Goal: Task Accomplishment & Management: Complete application form

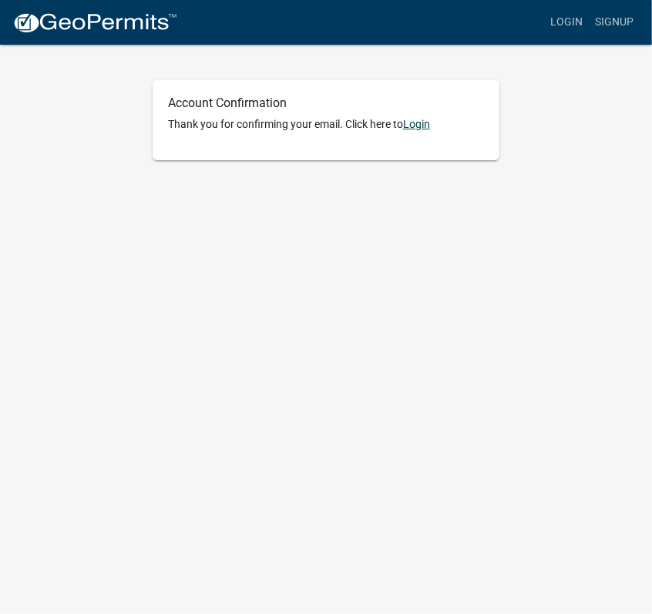
click at [418, 125] on link "Login" at bounding box center [416, 124] width 27 height 12
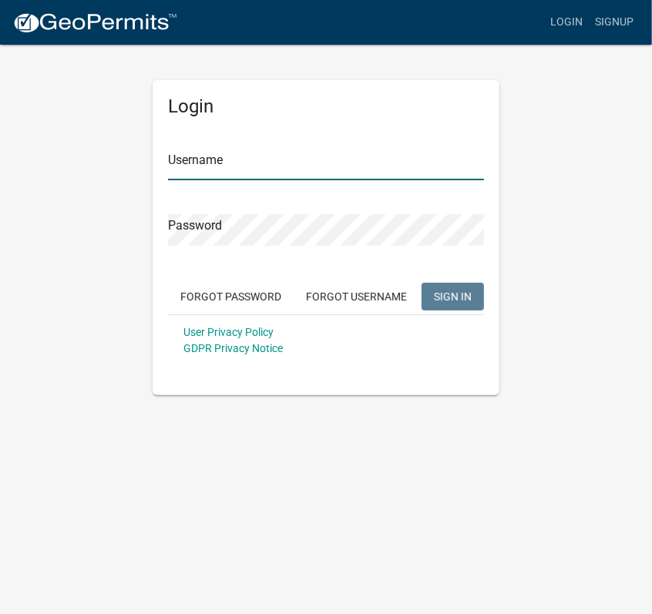
click at [250, 166] on input "Username" at bounding box center [326, 165] width 316 height 32
type input "Rcpattonjr"
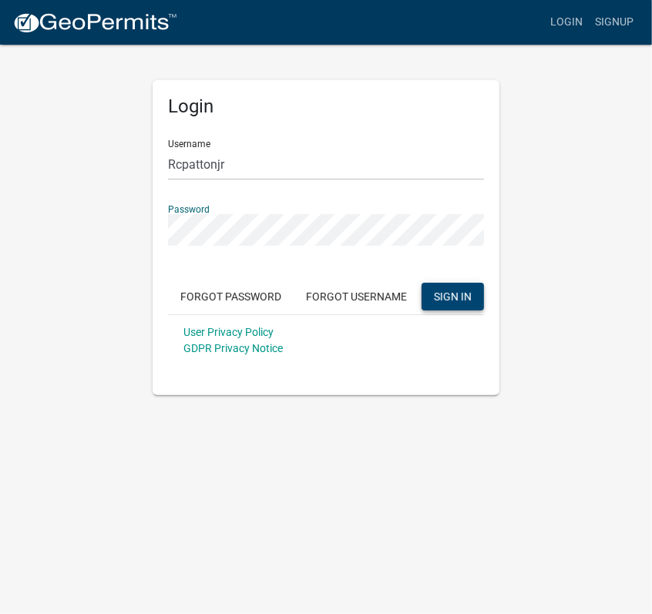
click at [441, 300] on span "SIGN IN" at bounding box center [453, 296] width 38 height 12
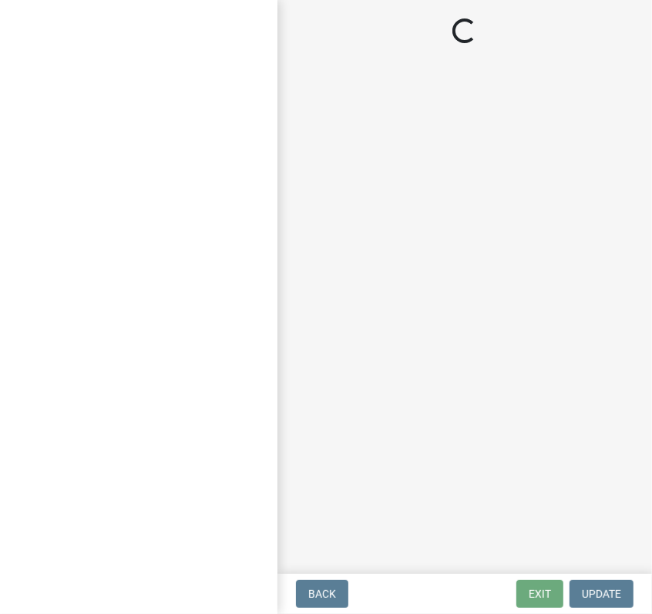
click at [200, 326] on div at bounding box center [138, 307] width 277 height 614
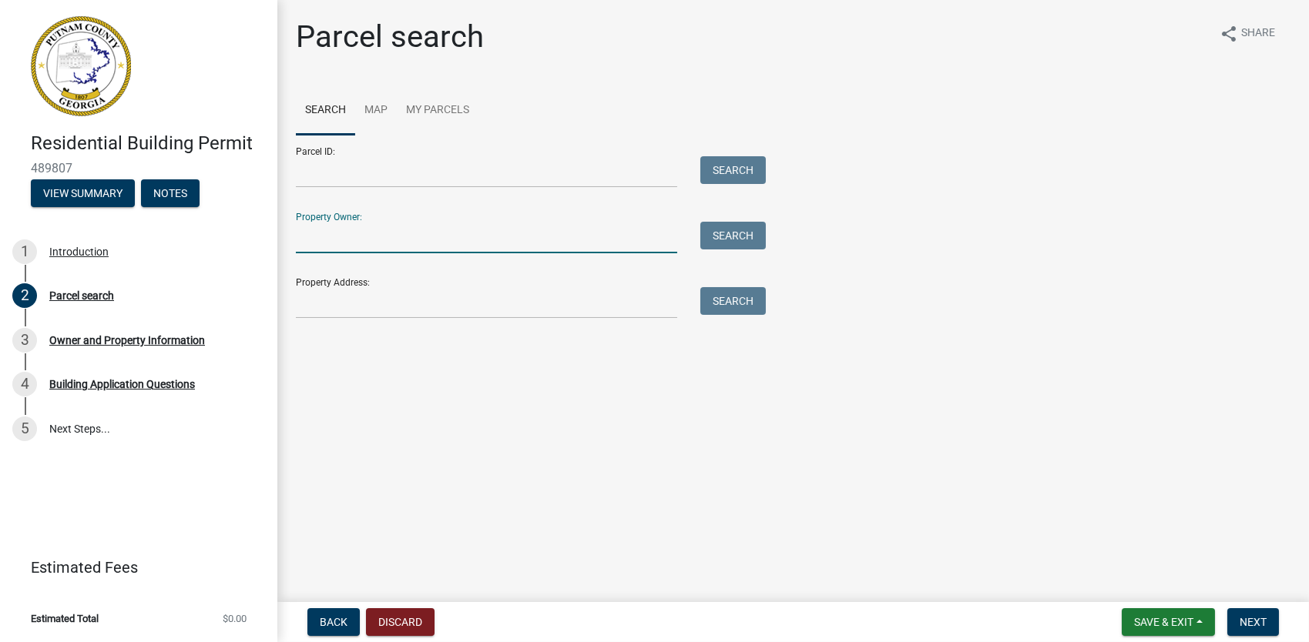
click at [380, 243] on input "Property Owner:" at bounding box center [486, 238] width 381 height 32
click at [320, 305] on input "Property Address:" at bounding box center [486, 303] width 381 height 32
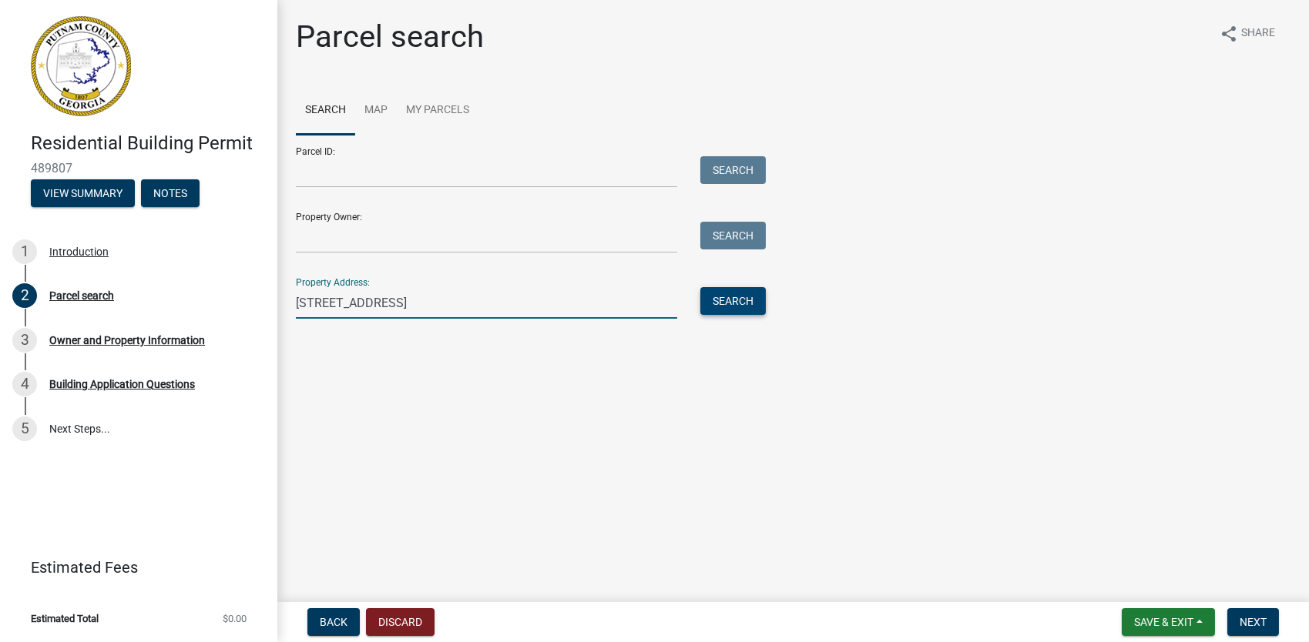
type input "[STREET_ADDRESS]"
click at [651, 309] on button "Search" at bounding box center [732, 301] width 65 height 28
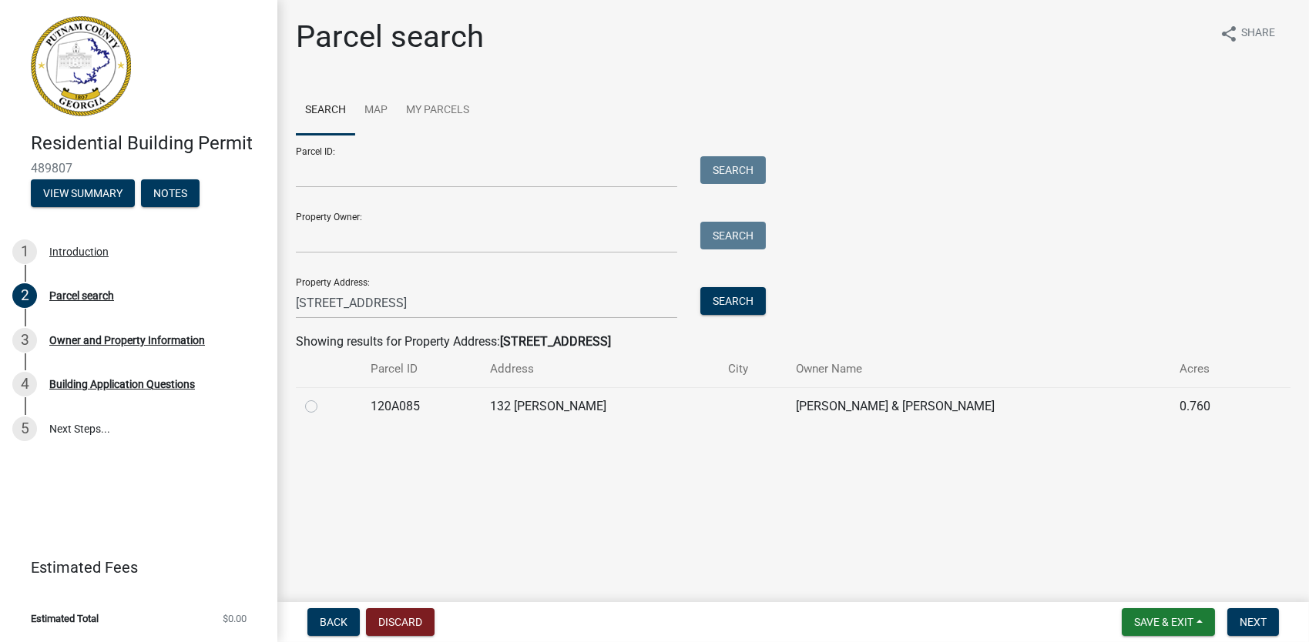
click at [323, 397] on label at bounding box center [323, 397] width 0 height 0
click at [323, 407] on input "radio" at bounding box center [328, 402] width 10 height 10
radio input "true"
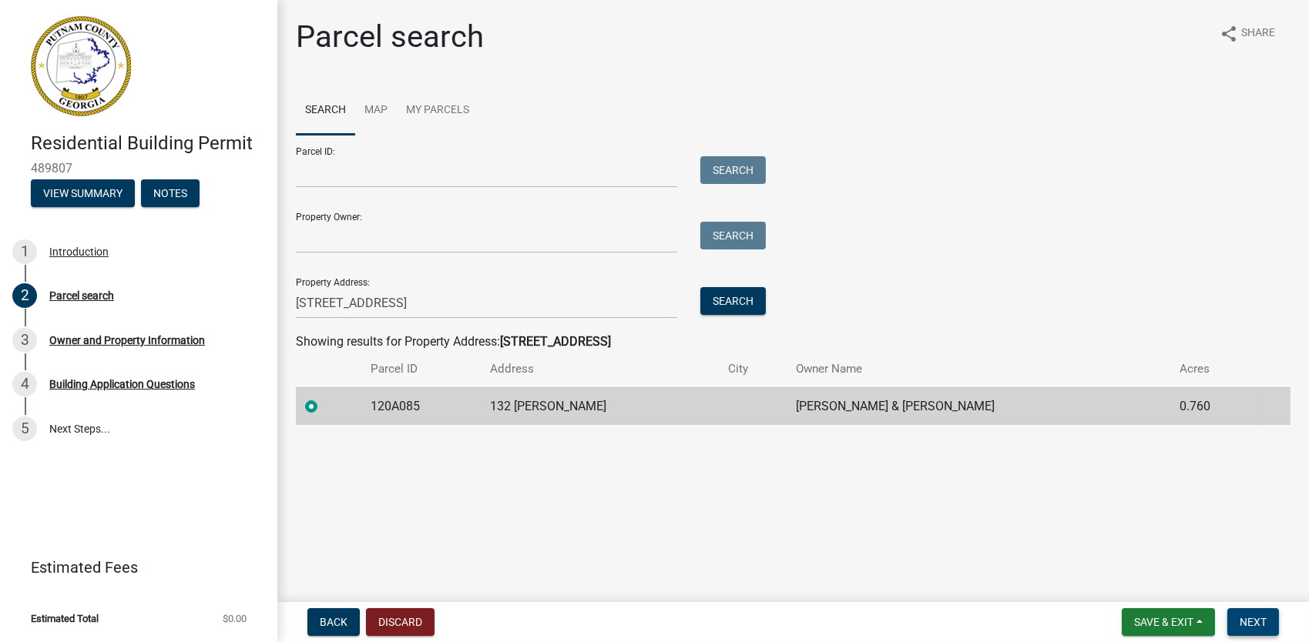
click at [651, 613] on span "Next" at bounding box center [1252, 622] width 27 height 12
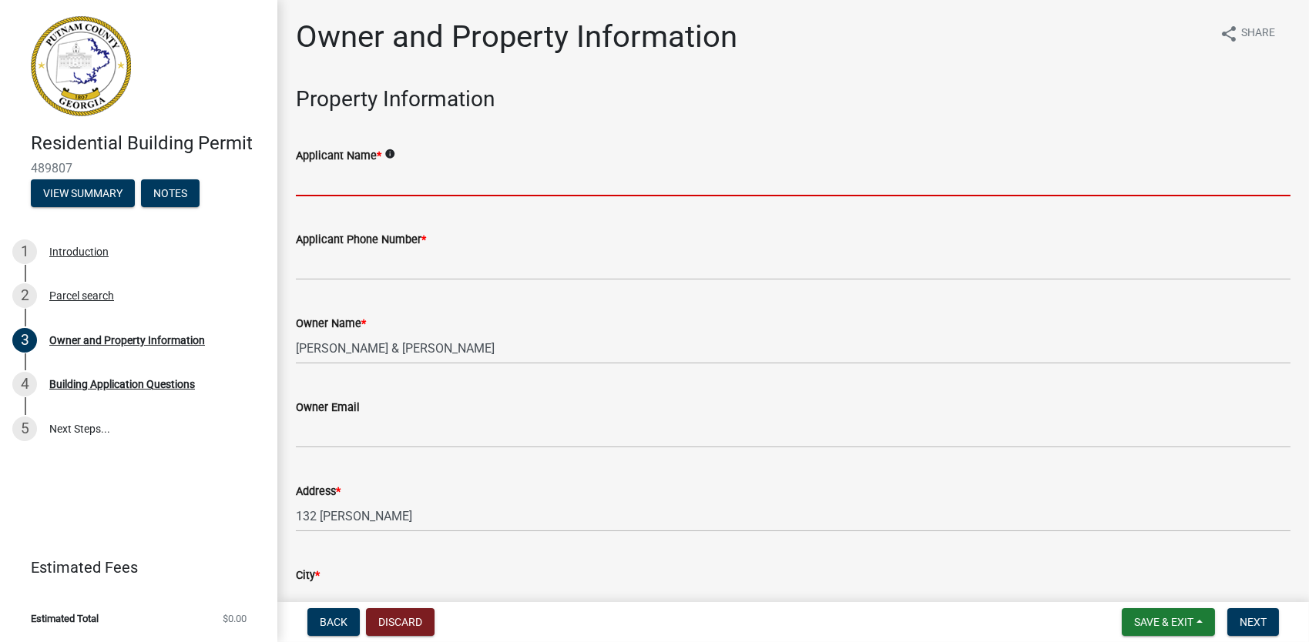
click at [365, 187] on input "Applicant Name *" at bounding box center [793, 181] width 994 height 32
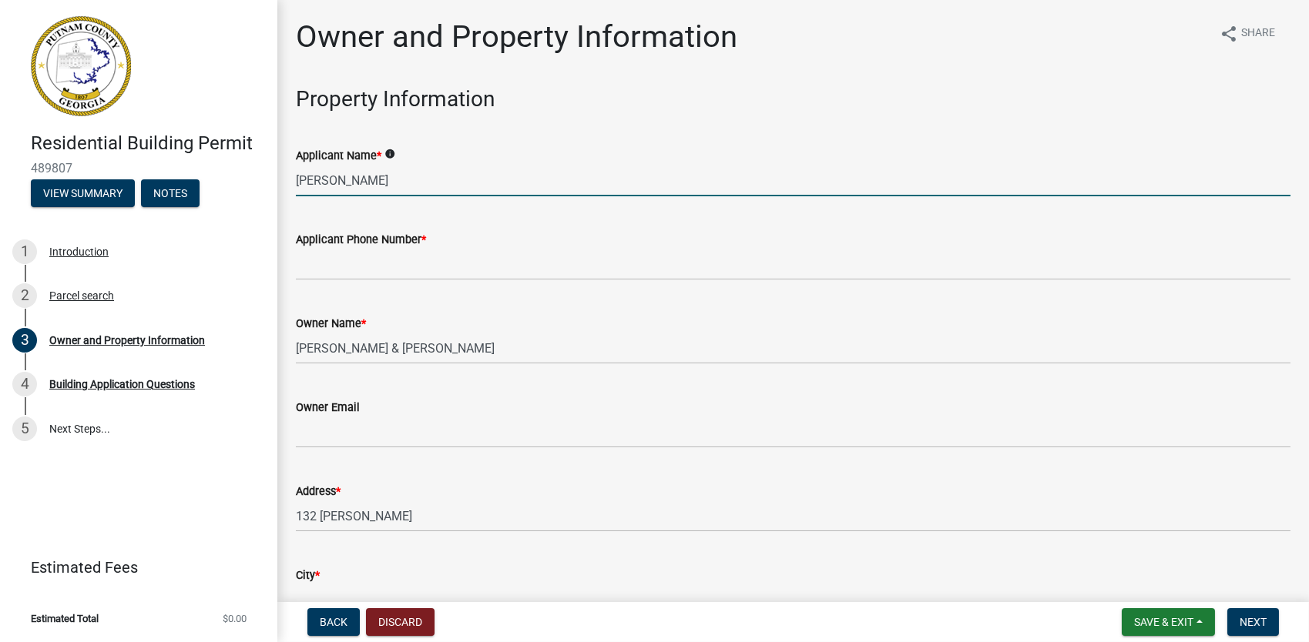
type input "[PERSON_NAME]"
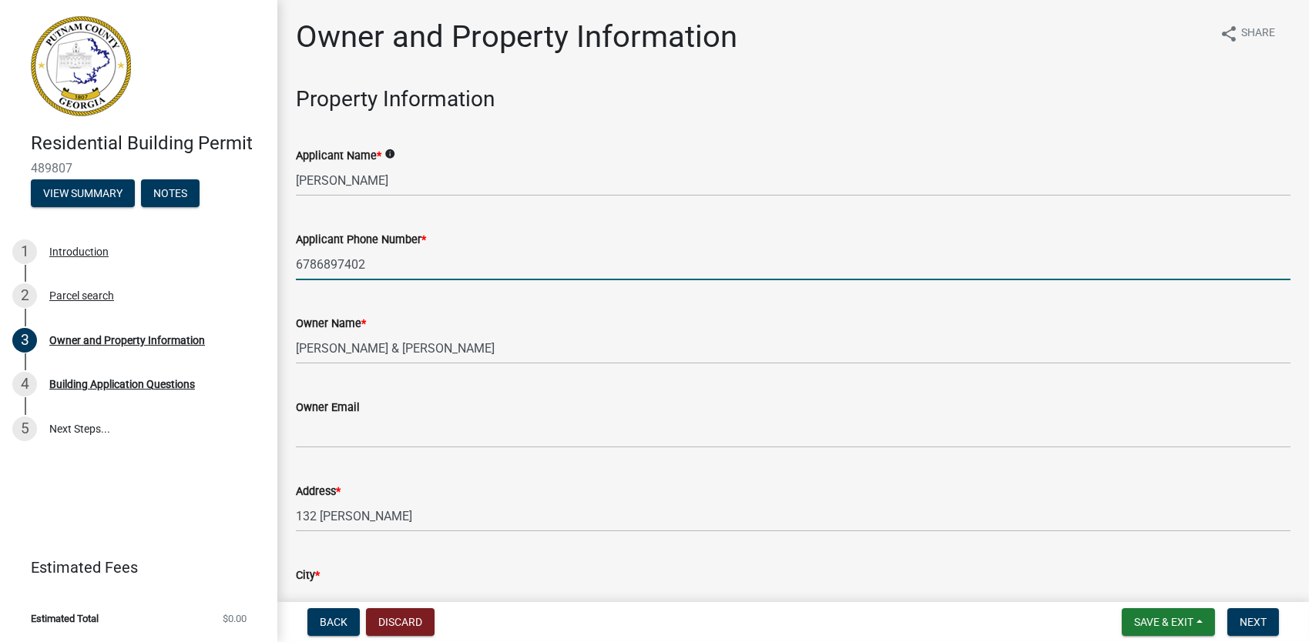
type input "6786897402"
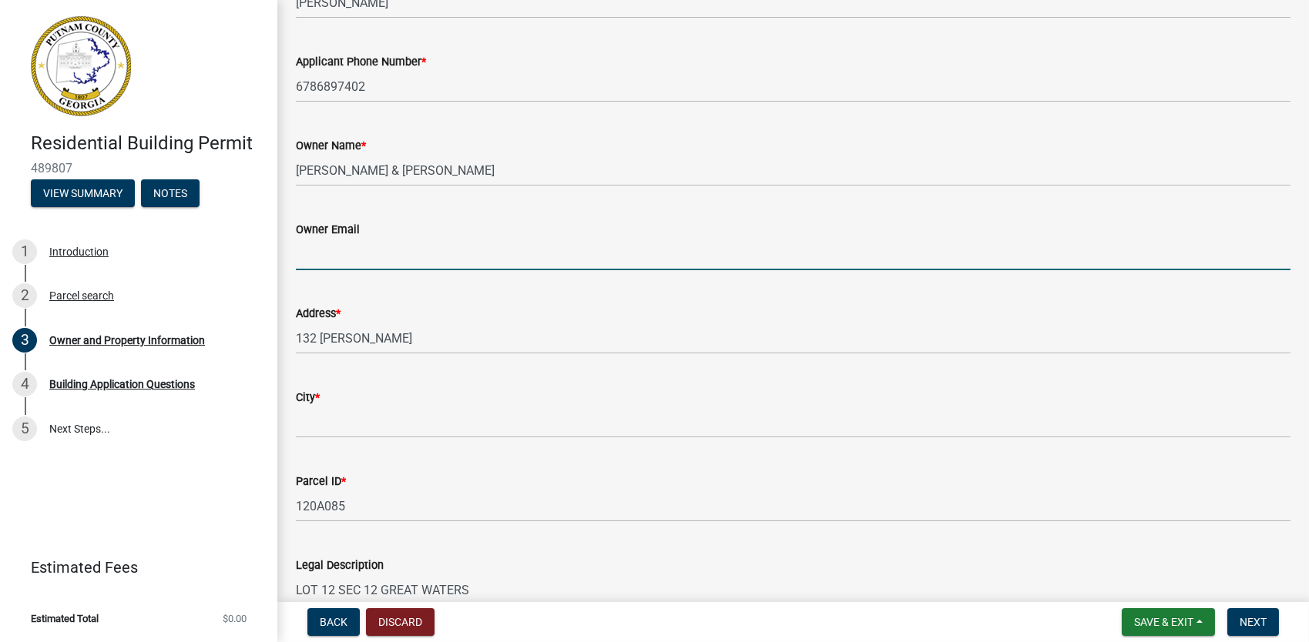
scroll to position [188, 0]
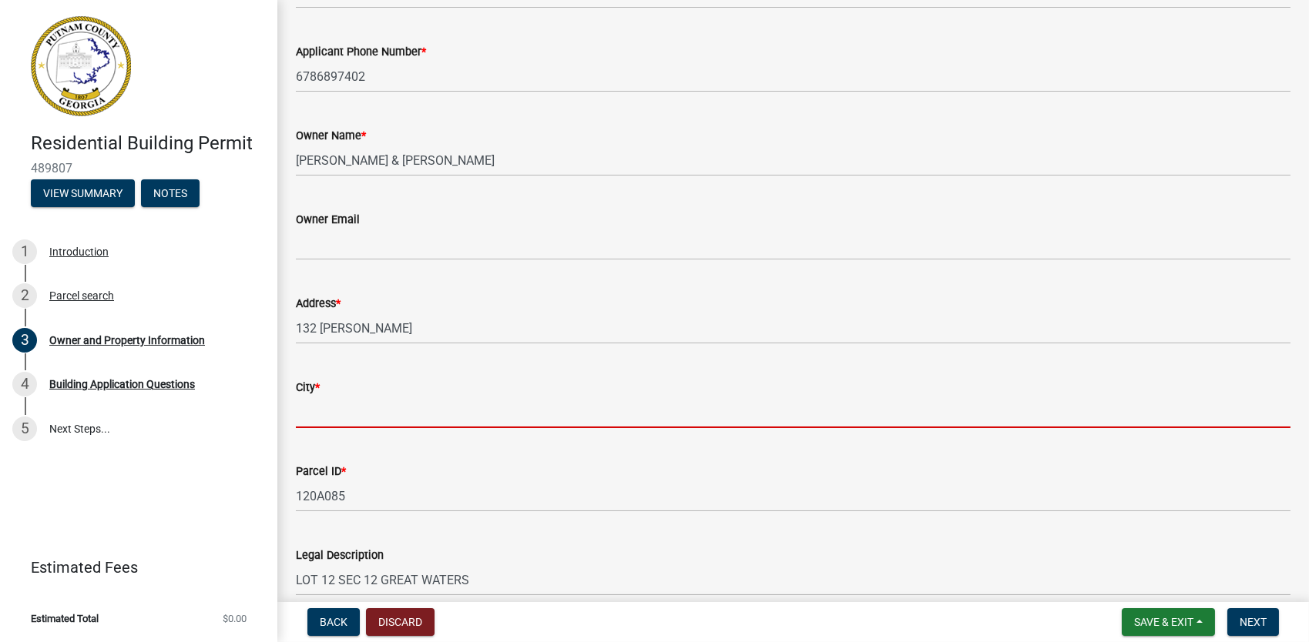
click at [369, 406] on input "City *" at bounding box center [793, 413] width 994 height 32
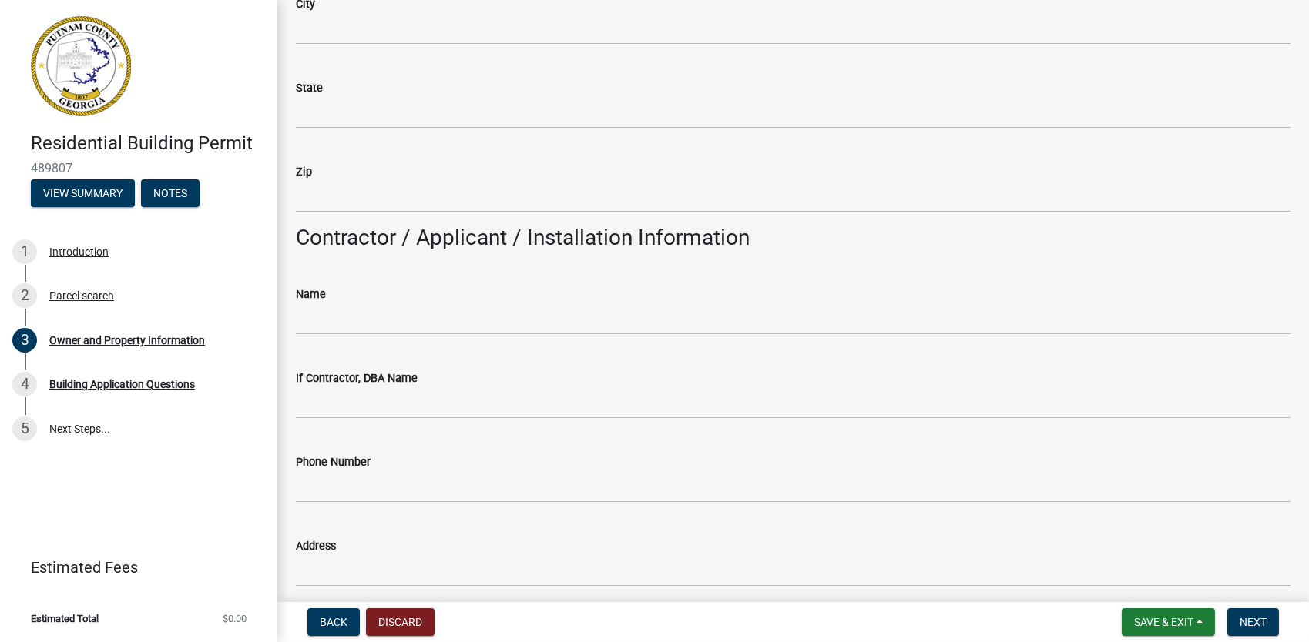
scroll to position [1031, 0]
type input "Eatonton"
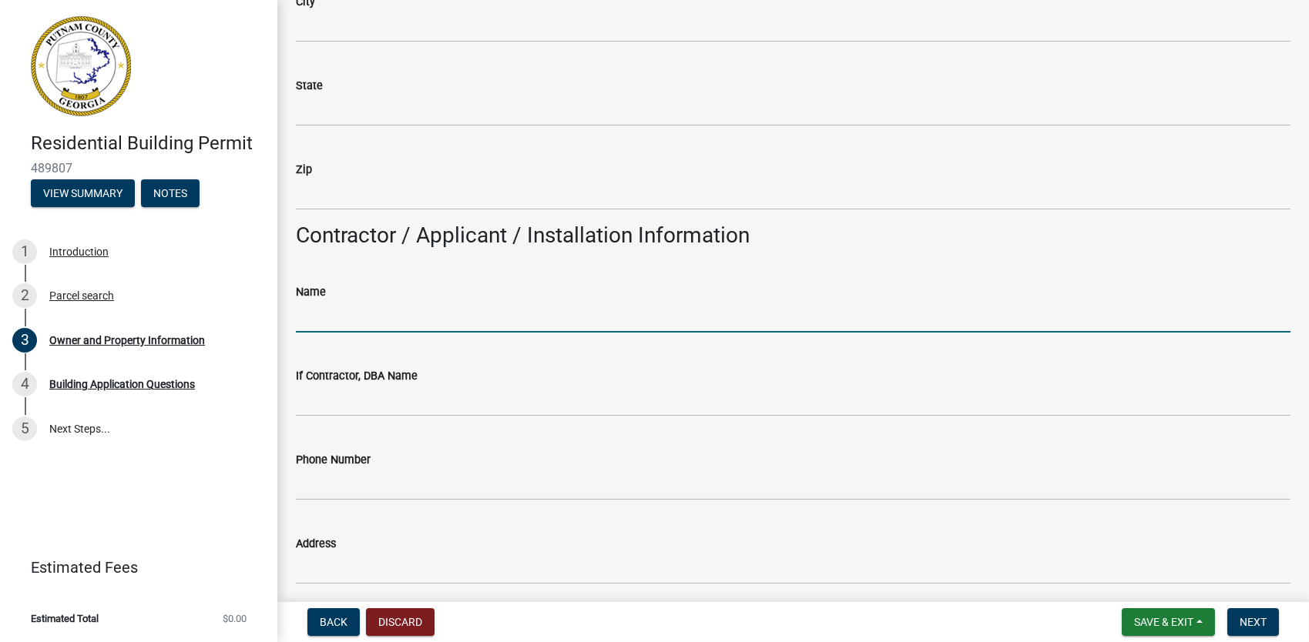
click at [335, 318] on input "Name" at bounding box center [793, 317] width 994 height 32
type input "H&P Custom Homes LLC"
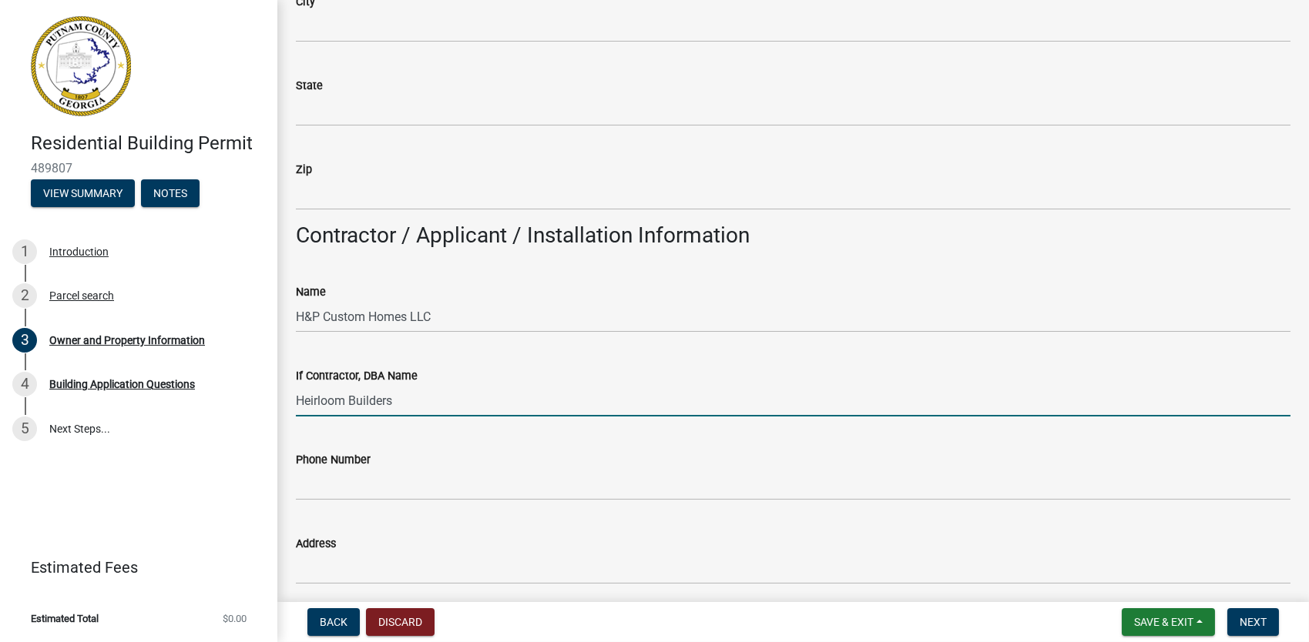
type input "Heirloom Builders"
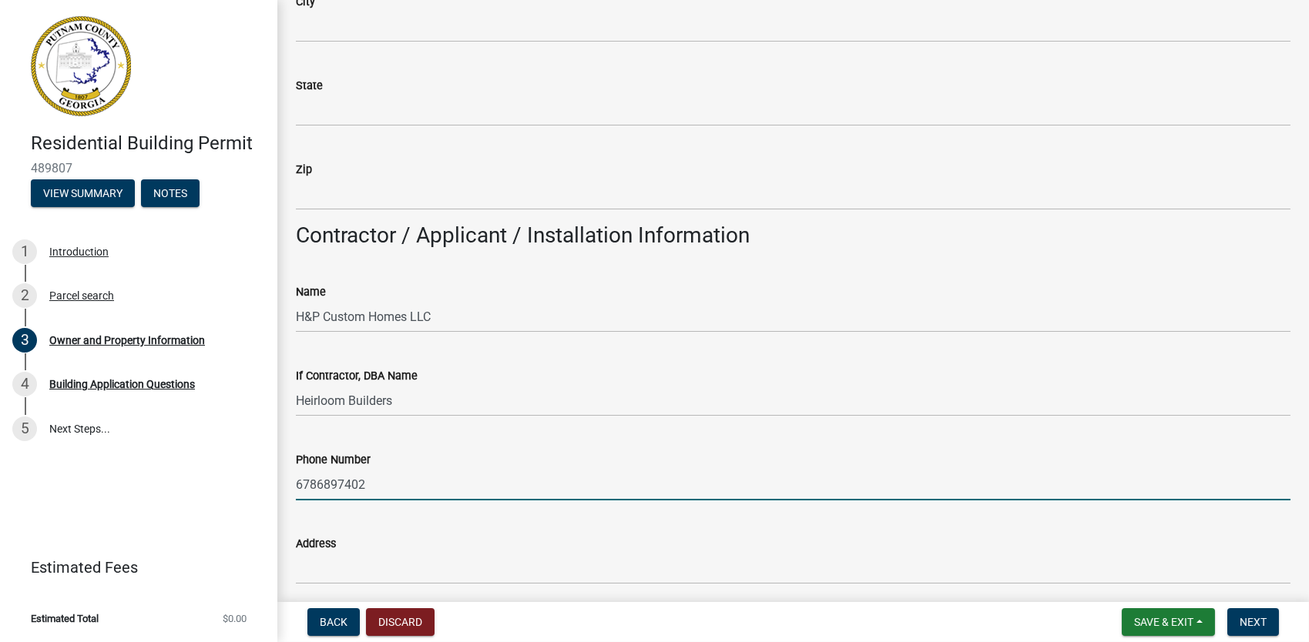
type input "6786897402"
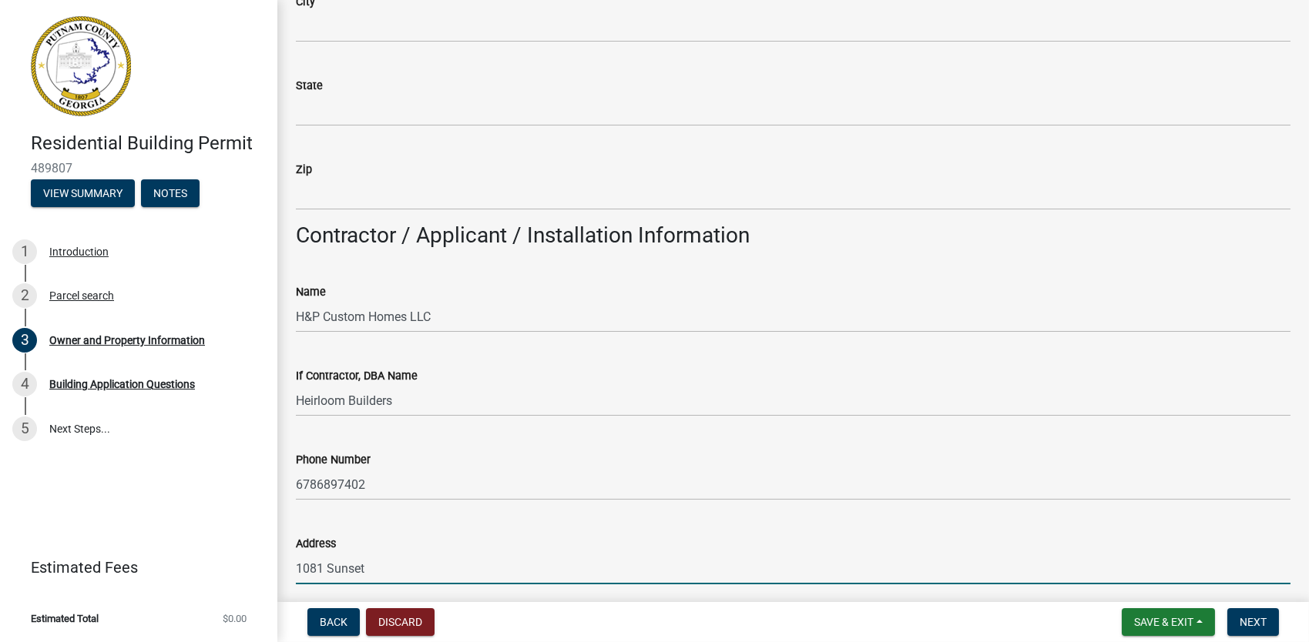
scroll to position [1386, 0]
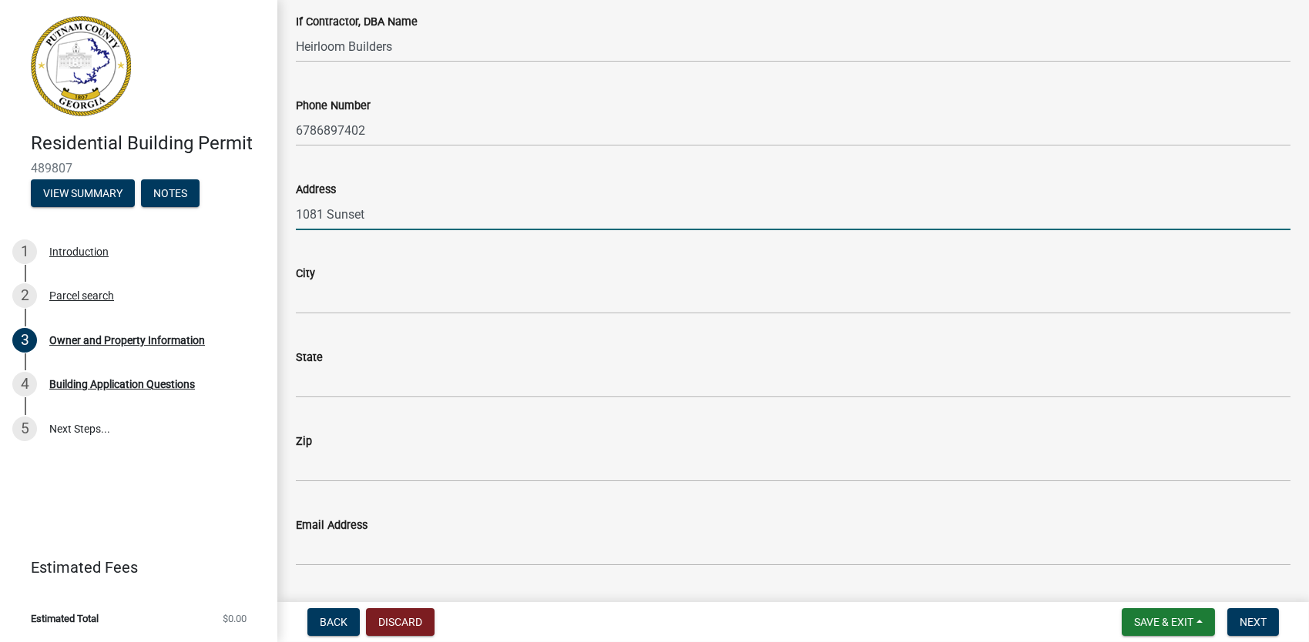
click at [409, 219] on input "1081 Sunset" at bounding box center [793, 215] width 994 height 32
type input "1081 Sunset Dr"
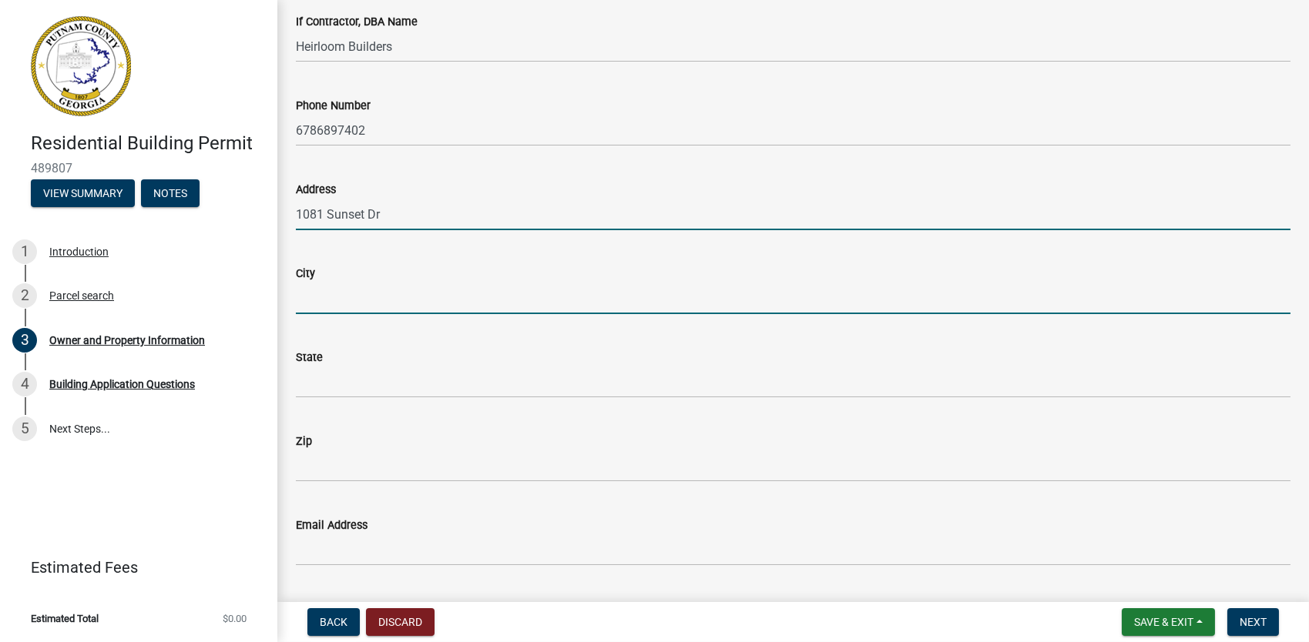
type input "[GEOGRAPHIC_DATA]"
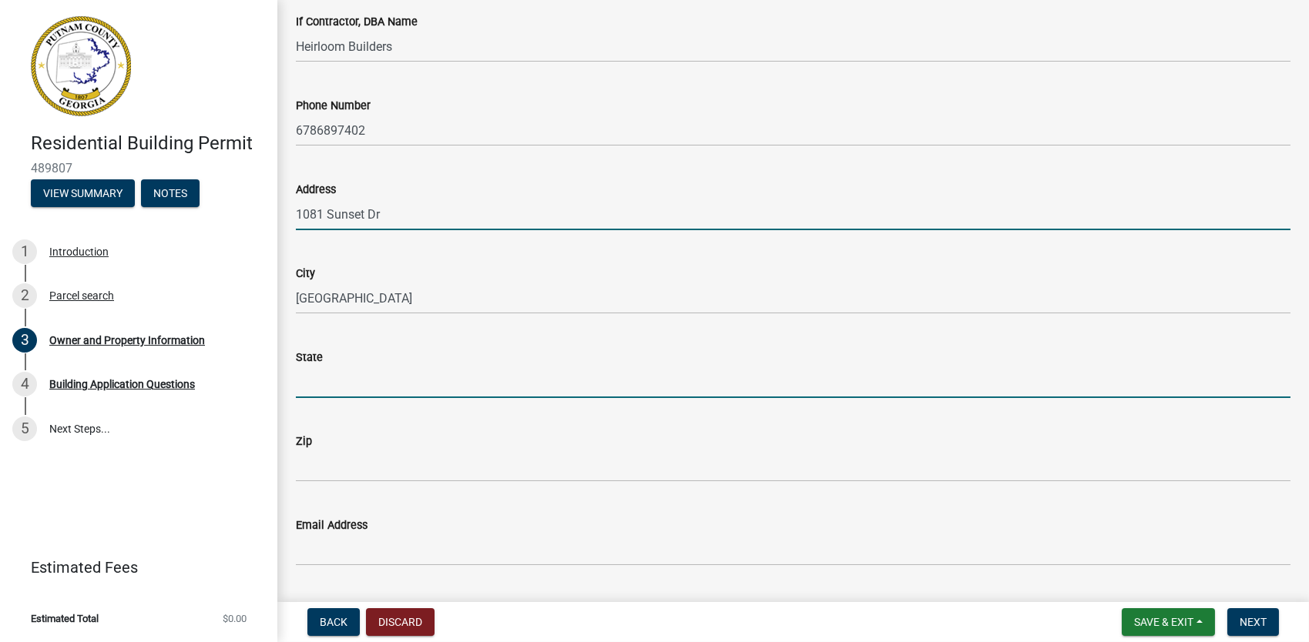
type input "GA"
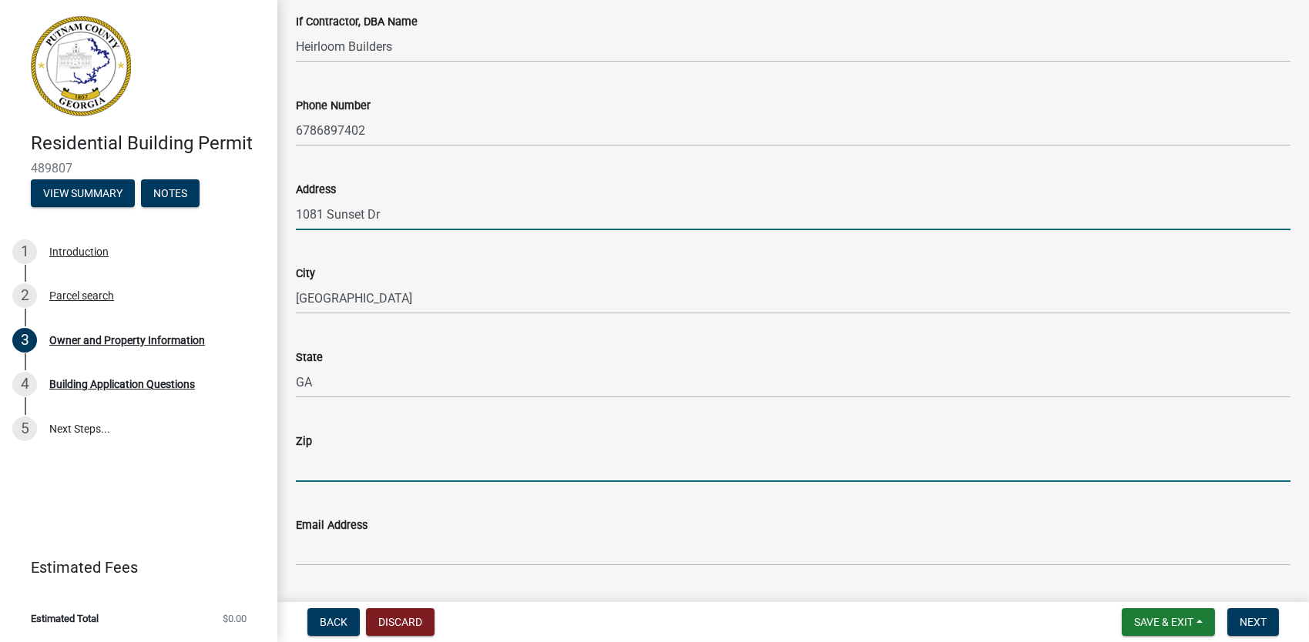
type input "30642"
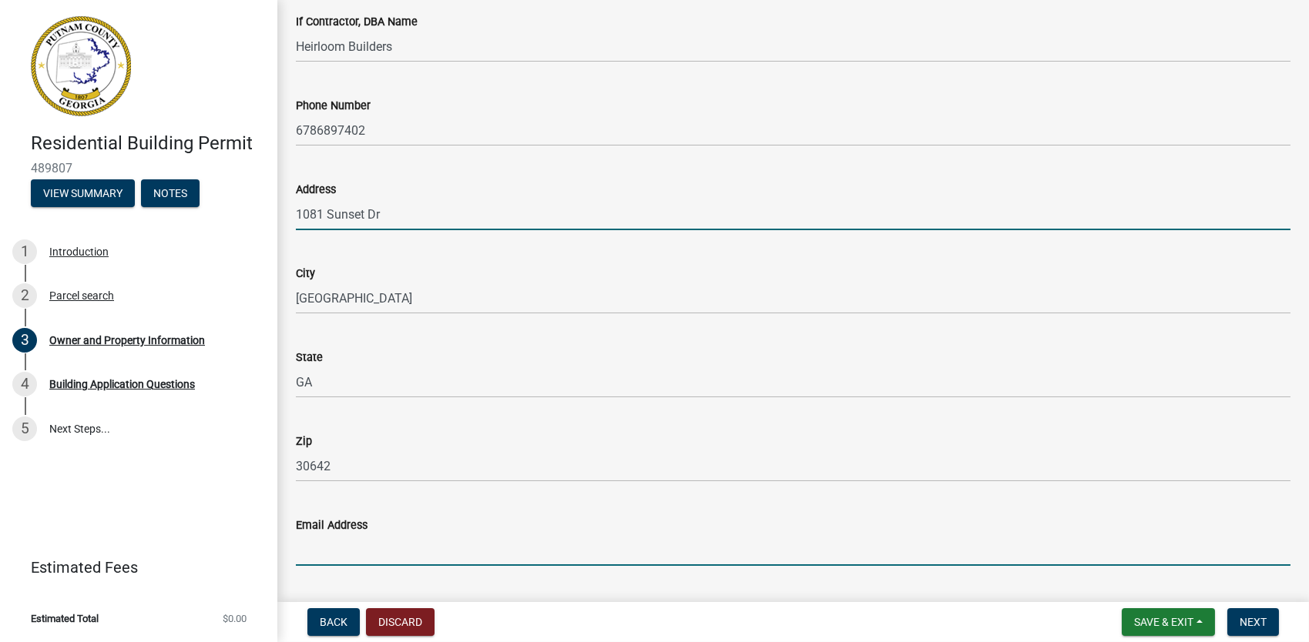
type input "[PERSON_NAME][EMAIL_ADDRESS][DOMAIN_NAME]"
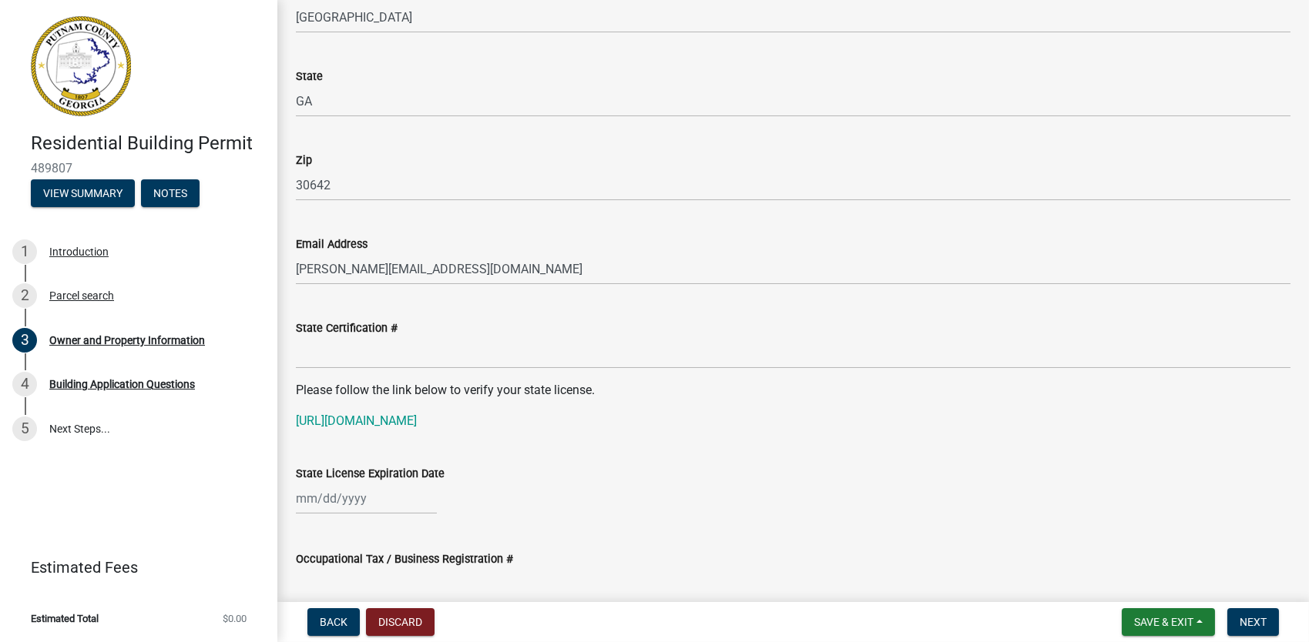
scroll to position [1668, 0]
click at [350, 421] on link "[URL][DOMAIN_NAME]" at bounding box center [356, 419] width 121 height 15
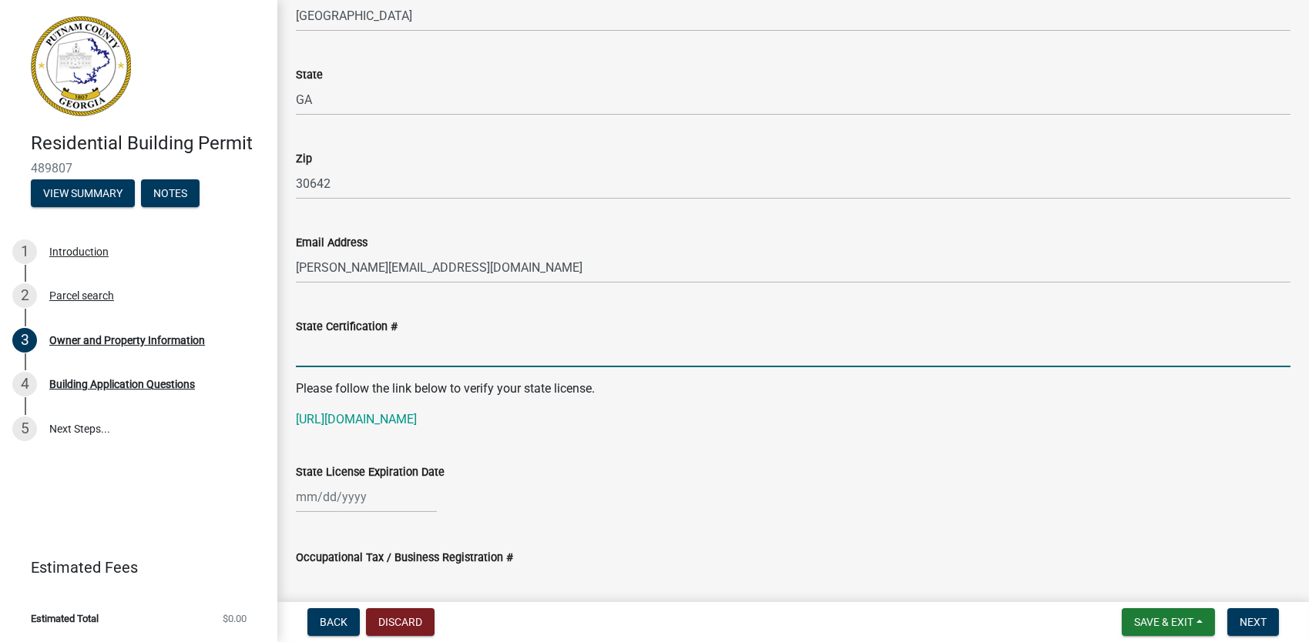
click at [327, 357] on input "State Certification #" at bounding box center [793, 352] width 994 height 32
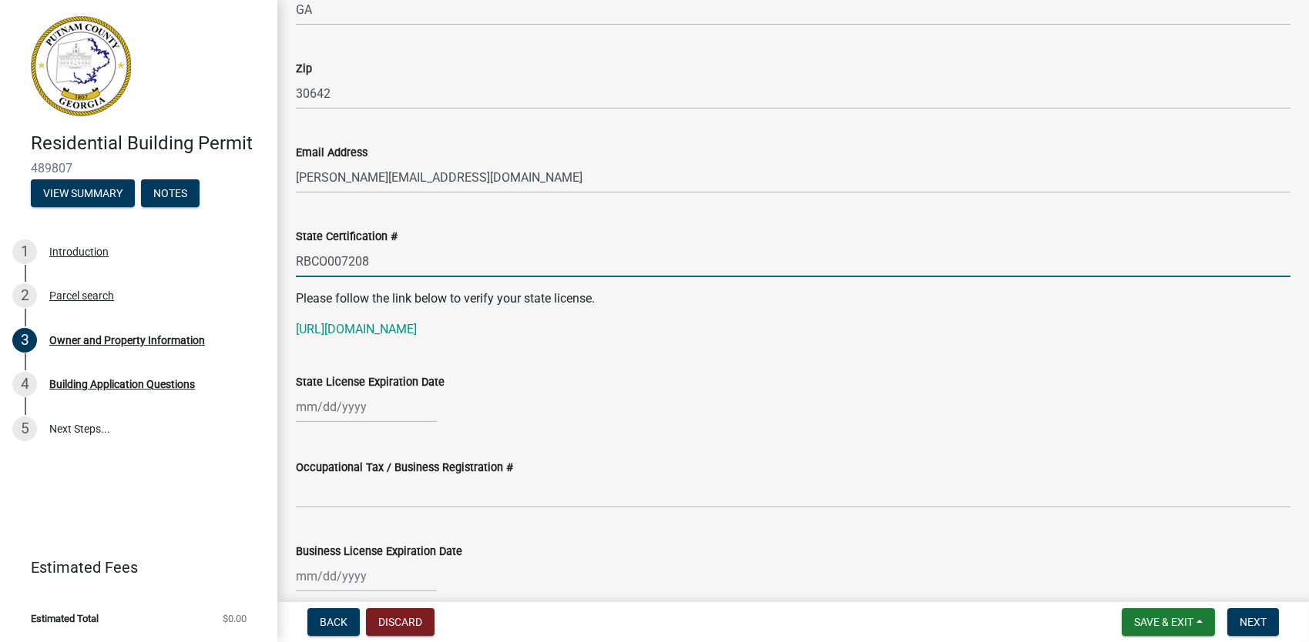
scroll to position [1759, 0]
type input "RBCO007208"
click at [377, 323] on link "[URL][DOMAIN_NAME]" at bounding box center [356, 328] width 121 height 15
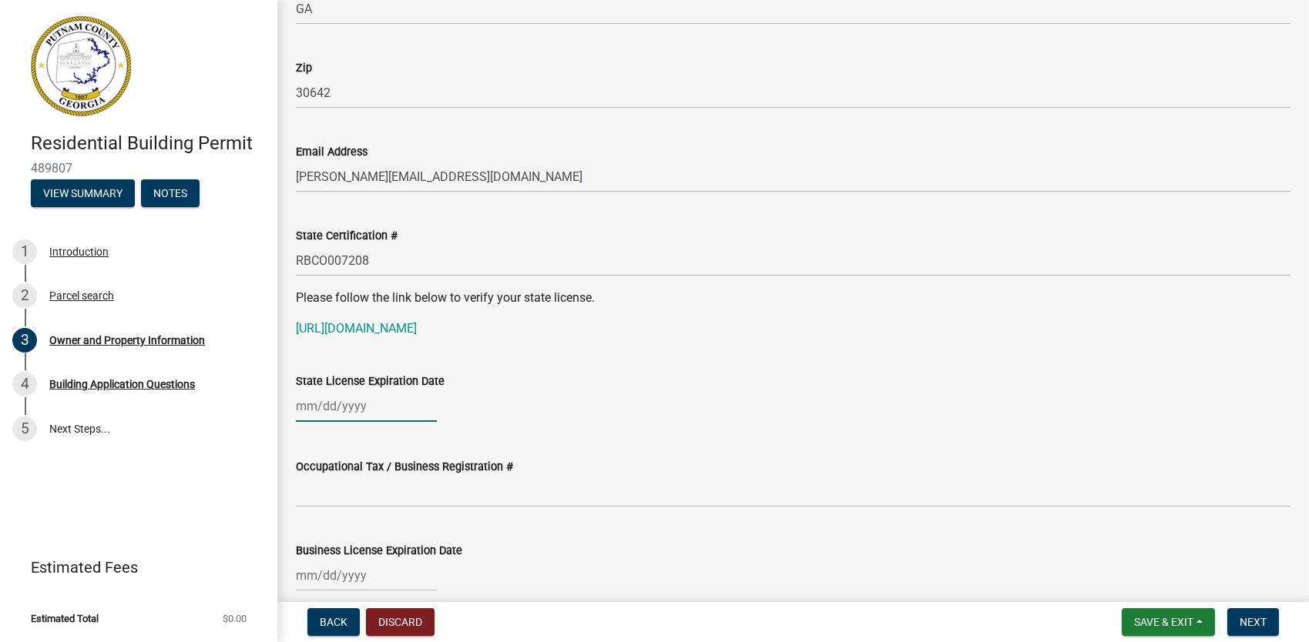
click at [346, 408] on div at bounding box center [366, 406] width 141 height 32
select select "10"
select select "2025"
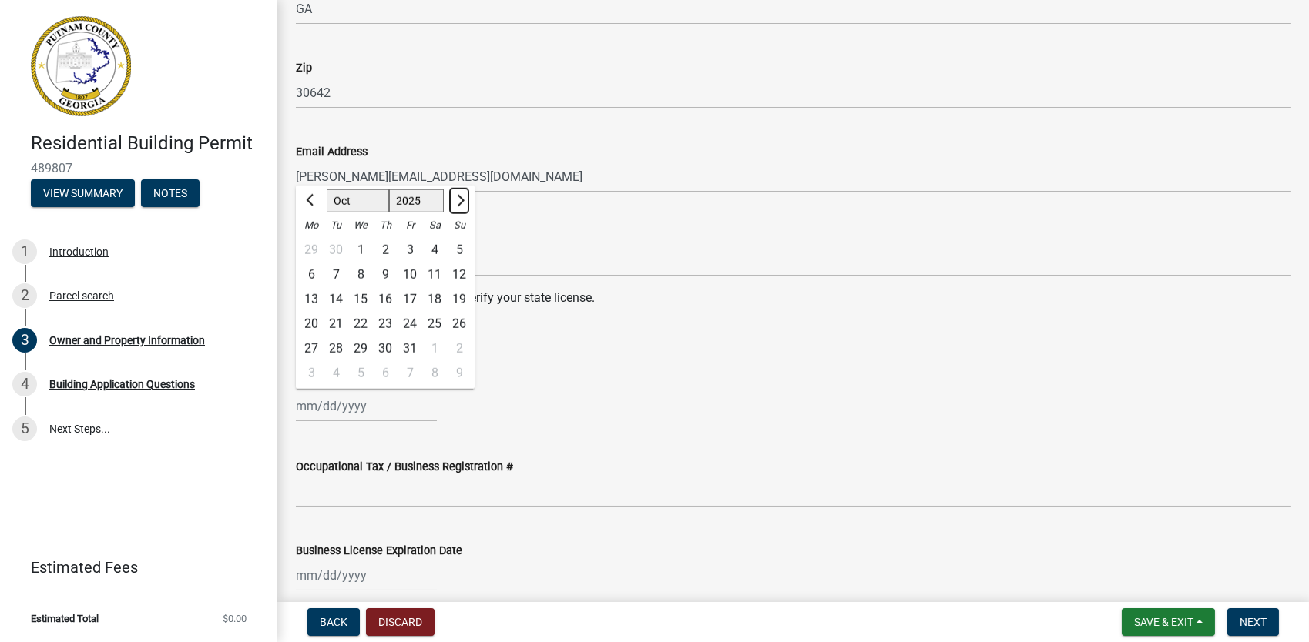
click at [462, 198] on span "Next month" at bounding box center [459, 200] width 12 height 12
select select "1"
select select "2026"
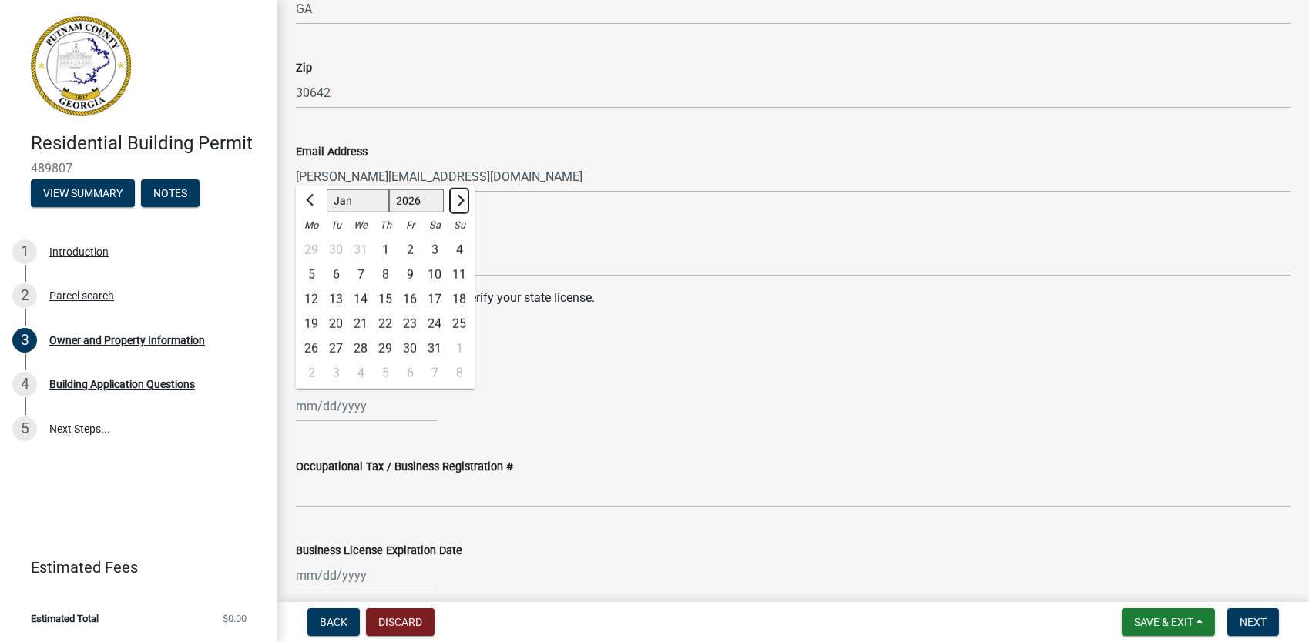
click at [462, 198] on span "Next month" at bounding box center [459, 200] width 12 height 12
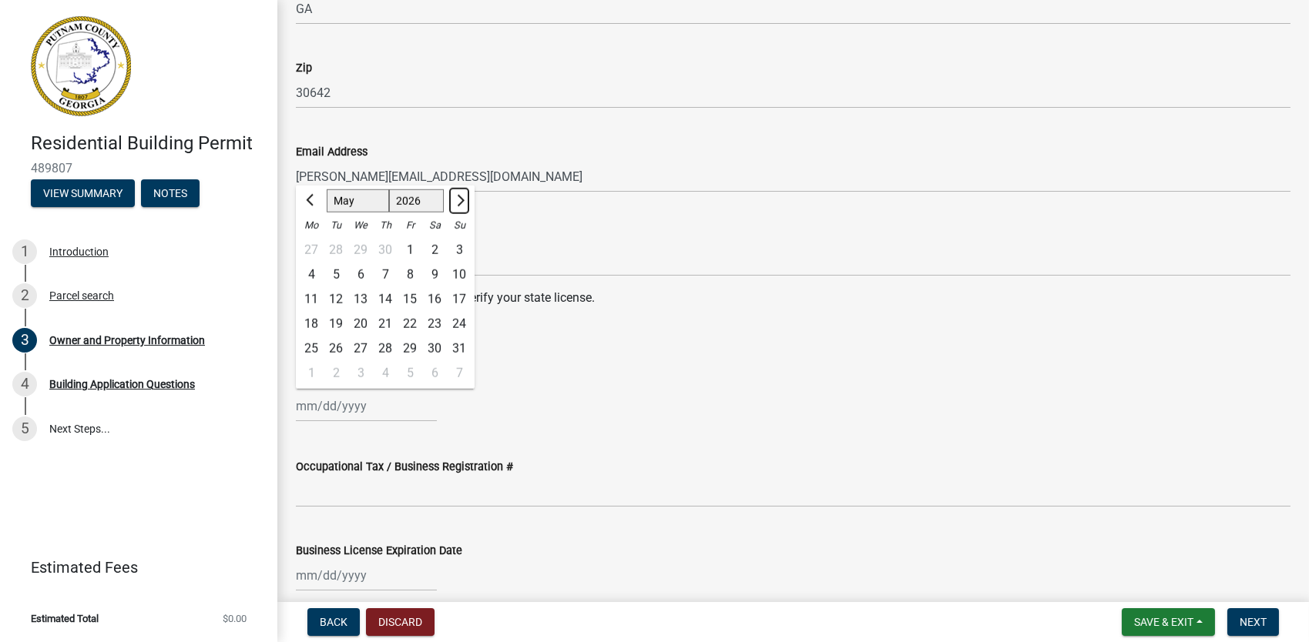
select select "6"
click at [334, 345] on div "30" at bounding box center [335, 349] width 25 height 25
type input "[DATE]"
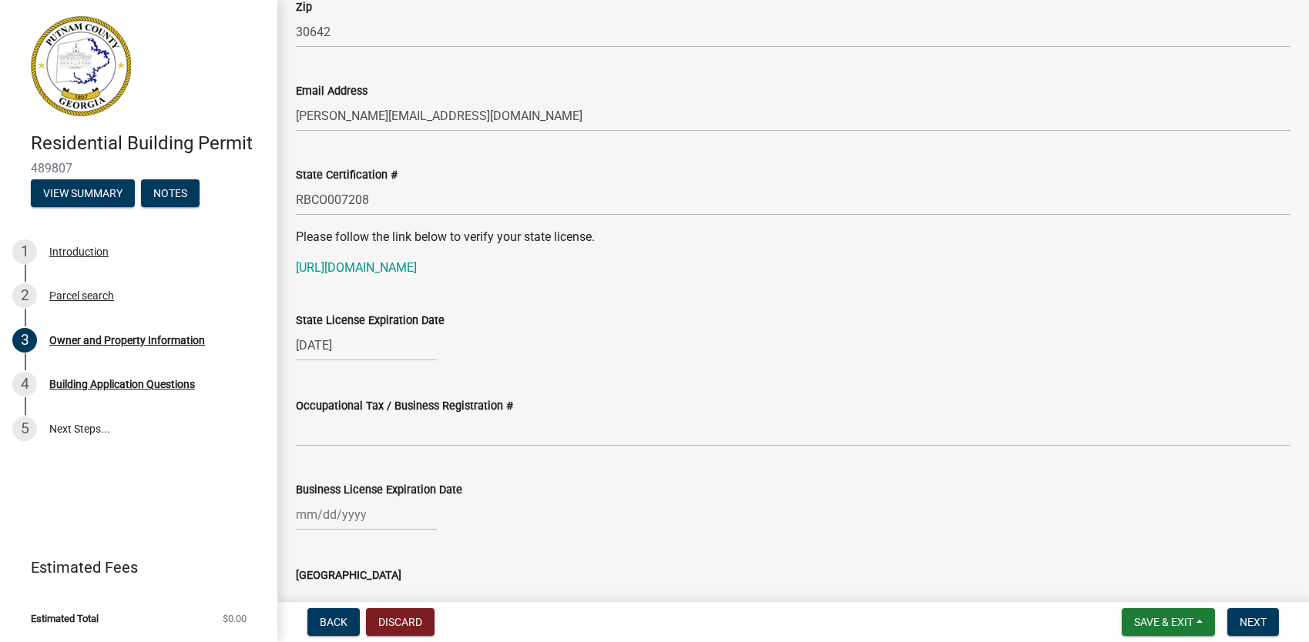
scroll to position [1821, 0]
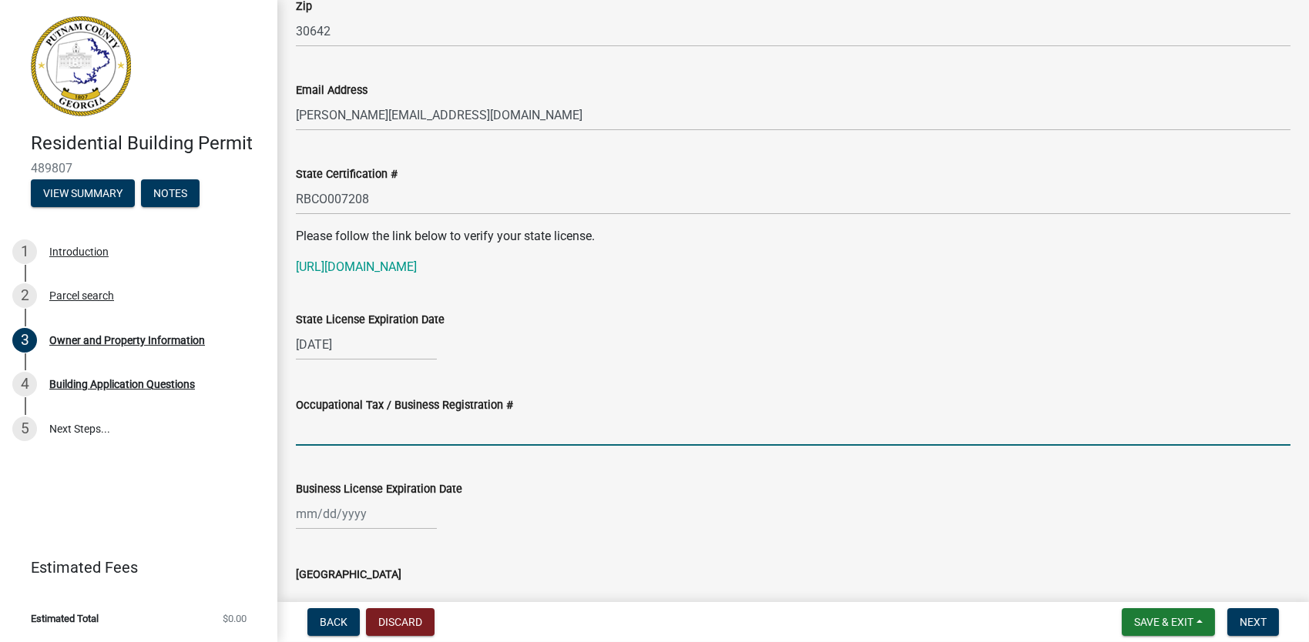
click at [333, 434] on input "Occupational Tax / Business Registration #" at bounding box center [793, 430] width 994 height 32
type input "[US_EMPLOYER_IDENTIFICATION_NUMBER]"
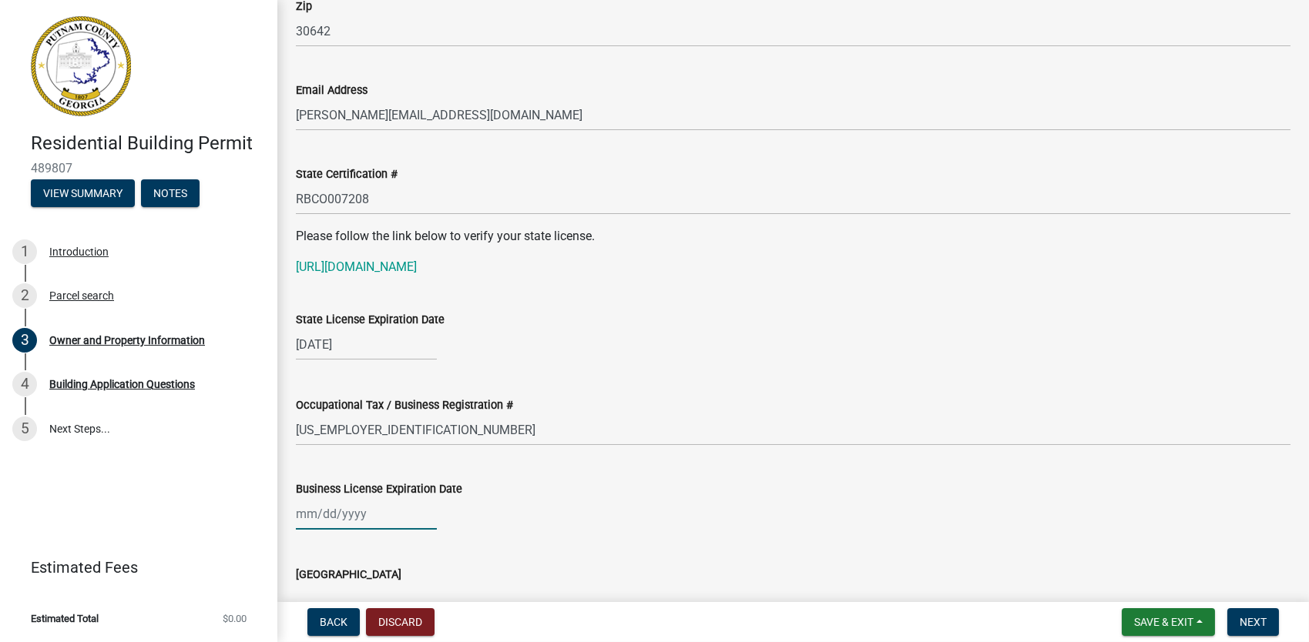
click at [322, 515] on div at bounding box center [366, 514] width 141 height 32
select select "10"
select select "2025"
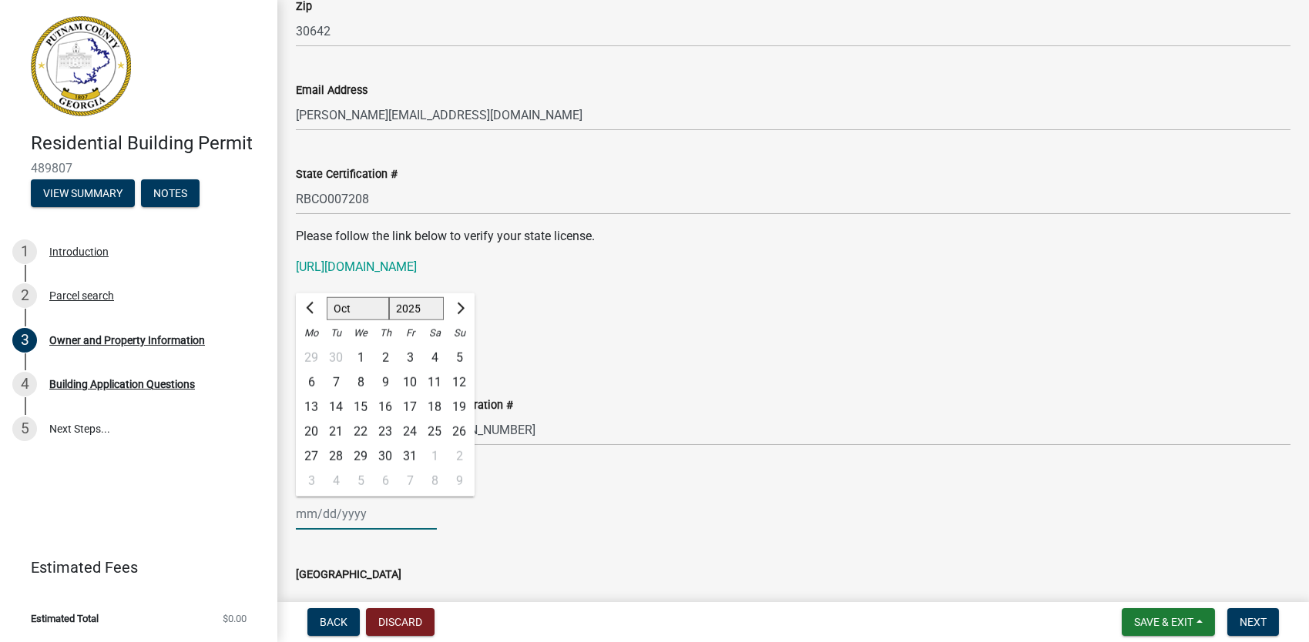
click at [346, 511] on input "Business License Expiration Date" at bounding box center [366, 514] width 141 height 32
click at [453, 305] on button "Next month" at bounding box center [459, 309] width 18 height 25
select select "12"
click at [356, 453] on div "31" at bounding box center [360, 456] width 25 height 25
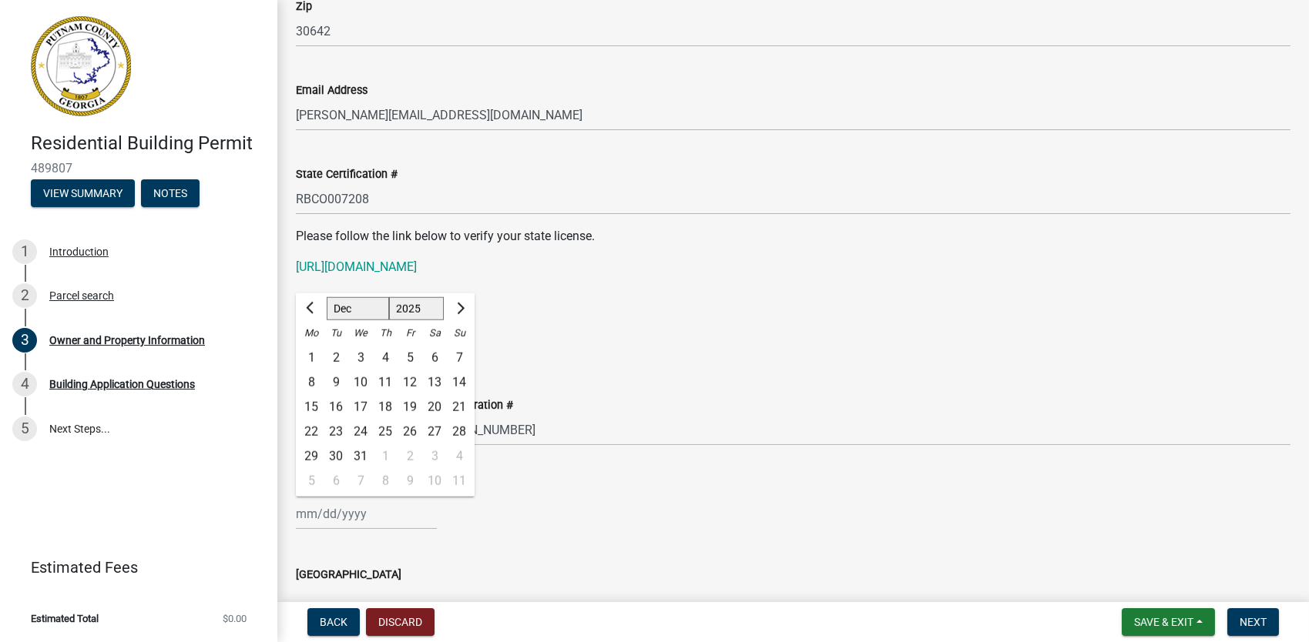
type input "[DATE]"
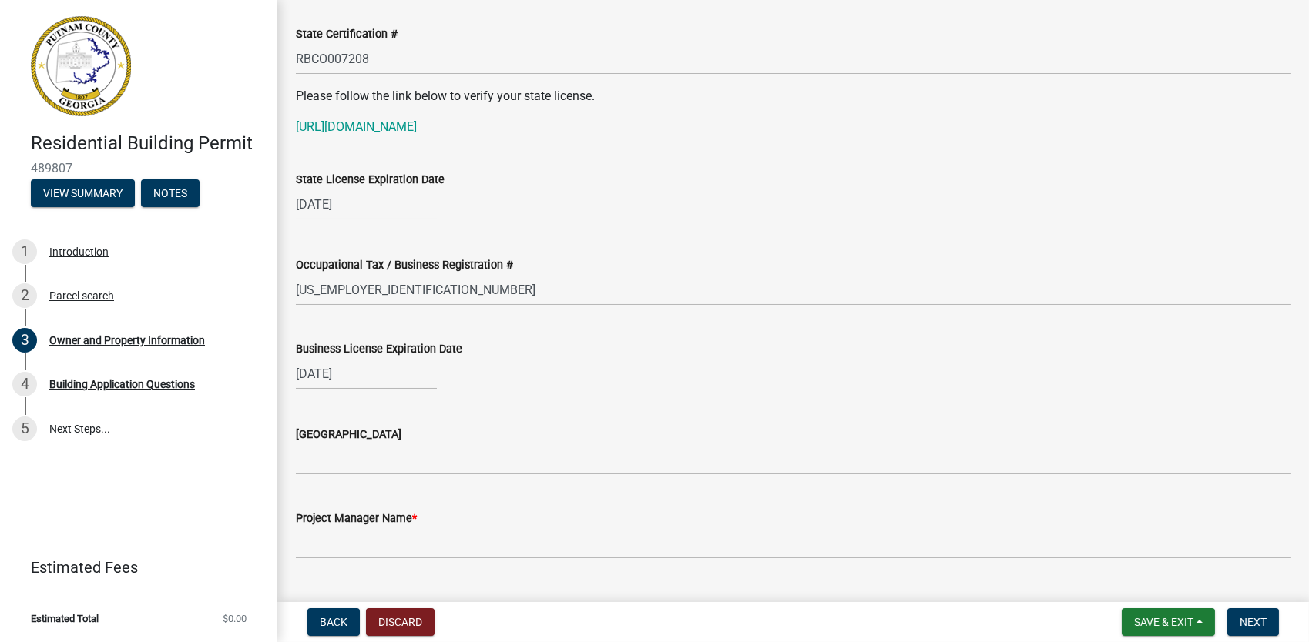
scroll to position [1962, 0]
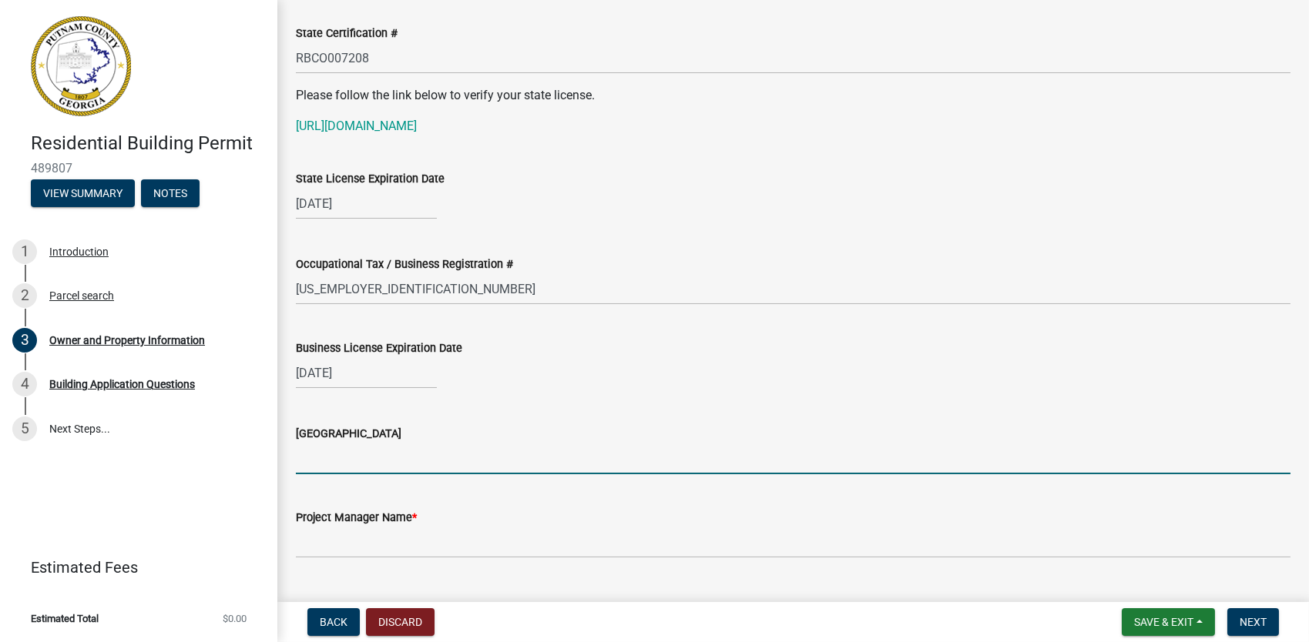
click at [350, 458] on input "[GEOGRAPHIC_DATA]" at bounding box center [793, 459] width 994 height 32
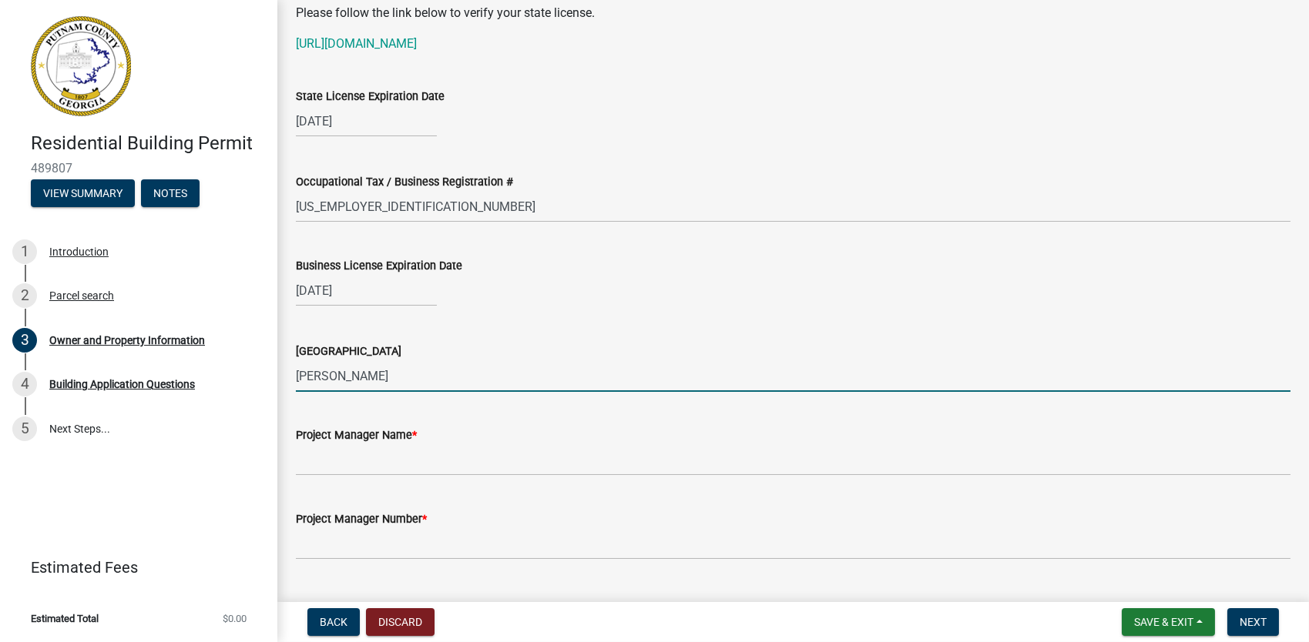
scroll to position [2046, 0]
type input "[PERSON_NAME]"
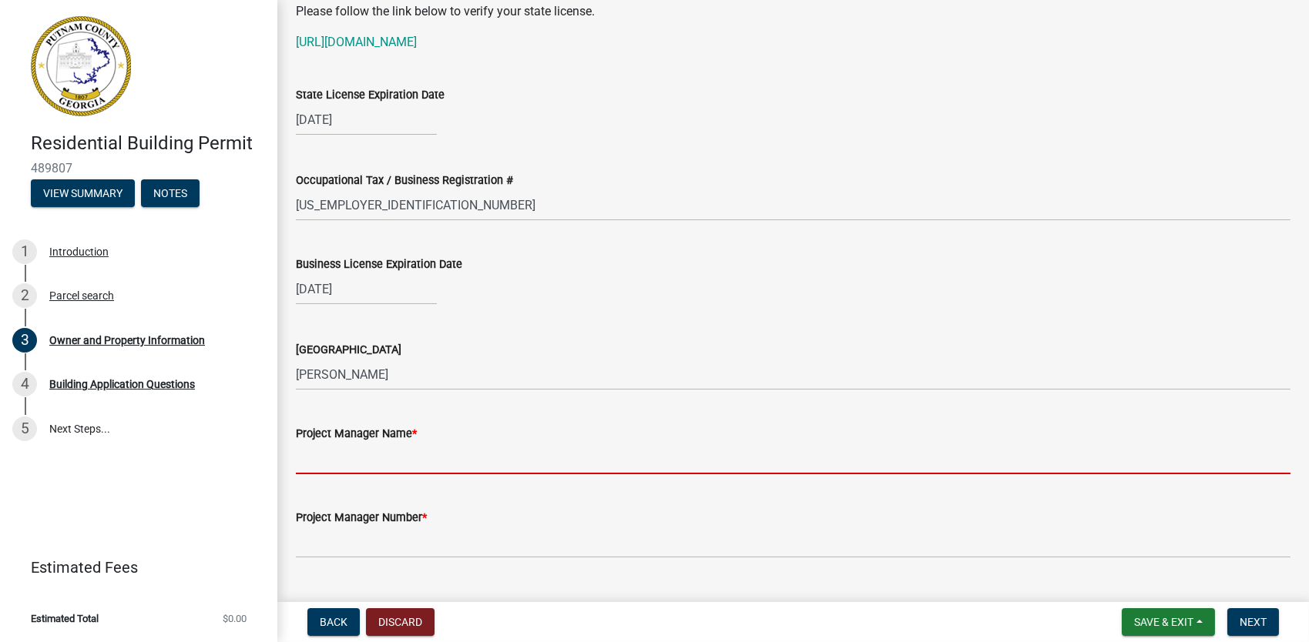
click at [326, 456] on input "Project Manager Name *" at bounding box center [793, 459] width 994 height 32
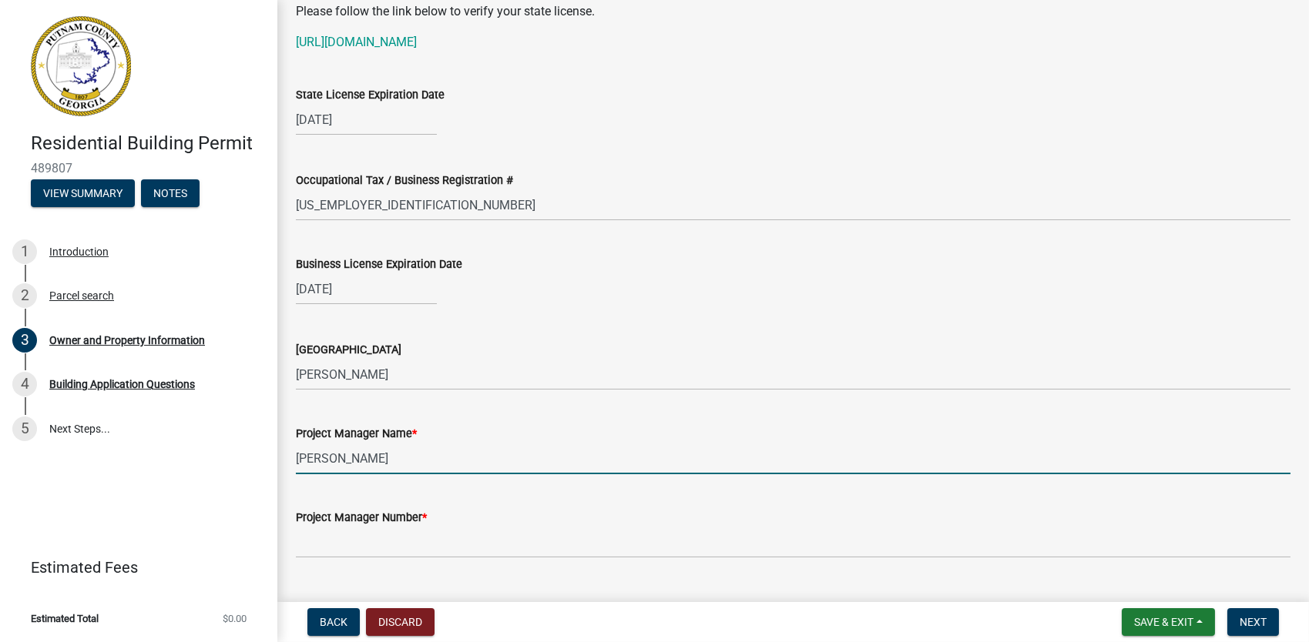
type input "[PERSON_NAME]"
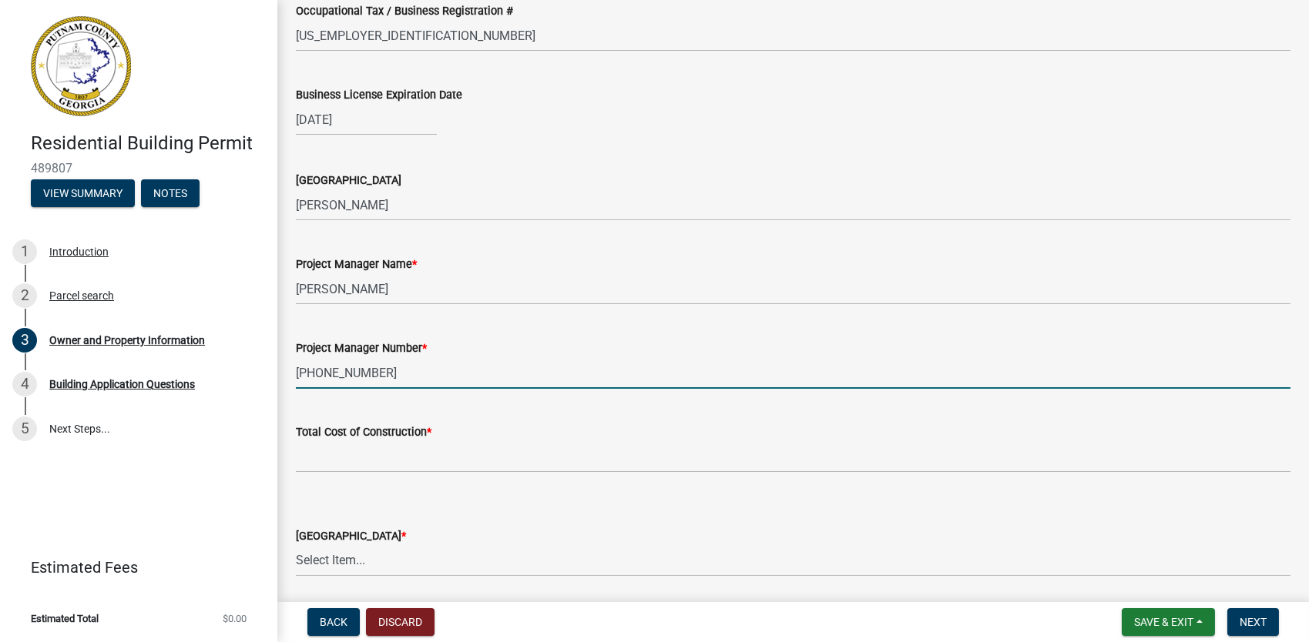
scroll to position [2217, 0]
type input "[PHONE_NUMBER]"
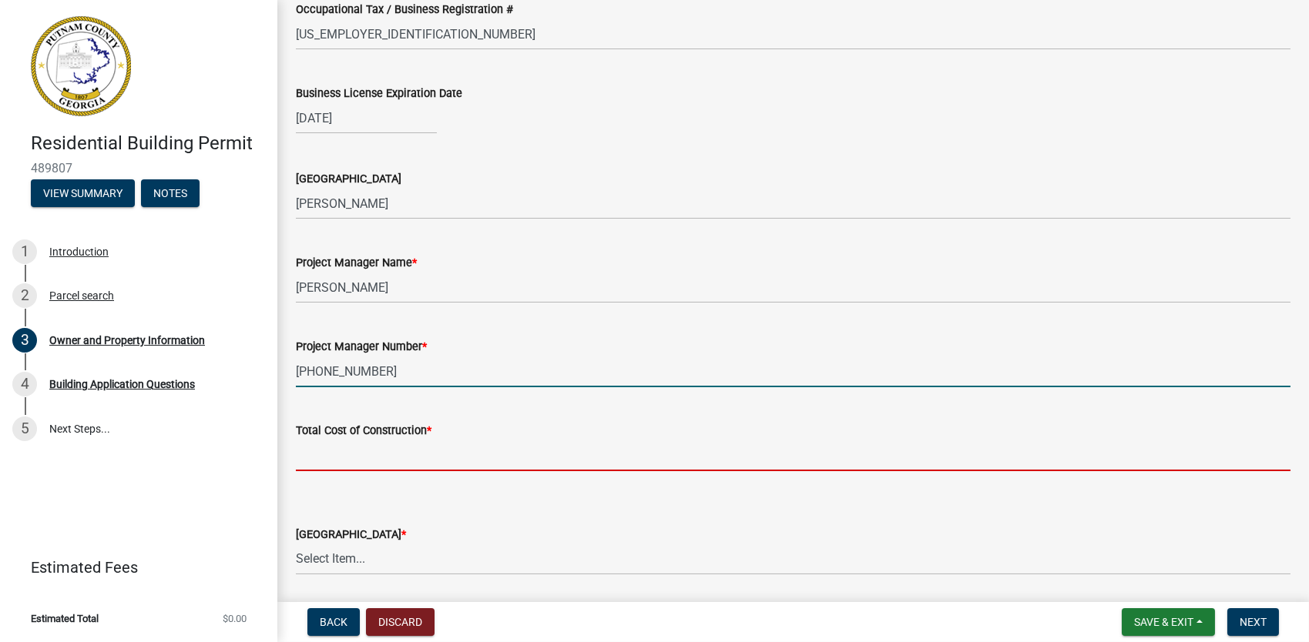
click at [370, 461] on input "text" at bounding box center [793, 456] width 994 height 32
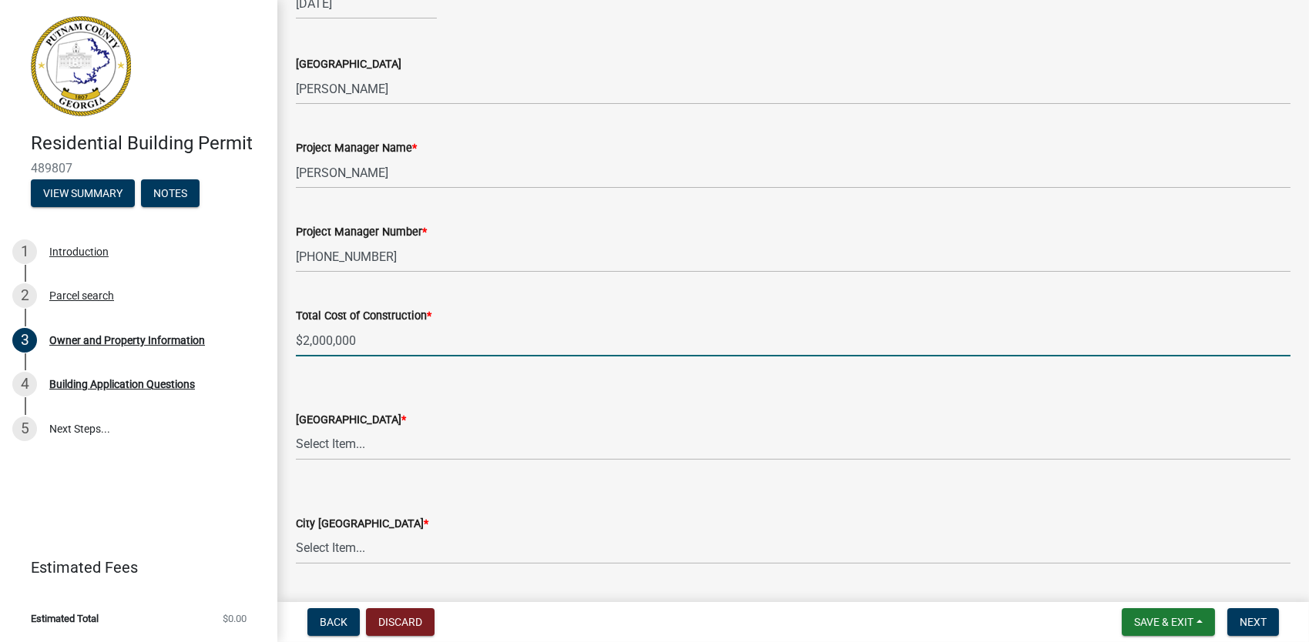
scroll to position [2334, 0]
type input "2000000"
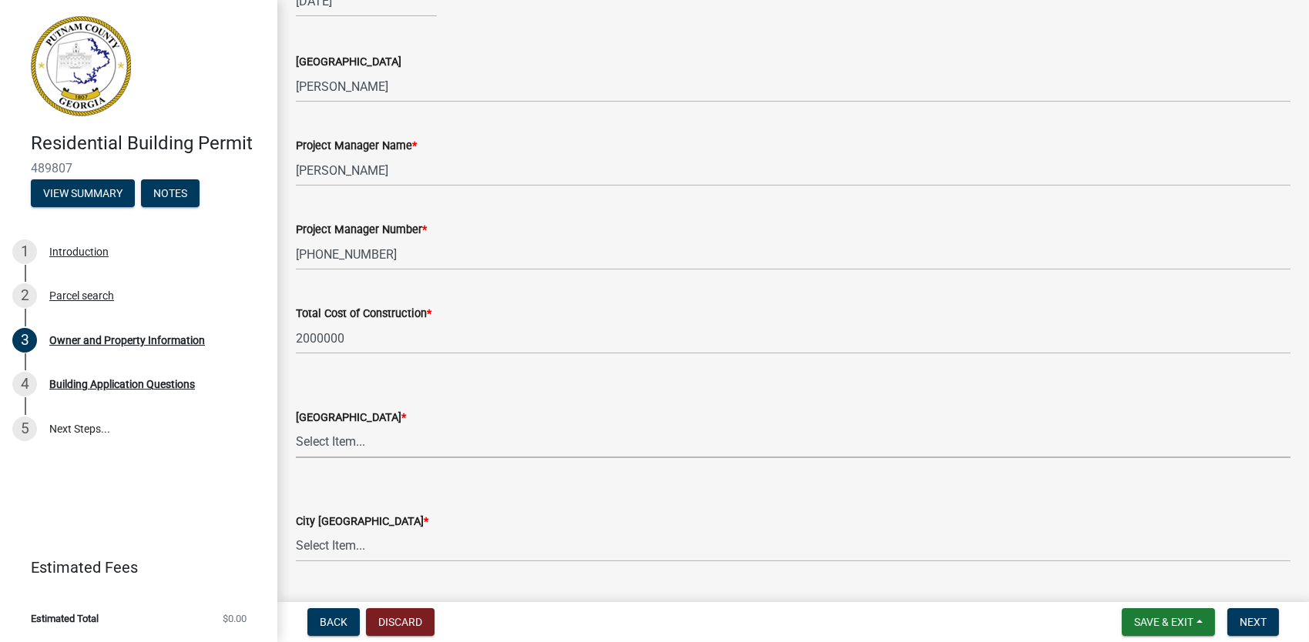
click at [337, 447] on select "Select Item... AG-1 R-1R R-1 R-2 MHP RM-1 RM-3 C-1 C-2 I-M PUD N/A" at bounding box center [793, 443] width 994 height 32
click at [296, 427] on select "Select Item... AG-1 R-1R R-1 R-2 MHP RM-1 RM-3 C-1 C-2 I-M PUD N/A" at bounding box center [793, 443] width 994 height 32
select select "34fe85c2-5f76-4343-b6bb-8ca387e0bed7"
click at [331, 447] on select "Select Item... AG-1 R-1R R-1 R-2 MHP RM-1 RM-3 C-1 C-2 I-M PUD N/A" at bounding box center [793, 443] width 994 height 32
click at [478, 494] on form "City Zoning District * Select Item... A-1 A-2 R-1 R-2 R-3 R-4 MHP C-1 C-2 I-1 I…" at bounding box center [793, 528] width 994 height 69
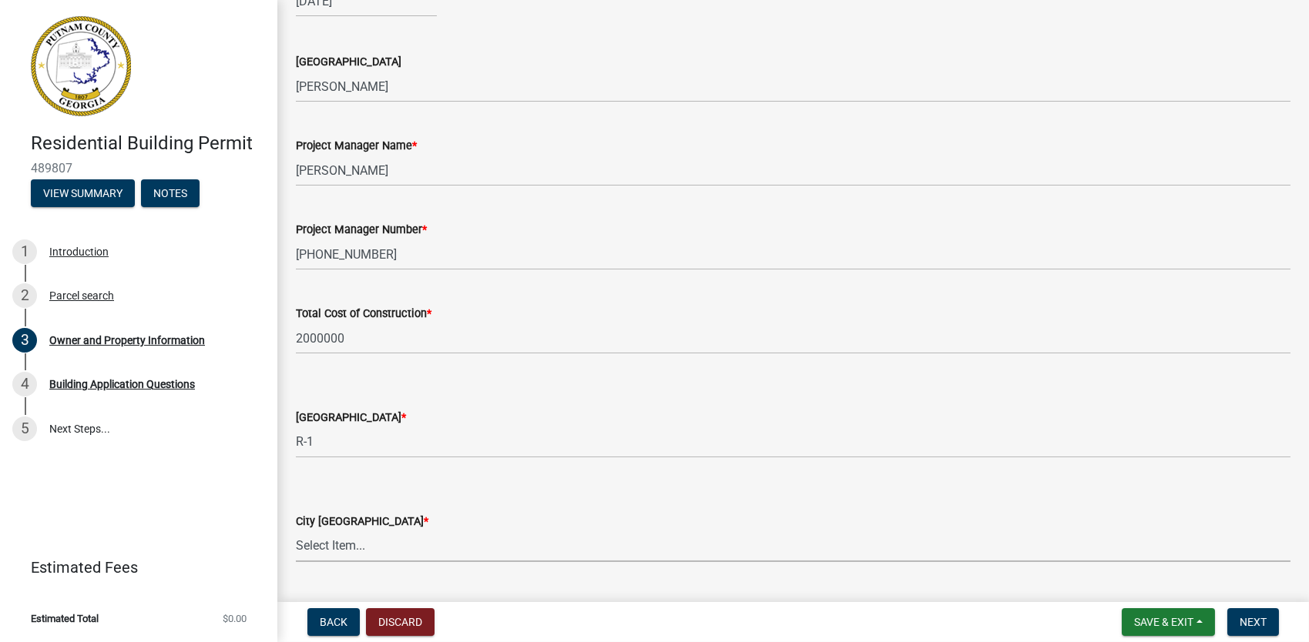
click at [394, 541] on select "Select Item... A-1 A-2 R-1 R-2 R-3 R-4 MHP C-1 C-2 I-1 I-2 DB FH H-P N/A" at bounding box center [793, 547] width 994 height 32
click at [296, 531] on select "Select Item... A-1 A-2 R-1 R-2 R-3 R-4 MHP C-1 C-2 I-1 I-2 DB FH H-P N/A" at bounding box center [793, 547] width 994 height 32
select select "baca39b5-529a-4592-b8f9-0b9bae35b1c2"
click at [375, 439] on select "Select Item... AG-1 R-1R R-1 R-2 MHP RM-1 RM-3 C-1 C-2 I-M PUD N/A" at bounding box center [793, 443] width 994 height 32
click at [296, 427] on select "Select Item... AG-1 R-1R R-1 R-2 MHP RM-1 RM-3 C-1 C-2 I-M PUD N/A" at bounding box center [793, 443] width 994 height 32
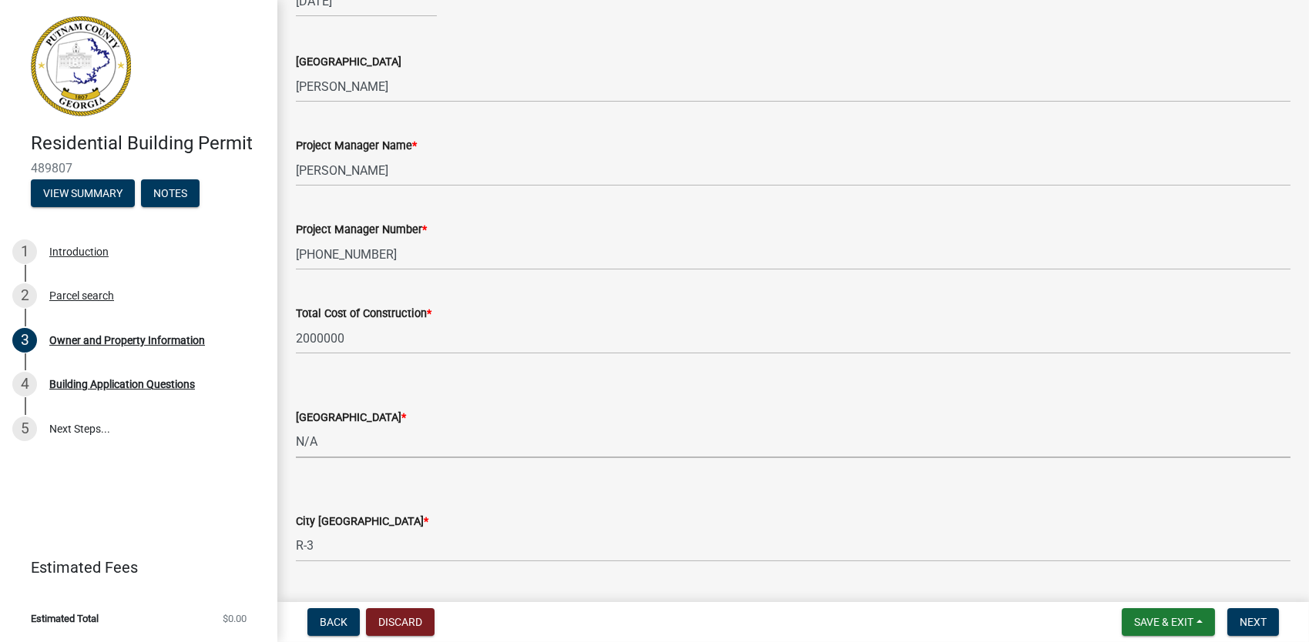
select select "ef7a1fc2-7a7a-426d-b1f0-c9b9b6ca7ff4"
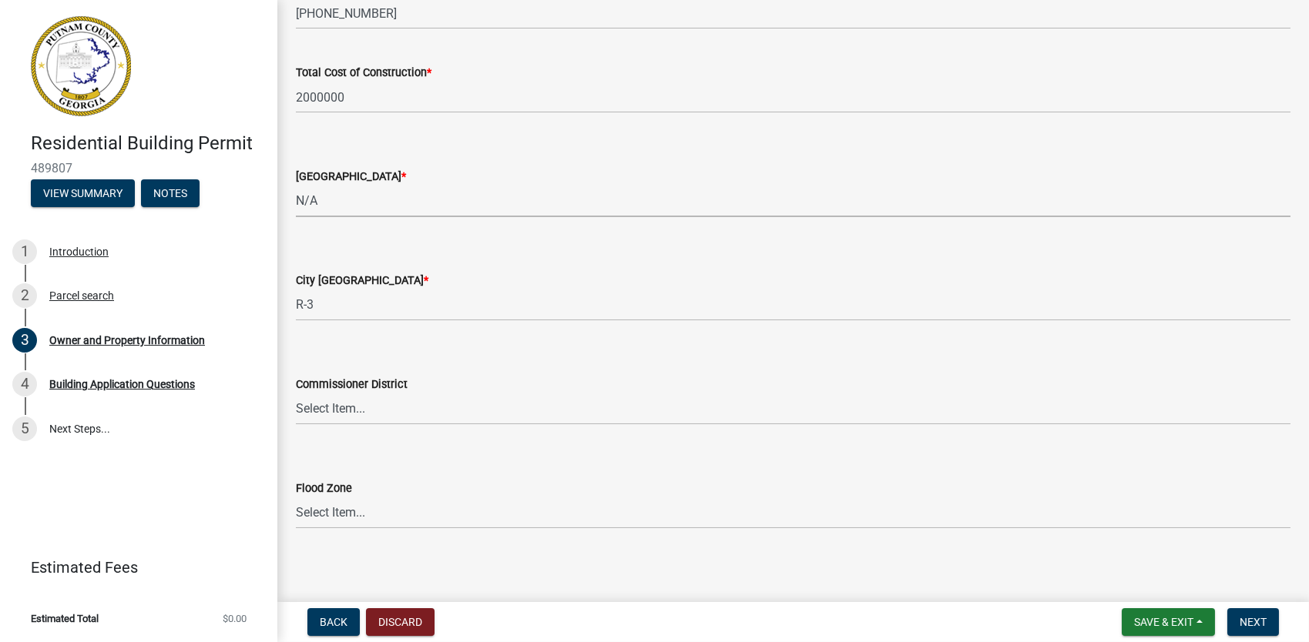
scroll to position [2581, 0]
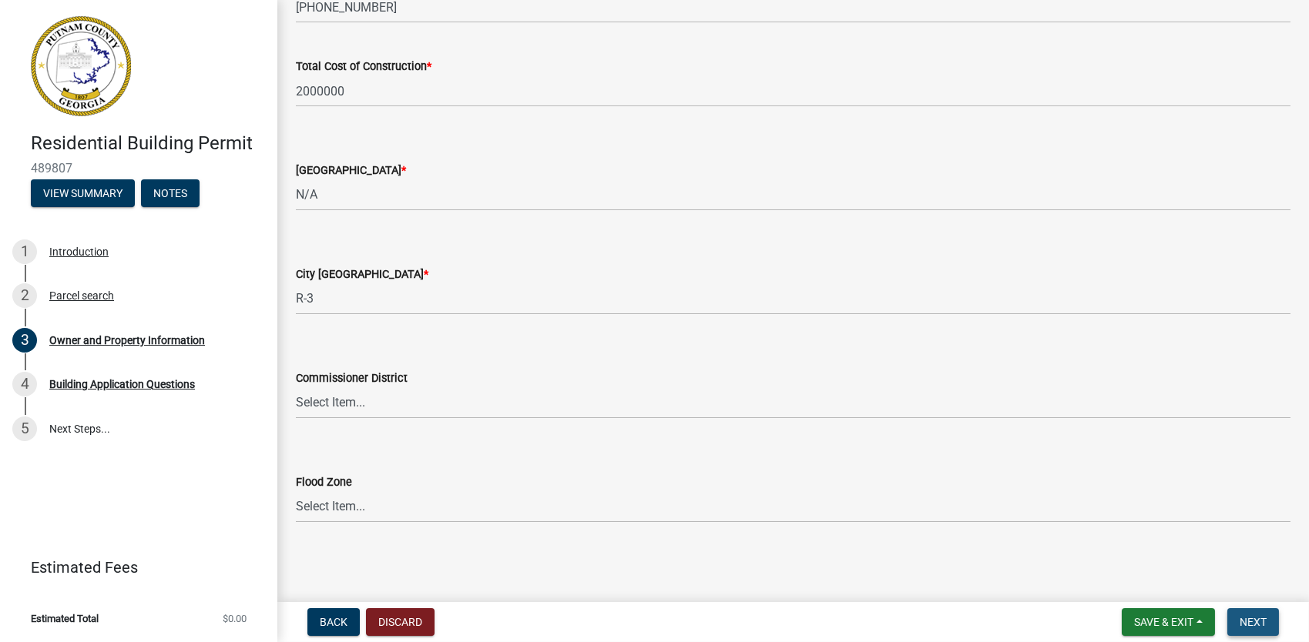
click at [651, 613] on span "Next" at bounding box center [1252, 622] width 27 height 12
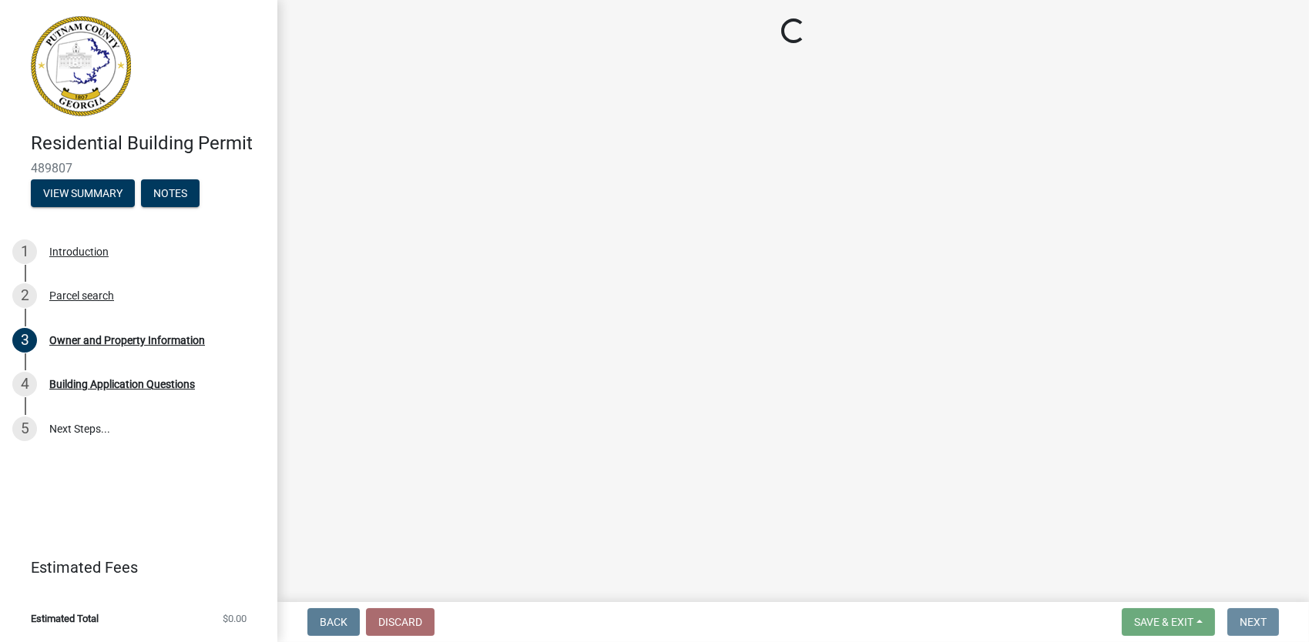
scroll to position [0, 0]
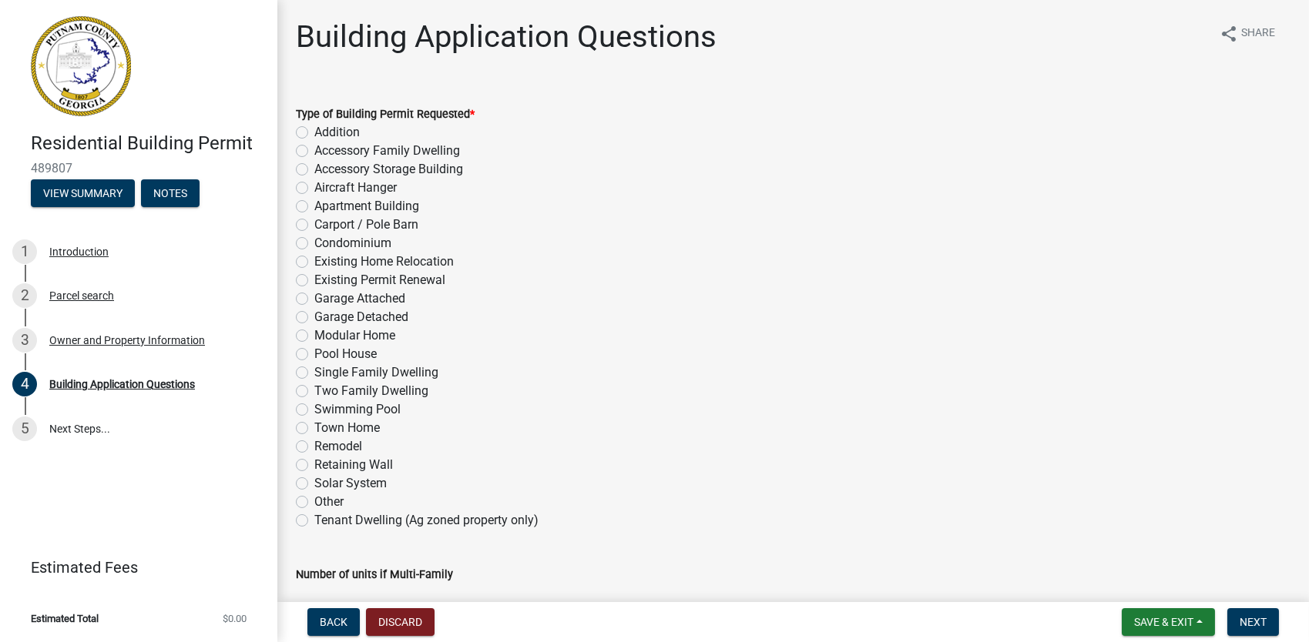
click at [314, 372] on label "Single Family Dwelling" at bounding box center [376, 373] width 124 height 18
click at [314, 372] on input "Single Family Dwelling" at bounding box center [319, 369] width 10 height 10
radio input "true"
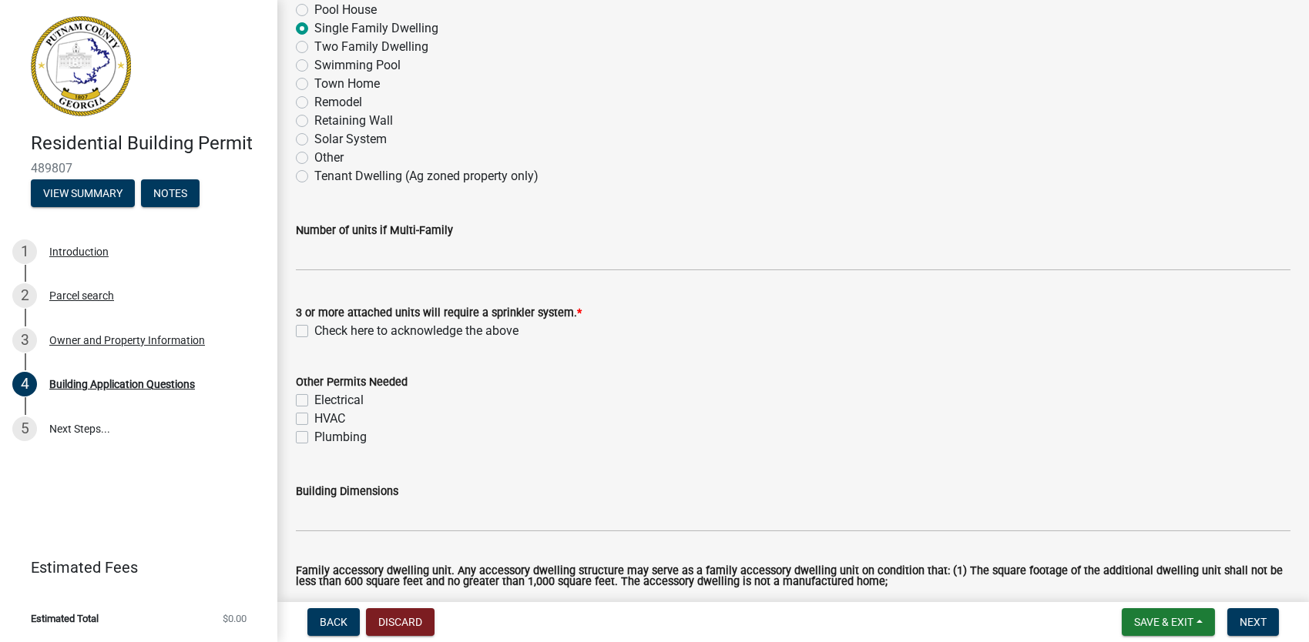
scroll to position [345, 0]
click at [314, 398] on label "Electrical" at bounding box center [338, 399] width 49 height 18
click at [314, 398] on input "Electrical" at bounding box center [319, 395] width 10 height 10
checkbox input "true"
checkbox input "false"
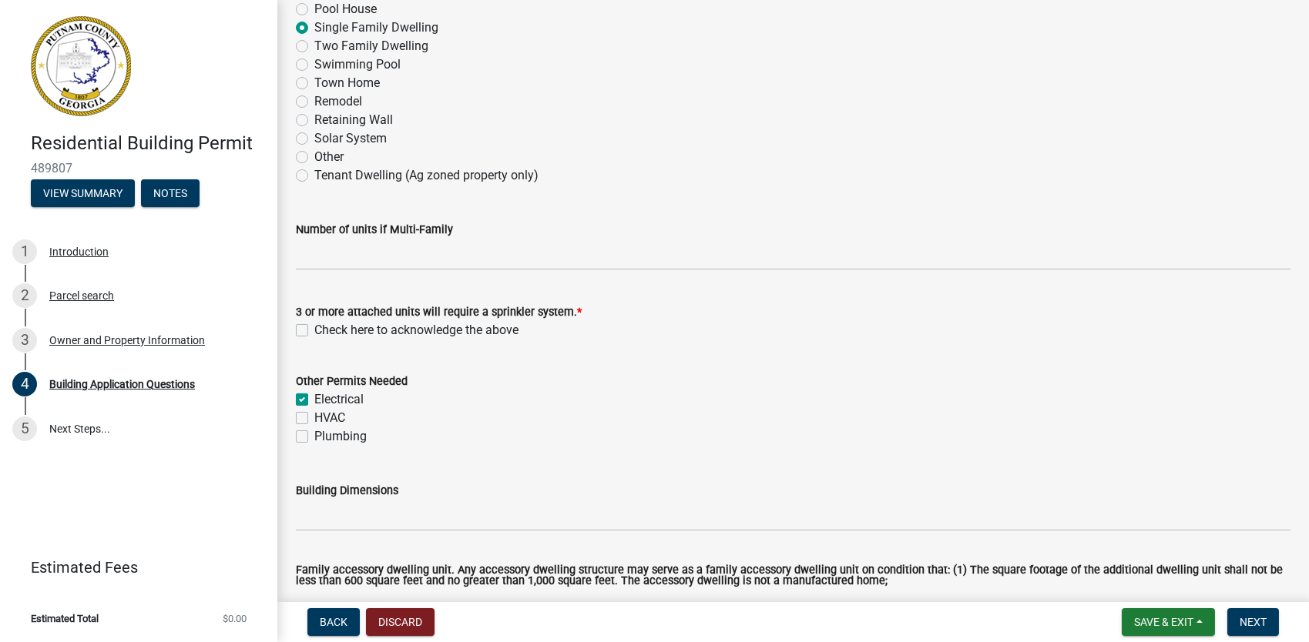
checkbox input "false"
click at [314, 416] on label "HVAC" at bounding box center [329, 418] width 31 height 18
click at [314, 416] on input "HVAC" at bounding box center [319, 414] width 10 height 10
checkbox input "true"
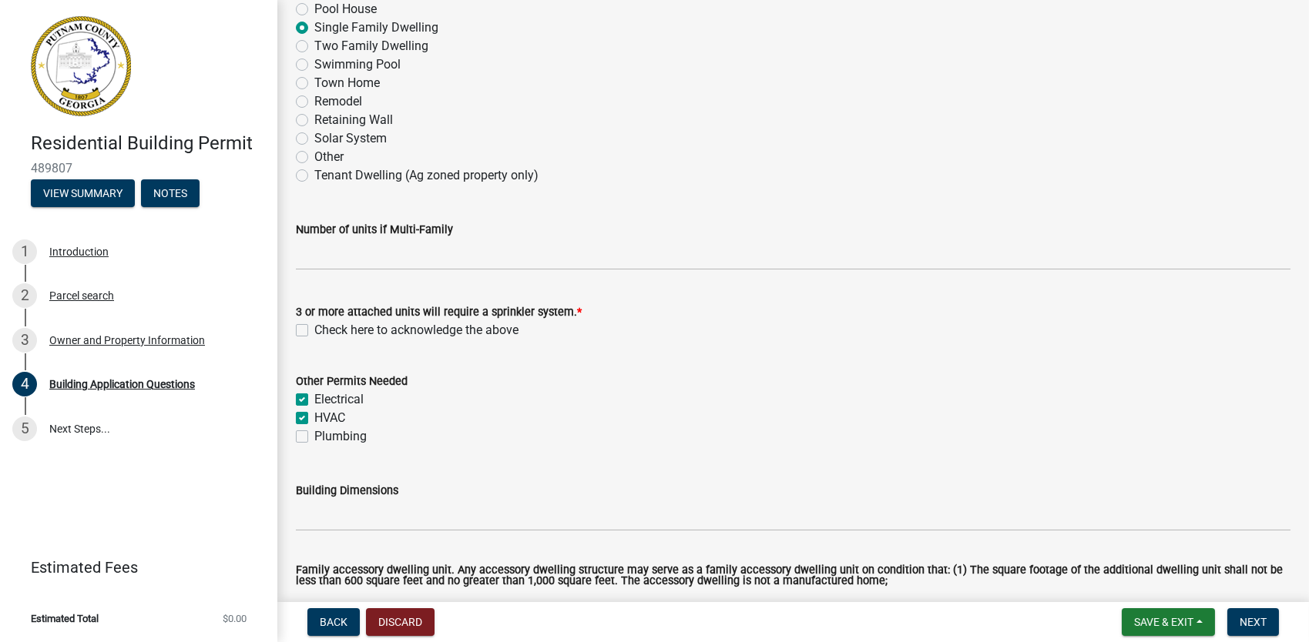
checkbox input "true"
click at [314, 438] on label "Plumbing" at bounding box center [340, 436] width 52 height 18
click at [314, 437] on input "Plumbing" at bounding box center [319, 432] width 10 height 10
checkbox input "true"
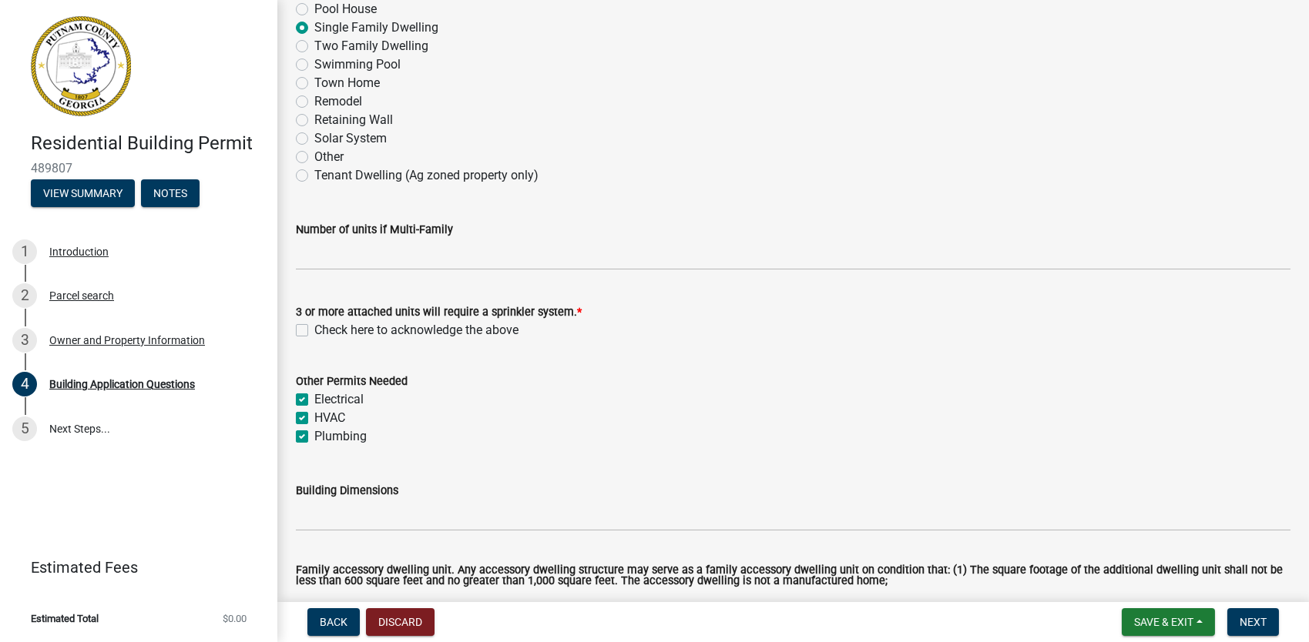
checkbox input "true"
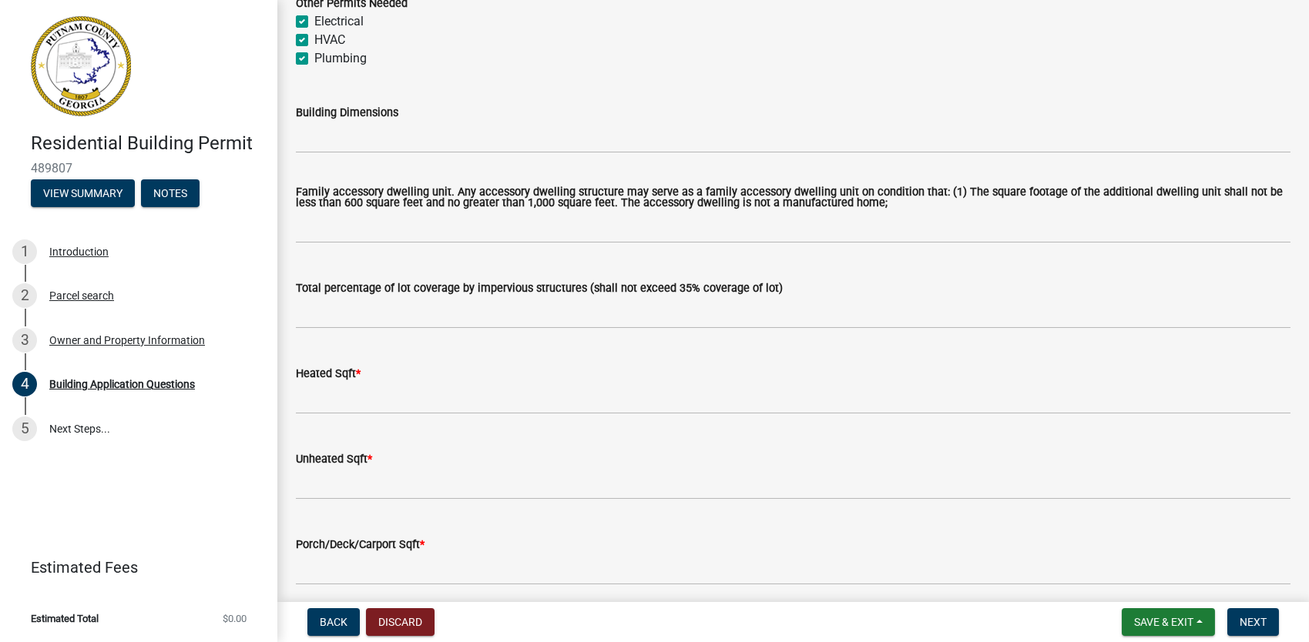
scroll to position [724, 0]
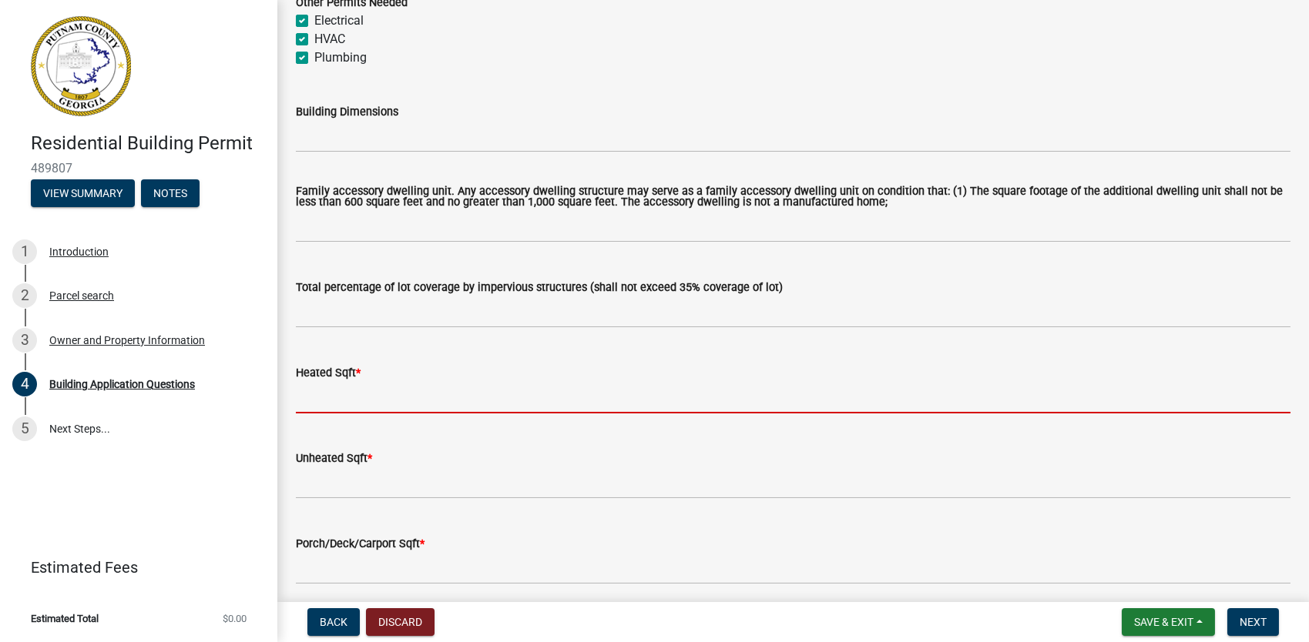
click at [342, 399] on input "text" at bounding box center [793, 398] width 994 height 32
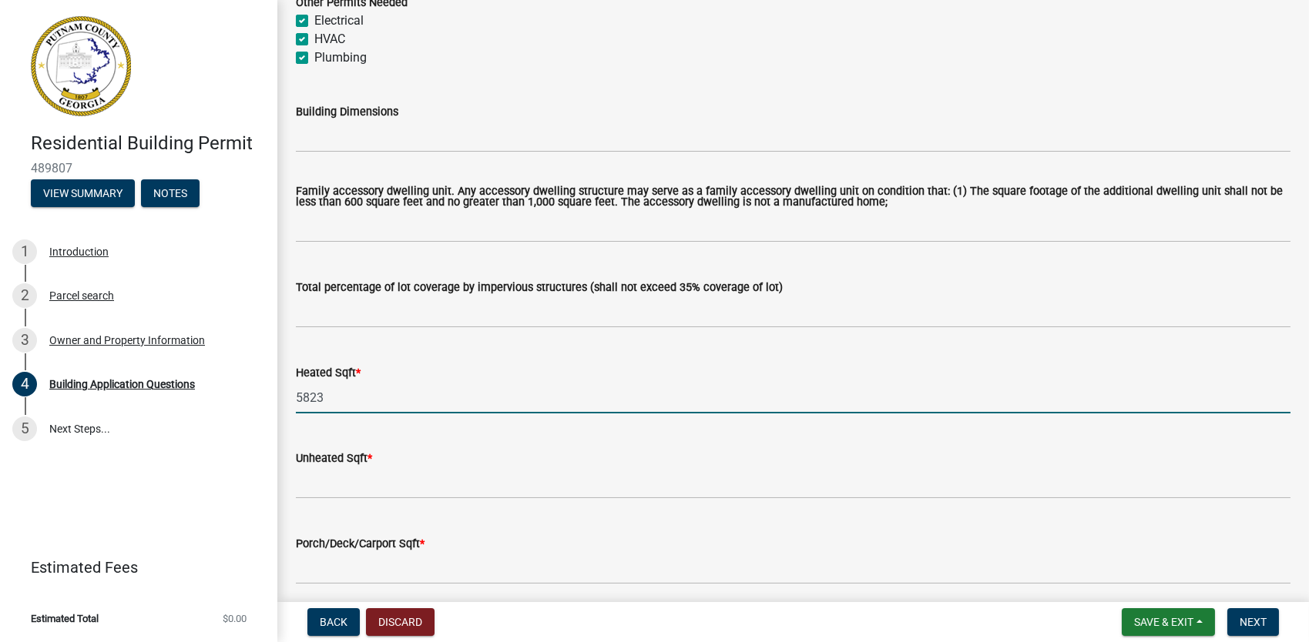
type input "5823"
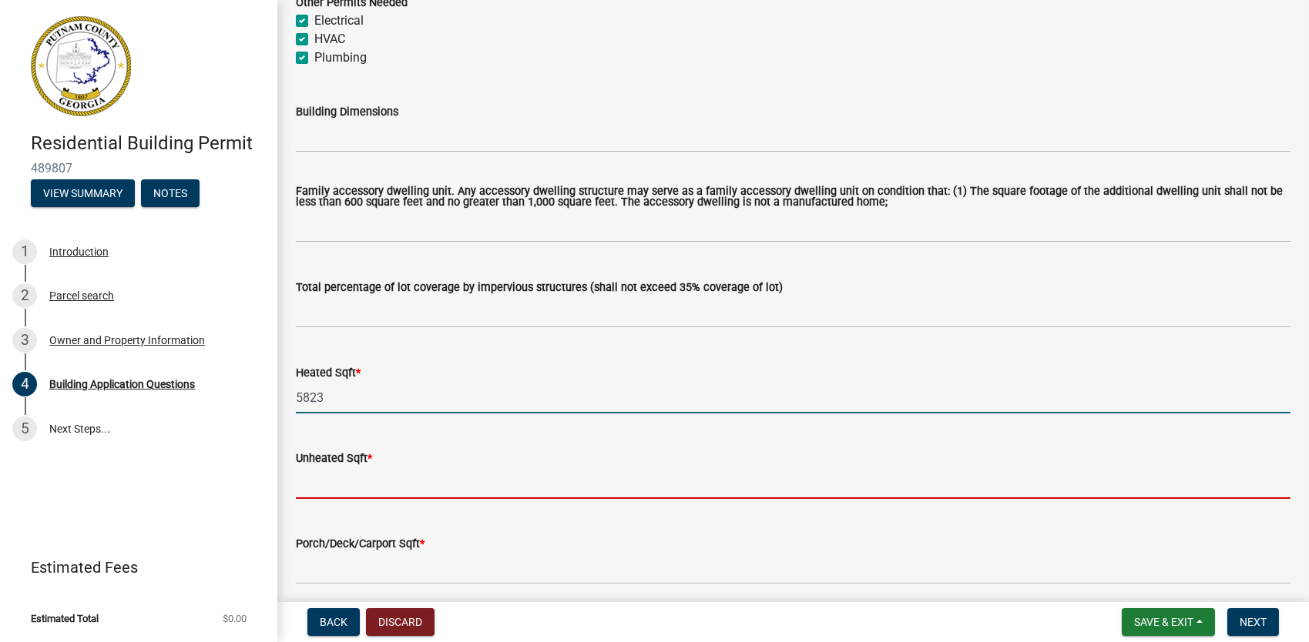
click at [324, 485] on input "text" at bounding box center [793, 483] width 994 height 32
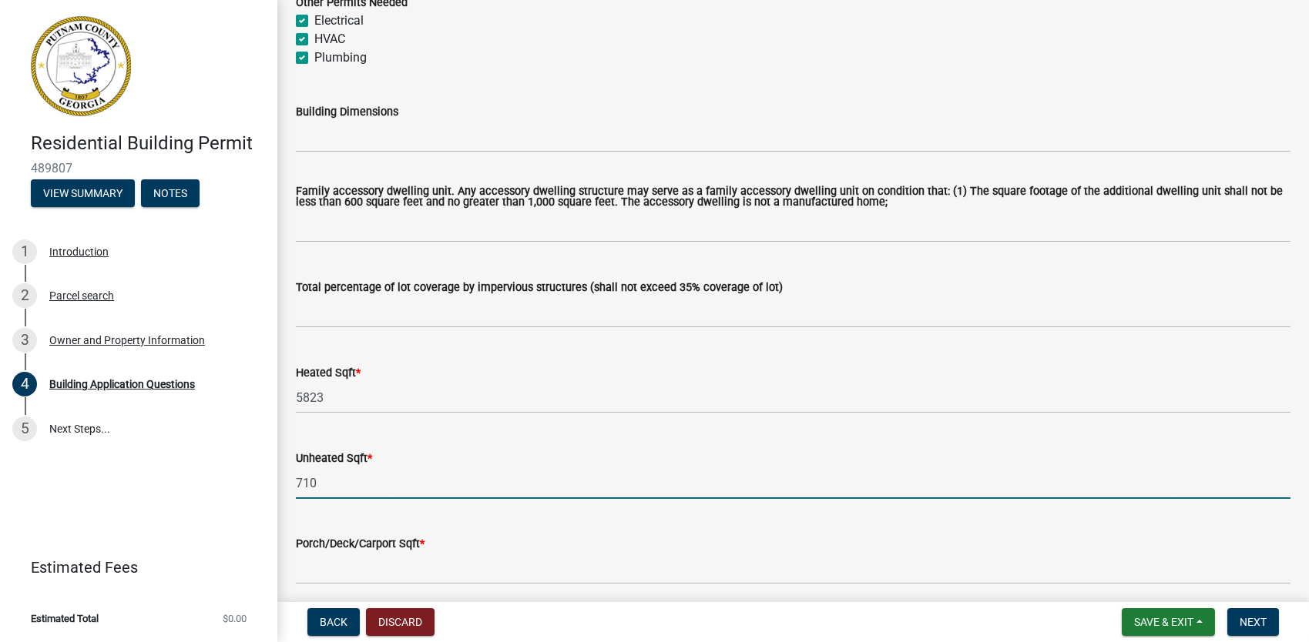
scroll to position [753, 0]
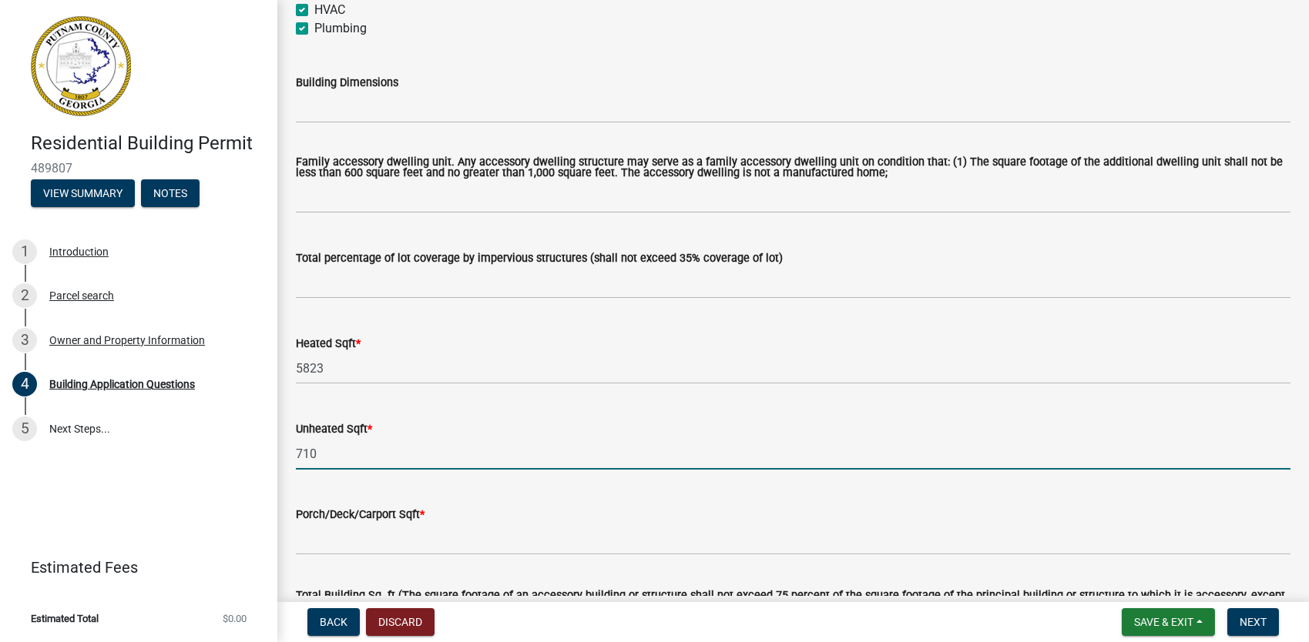
type input "710"
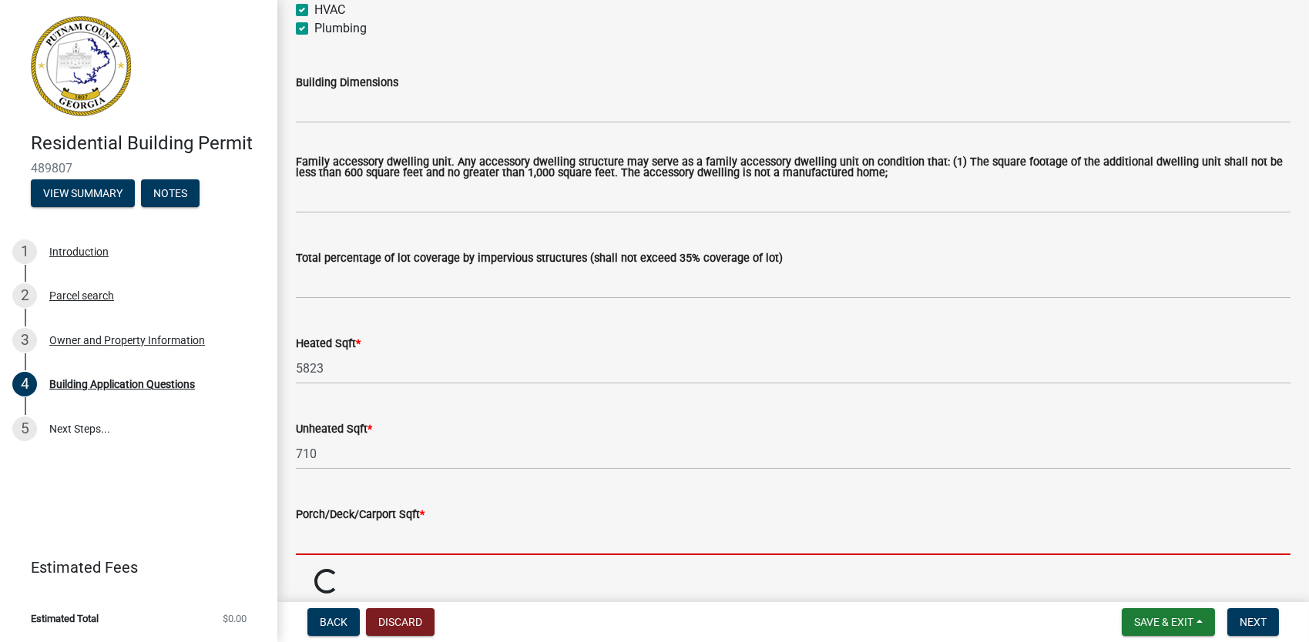
click at [343, 553] on input "text" at bounding box center [793, 540] width 994 height 32
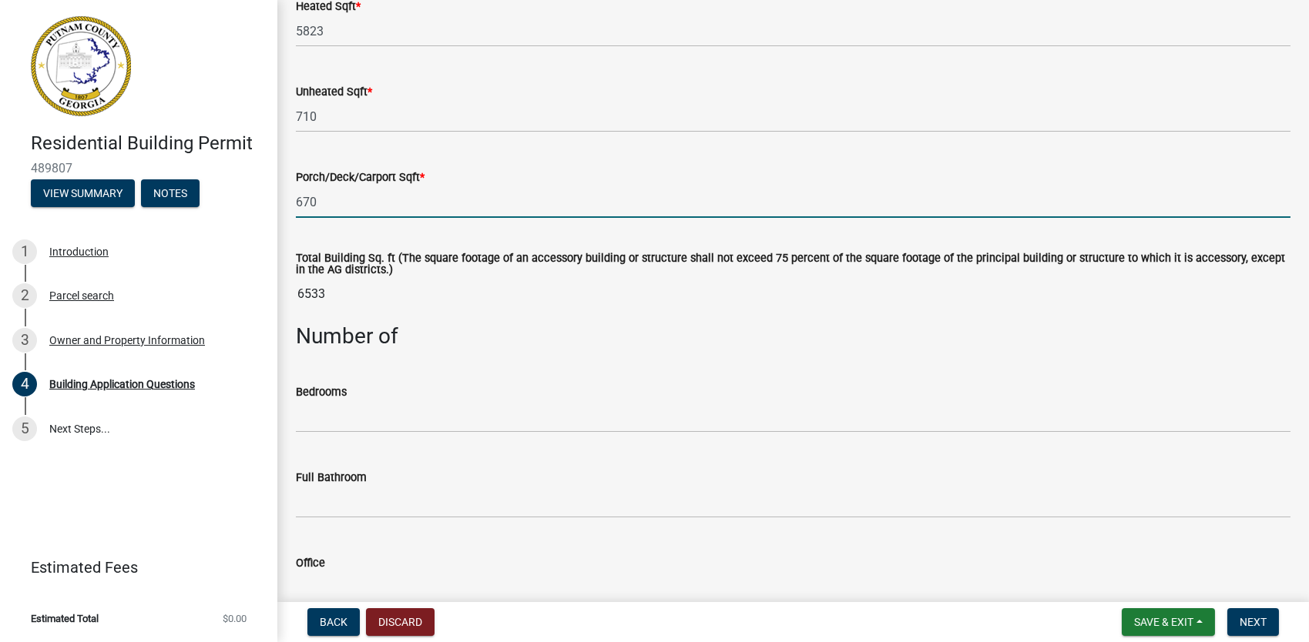
scroll to position [1091, 0]
type input "670"
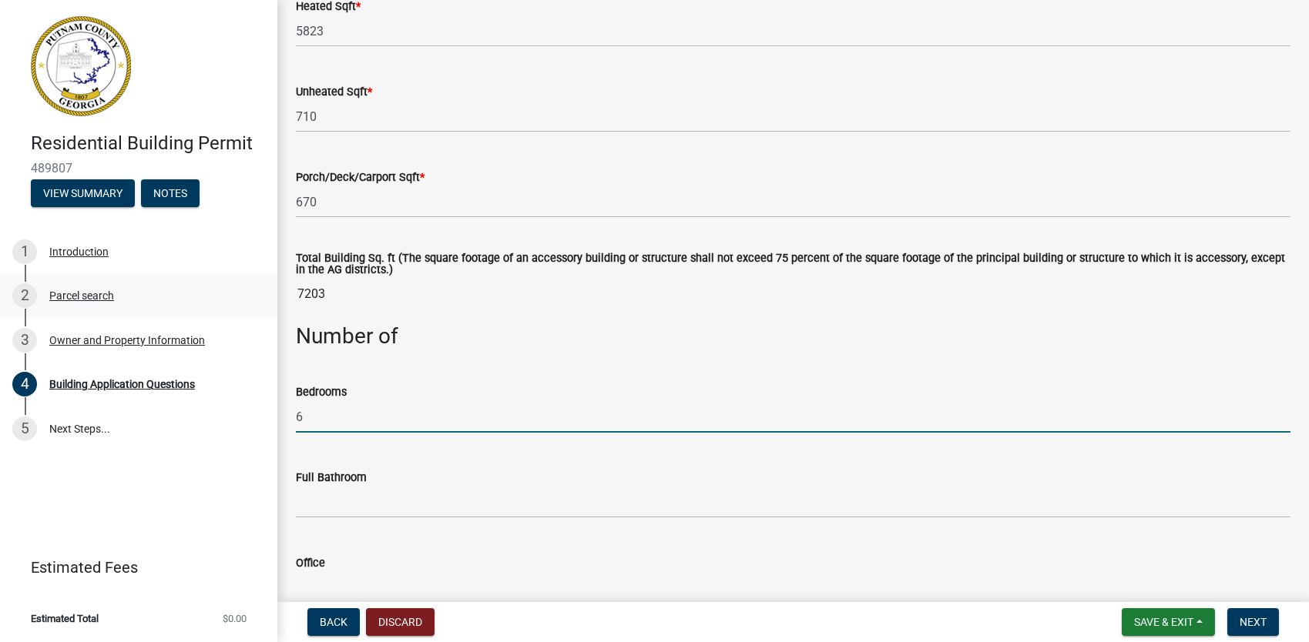
type input "6"
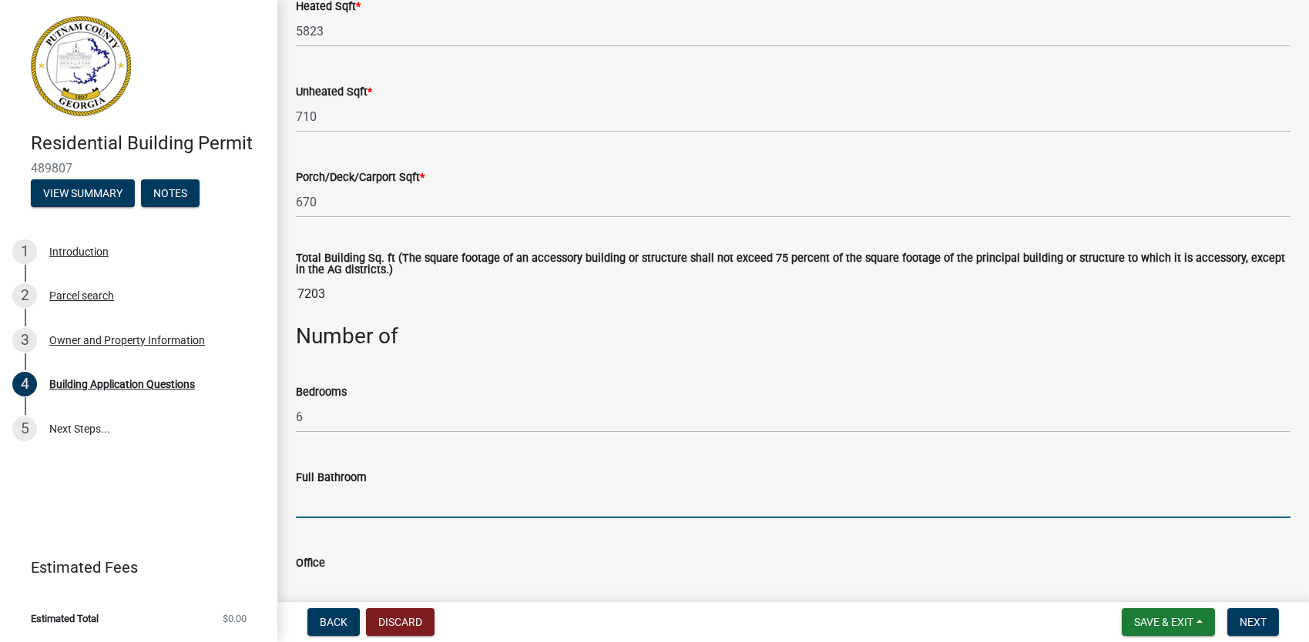
click at [358, 507] on input "text" at bounding box center [793, 503] width 994 height 32
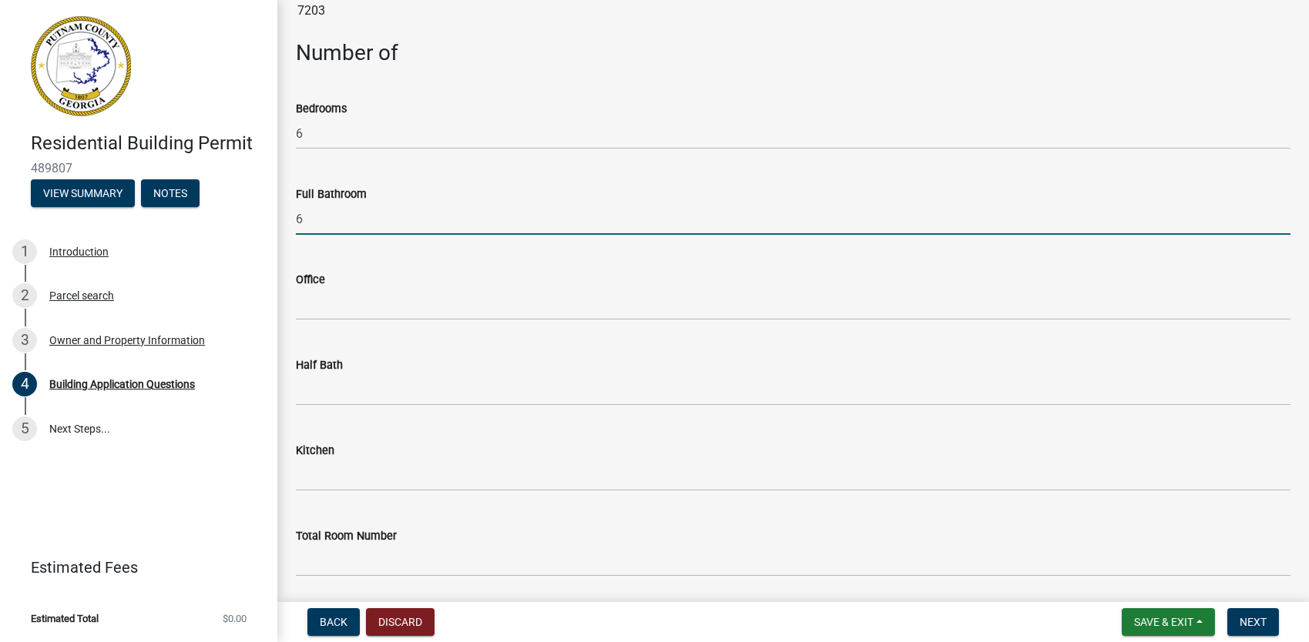
scroll to position [1379, 0]
type input "6"
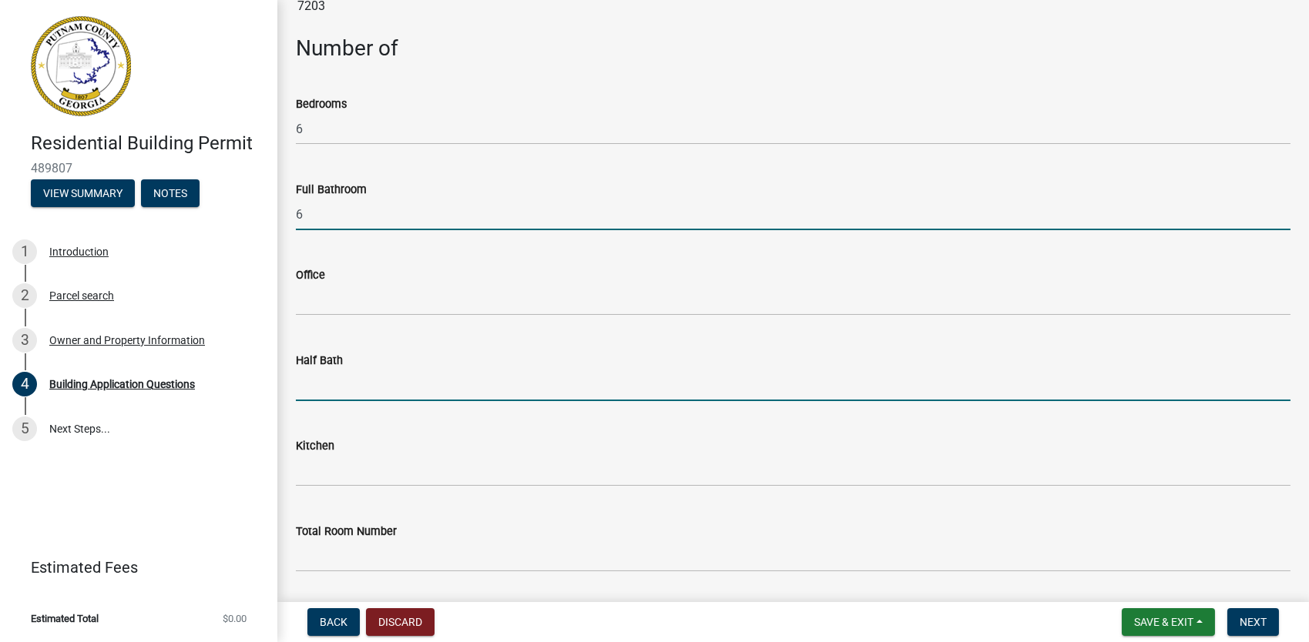
click at [349, 385] on input "text" at bounding box center [793, 386] width 994 height 32
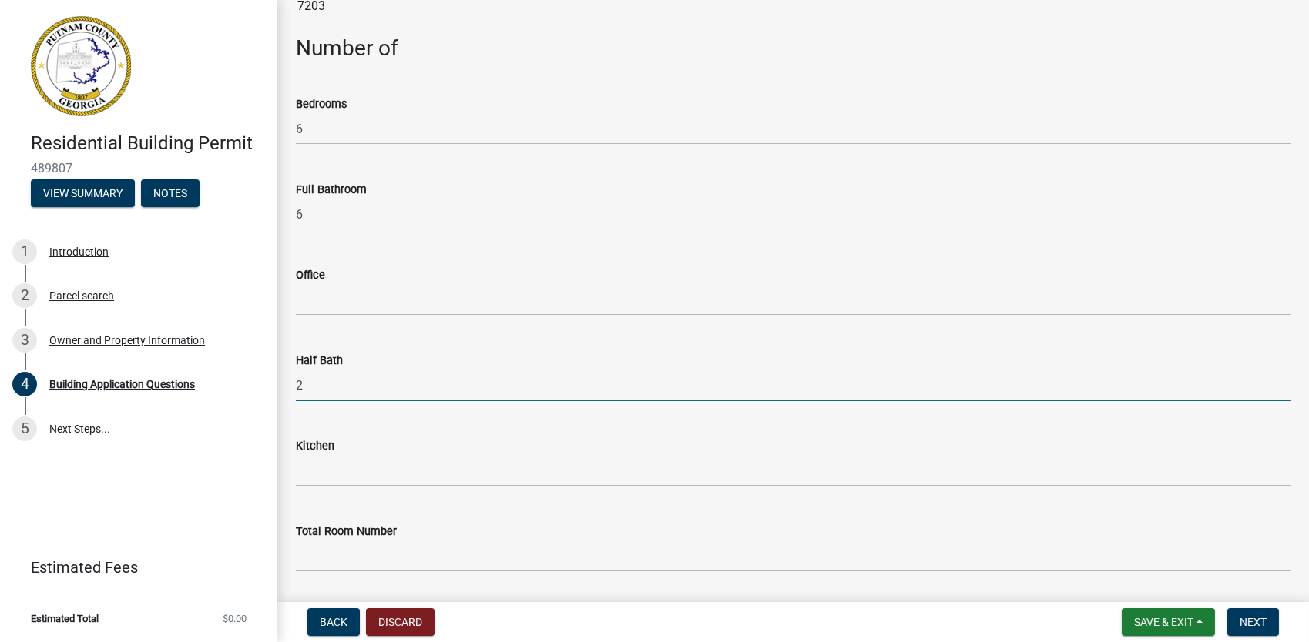
type input "2"
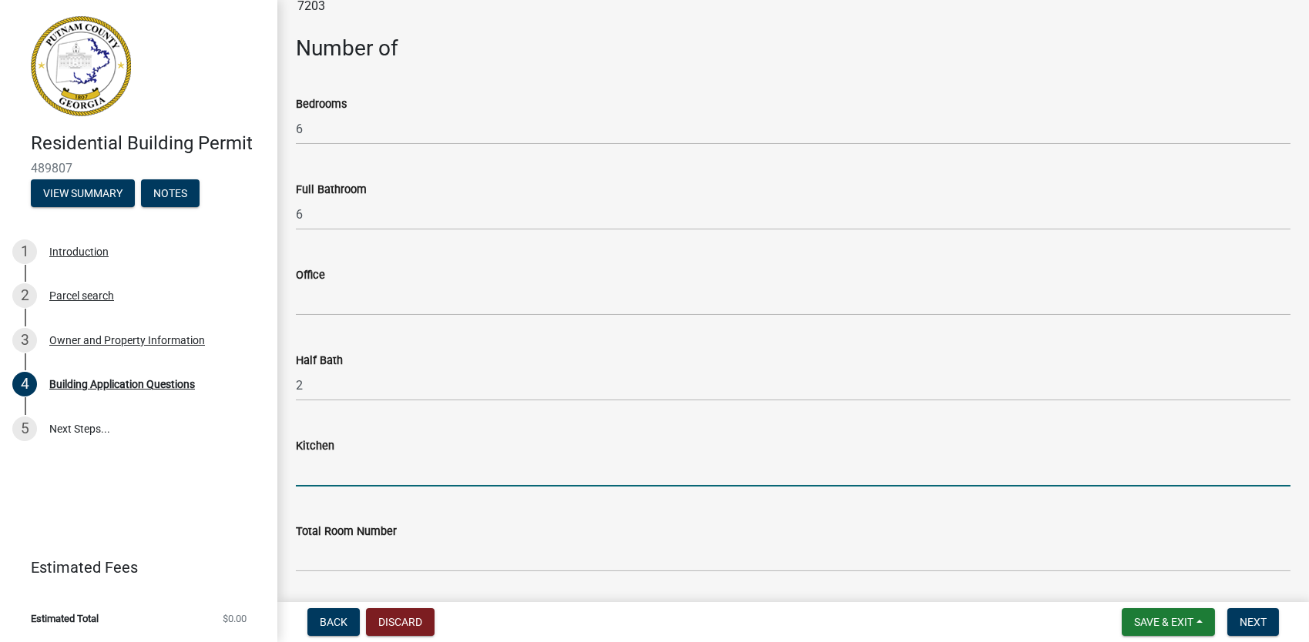
click at [347, 470] on input "text" at bounding box center [793, 471] width 994 height 32
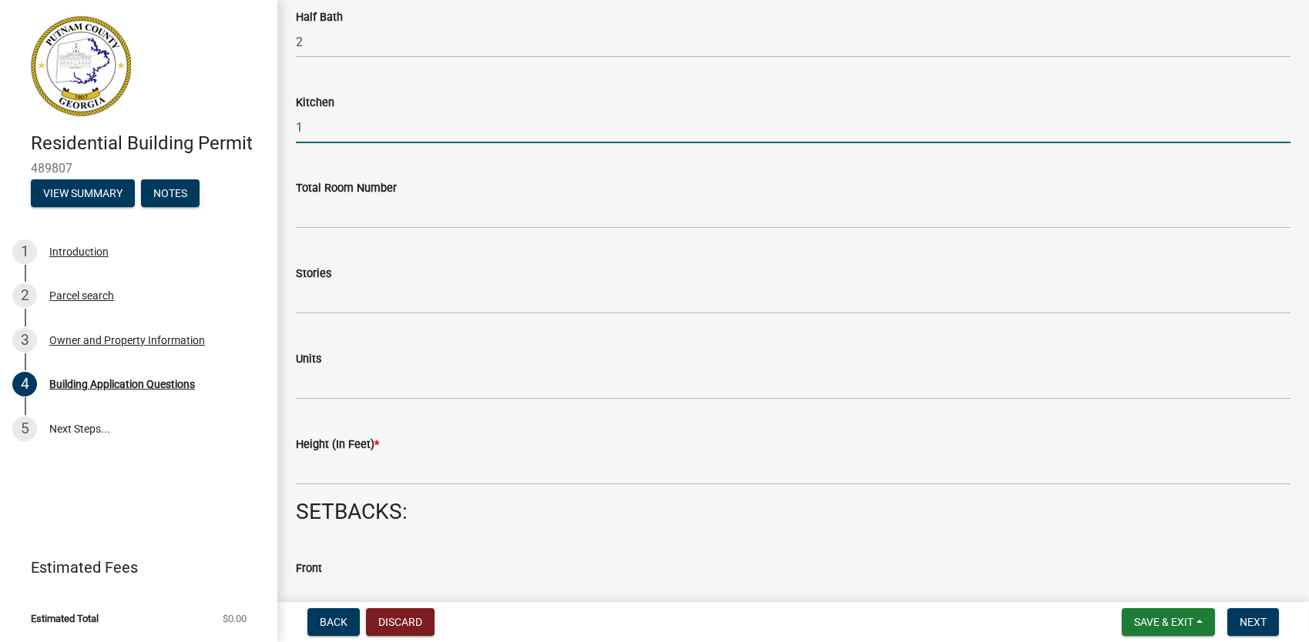
scroll to position [1722, 0]
type input "1"
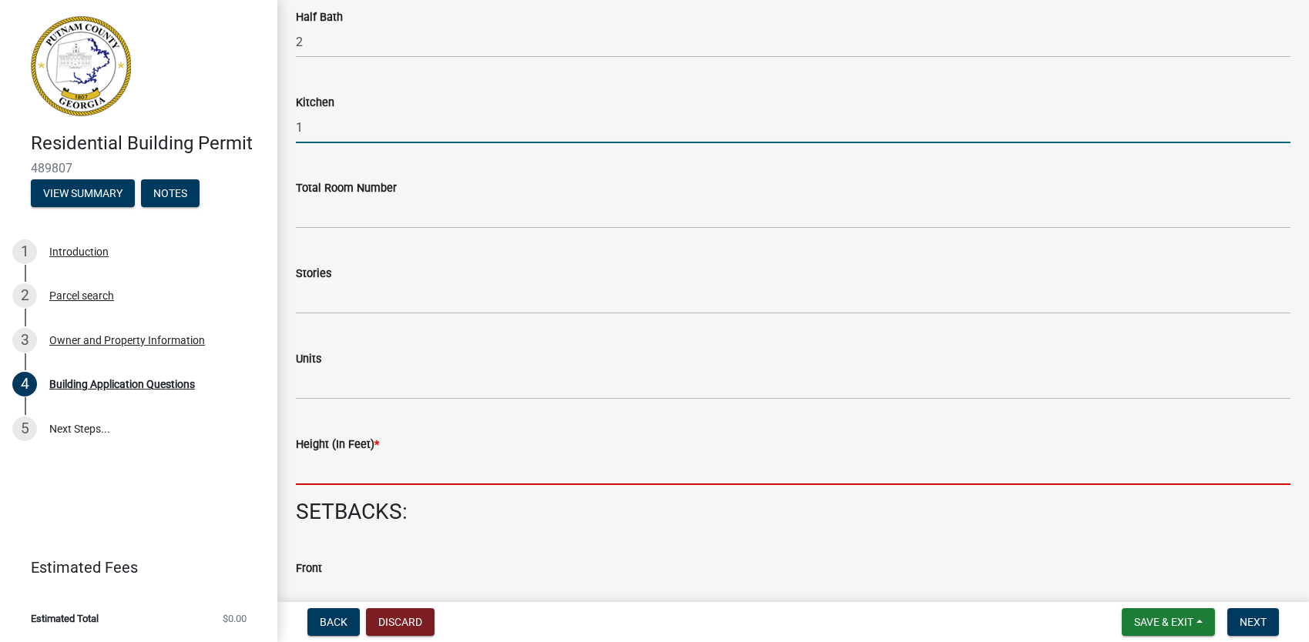
click at [347, 470] on input "text" at bounding box center [793, 470] width 994 height 32
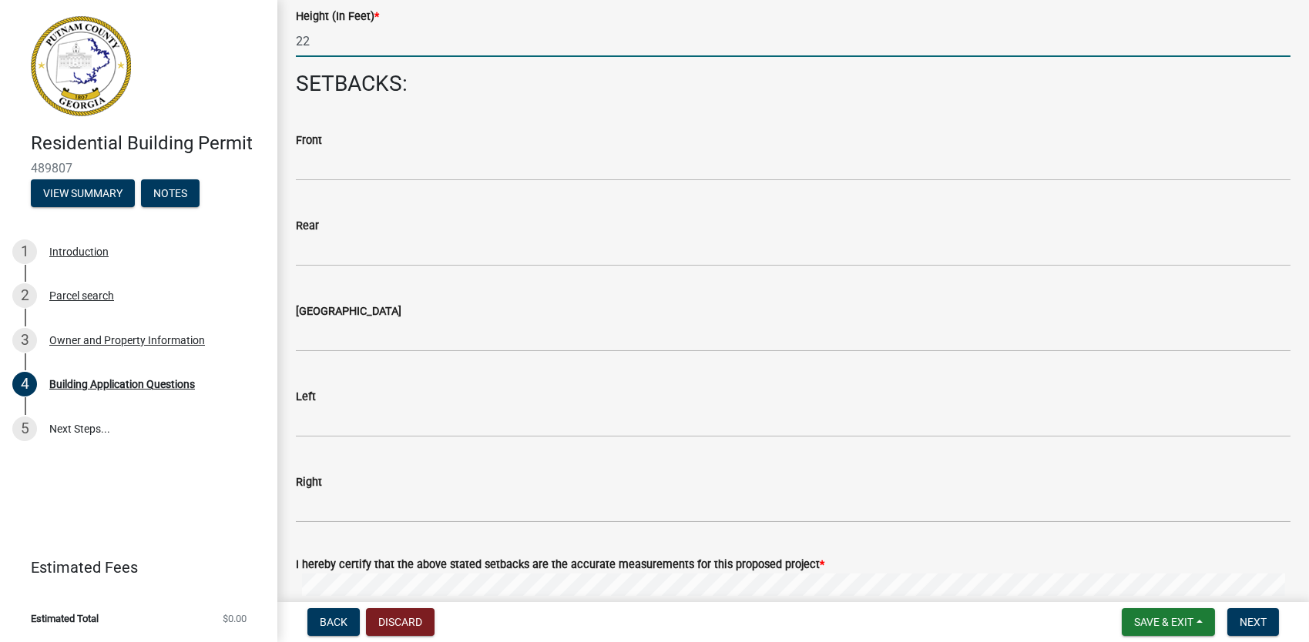
scroll to position [2150, 0]
type input "22"
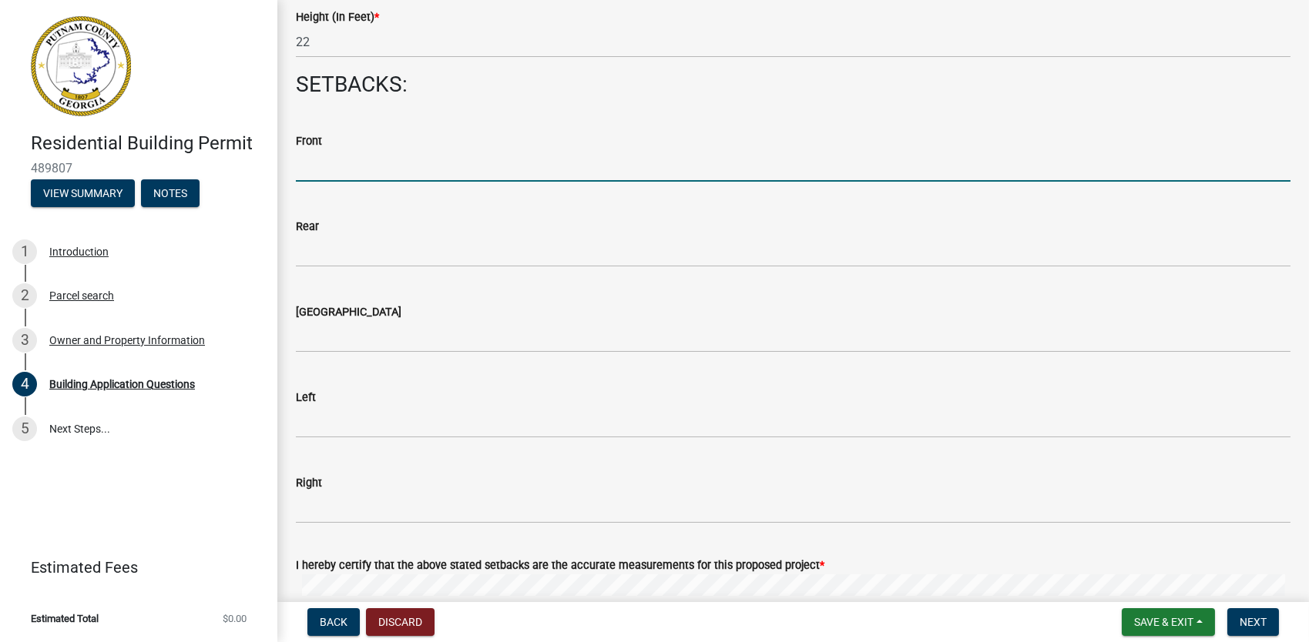
click at [340, 163] on input "text" at bounding box center [793, 166] width 994 height 32
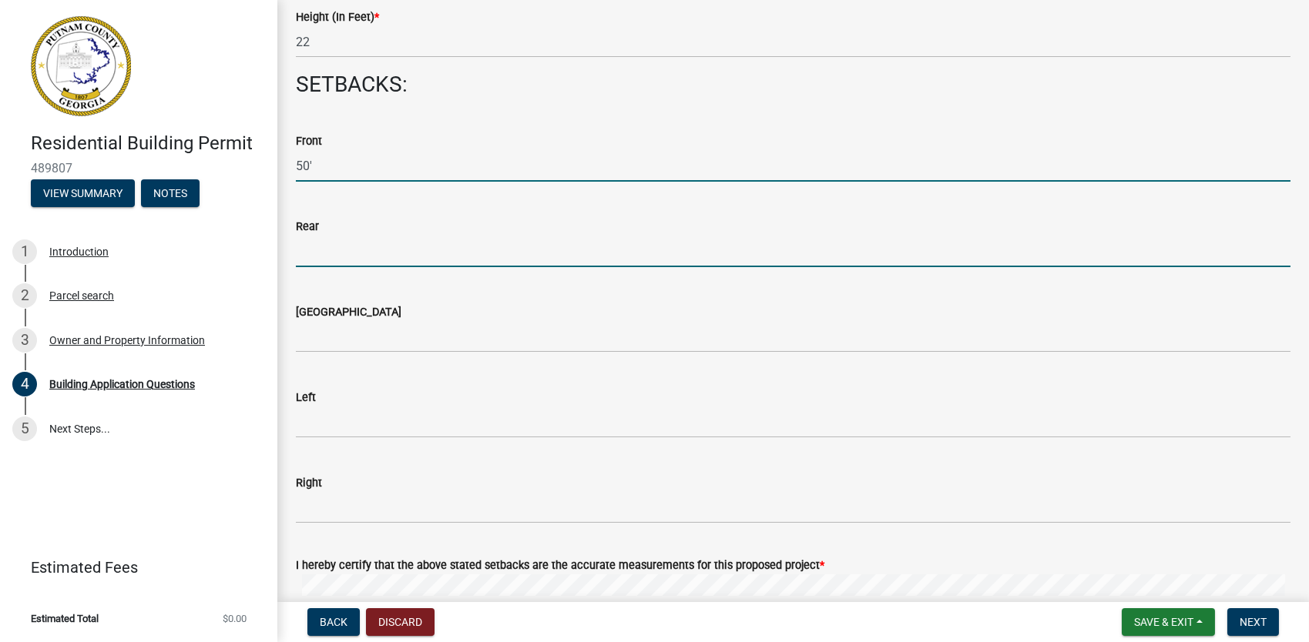
type input "50"
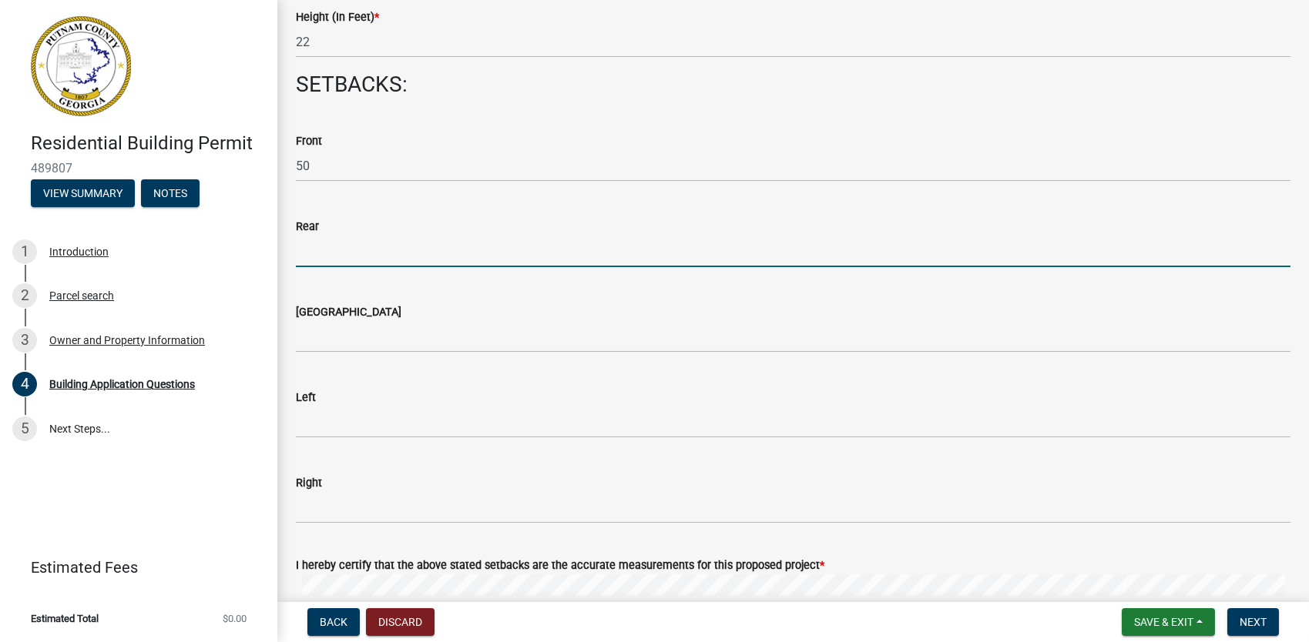
click at [328, 259] on input "text" at bounding box center [793, 252] width 994 height 32
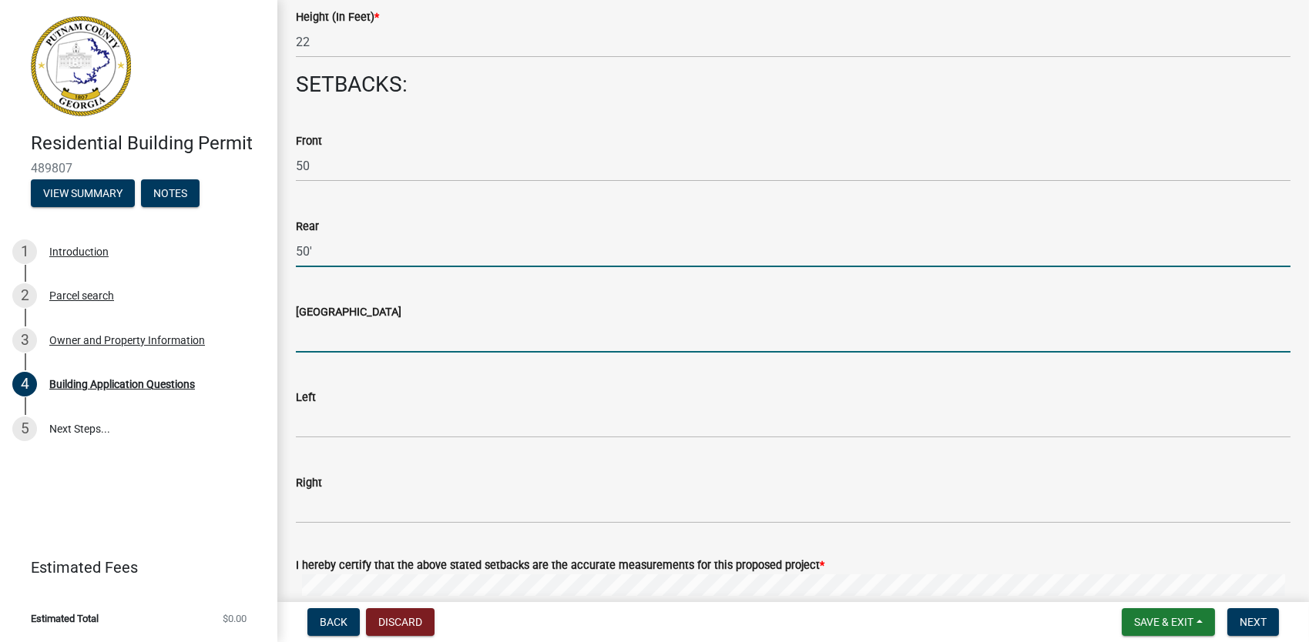
type input "50"
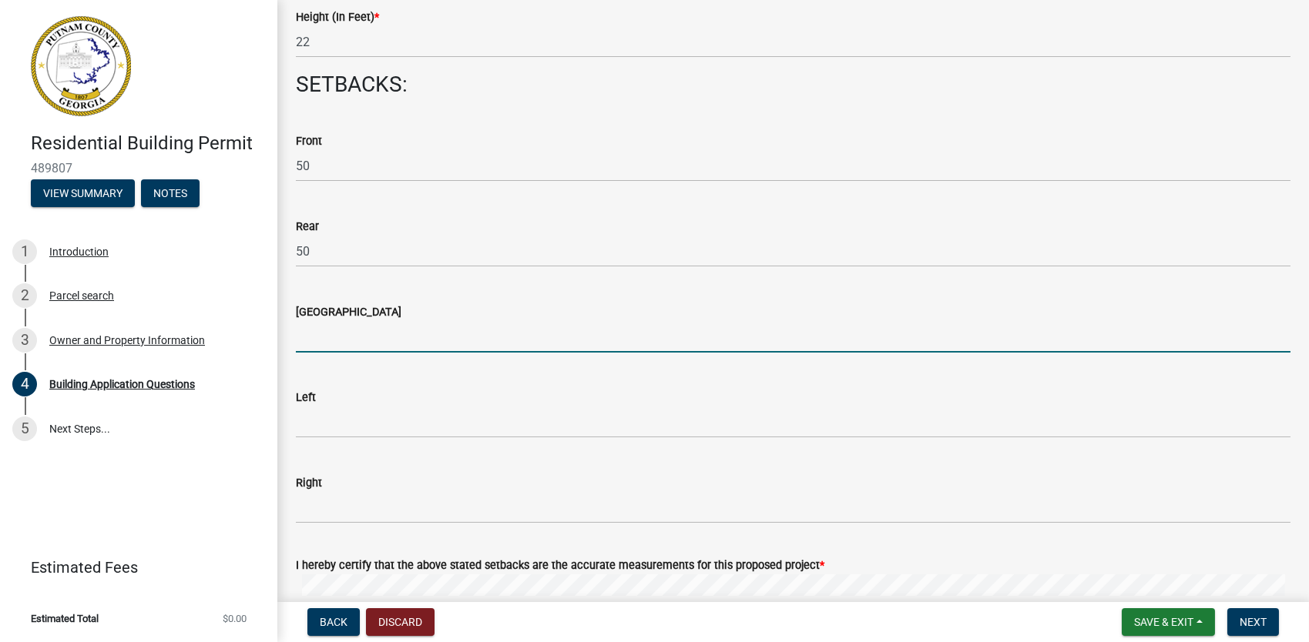
click at [327, 343] on input "text" at bounding box center [793, 337] width 994 height 32
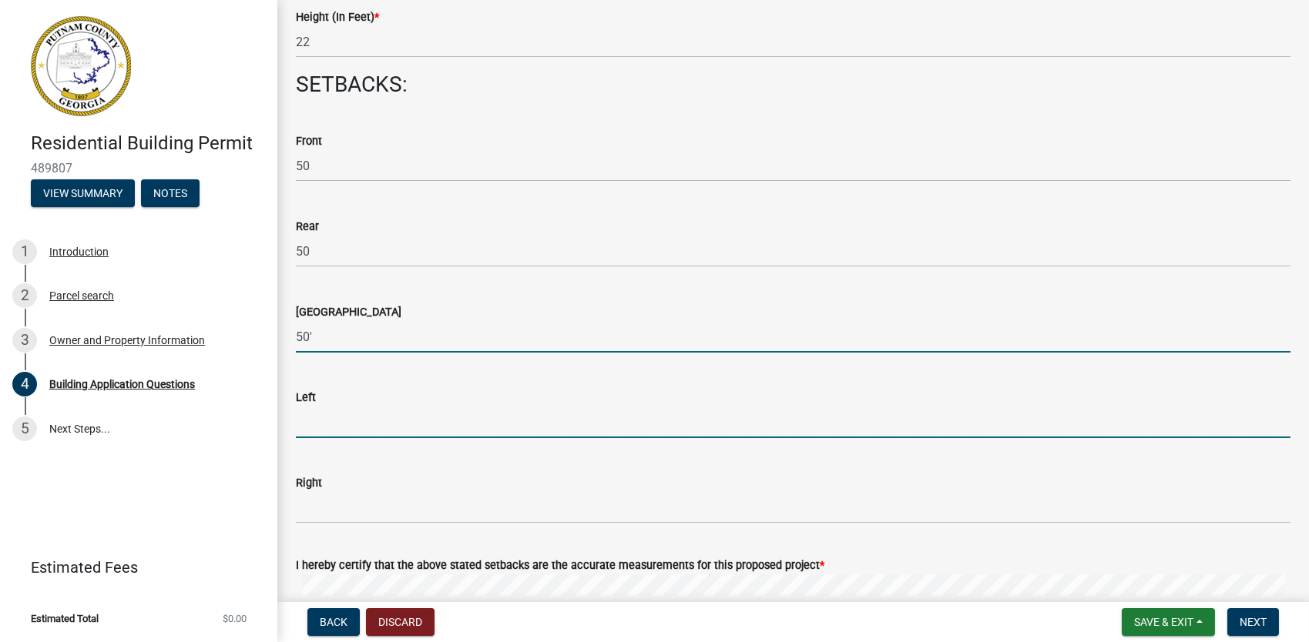
type input "50"
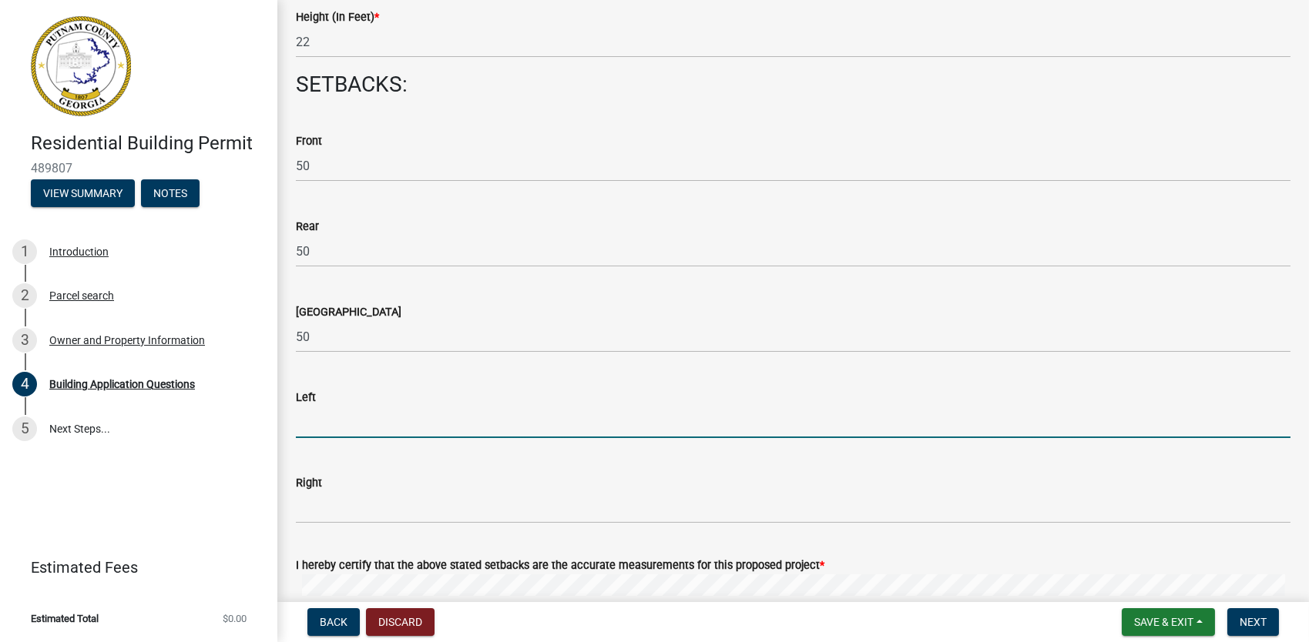
click at [327, 424] on input "text" at bounding box center [793, 423] width 994 height 32
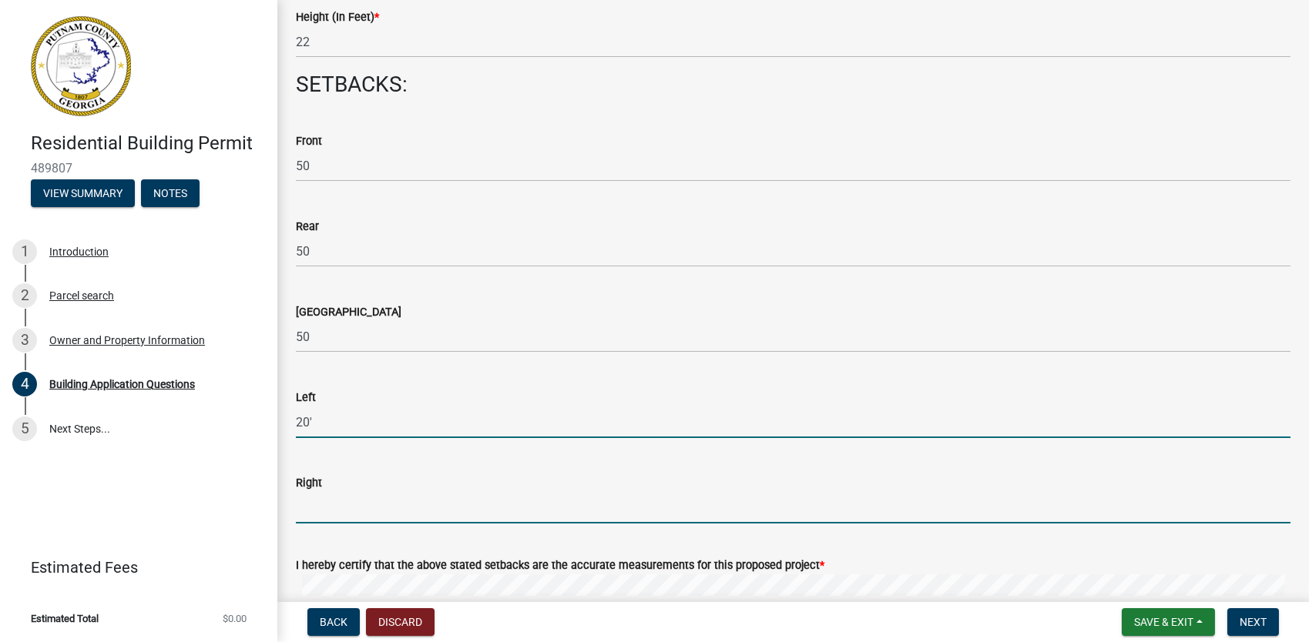
type input "20"
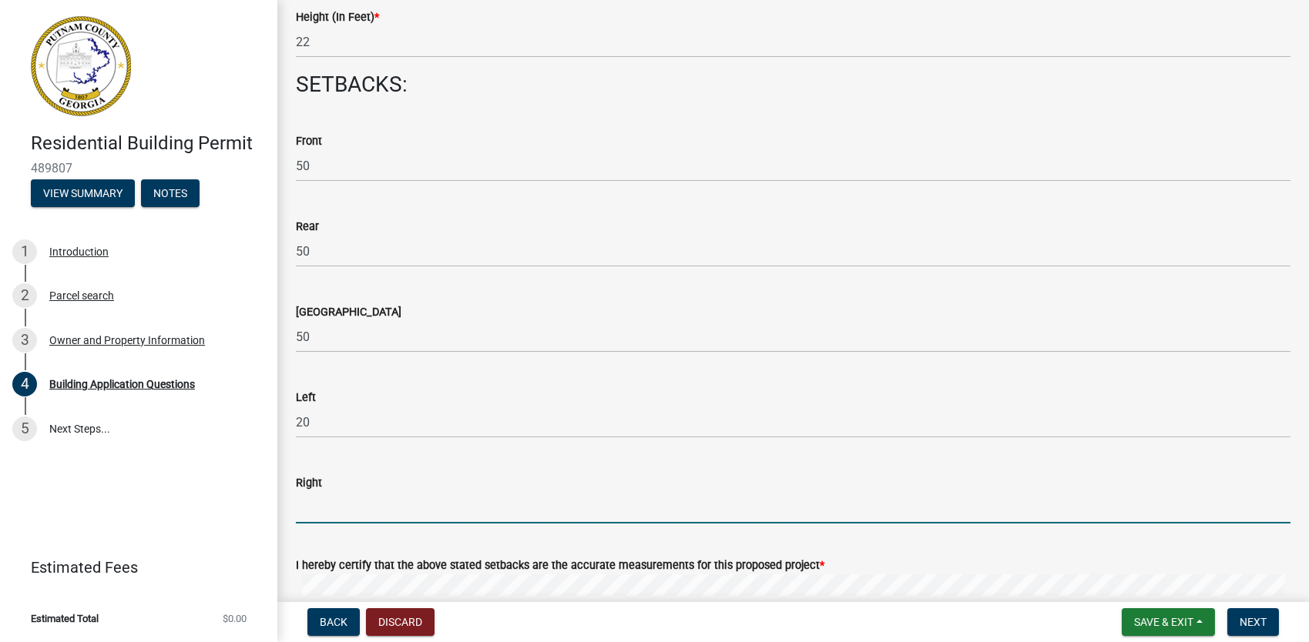
click at [327, 498] on input "text" at bounding box center [793, 508] width 994 height 32
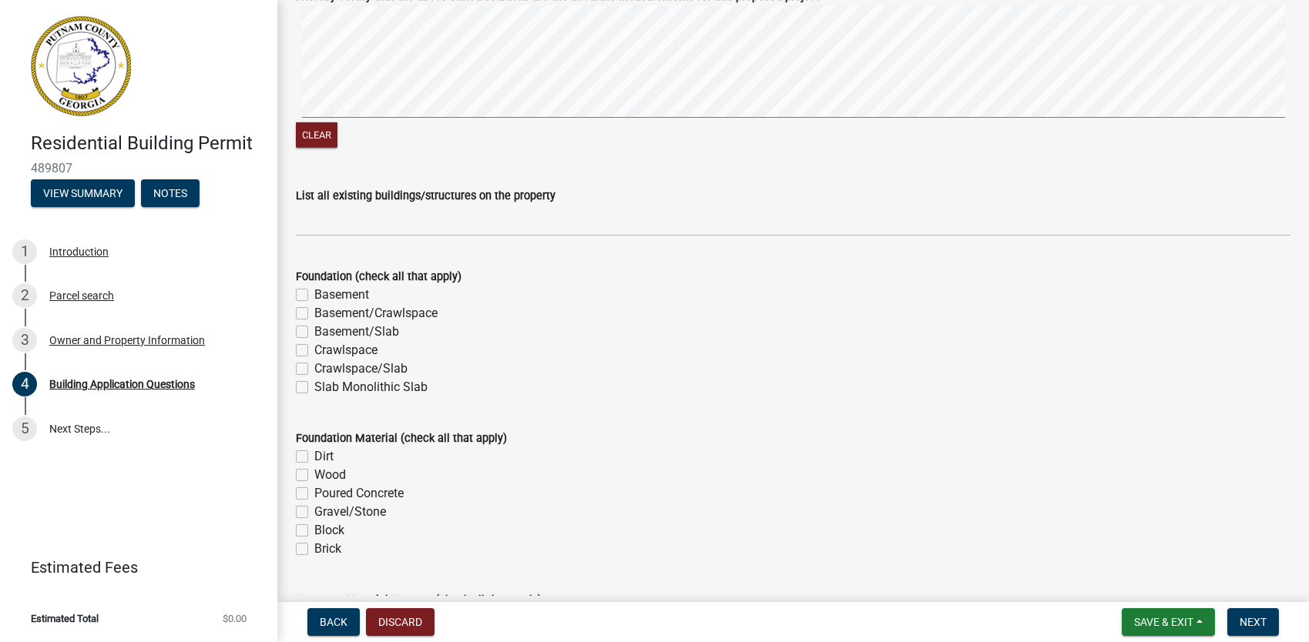
scroll to position [2719, 0]
type input "50"
click at [314, 386] on label "Slab Monolithic Slab" at bounding box center [370, 386] width 113 height 18
click at [314, 386] on input "Slab Monolithic Slab" at bounding box center [319, 382] width 10 height 10
checkbox input "true"
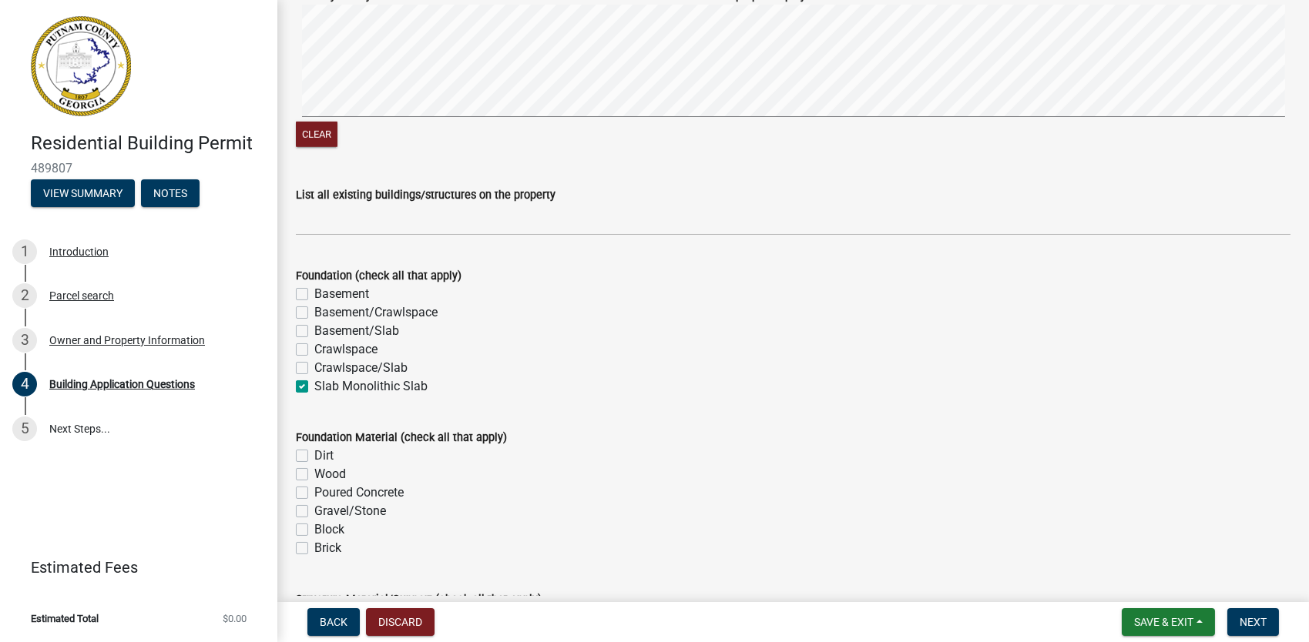
checkbox input "false"
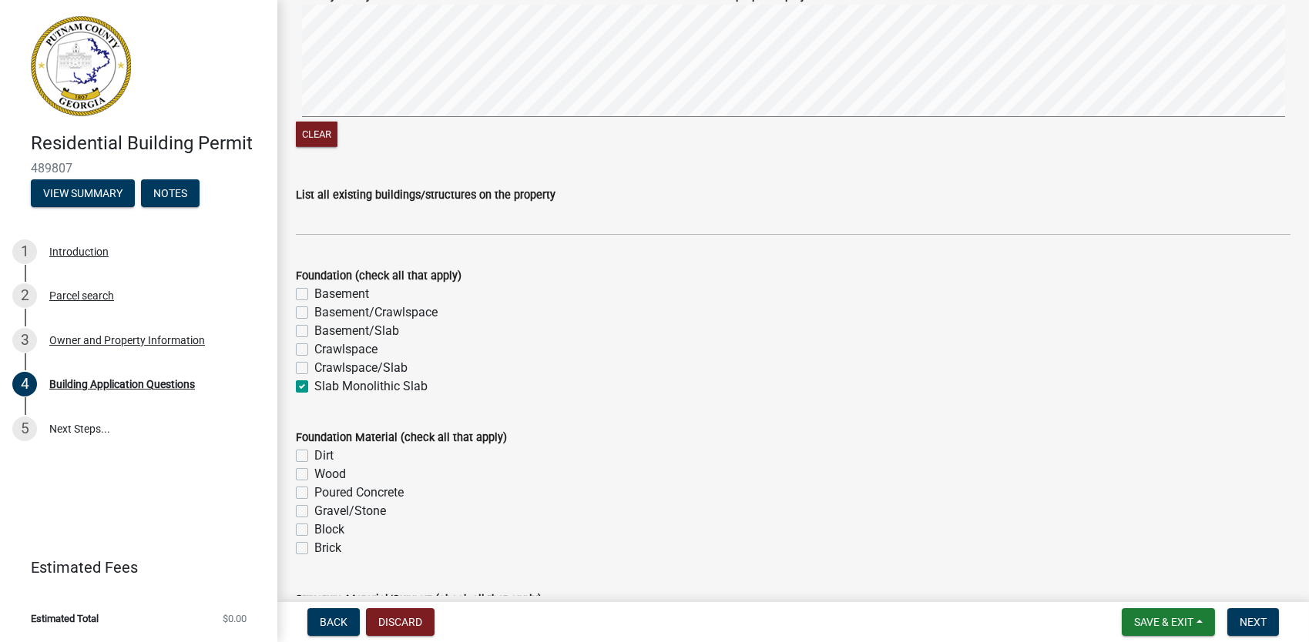
checkbox input "true"
click at [314, 494] on label "Poured Concrete" at bounding box center [358, 493] width 89 height 18
click at [314, 494] on input "Poured Concrete" at bounding box center [319, 489] width 10 height 10
checkbox input "true"
checkbox input "false"
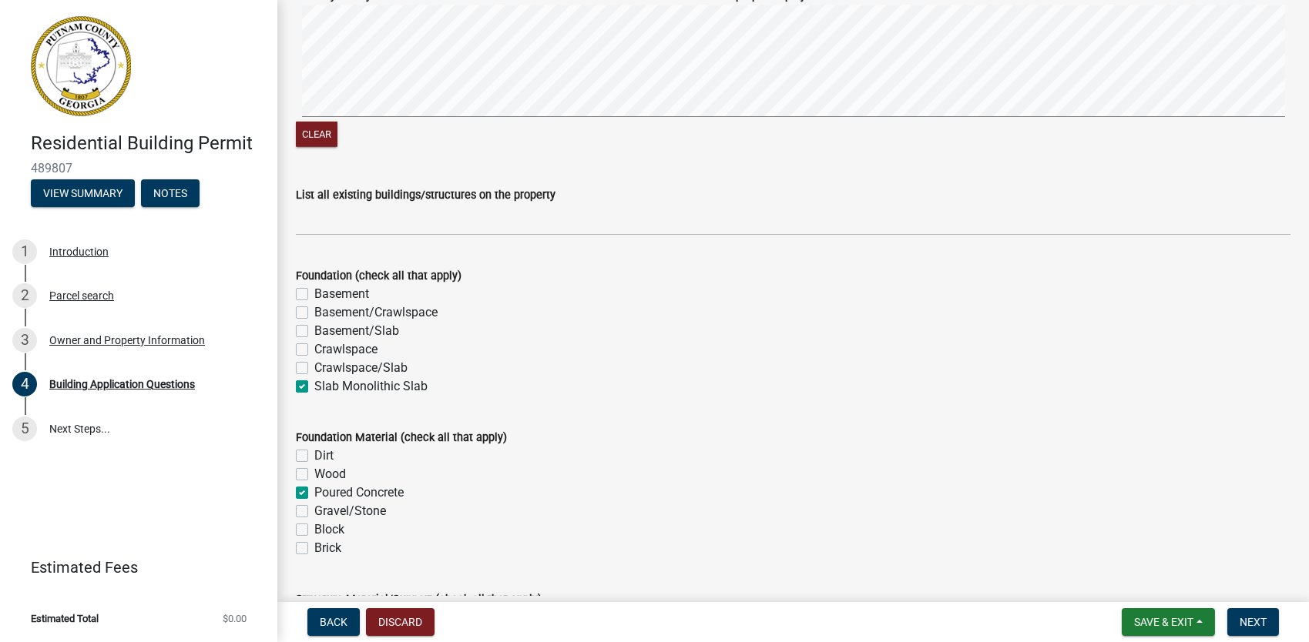
checkbox input "false"
checkbox input "true"
checkbox input "false"
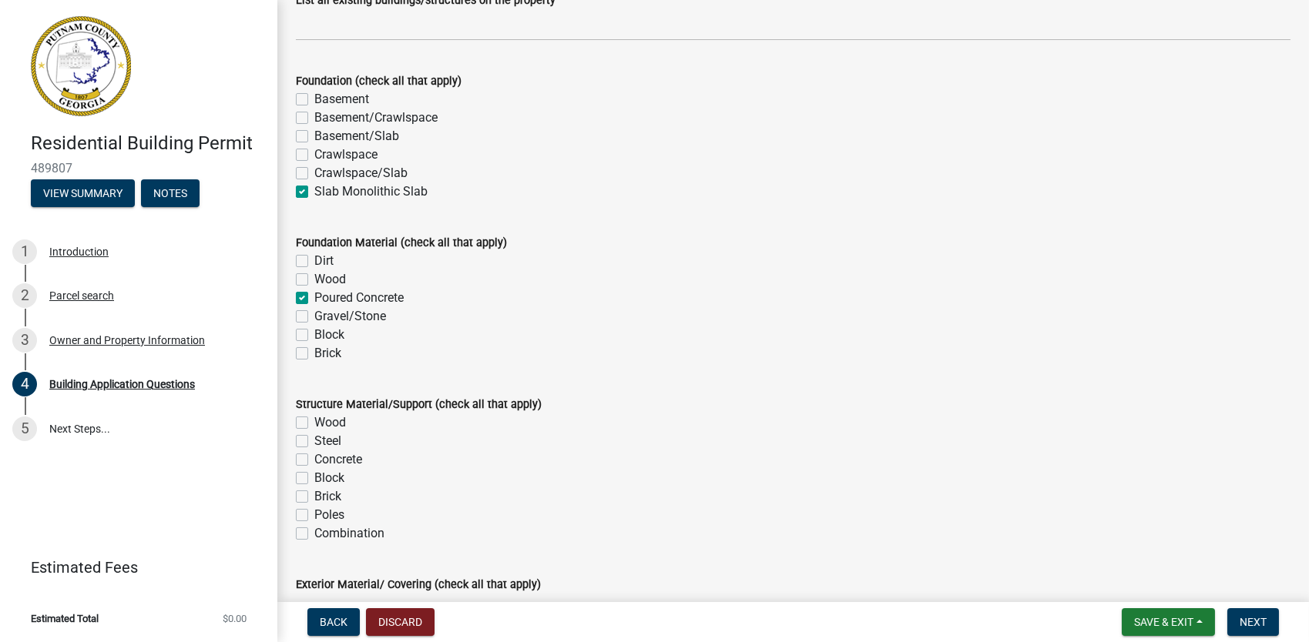
scroll to position [2920, 0]
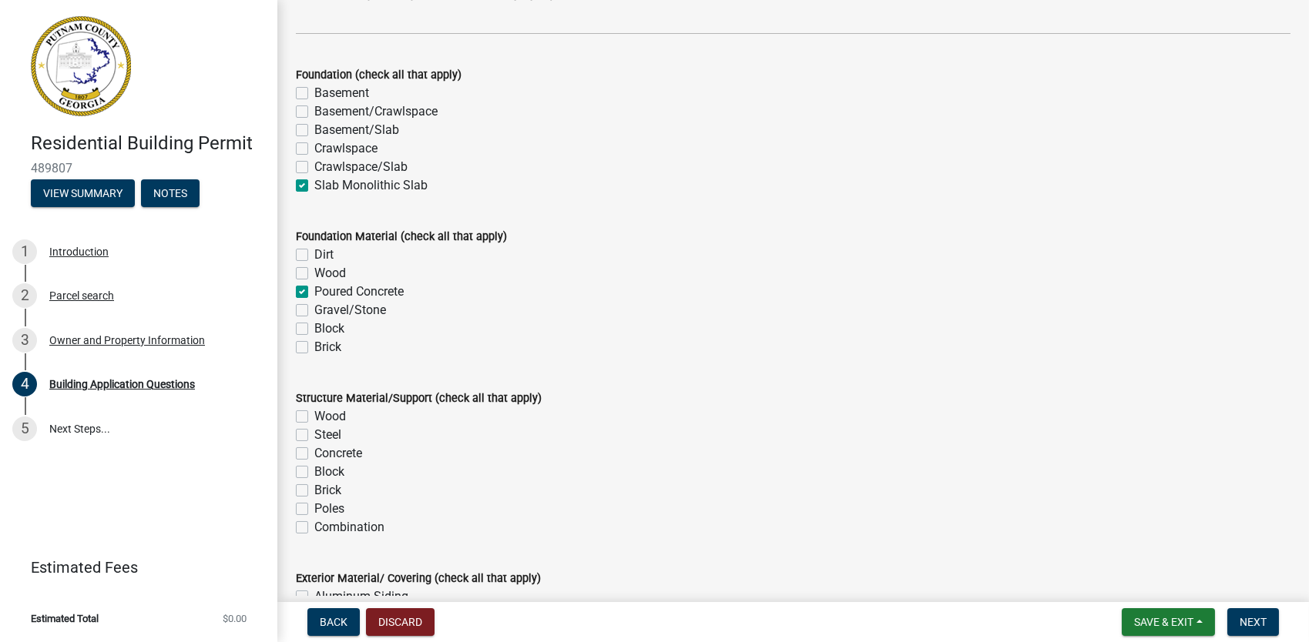
click at [314, 415] on label "Wood" at bounding box center [330, 416] width 32 height 18
click at [314, 415] on input "Wood" at bounding box center [319, 412] width 10 height 10
checkbox input "true"
checkbox input "false"
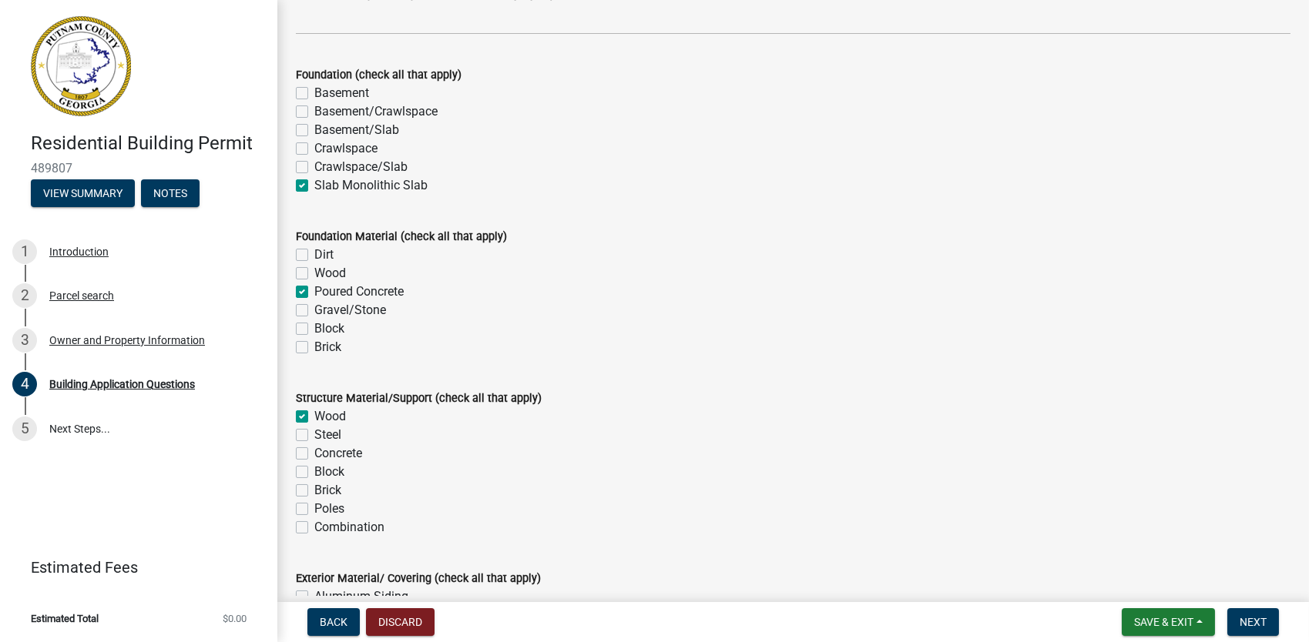
checkbox input "false"
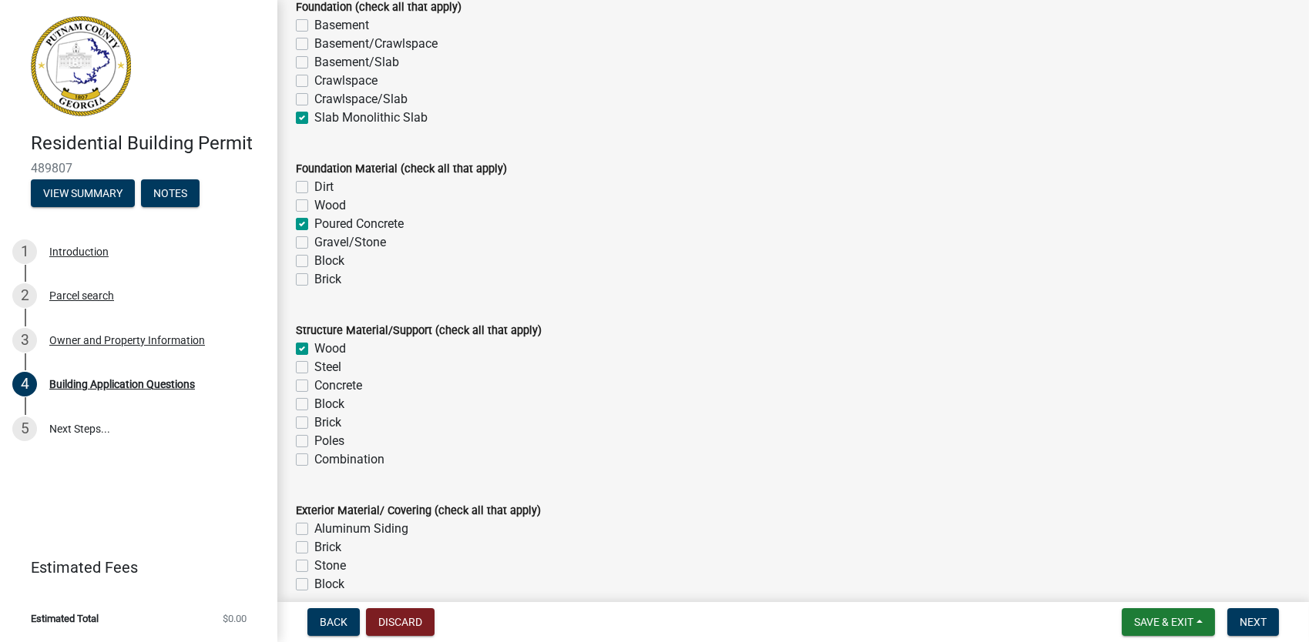
scroll to position [2991, 0]
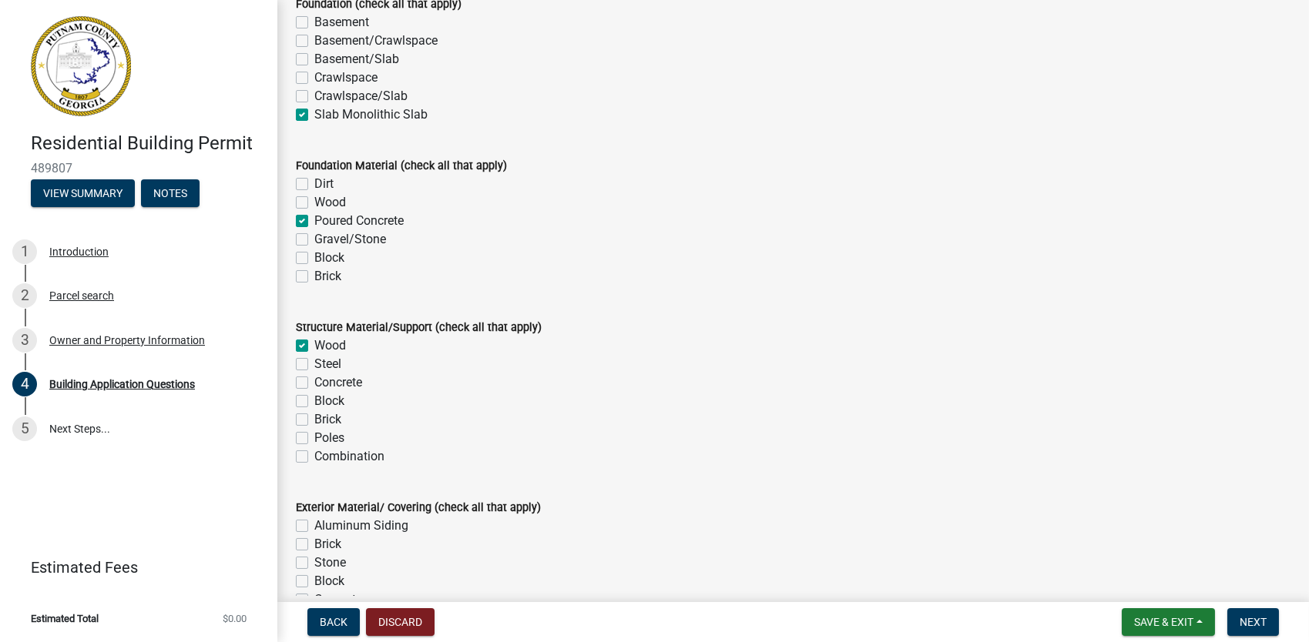
click at [314, 401] on label "Block" at bounding box center [329, 401] width 30 height 18
click at [314, 401] on input "Block" at bounding box center [319, 397] width 10 height 10
checkbox input "true"
checkbox input "false"
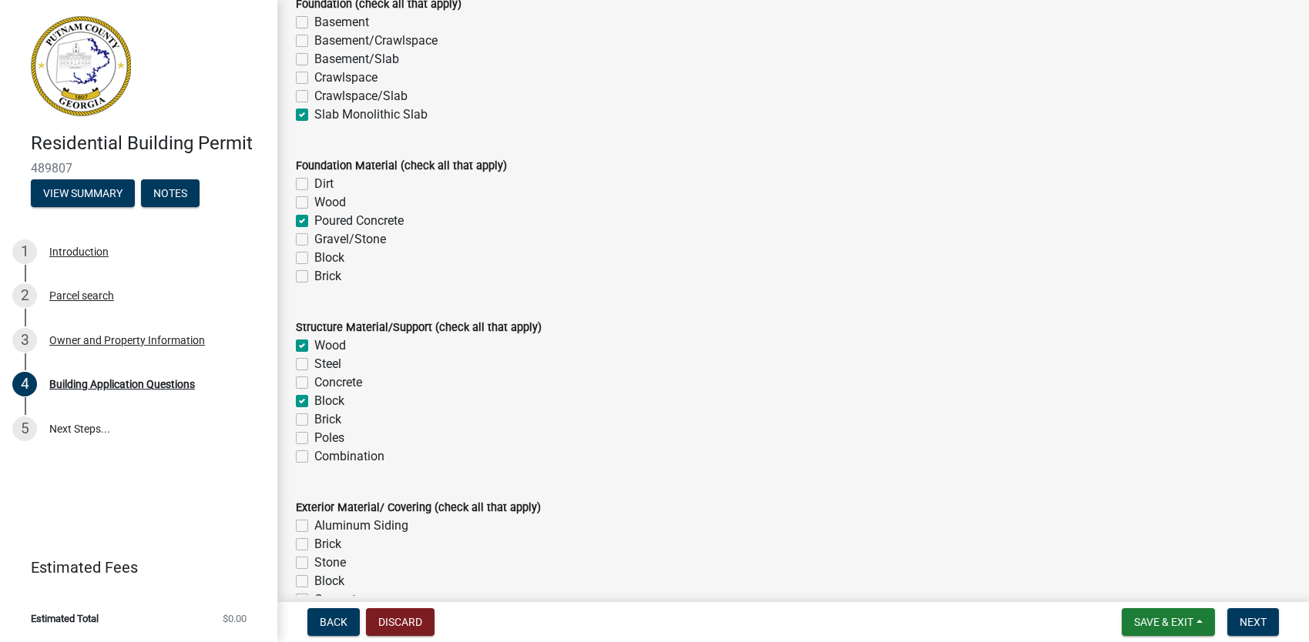
checkbox input "false"
checkbox input "true"
checkbox input "false"
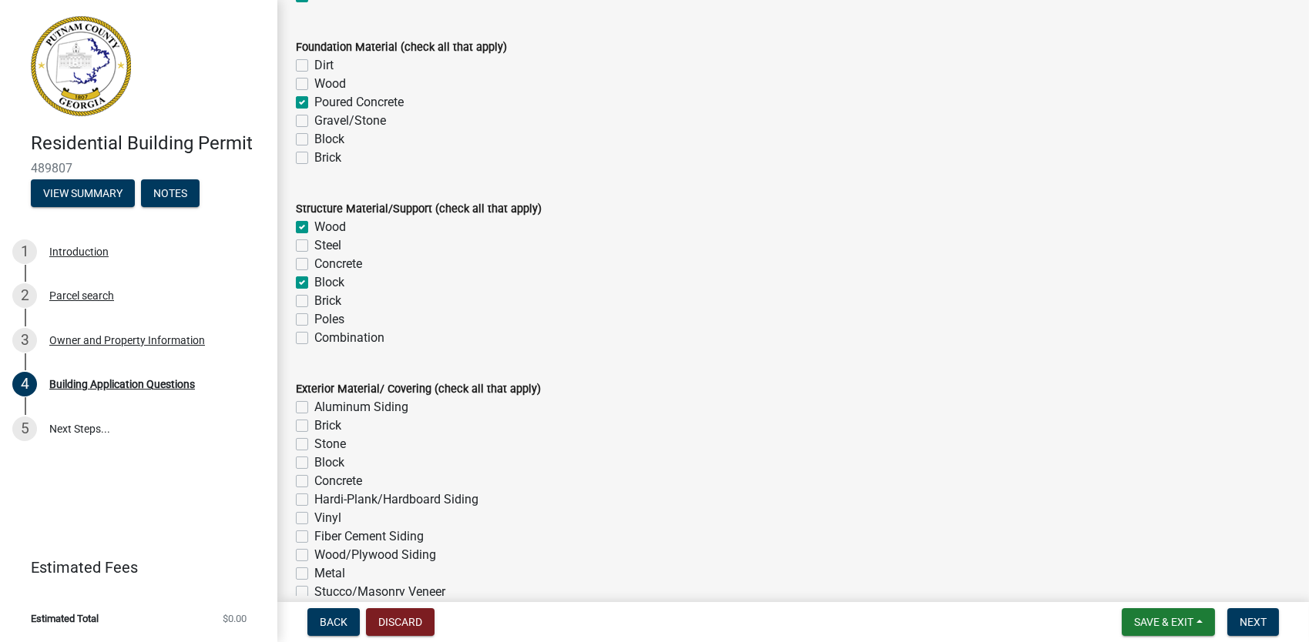
scroll to position [3120, 0]
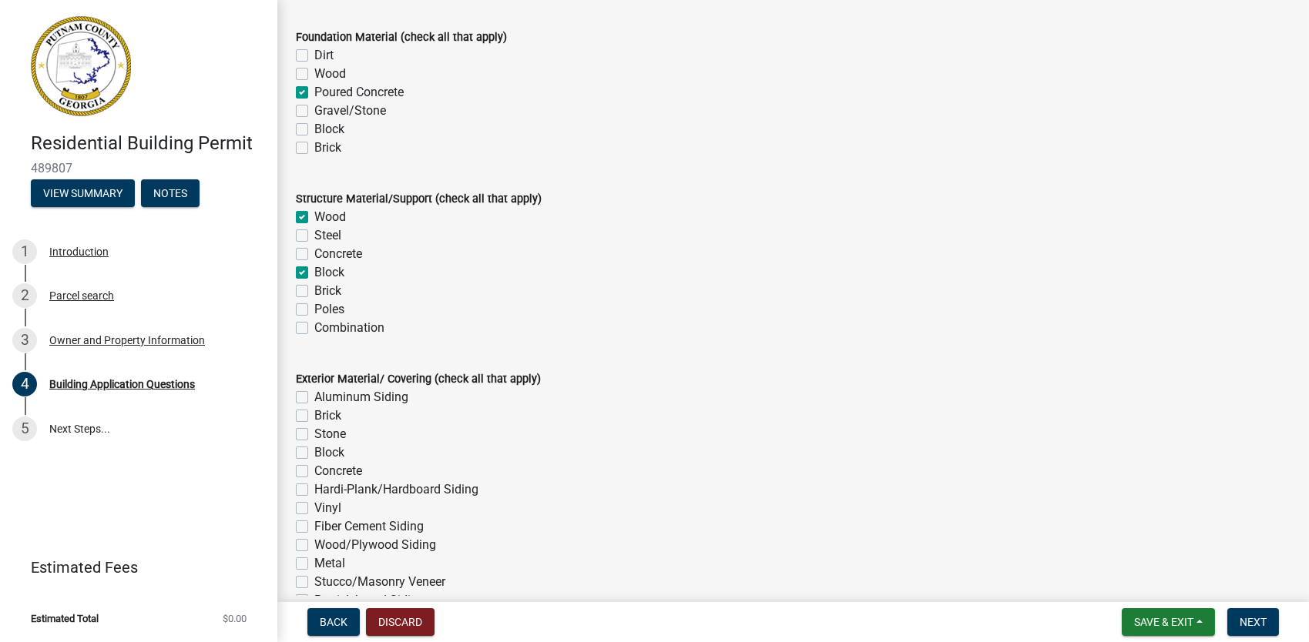
click at [314, 417] on label "Brick" at bounding box center [327, 416] width 27 height 18
click at [314, 417] on input "Brick" at bounding box center [319, 412] width 10 height 10
checkbox input "true"
checkbox input "false"
checkbox input "true"
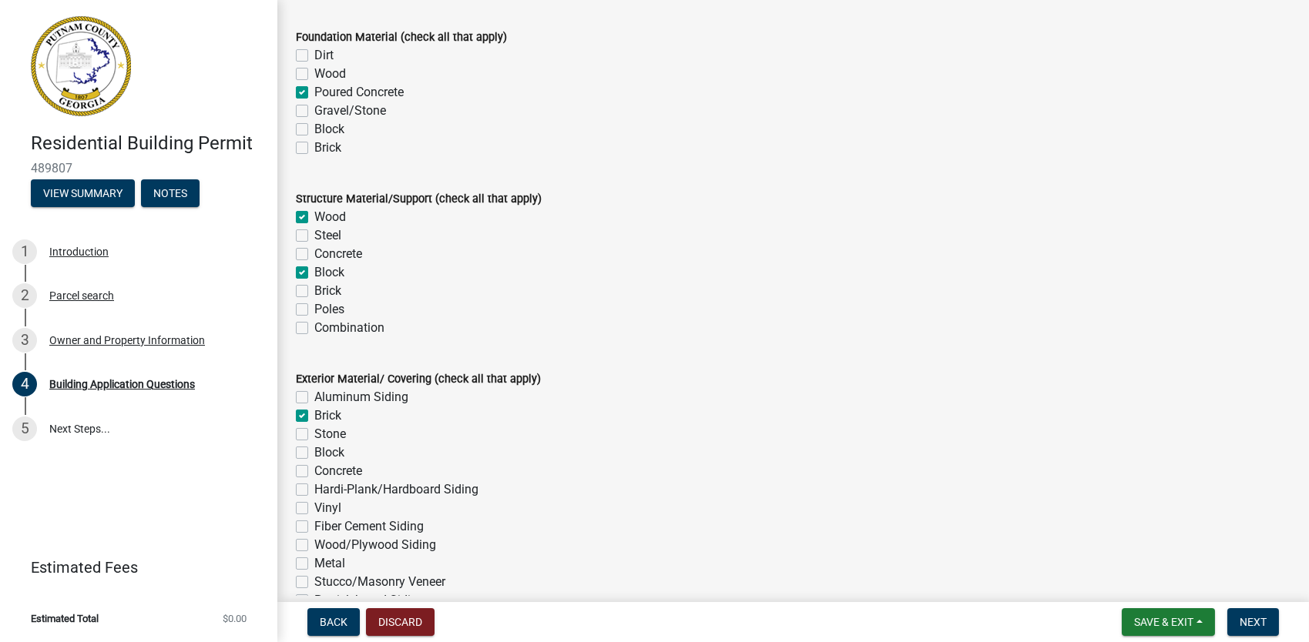
checkbox input "false"
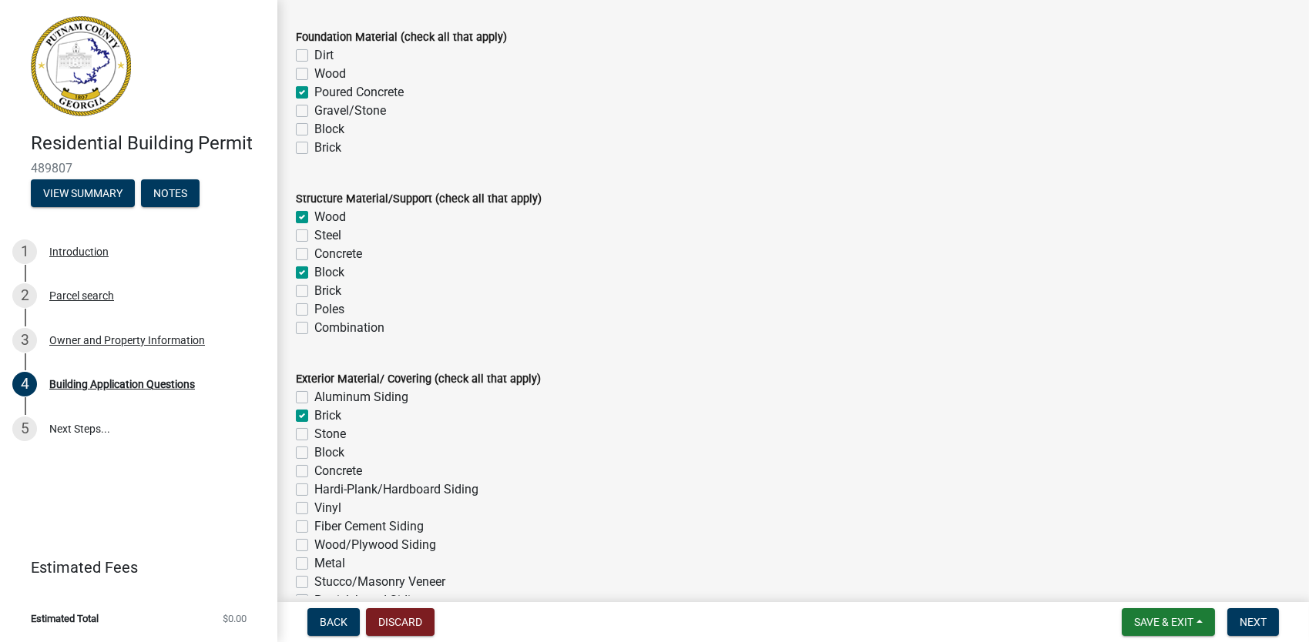
checkbox input "false"
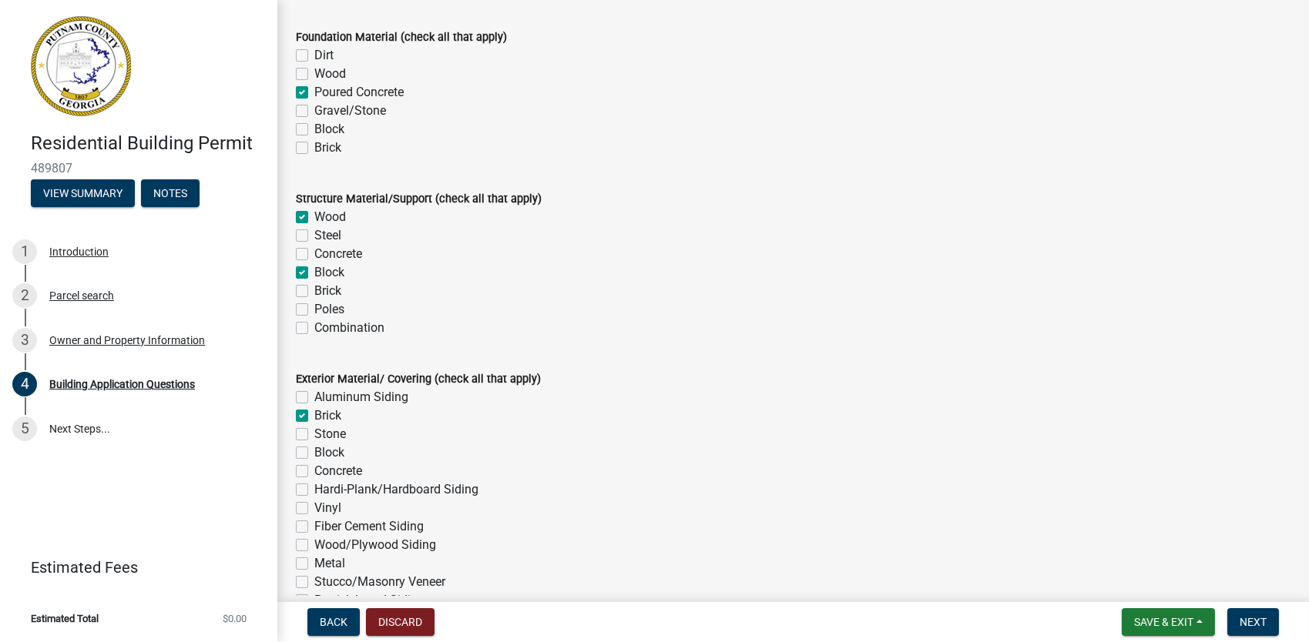
checkbox input "false"
click at [314, 487] on label "Hardi-Plank/Hardboard Siding" at bounding box center [396, 490] width 164 height 18
click at [314, 487] on input "Hardi-Plank/Hardboard Siding" at bounding box center [319, 486] width 10 height 10
checkbox input "true"
checkbox input "false"
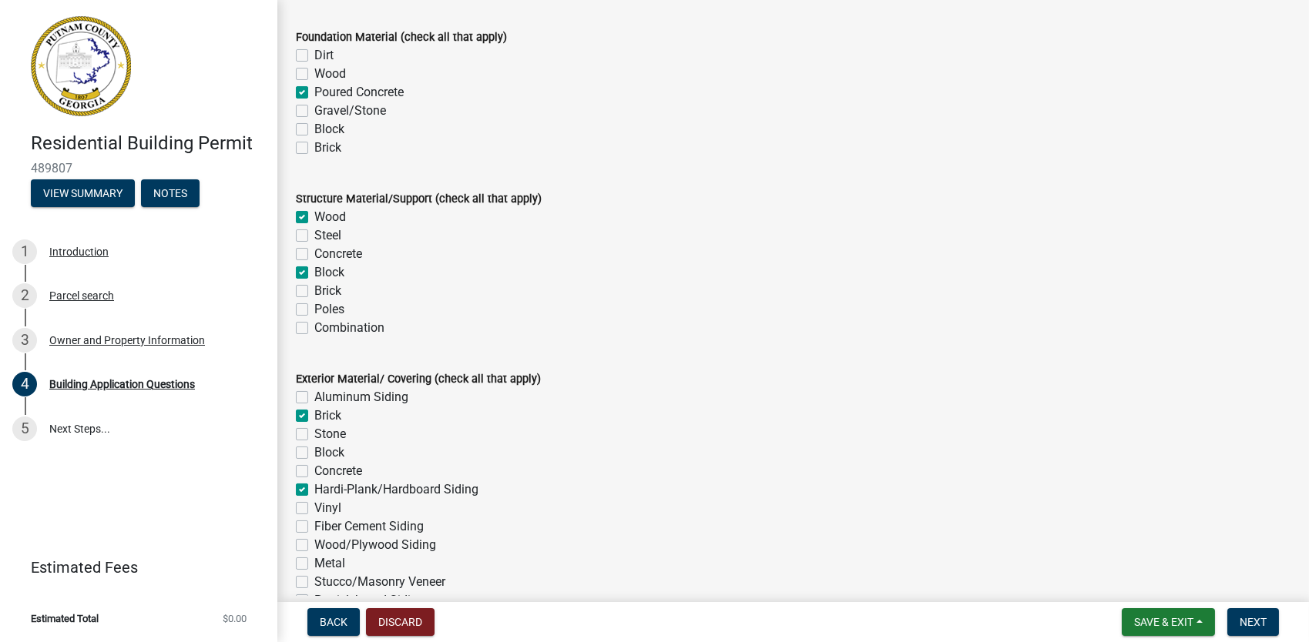
checkbox input "true"
checkbox input "false"
checkbox input "true"
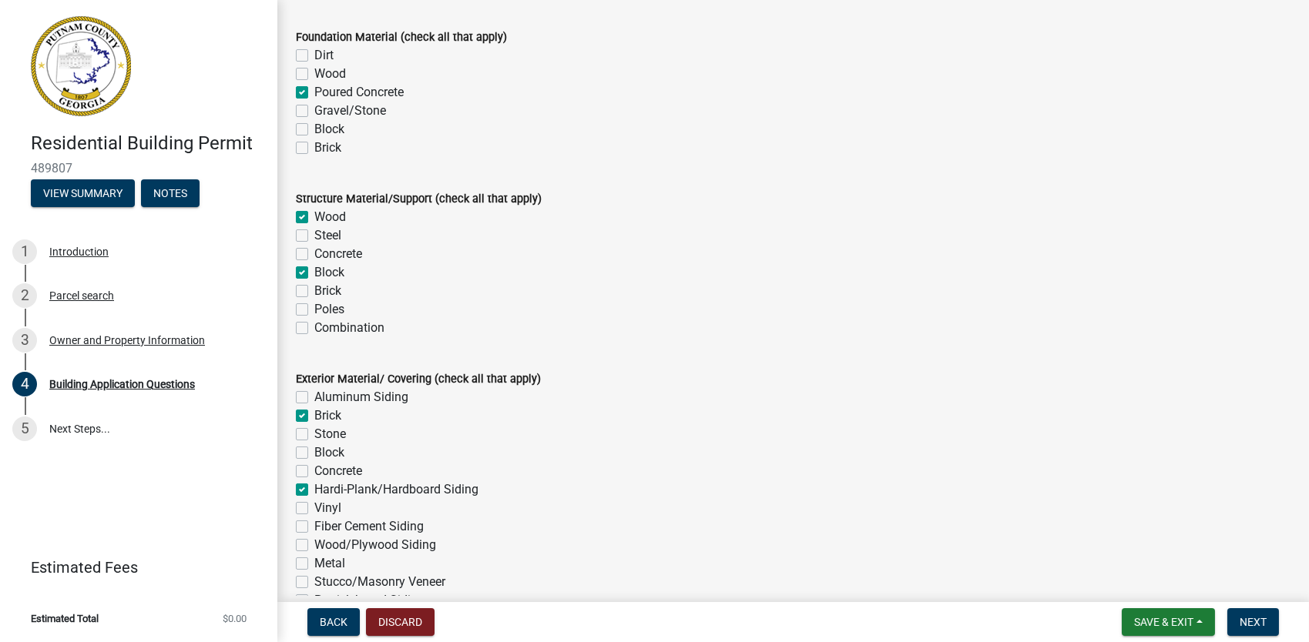
checkbox input "false"
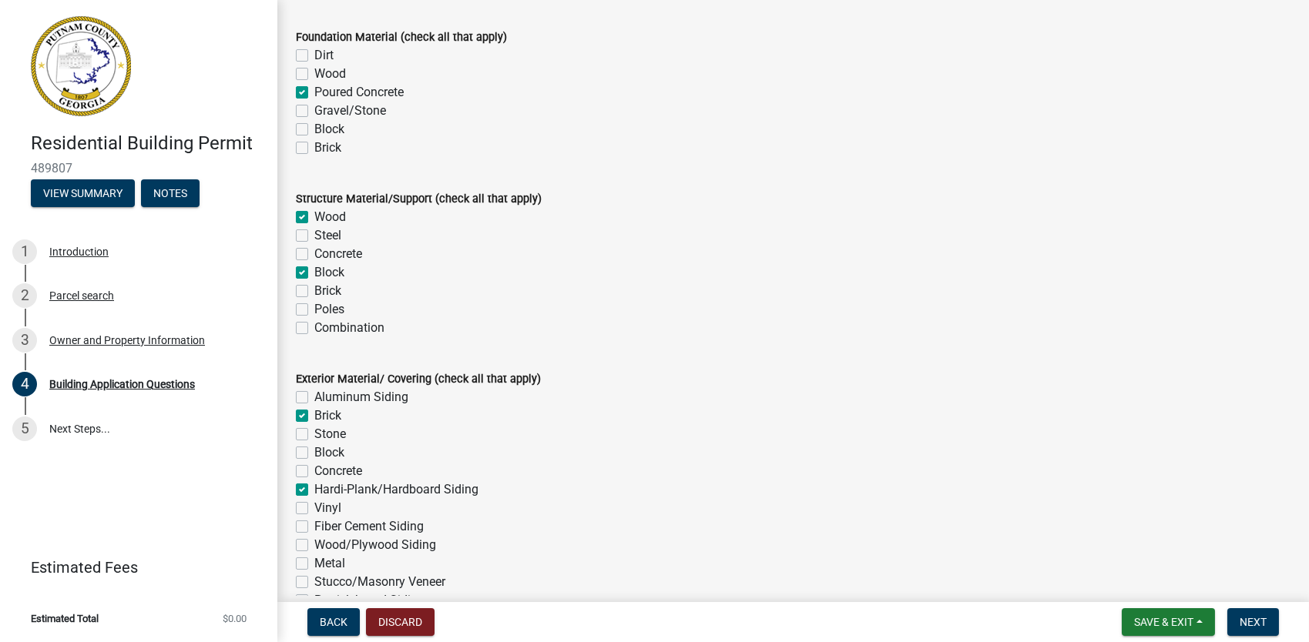
checkbox input "false"
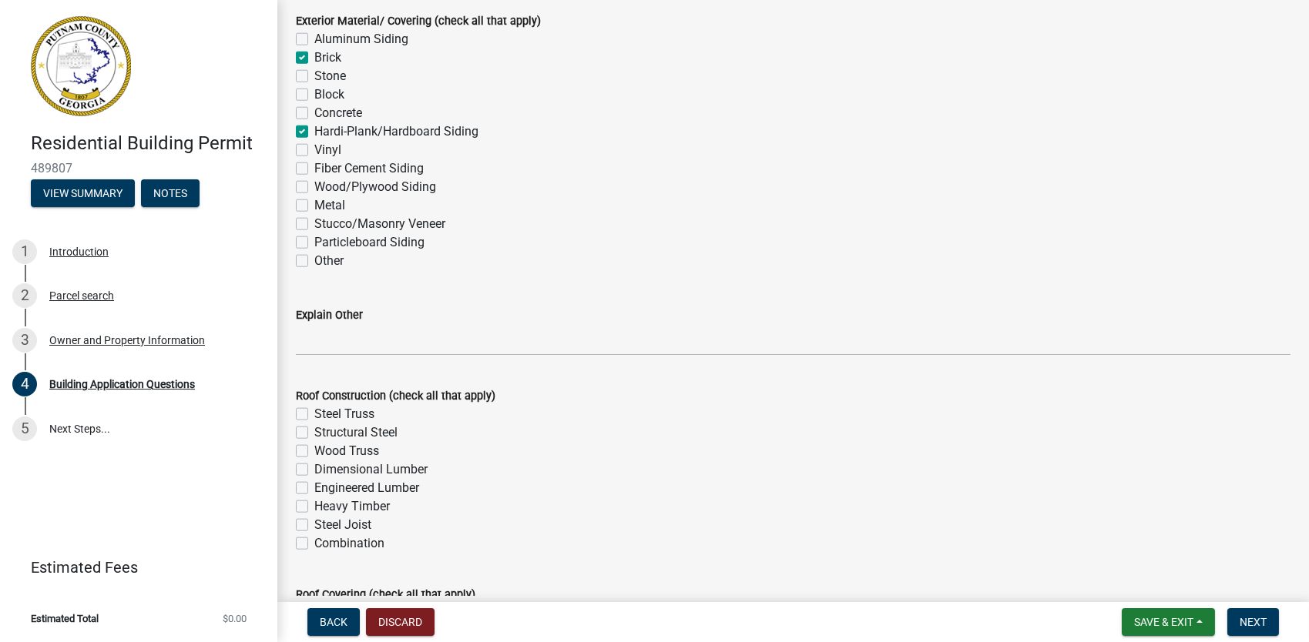
scroll to position [3480, 0]
click at [314, 470] on label "Dimensional Lumber" at bounding box center [370, 468] width 113 height 18
click at [314, 469] on input "Dimensional Lumber" at bounding box center [319, 464] width 10 height 10
checkbox input "true"
checkbox input "false"
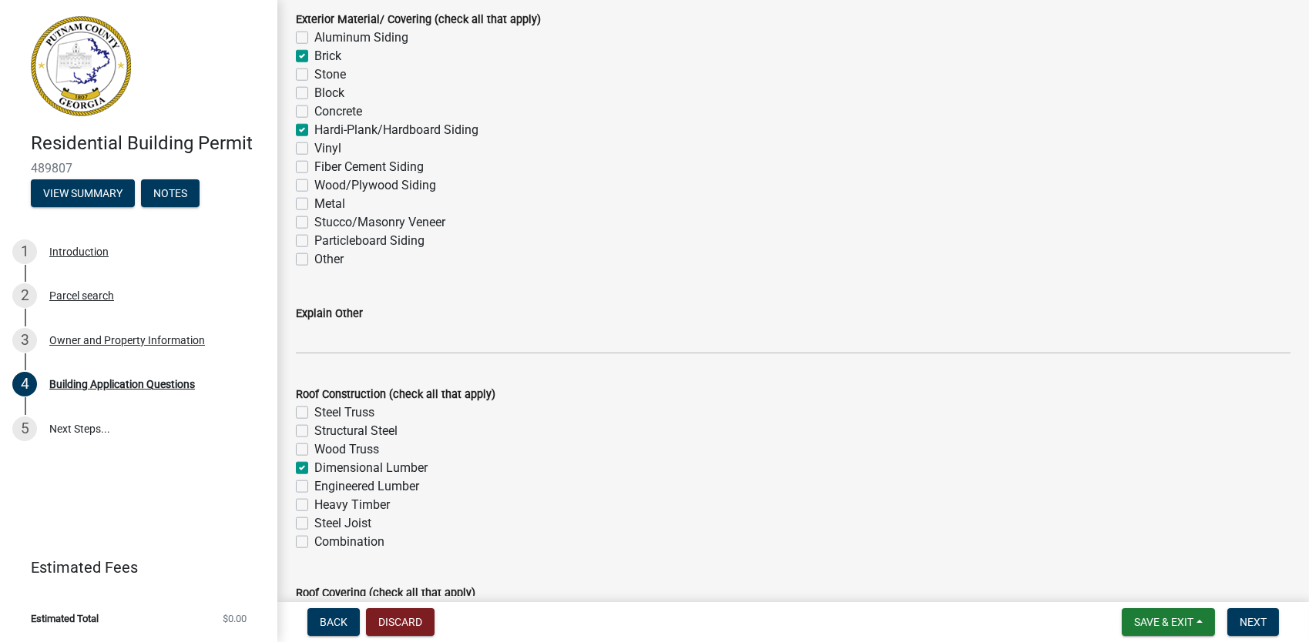
checkbox input "false"
checkbox input "true"
checkbox input "false"
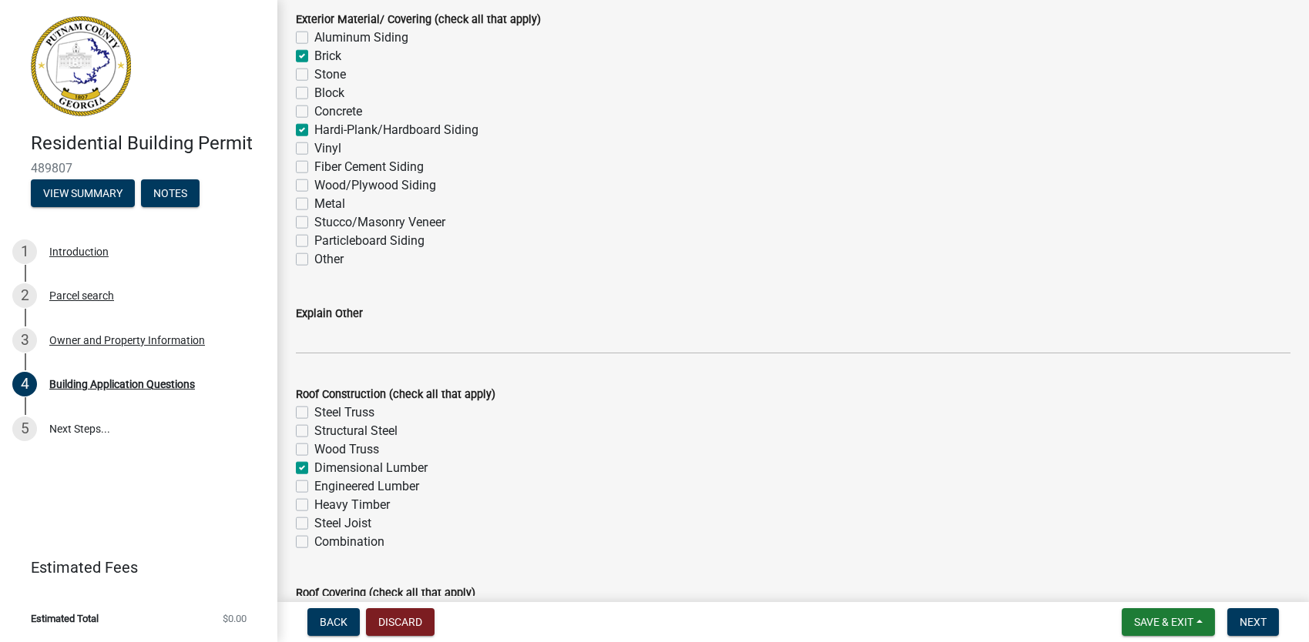
checkbox input "false"
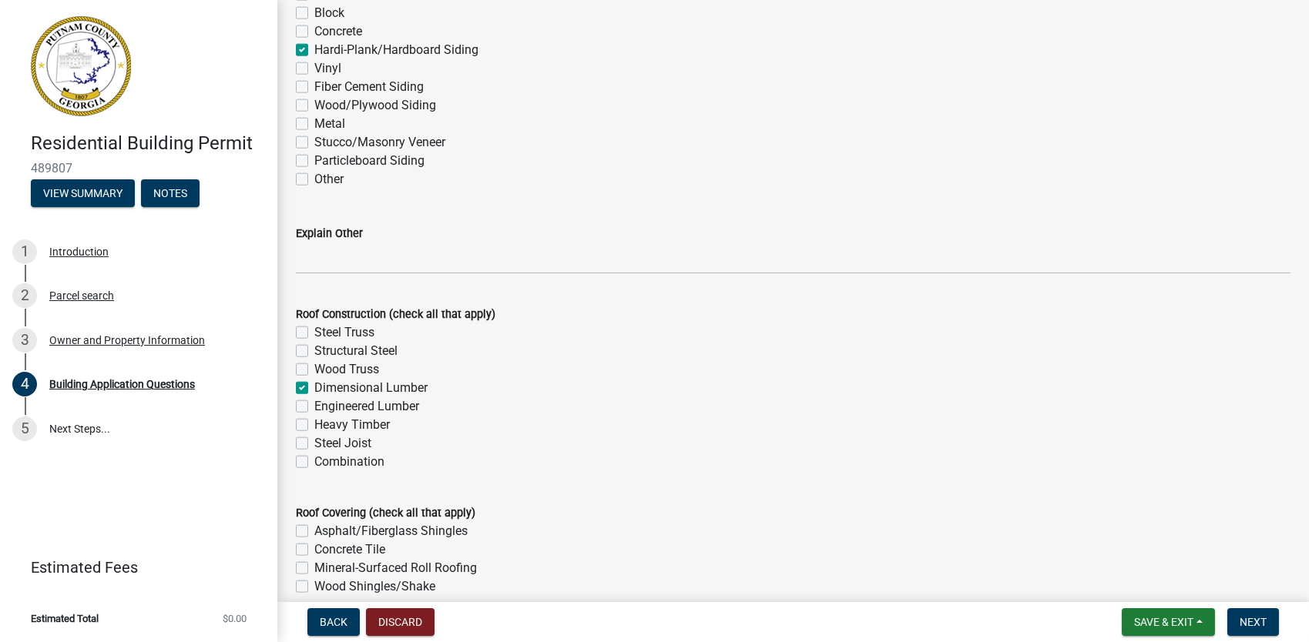
scroll to position [3561, 0]
click at [314, 404] on label "Engineered Lumber" at bounding box center [366, 405] width 105 height 18
click at [314, 404] on input "Engineered Lumber" at bounding box center [319, 401] width 10 height 10
checkbox input "true"
checkbox input "false"
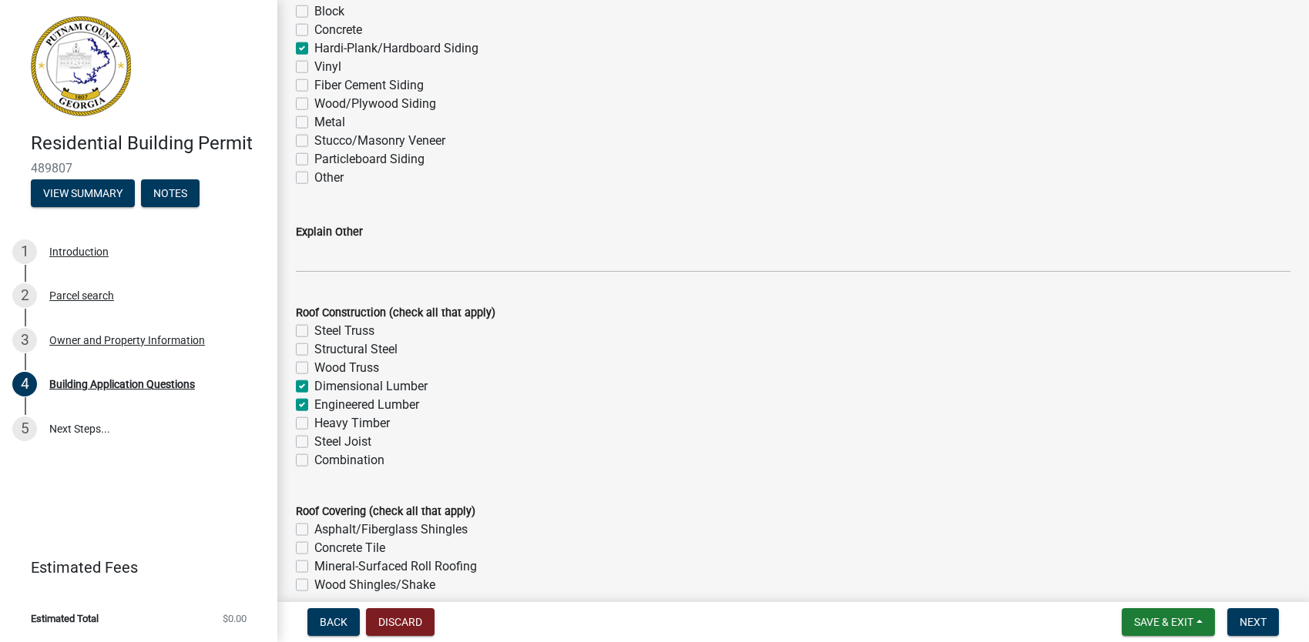
checkbox input "false"
checkbox input "true"
checkbox input "false"
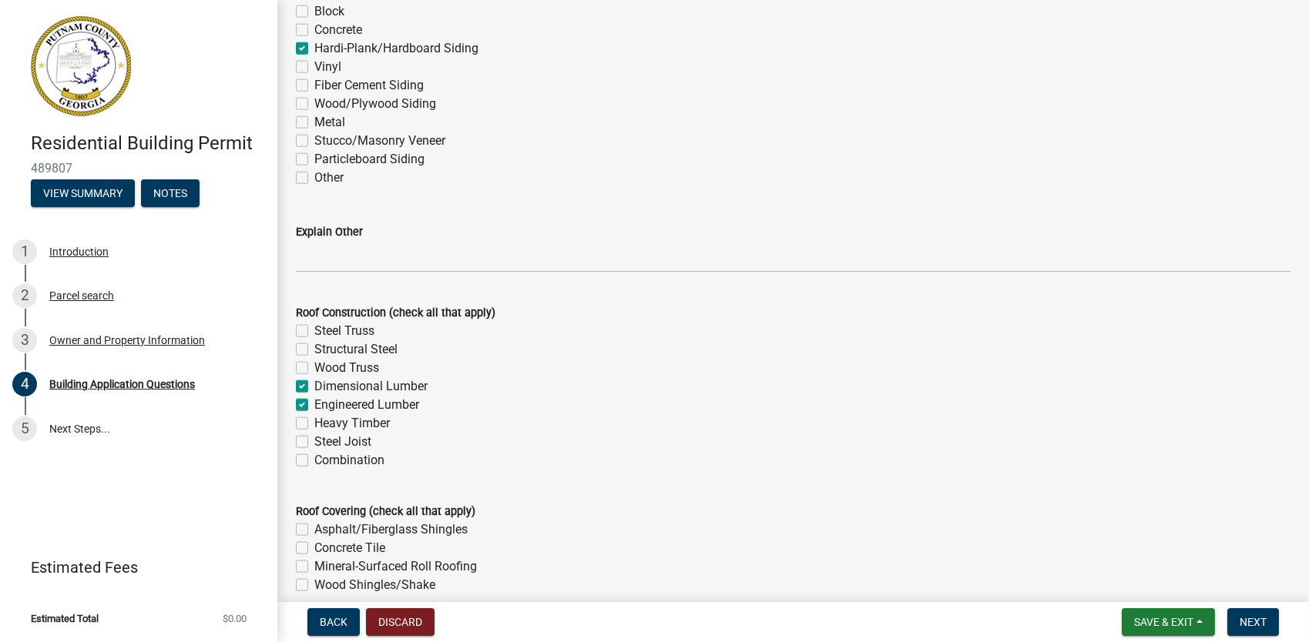
checkbox input "false"
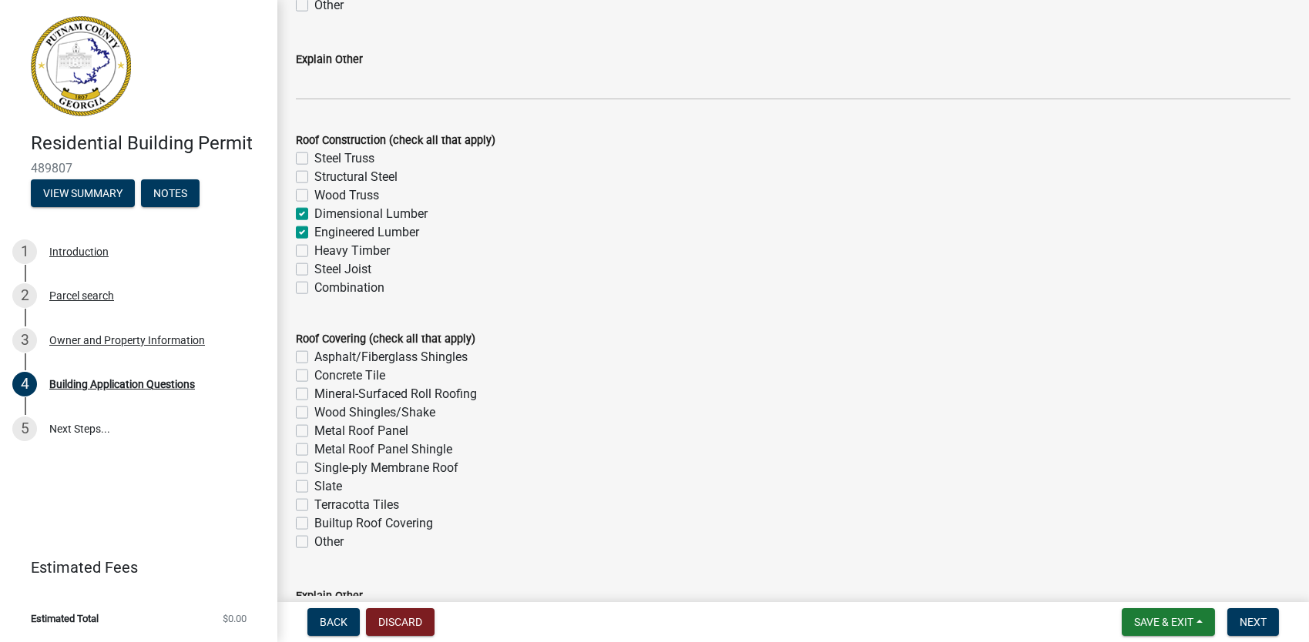
scroll to position [3734, 0]
click at [314, 355] on label "Asphalt/Fiberglass Shingles" at bounding box center [390, 357] width 153 height 18
click at [314, 355] on input "Asphalt/Fiberglass Shingles" at bounding box center [319, 353] width 10 height 10
checkbox input "true"
checkbox input "false"
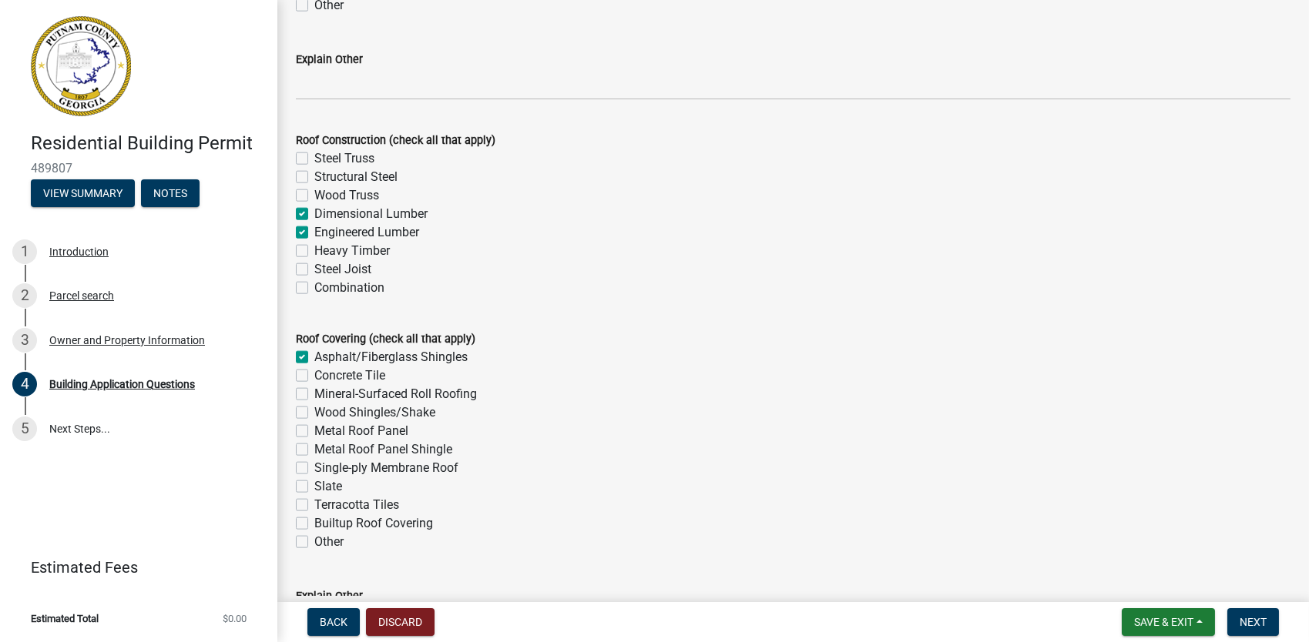
checkbox input "false"
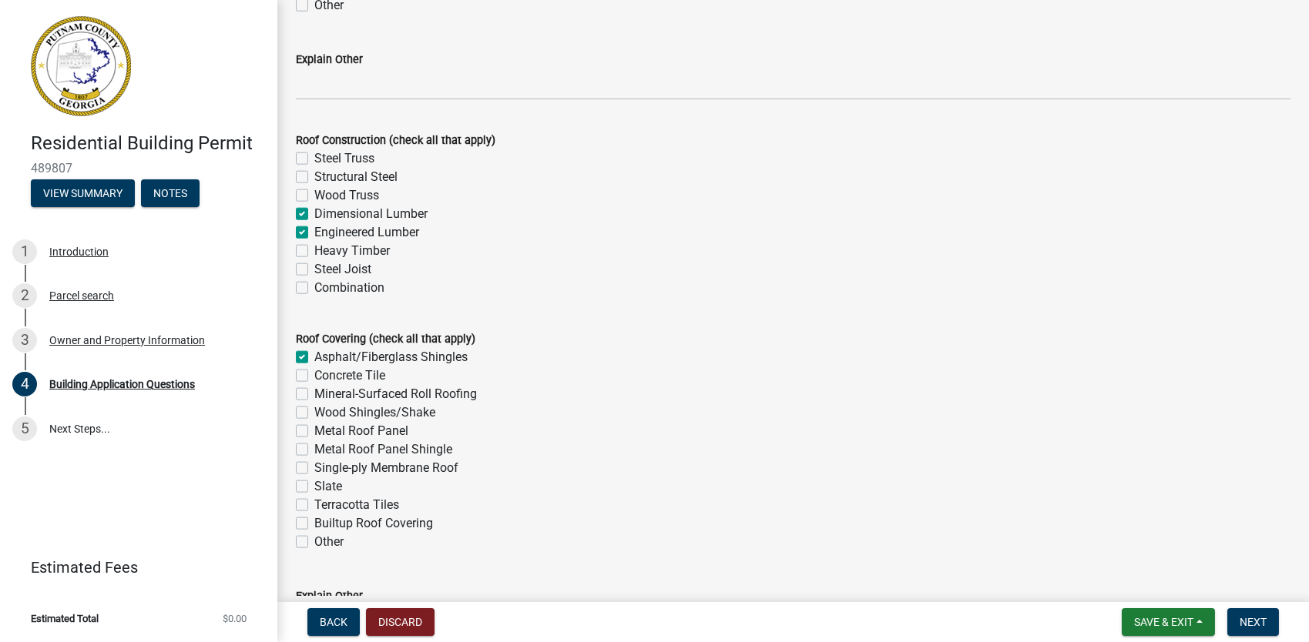
checkbox input "false"
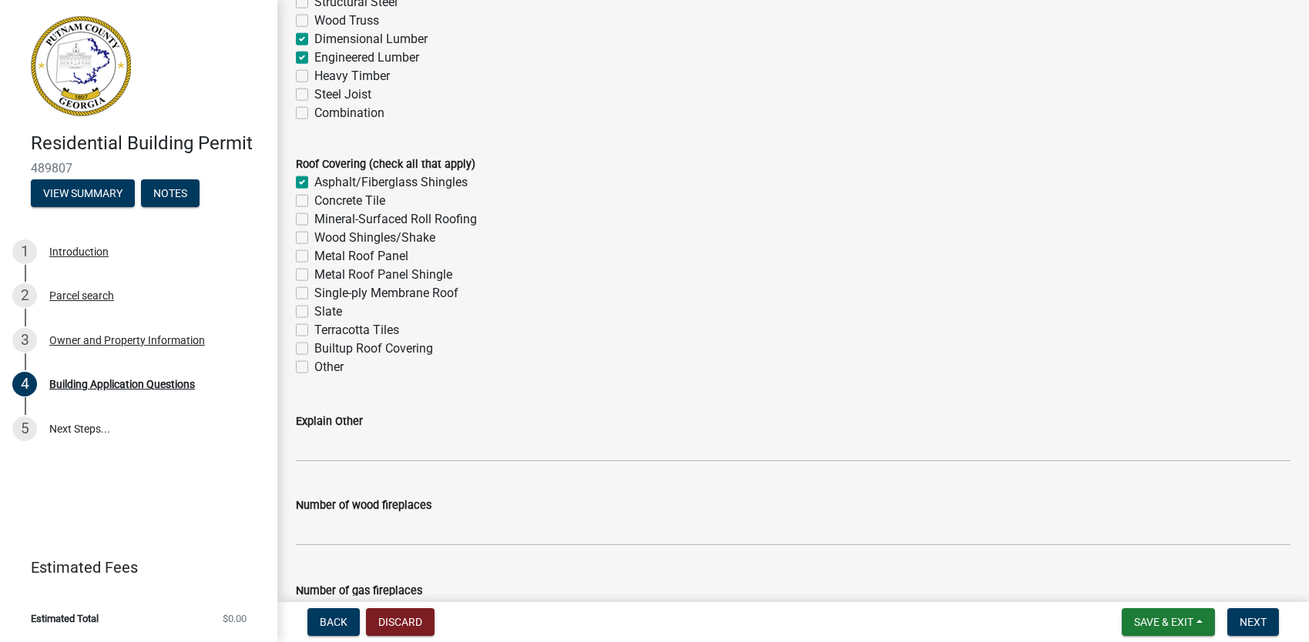
scroll to position [3909, 0]
click at [314, 183] on label "Asphalt/Fiberglass Shingles" at bounding box center [390, 182] width 153 height 18
click at [314, 183] on input "Asphalt/Fiberglass Shingles" at bounding box center [319, 178] width 10 height 10
checkbox input "false"
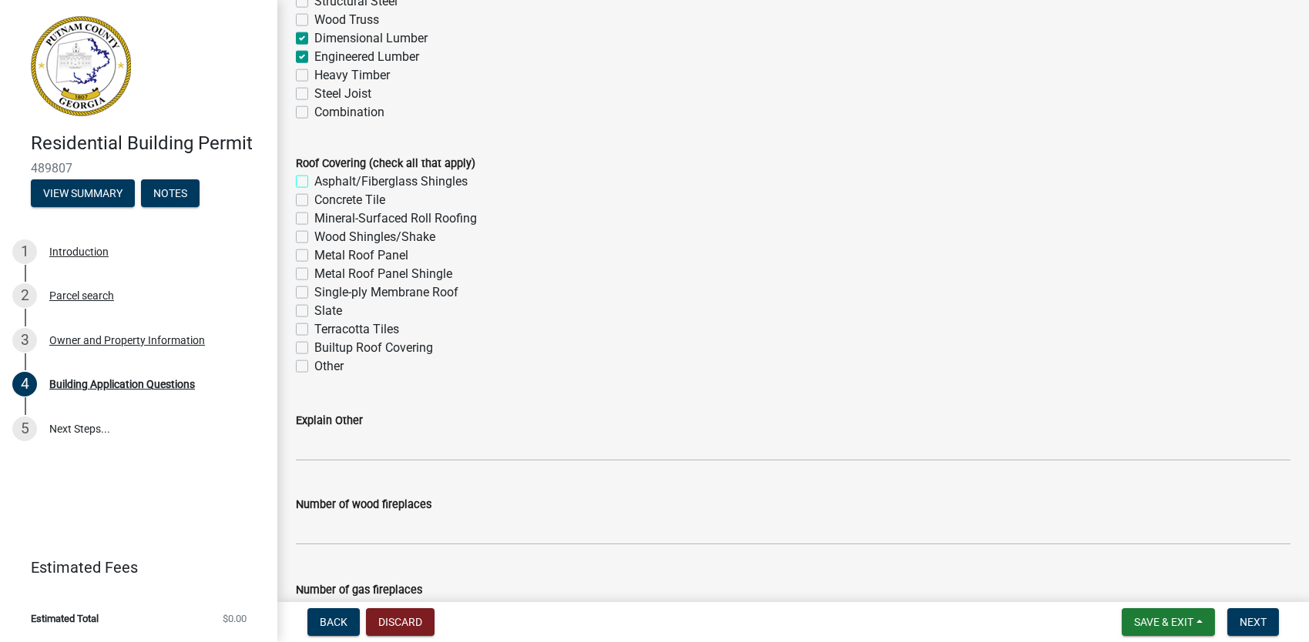
checkbox input "false"
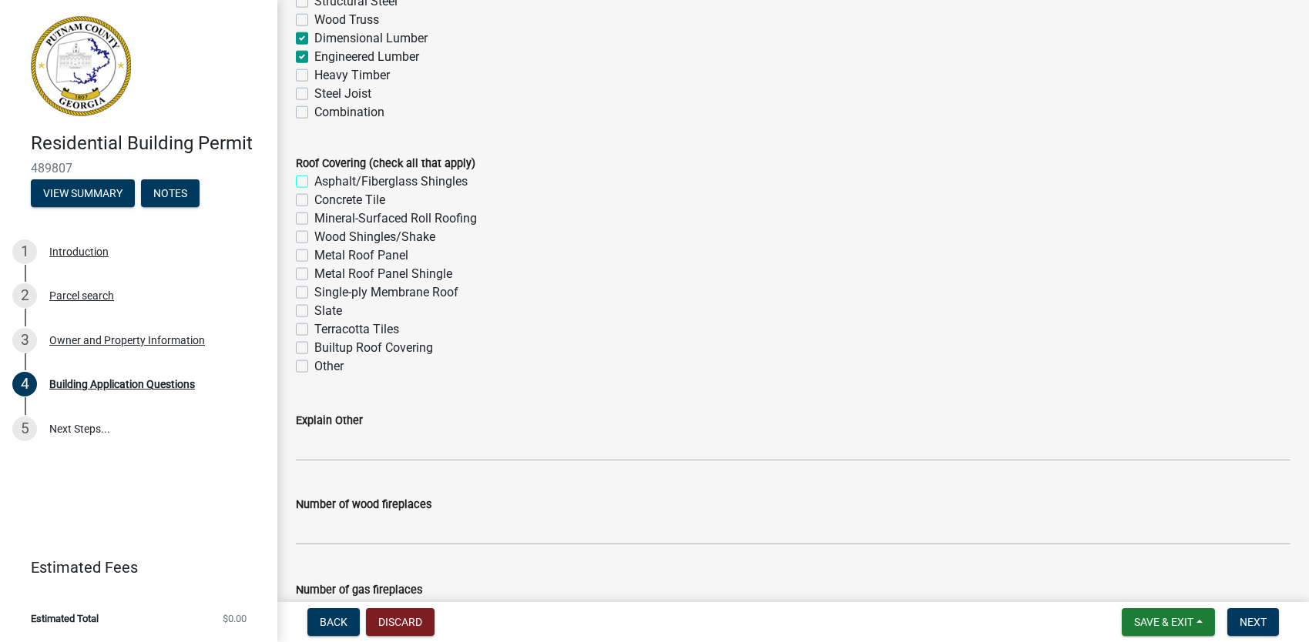
checkbox input "false"
click at [314, 370] on label "Other" at bounding box center [328, 366] width 29 height 18
click at [314, 367] on input "Other" at bounding box center [319, 362] width 10 height 10
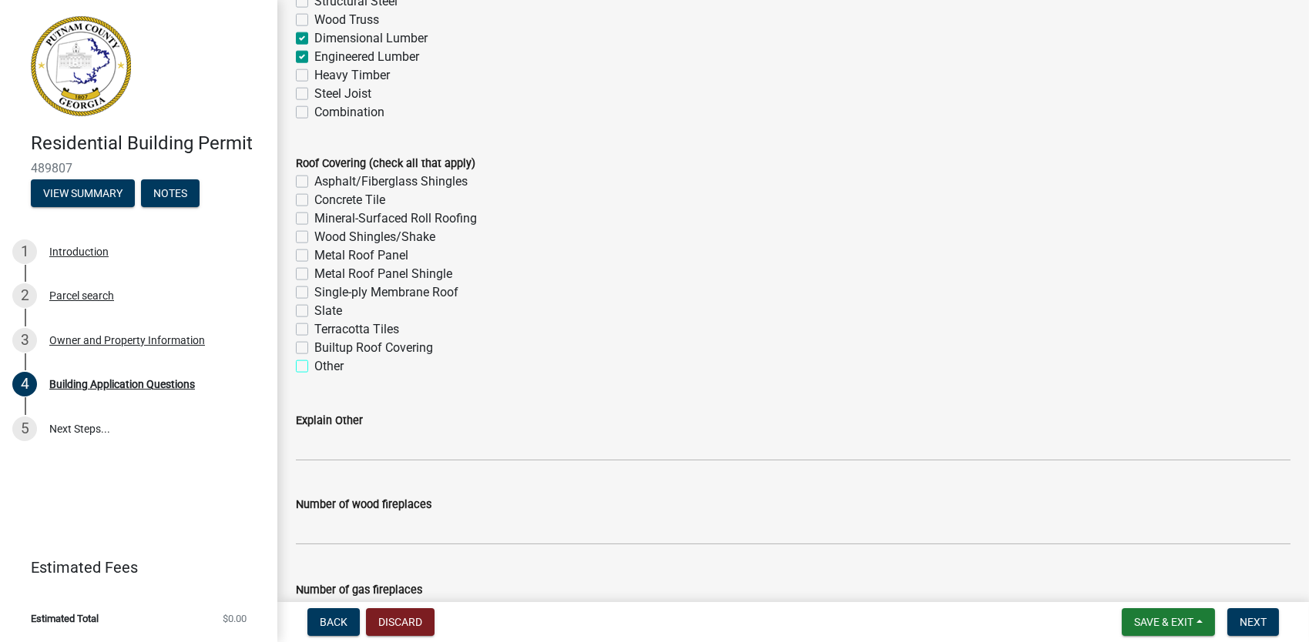
checkbox input "true"
checkbox input "false"
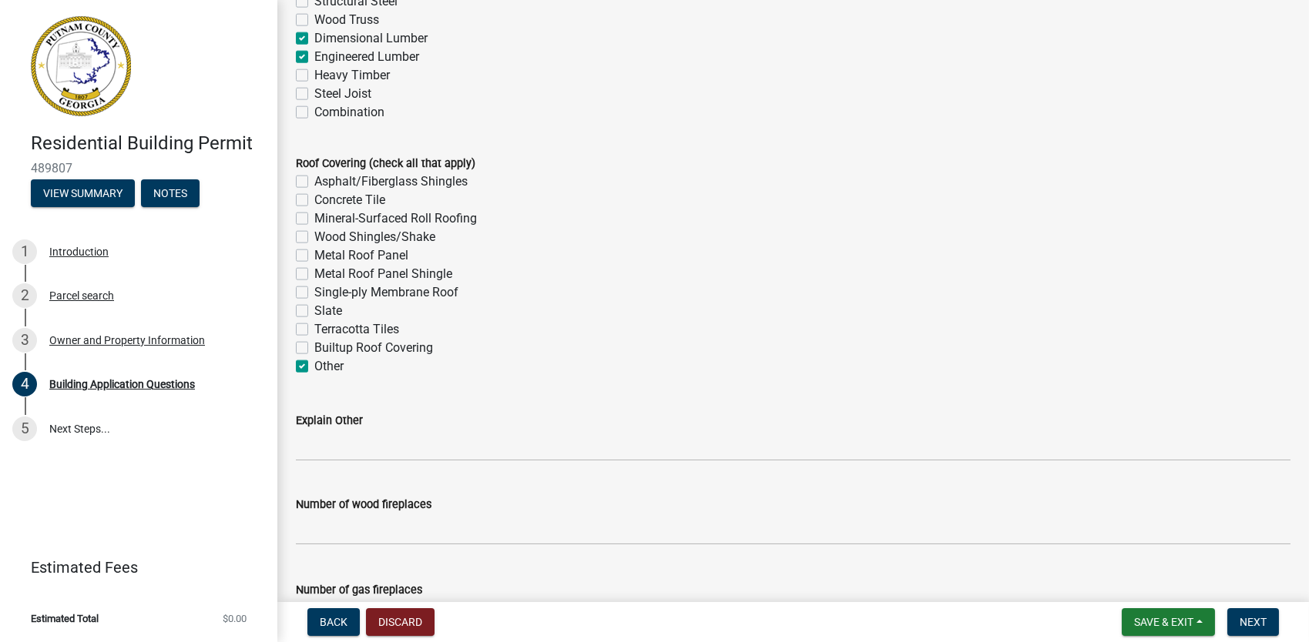
checkbox input "false"
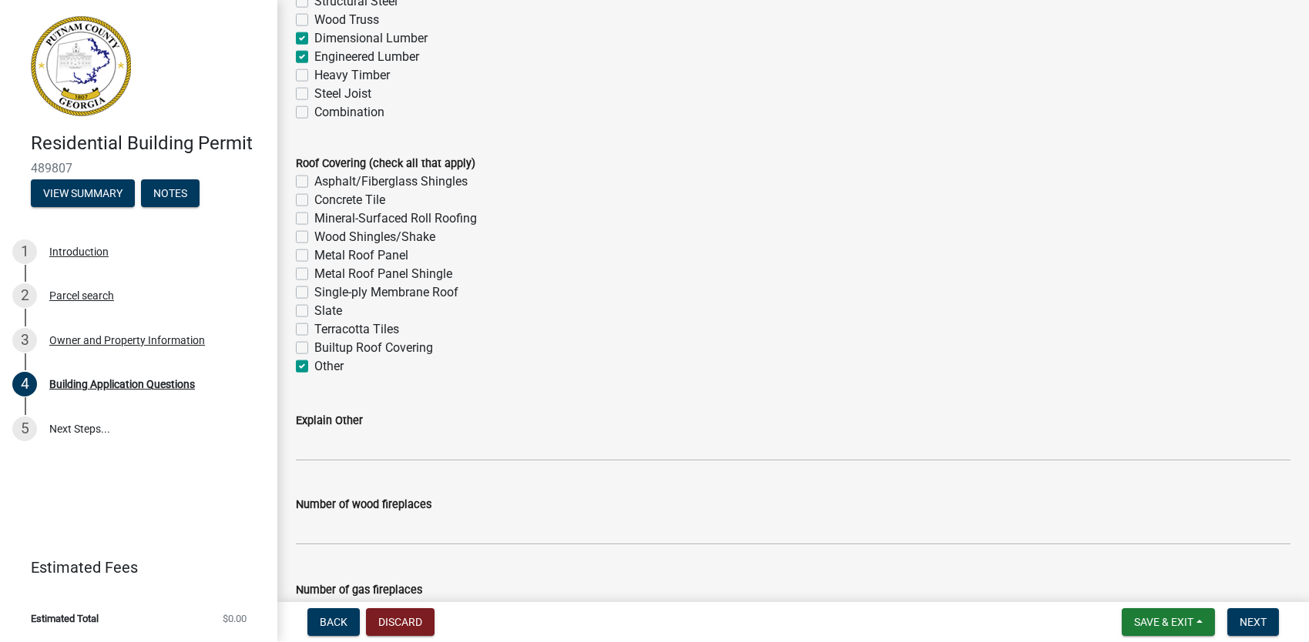
checkbox input "false"
checkbox input "true"
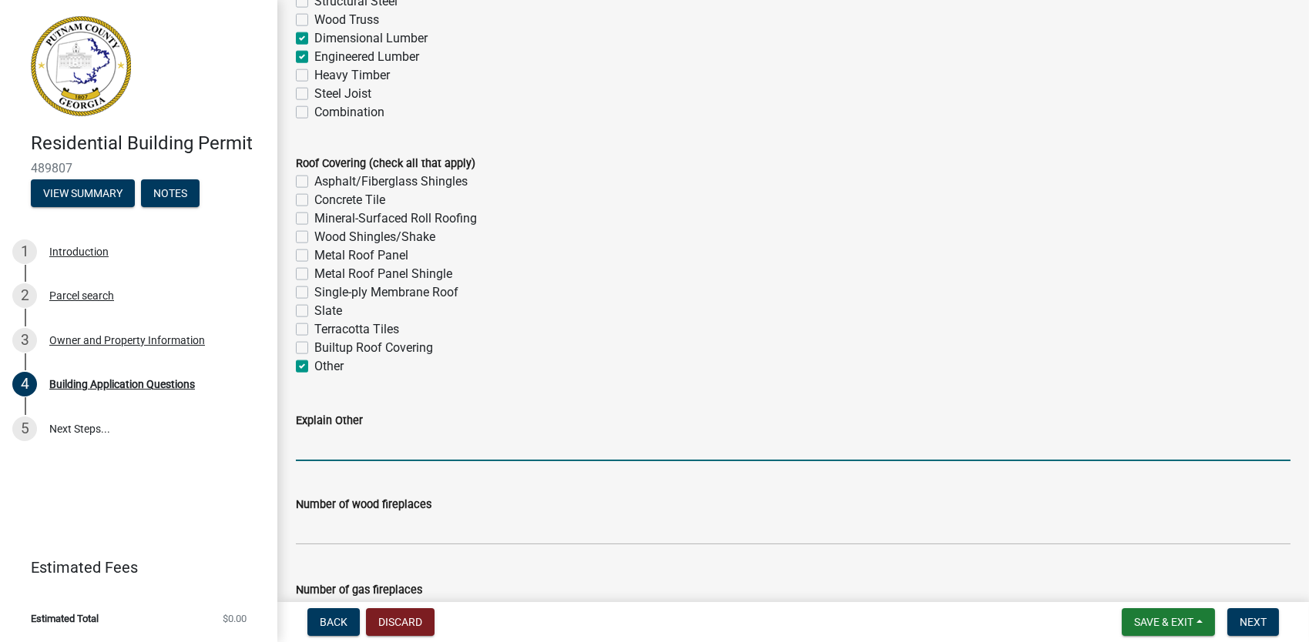
click at [322, 452] on input "Explain Other" at bounding box center [793, 446] width 994 height 32
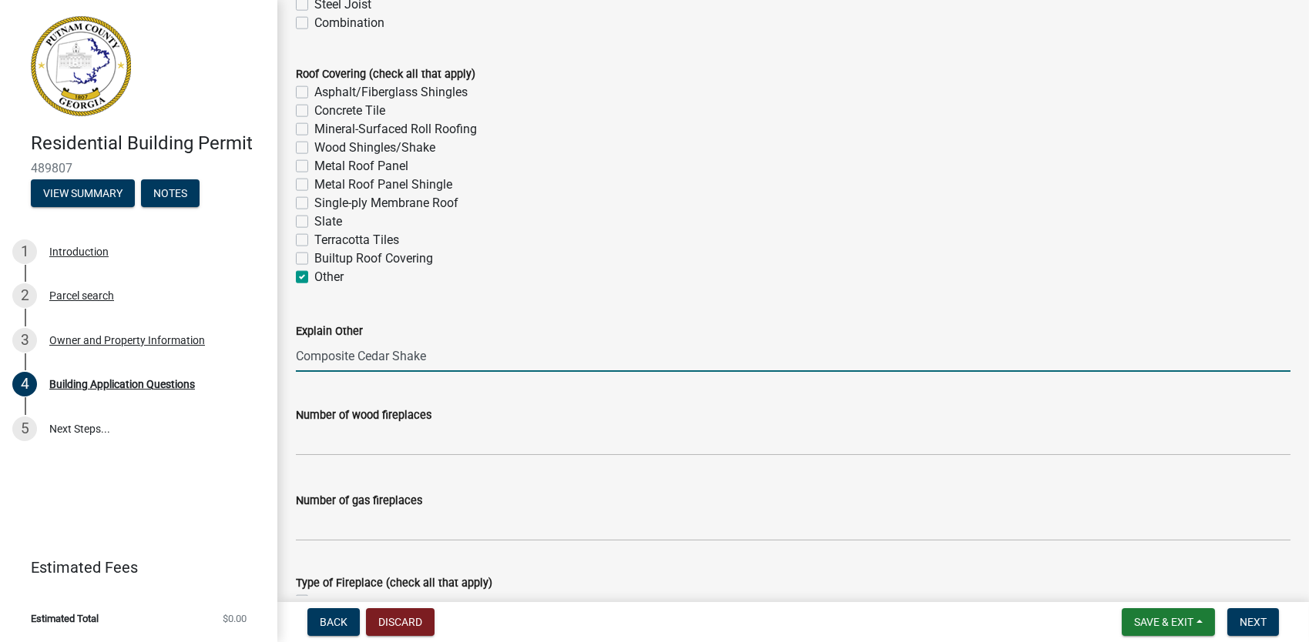
scroll to position [4002, 0]
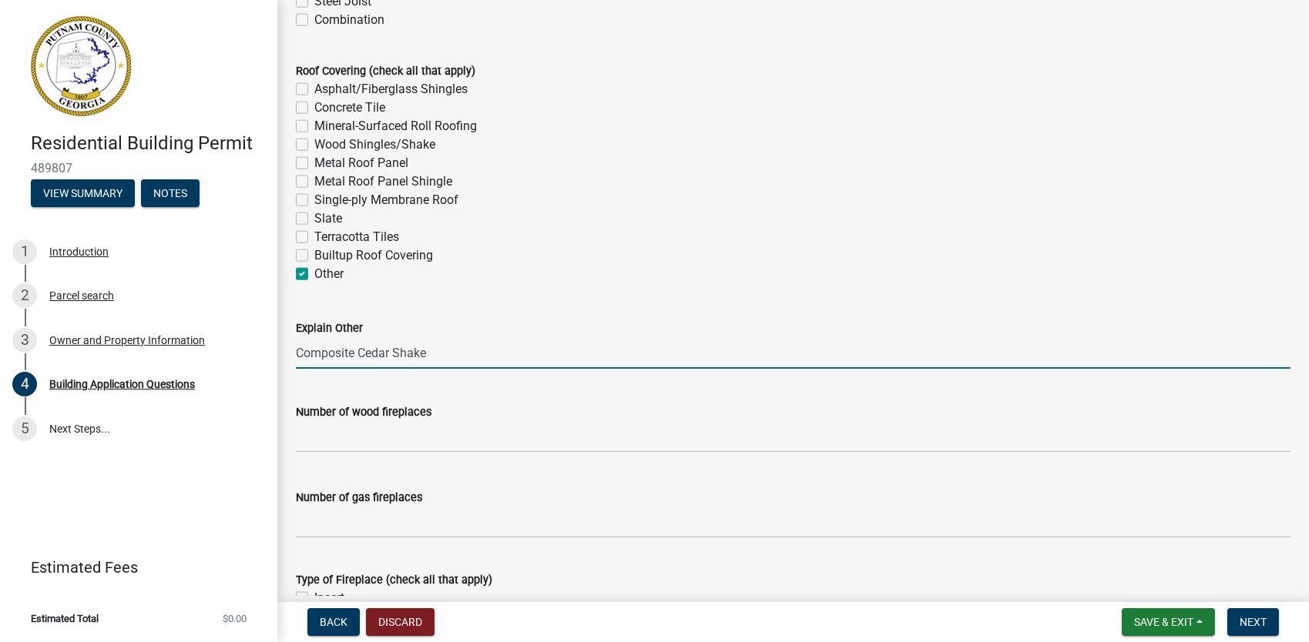
type input "Composite Cedar Shake"
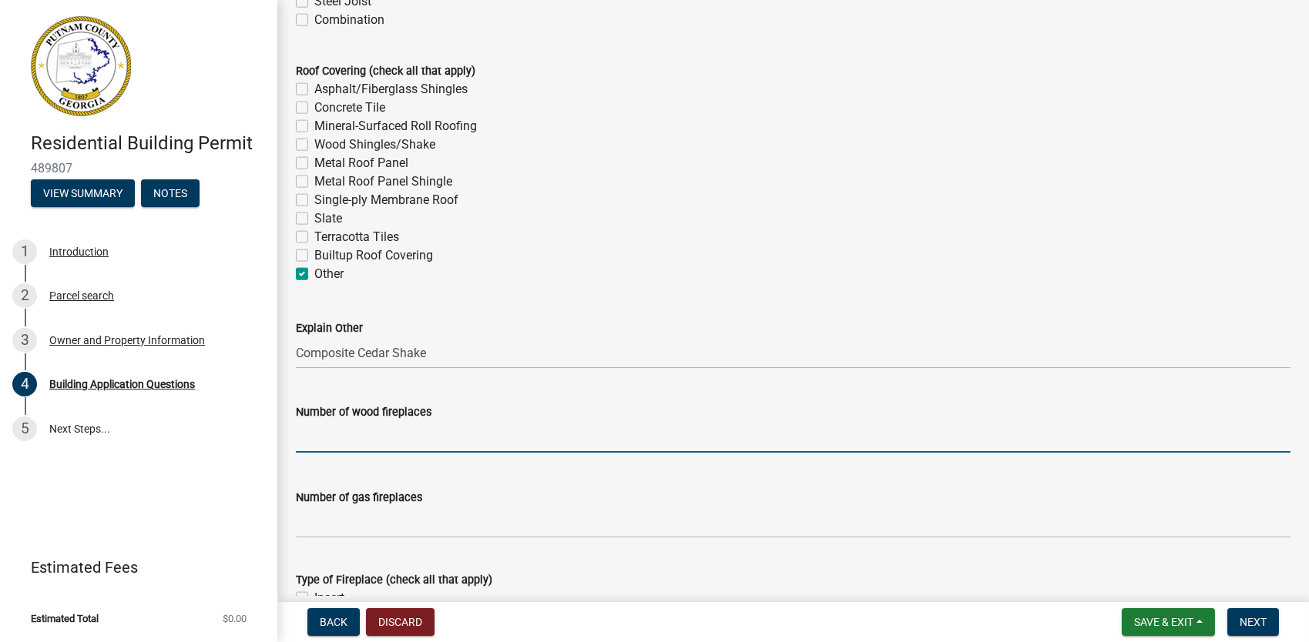
click at [333, 442] on input "text" at bounding box center [793, 437] width 994 height 32
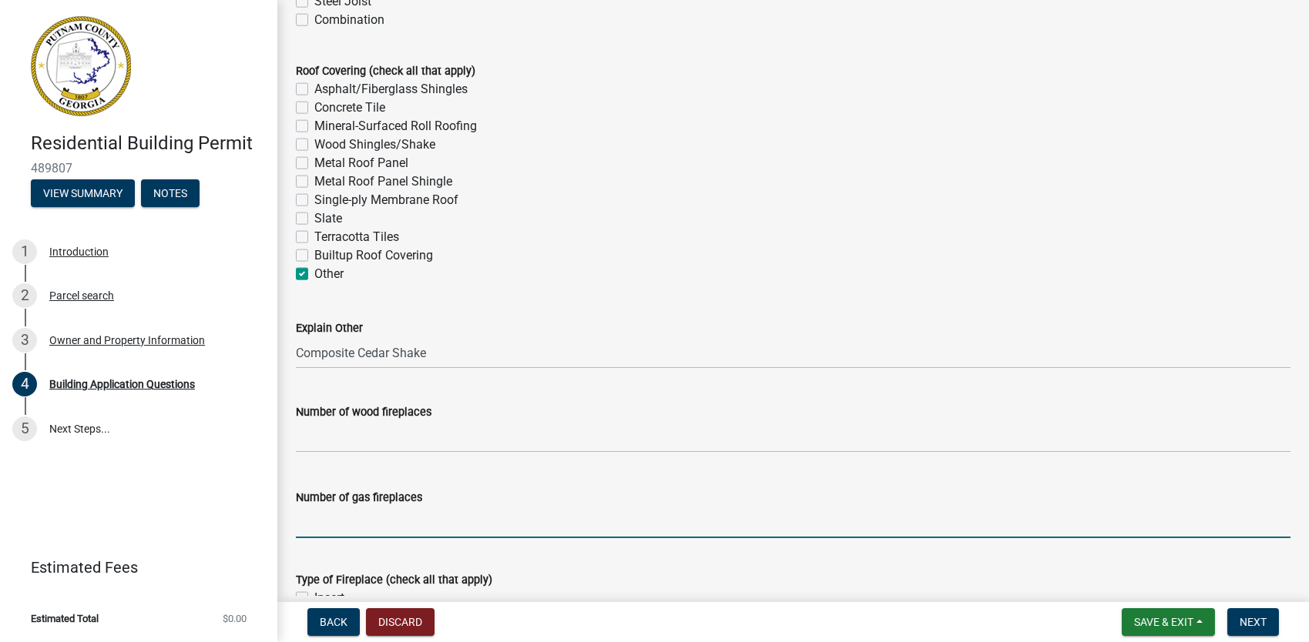
click at [327, 524] on input "text" at bounding box center [793, 523] width 994 height 32
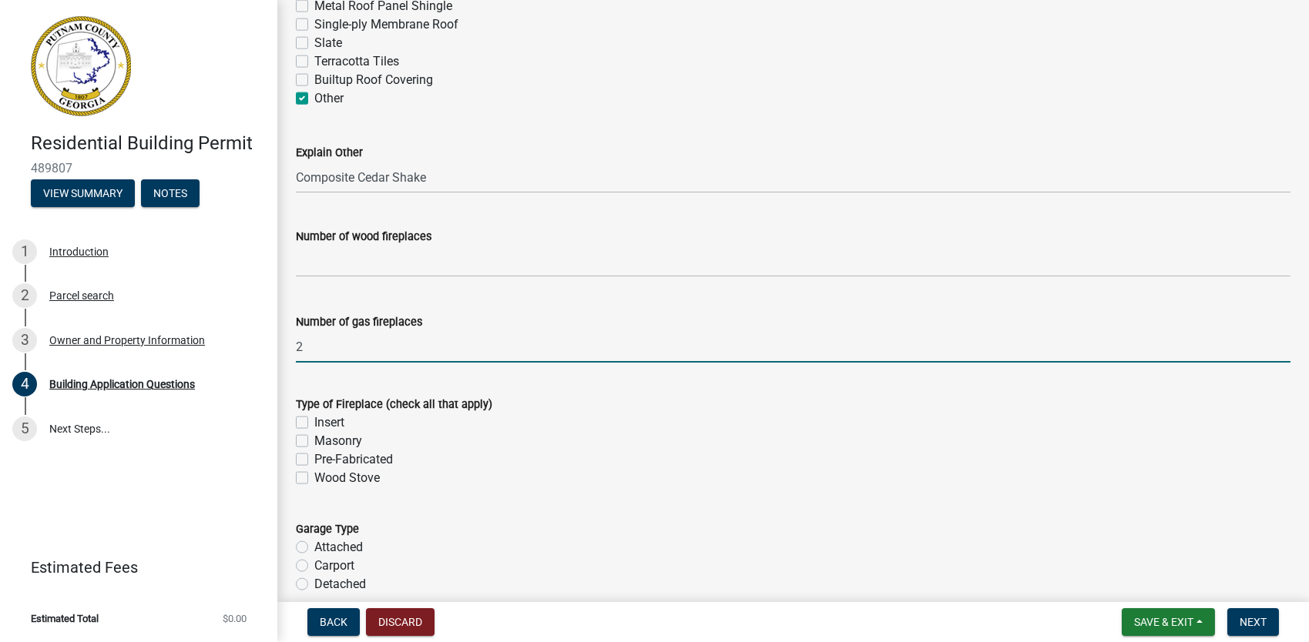
scroll to position [4184, 0]
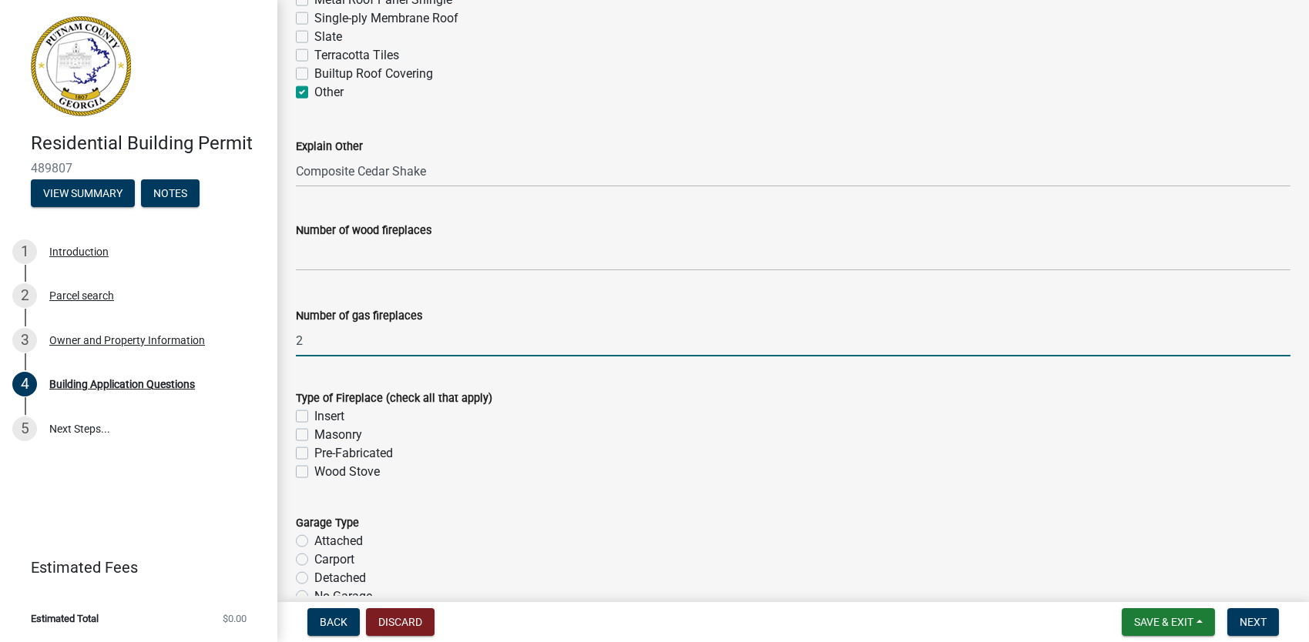
type input "2"
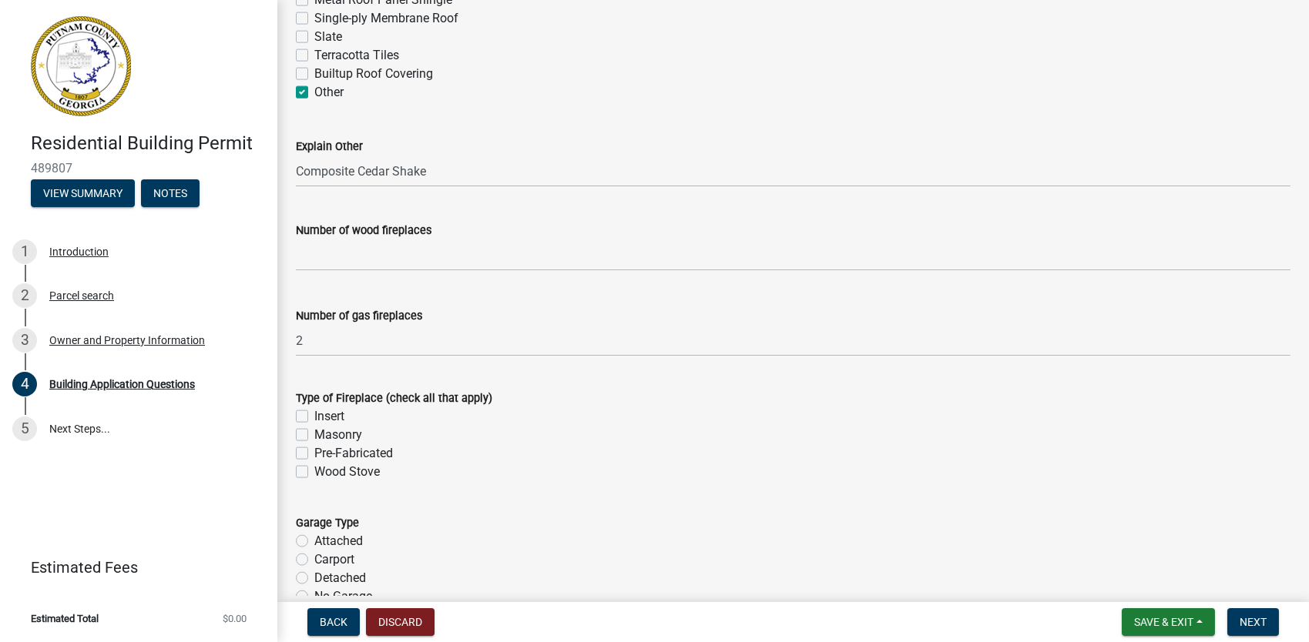
click at [314, 454] on label "Pre-Fabricated" at bounding box center [353, 453] width 79 height 18
click at [314, 454] on input "Pre-Fabricated" at bounding box center [319, 449] width 10 height 10
checkbox input "true"
checkbox input "false"
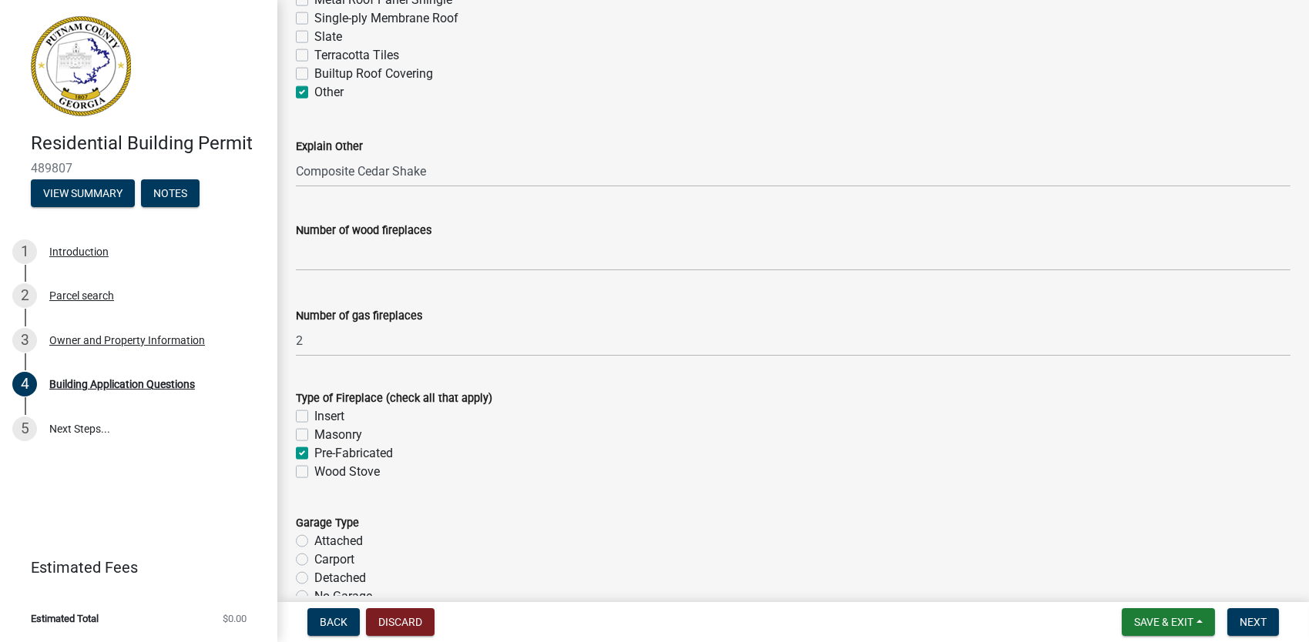
checkbox input "true"
checkbox input "false"
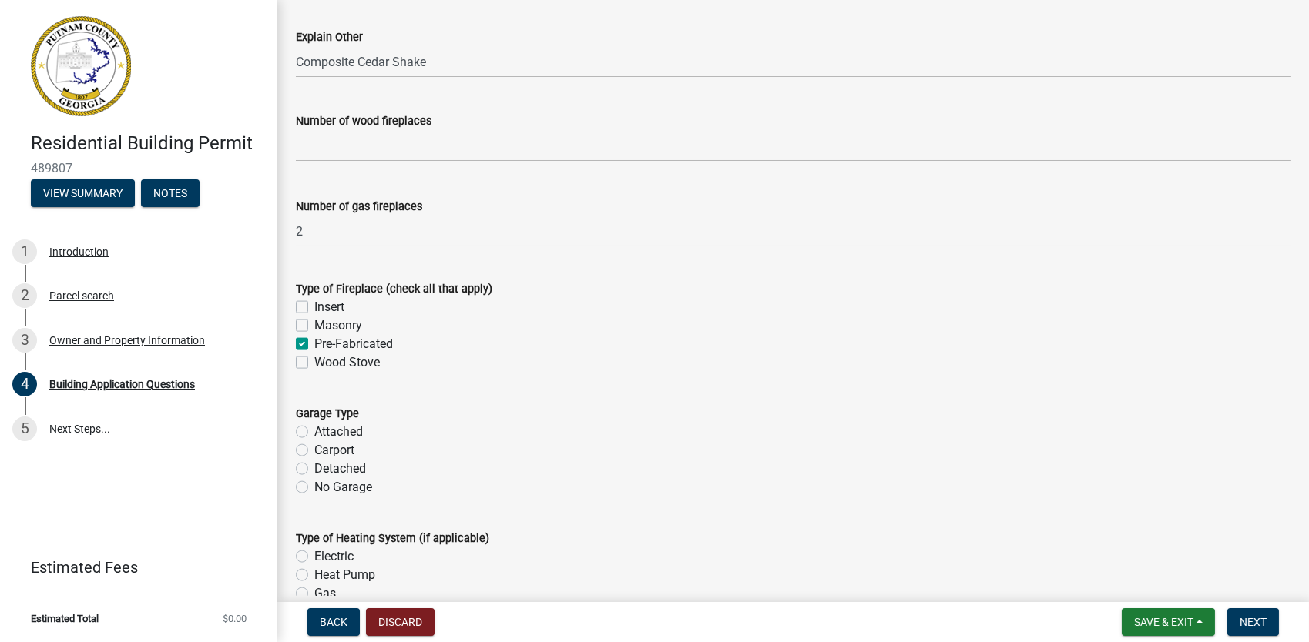
scroll to position [4294, 0]
click at [314, 431] on label "Attached" at bounding box center [338, 431] width 49 height 18
click at [314, 431] on input "Attached" at bounding box center [319, 427] width 10 height 10
radio input "true"
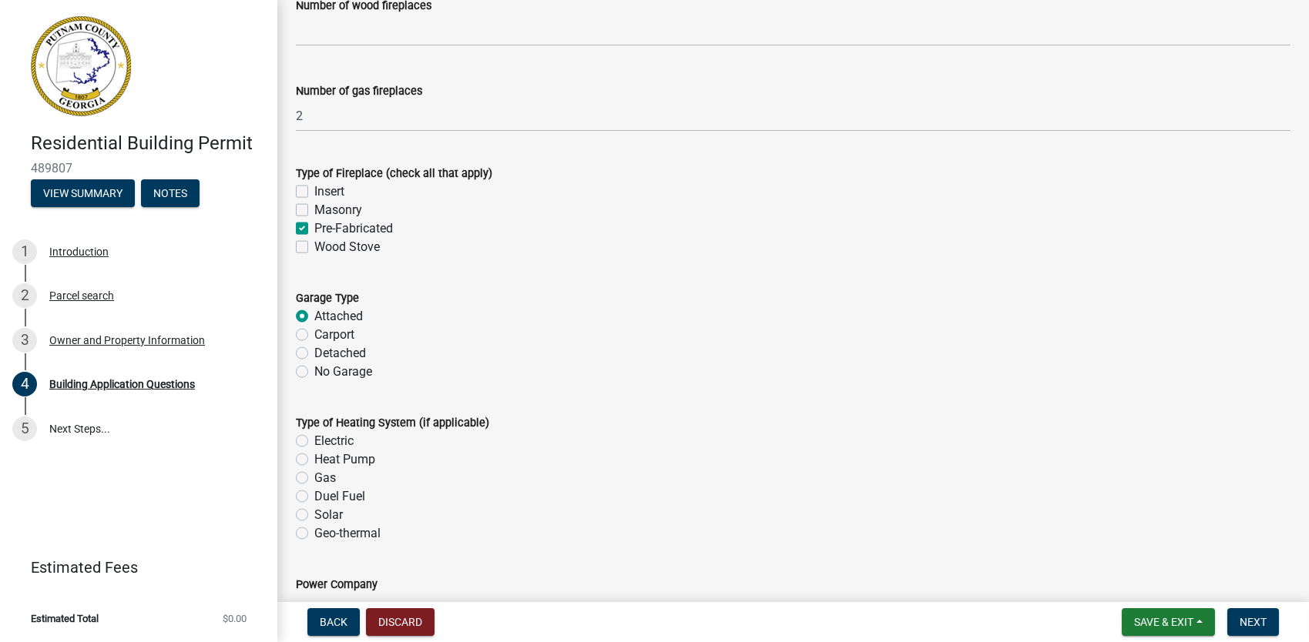
scroll to position [4411, 0]
click at [314, 439] on label "Electric" at bounding box center [333, 439] width 39 height 18
click at [314, 439] on input "Electric" at bounding box center [319, 435] width 10 height 10
radio input "true"
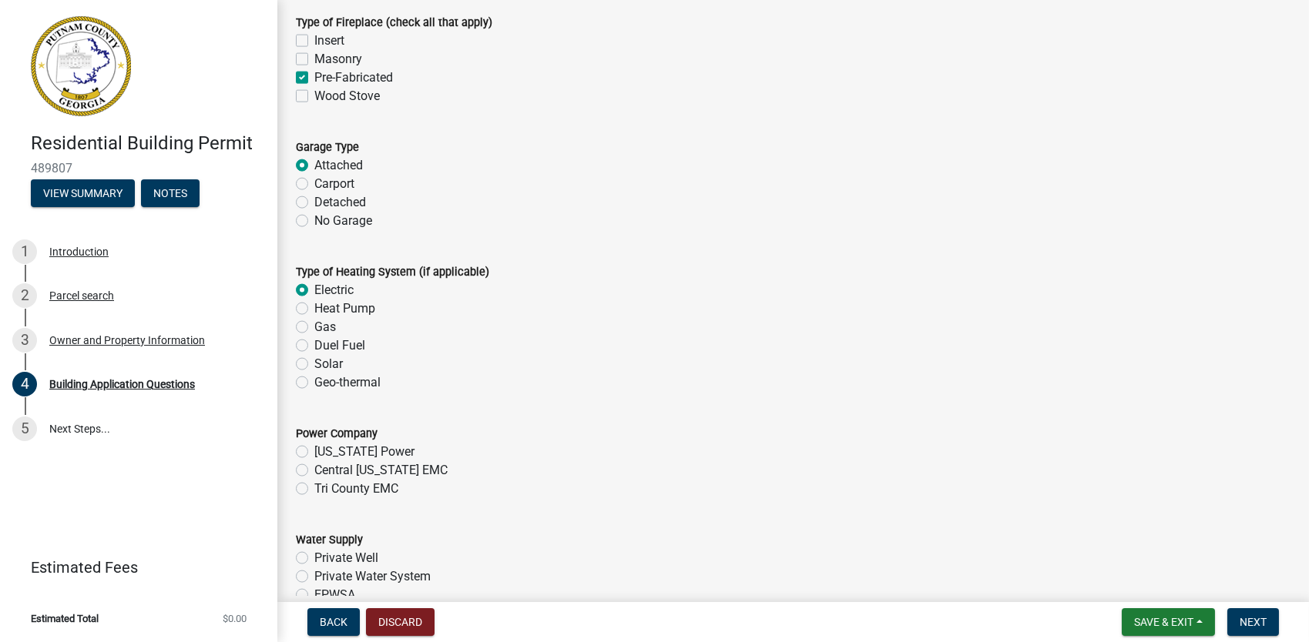
scroll to position [4562, 0]
click at [314, 450] on label "[US_STATE] Power" at bounding box center [364, 449] width 100 height 18
click at [314, 450] on input "[US_STATE] Power" at bounding box center [319, 445] width 10 height 10
radio input "true"
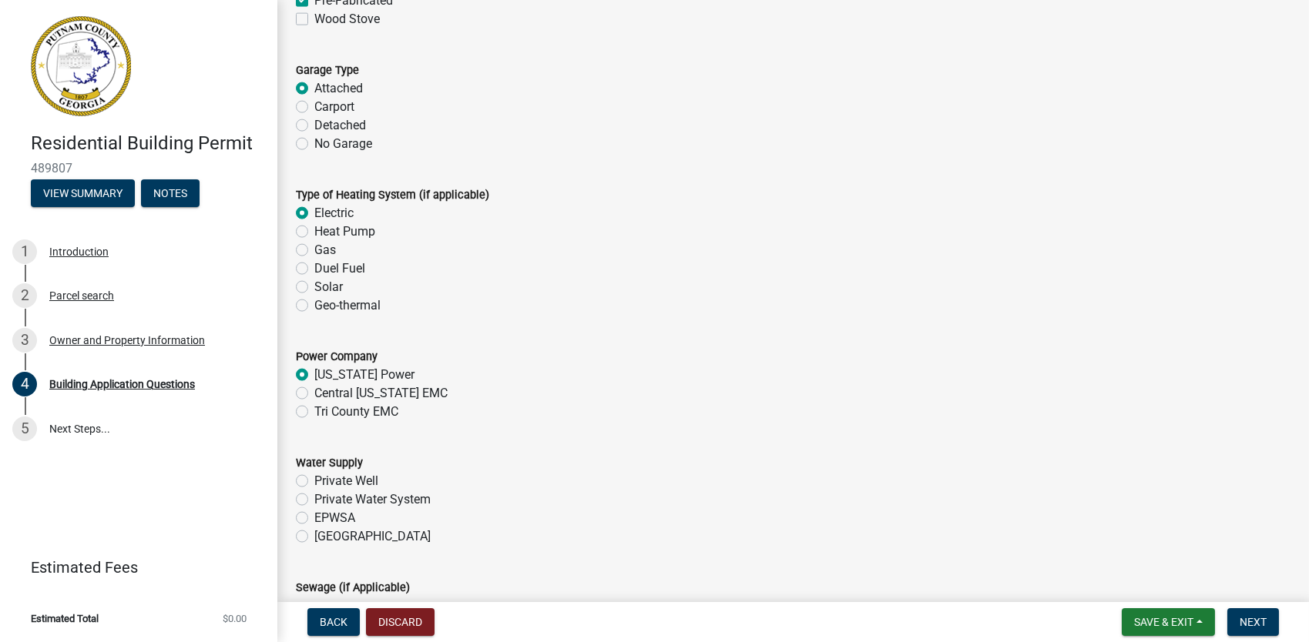
scroll to position [4651, 0]
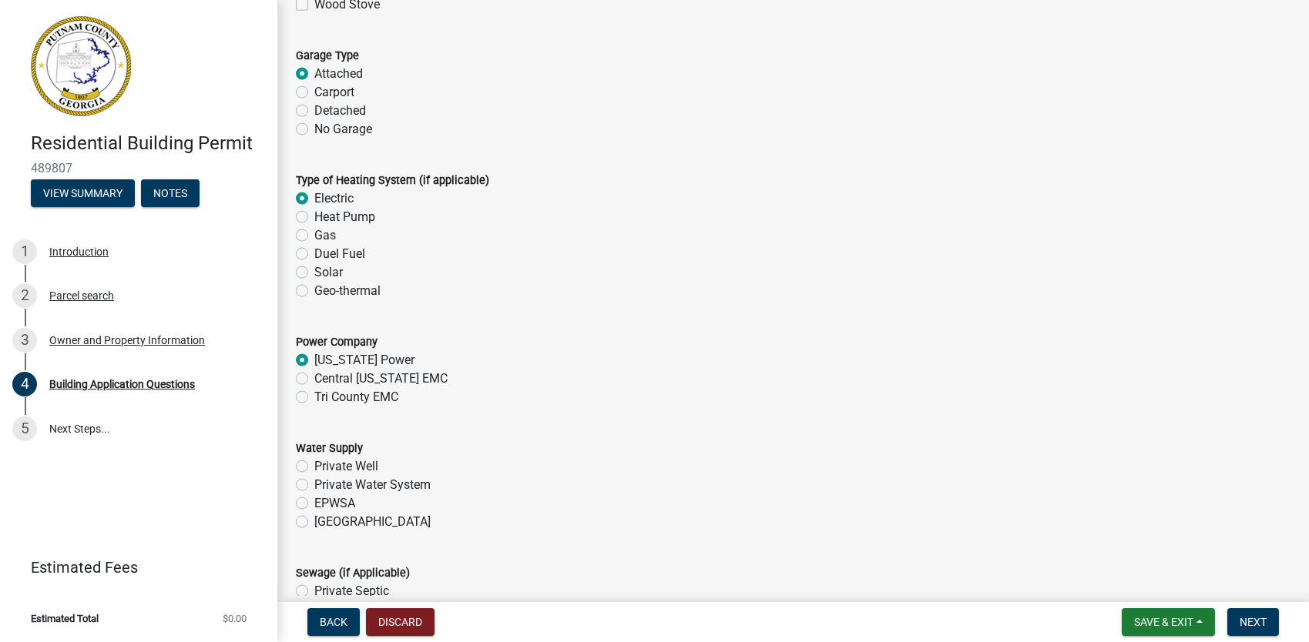
click at [314, 524] on label "[GEOGRAPHIC_DATA]" at bounding box center [372, 522] width 116 height 18
click at [314, 523] on input "[GEOGRAPHIC_DATA]" at bounding box center [319, 518] width 10 height 10
radio input "true"
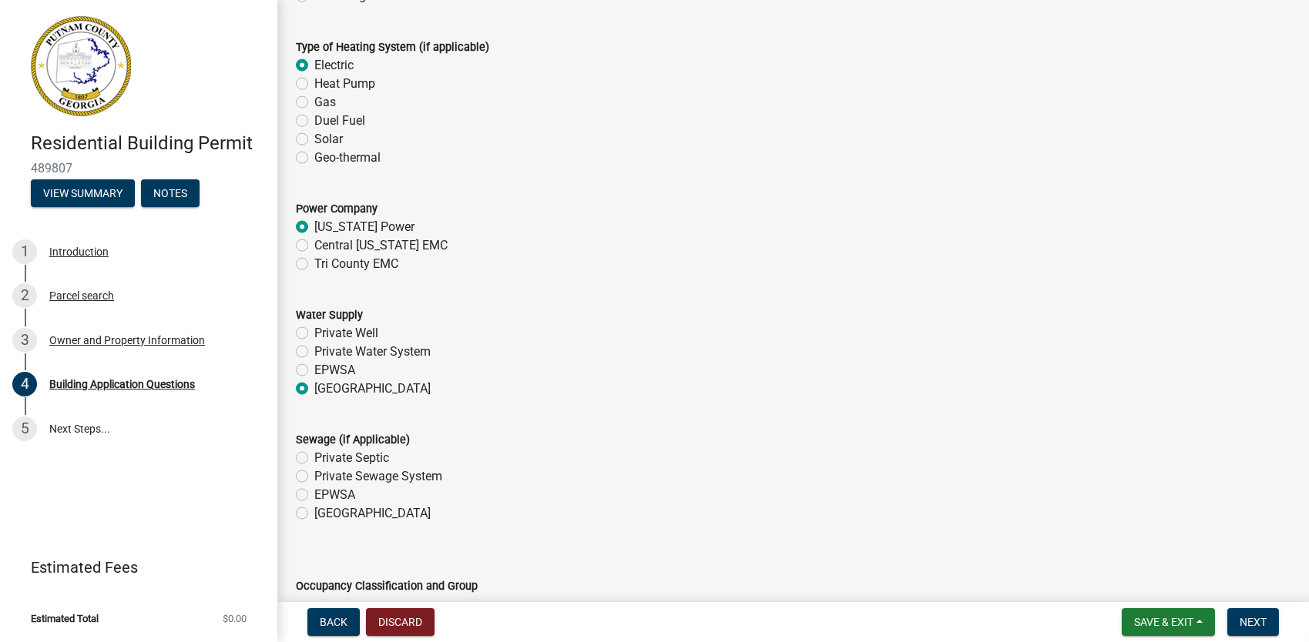
scroll to position [4787, 0]
click at [314, 458] on label "Private Septic" at bounding box center [351, 456] width 75 height 18
click at [314, 457] on input "Private Septic" at bounding box center [319, 452] width 10 height 10
radio input "true"
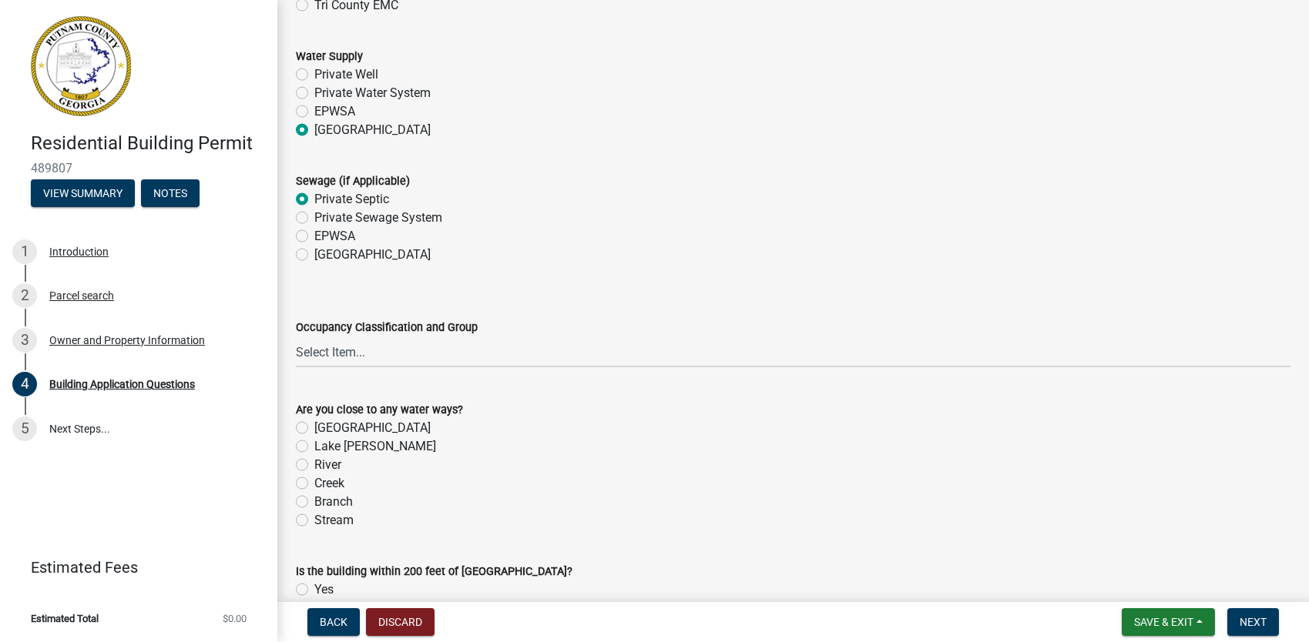
scroll to position [5045, 0]
click at [314, 426] on label "[GEOGRAPHIC_DATA]" at bounding box center [372, 426] width 116 height 18
click at [314, 426] on input "[GEOGRAPHIC_DATA]" at bounding box center [319, 422] width 10 height 10
radio input "true"
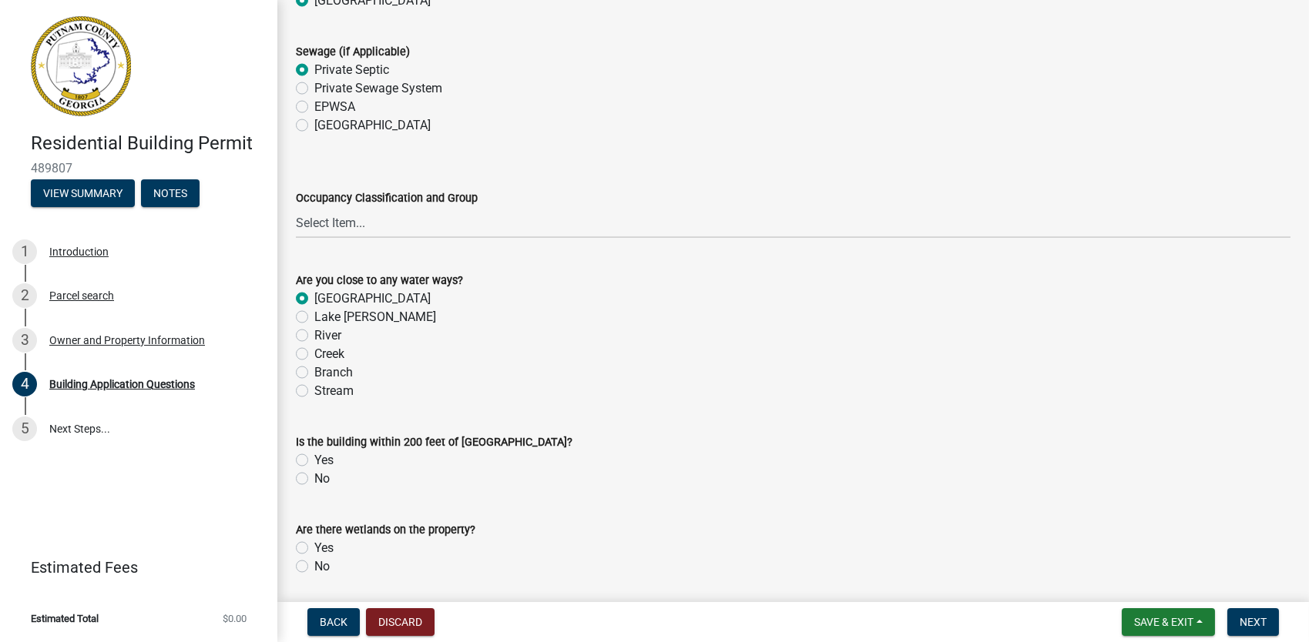
scroll to position [5174, 0]
click at [314, 461] on label "Yes" at bounding box center [323, 459] width 19 height 18
click at [314, 460] on input "Yes" at bounding box center [319, 455] width 10 height 10
radio input "true"
click at [300, 574] on div "No" at bounding box center [793, 565] width 994 height 18
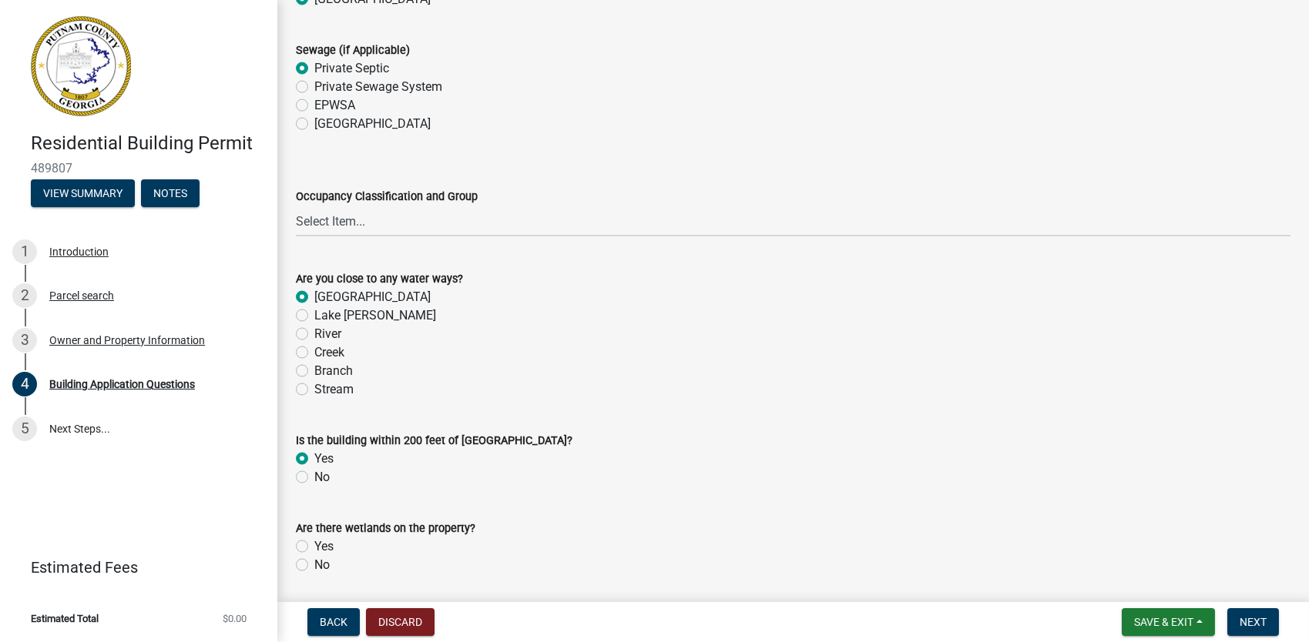
click at [314, 568] on label "No" at bounding box center [321, 565] width 15 height 18
click at [314, 566] on input "No" at bounding box center [319, 561] width 10 height 10
radio input "true"
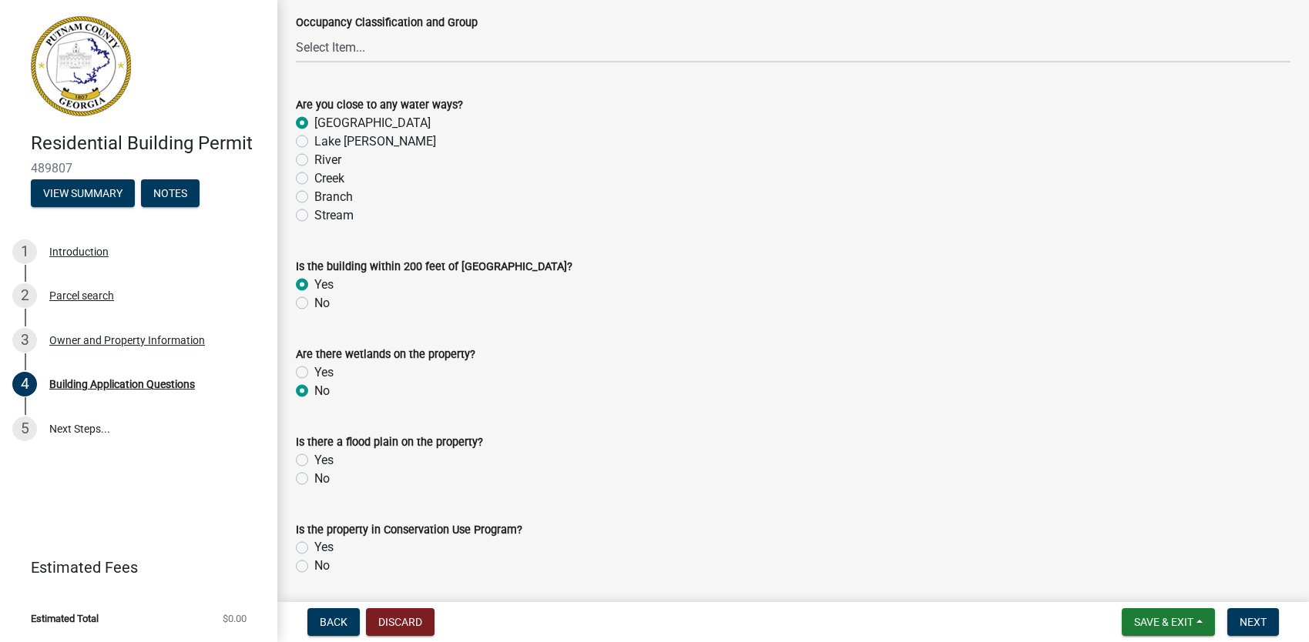
scroll to position [5350, 0]
click at [314, 480] on label "No" at bounding box center [321, 477] width 15 height 18
click at [314, 478] on input "No" at bounding box center [319, 473] width 10 height 10
radio input "true"
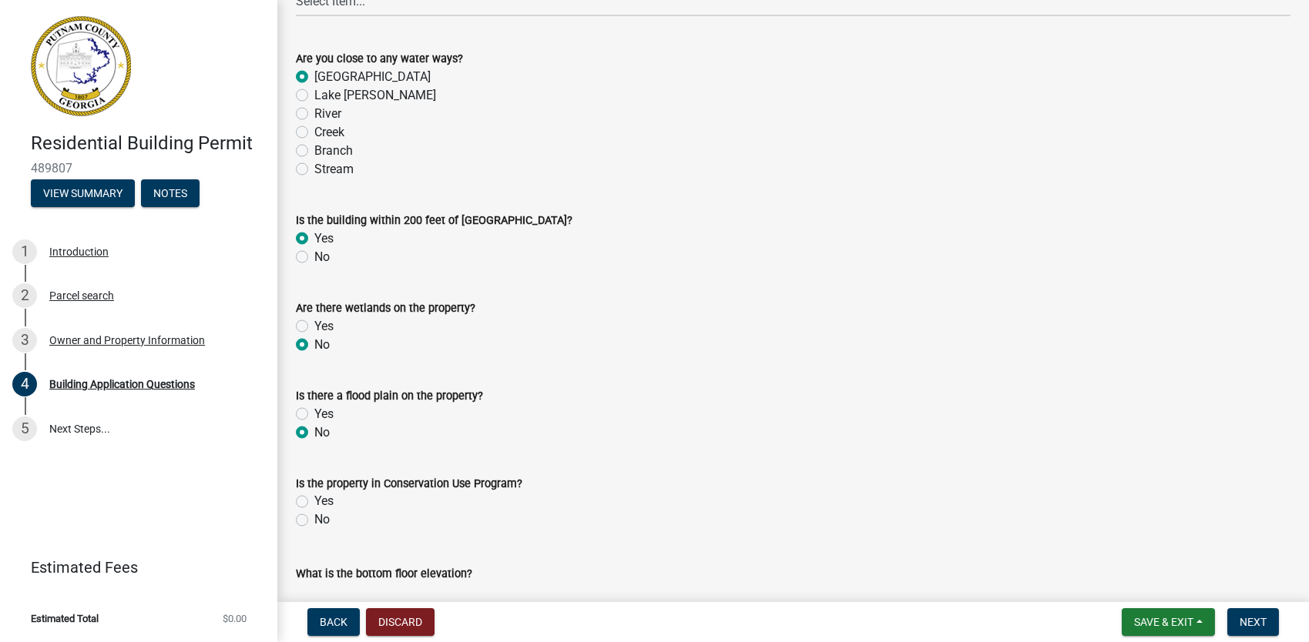
scroll to position [5396, 0]
click at [314, 520] on label "No" at bounding box center [321, 519] width 15 height 18
click at [314, 520] on input "No" at bounding box center [319, 515] width 10 height 10
radio input "true"
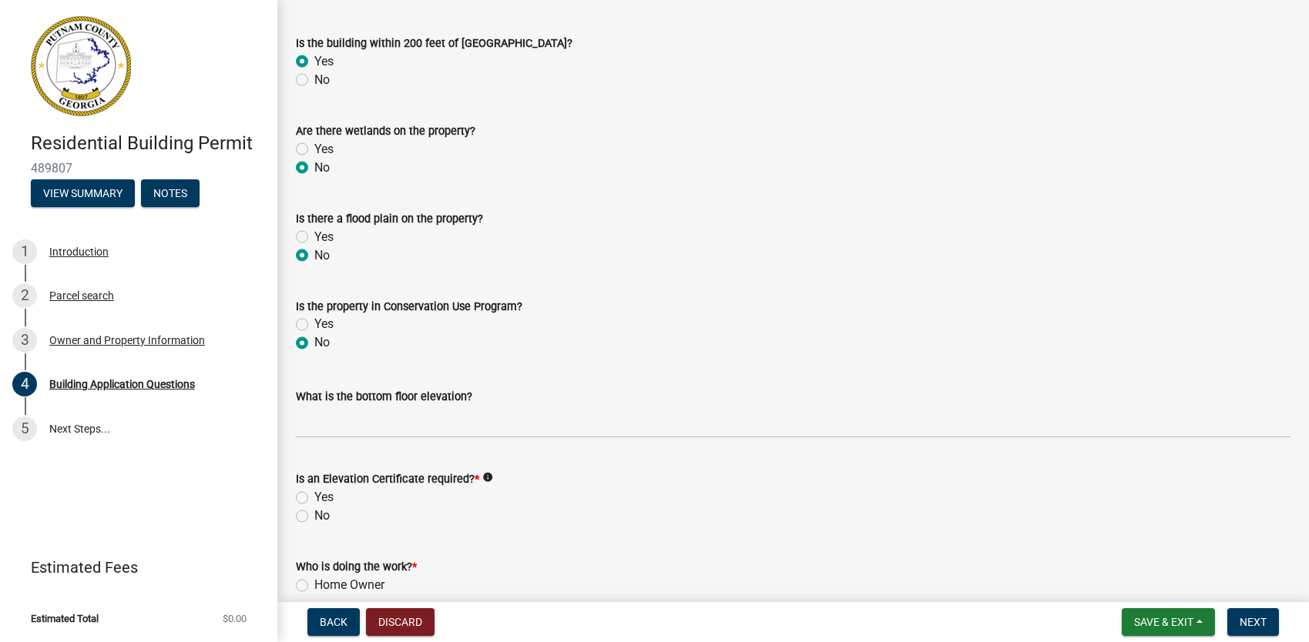
scroll to position [5572, 0]
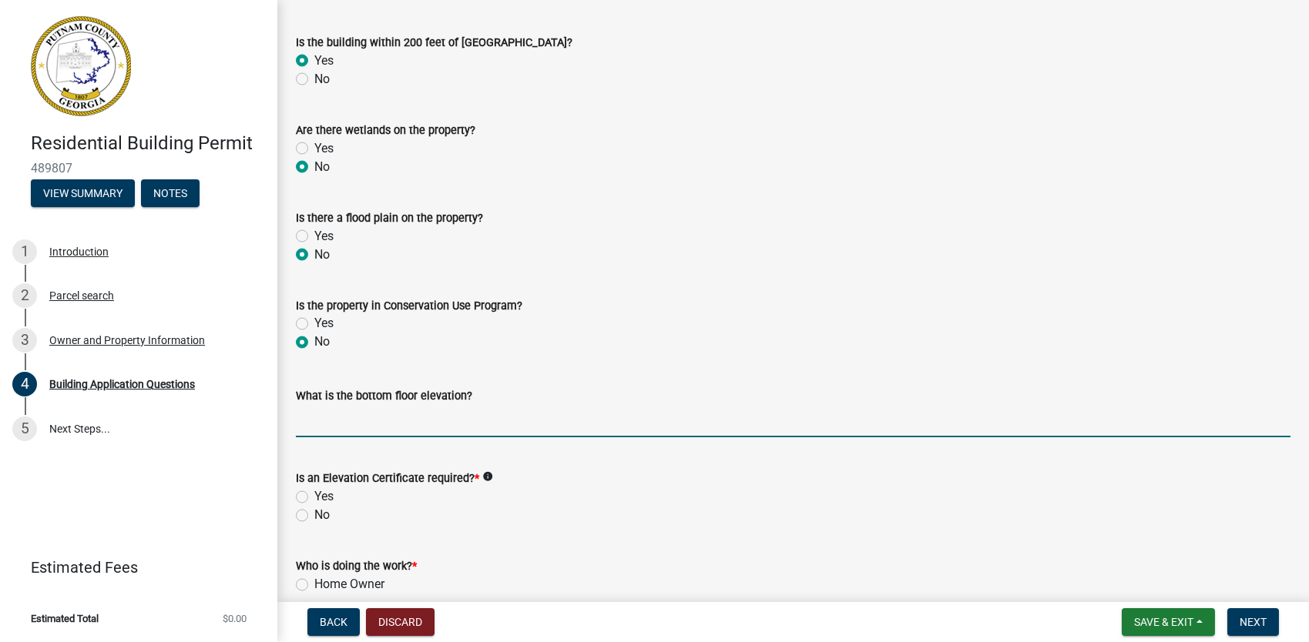
click at [374, 424] on input "text" at bounding box center [793, 422] width 994 height 32
type input "460.5"
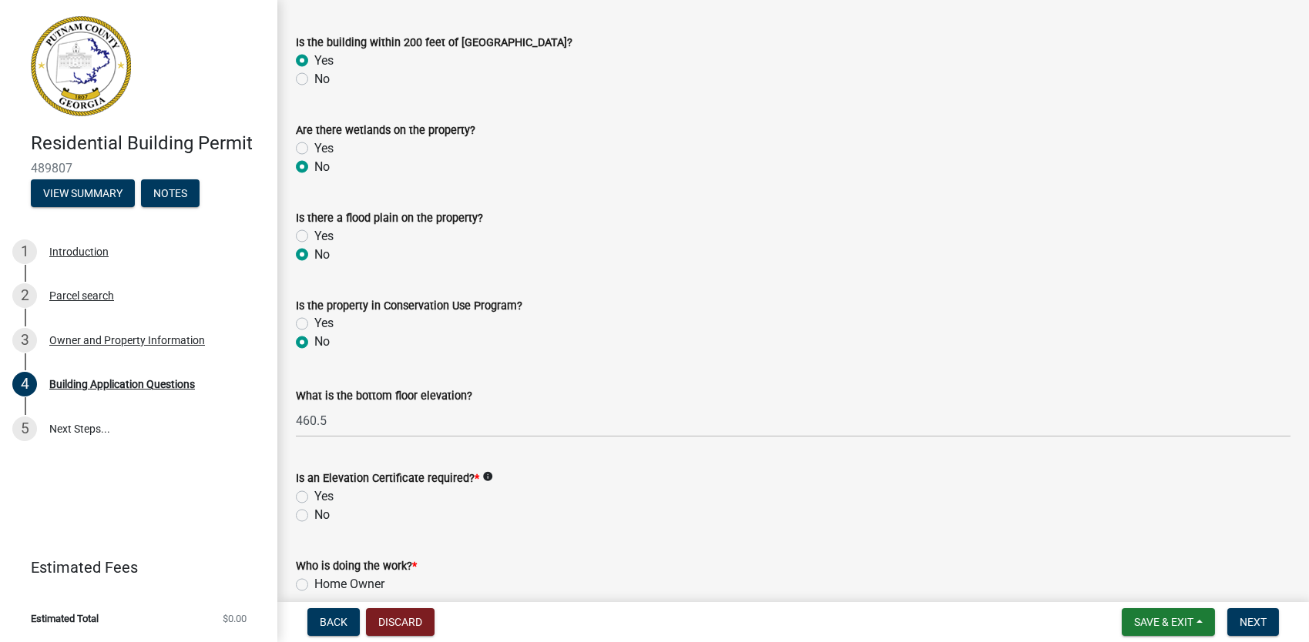
click at [484, 478] on icon "info" at bounding box center [487, 477] width 11 height 11
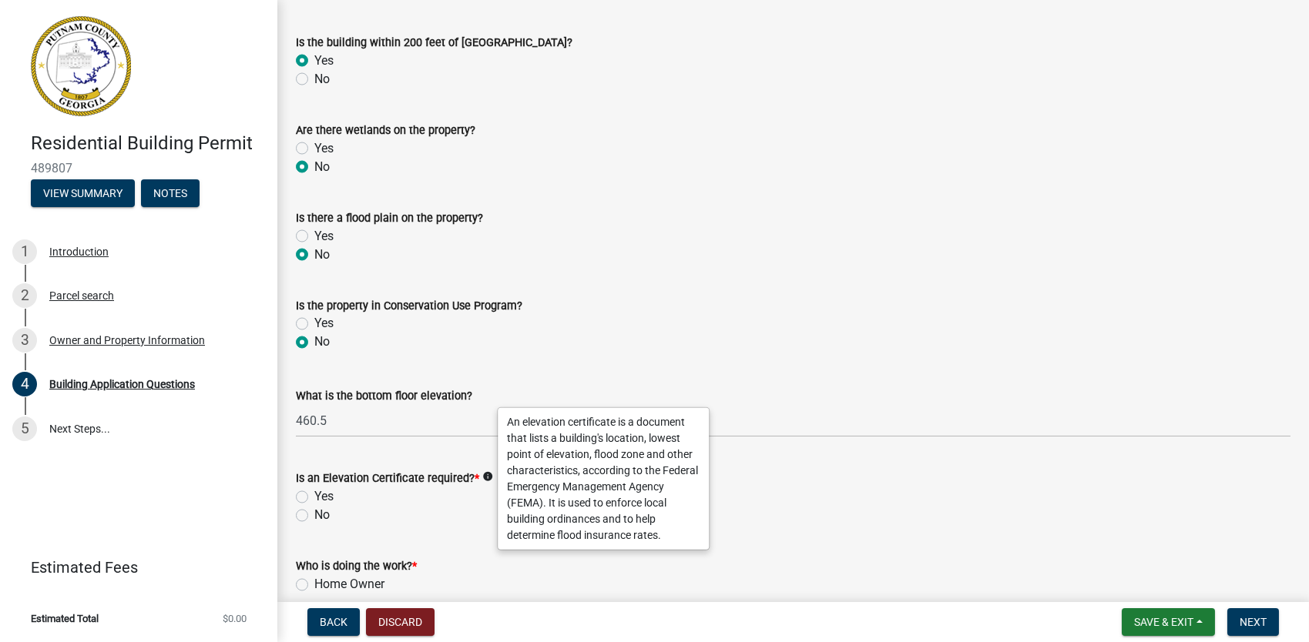
click at [314, 498] on label "Yes" at bounding box center [323, 497] width 19 height 18
click at [314, 498] on input "Yes" at bounding box center [319, 493] width 10 height 10
radio input "true"
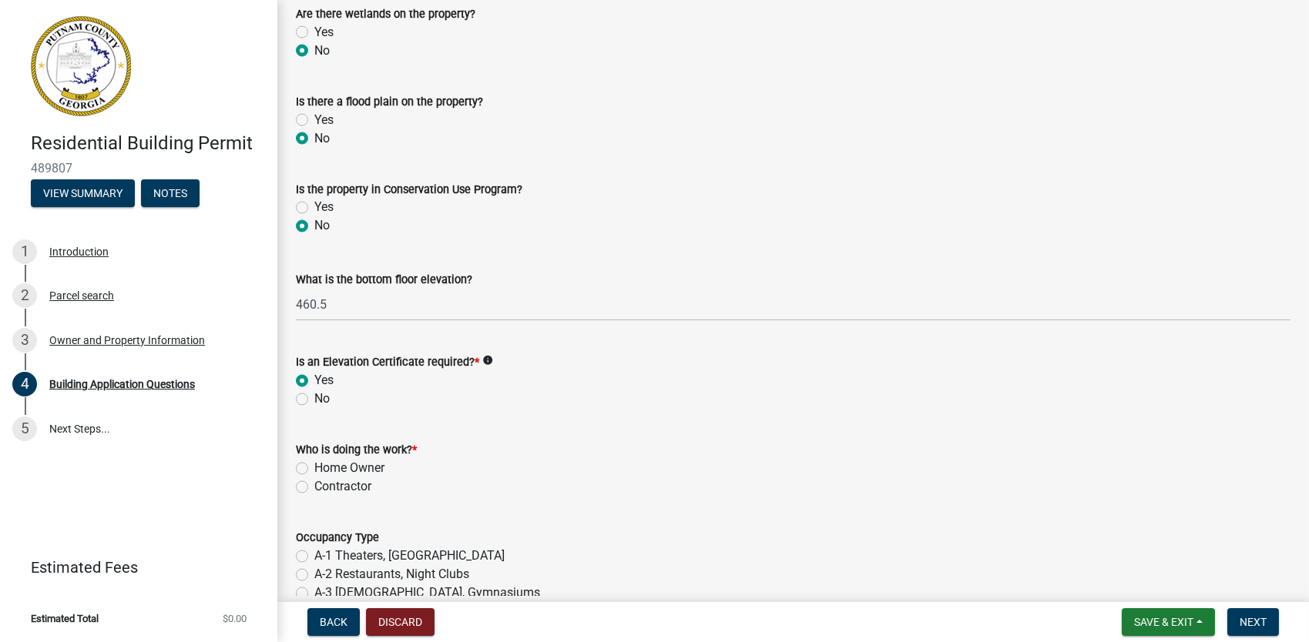
scroll to position [5689, 0]
click at [314, 490] on label "Contractor" at bounding box center [342, 487] width 57 height 18
click at [314, 488] on input "Contractor" at bounding box center [319, 483] width 10 height 10
radio input "true"
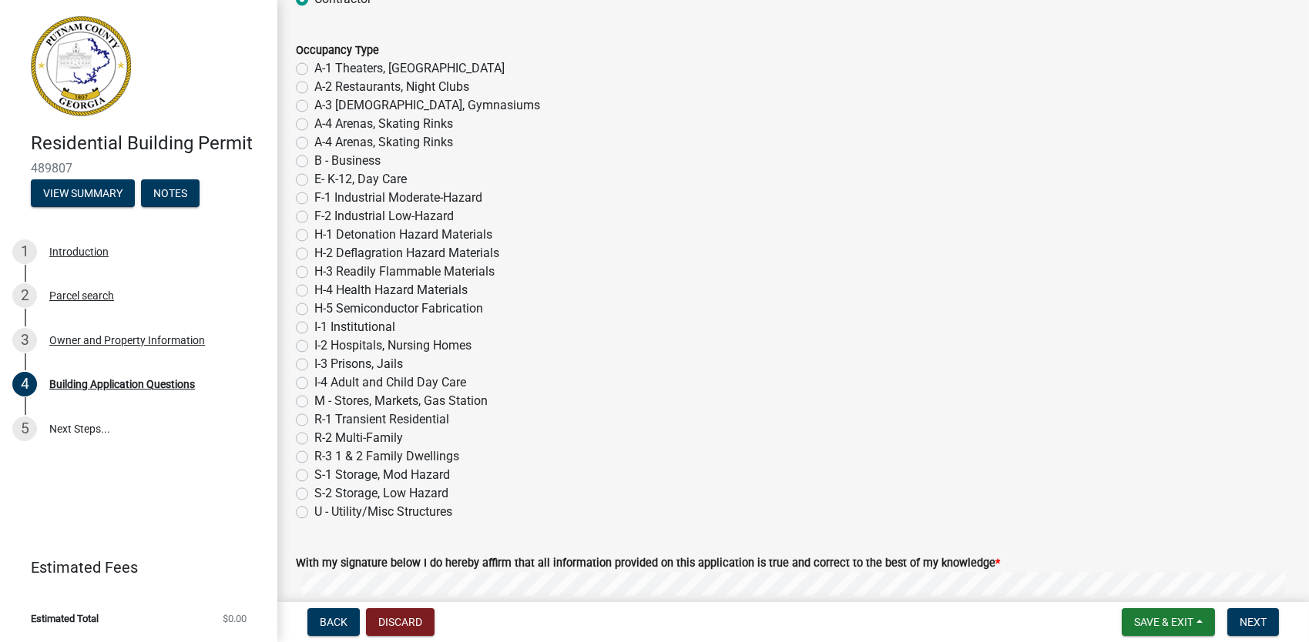
scroll to position [6178, 0]
click at [314, 457] on label "R-3 1 & 2 Family Dwellings" at bounding box center [386, 455] width 145 height 18
click at [314, 456] on input "R-3 1 & 2 Family Dwellings" at bounding box center [319, 451] width 10 height 10
radio input "true"
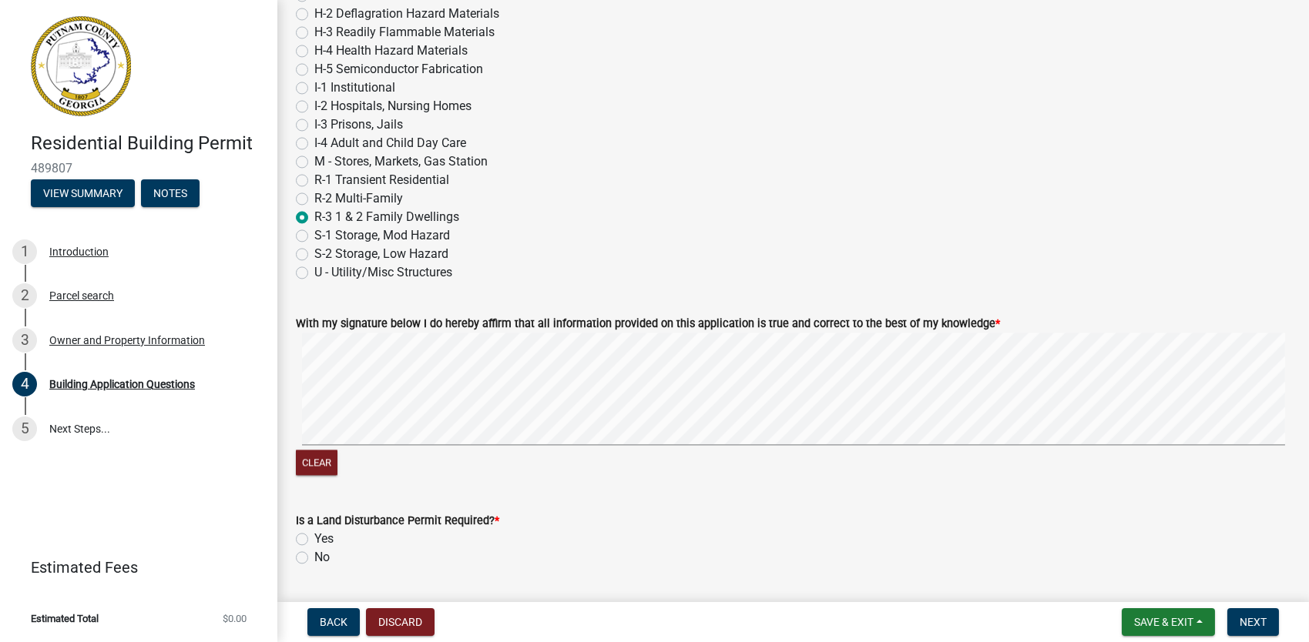
scroll to position [6461, 0]
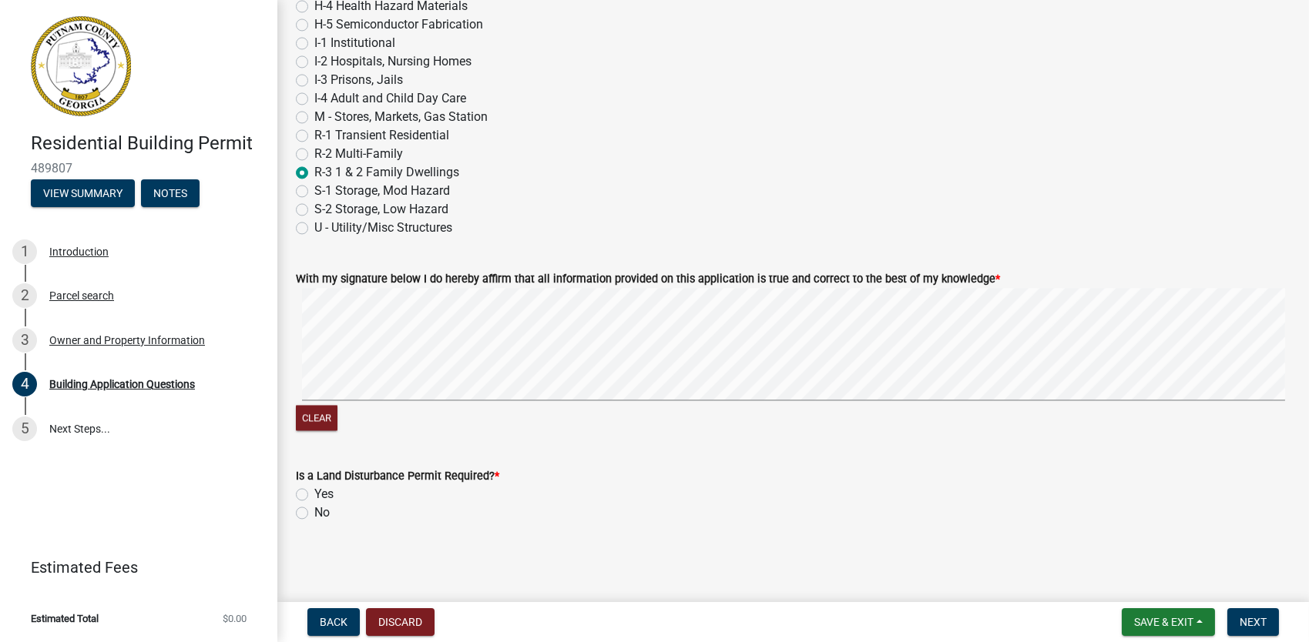
click at [314, 494] on label "Yes" at bounding box center [323, 494] width 19 height 18
click at [314, 494] on input "Yes" at bounding box center [319, 490] width 10 height 10
radio input "true"
click at [651, 612] on button "Next" at bounding box center [1253, 622] width 52 height 28
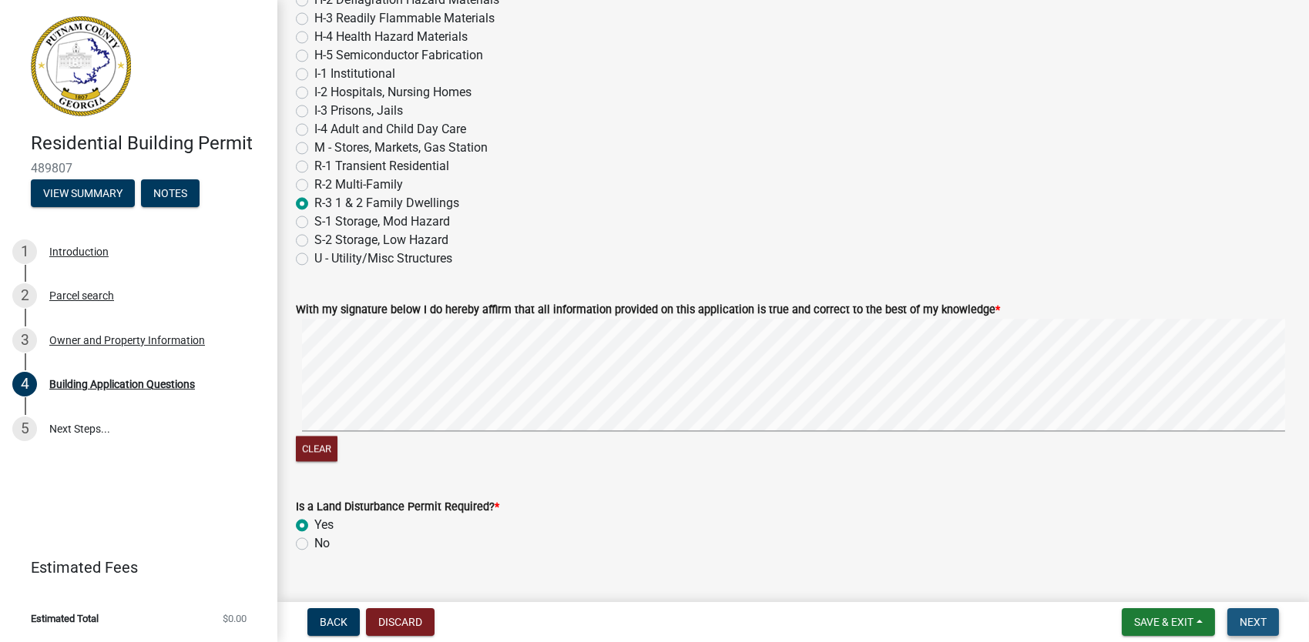
scroll to position [6492, 0]
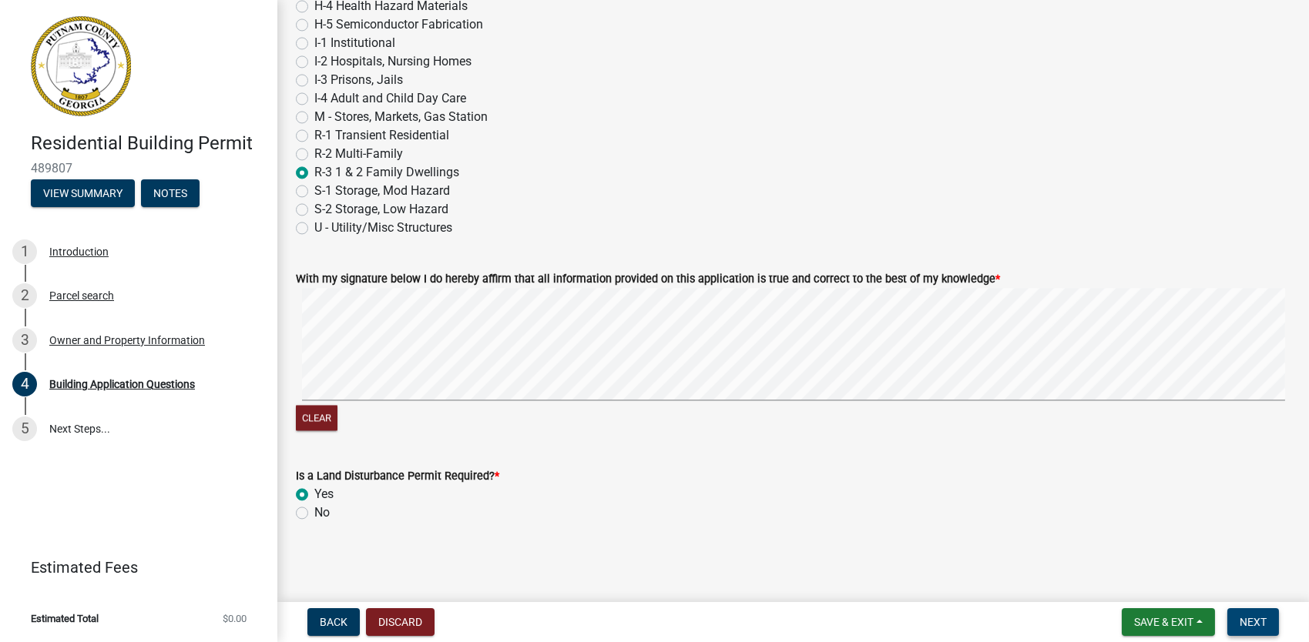
click at [651, 613] on span "Next" at bounding box center [1252, 622] width 27 height 12
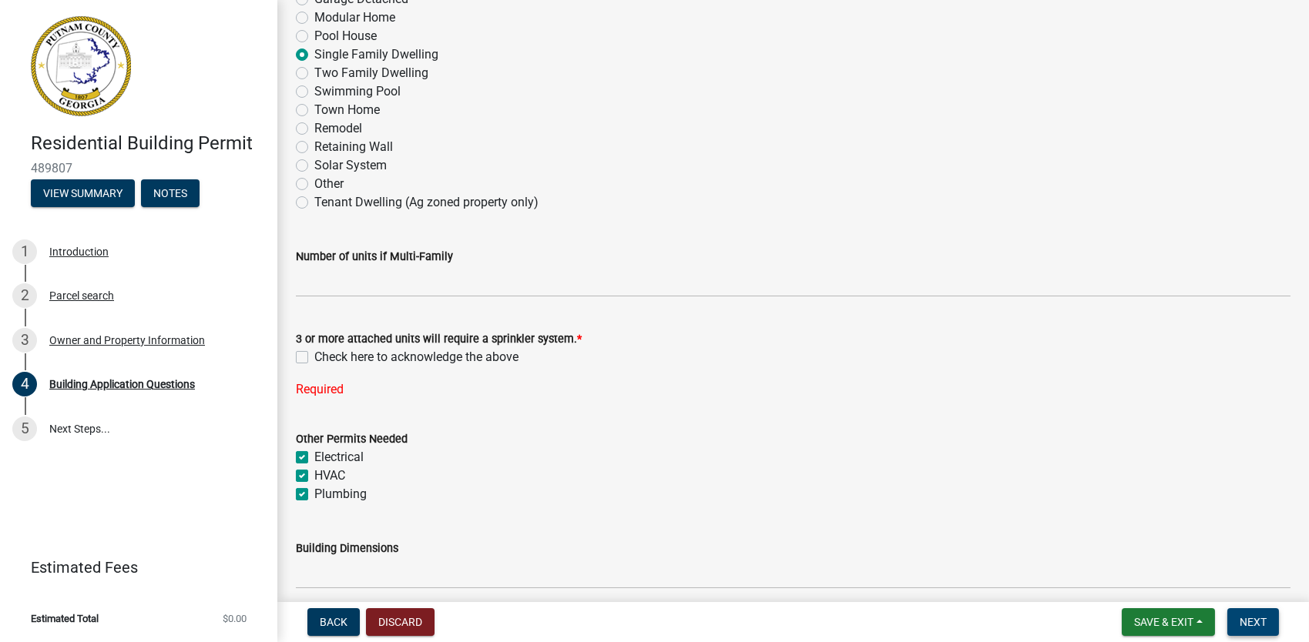
scroll to position [310, 0]
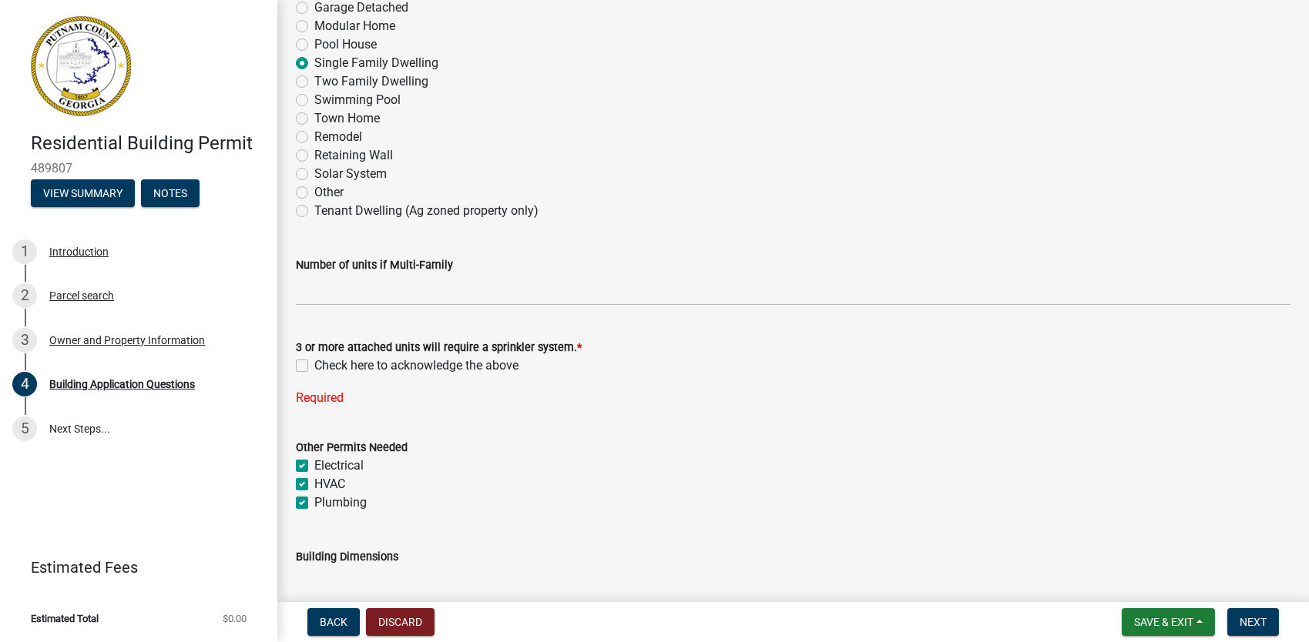
click at [314, 365] on label "Check here to acknowledge the above" at bounding box center [416, 366] width 204 height 18
click at [314, 365] on input "Check here to acknowledge the above" at bounding box center [319, 362] width 10 height 10
checkbox input "true"
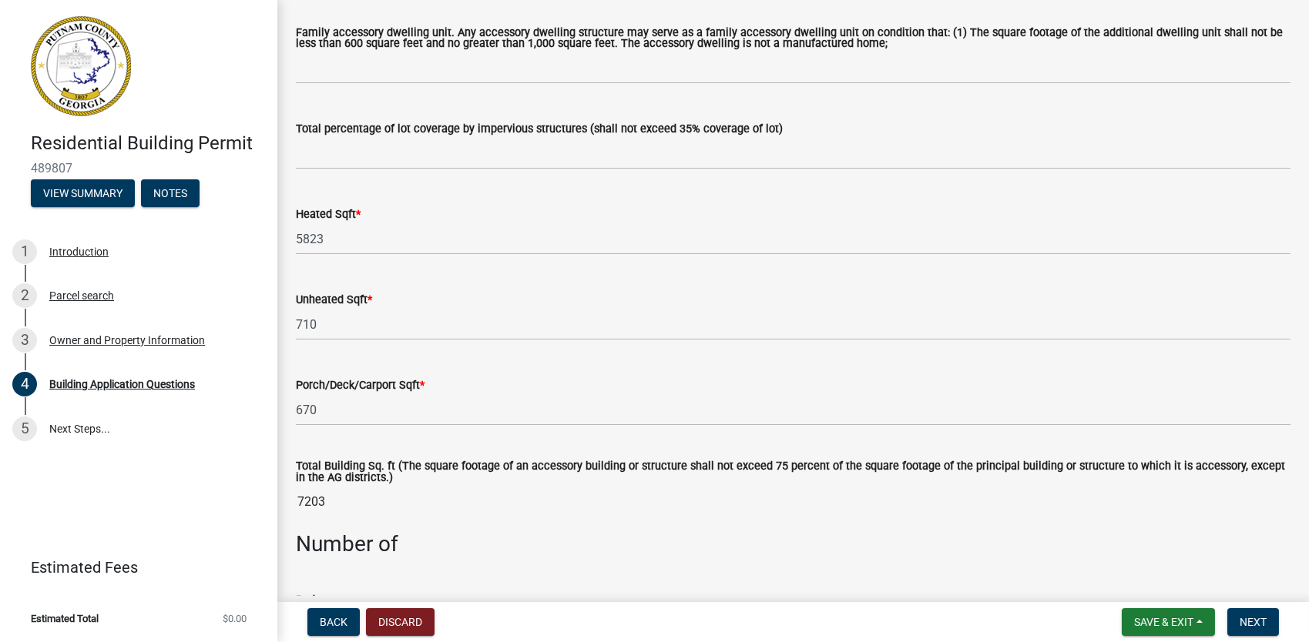
scroll to position [1015, 0]
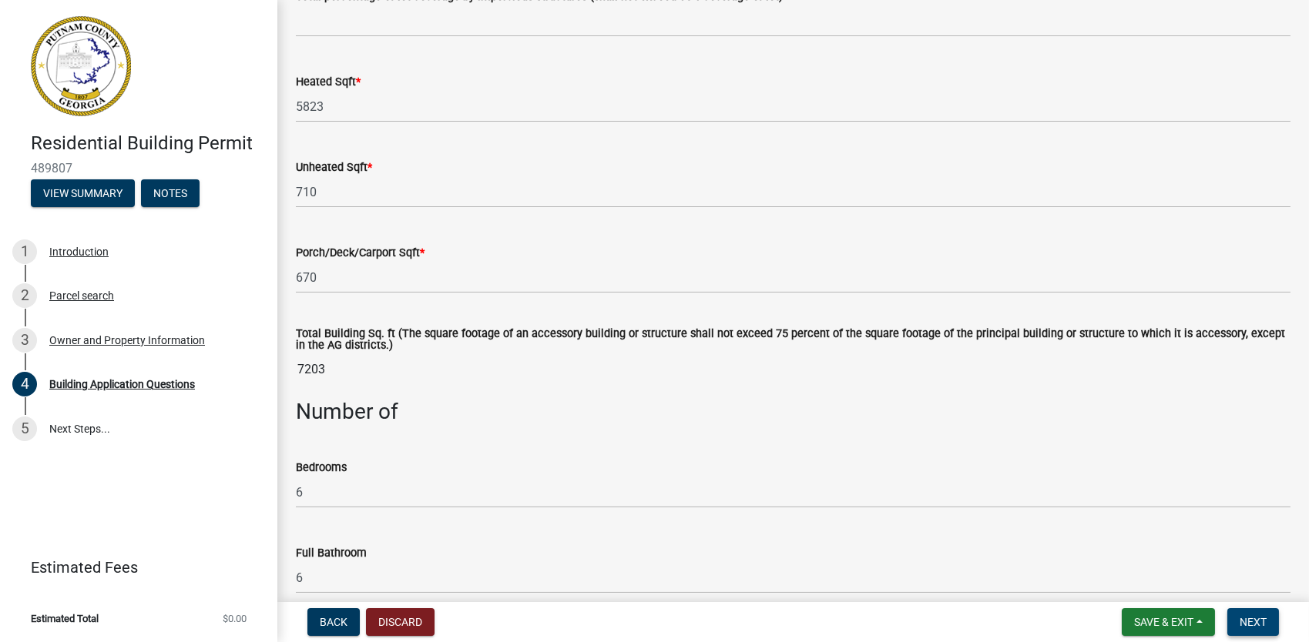
click at [651, 613] on span "Next" at bounding box center [1252, 622] width 27 height 12
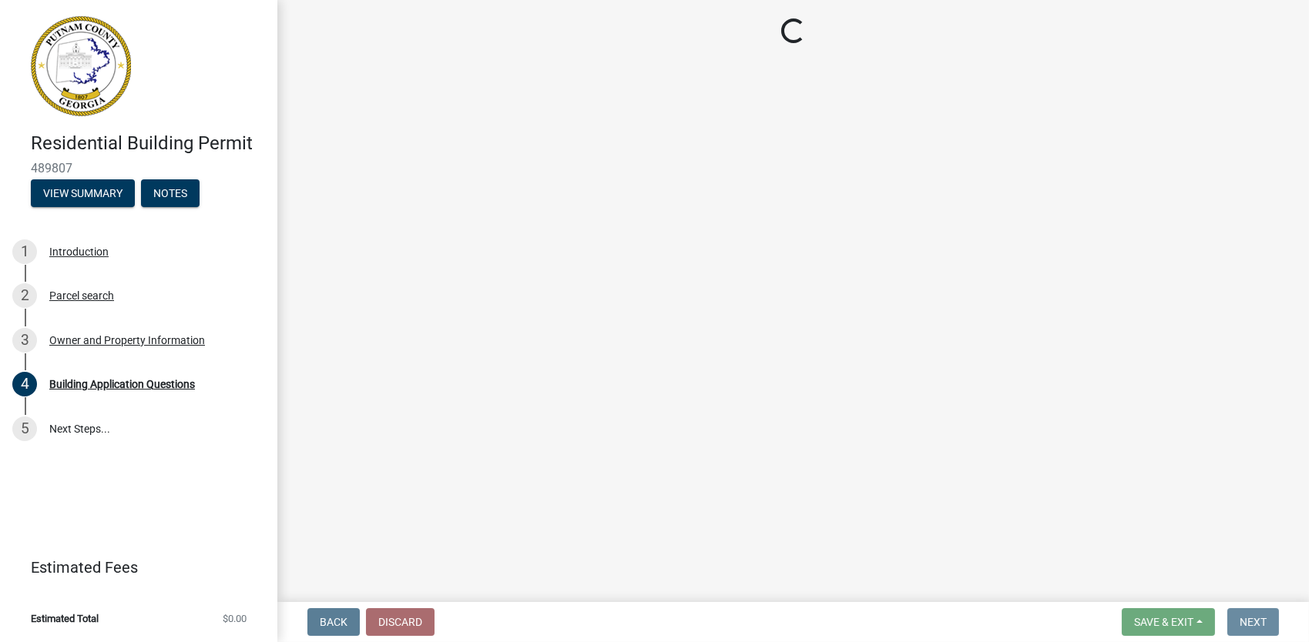
scroll to position [0, 0]
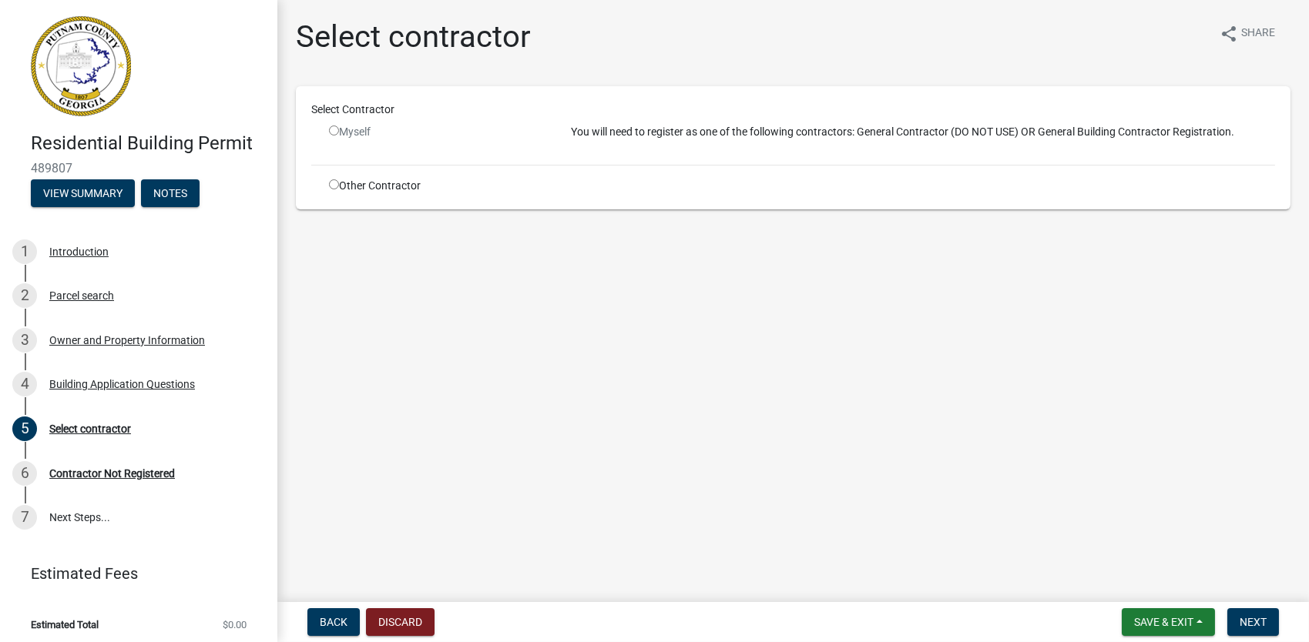
click at [331, 130] on input "radio" at bounding box center [334, 131] width 10 height 10
click at [333, 130] on input "radio" at bounding box center [334, 131] width 10 height 10
radio input "false"
click at [333, 183] on input "radio" at bounding box center [334, 184] width 10 height 10
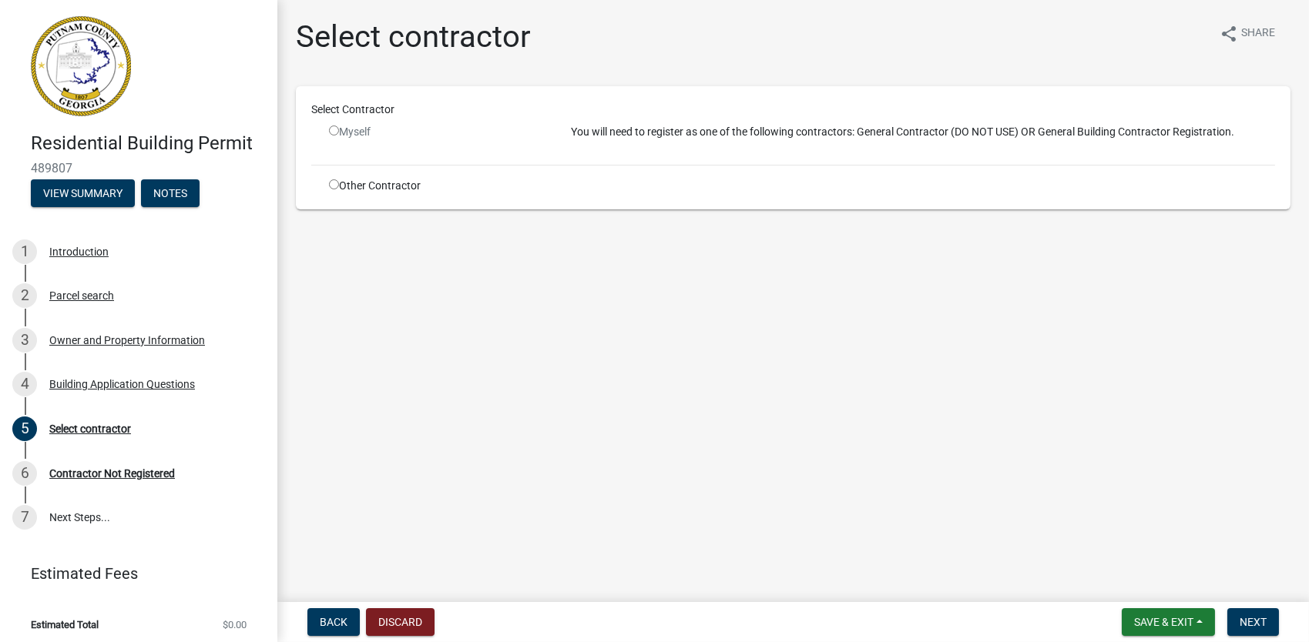
radio input "true"
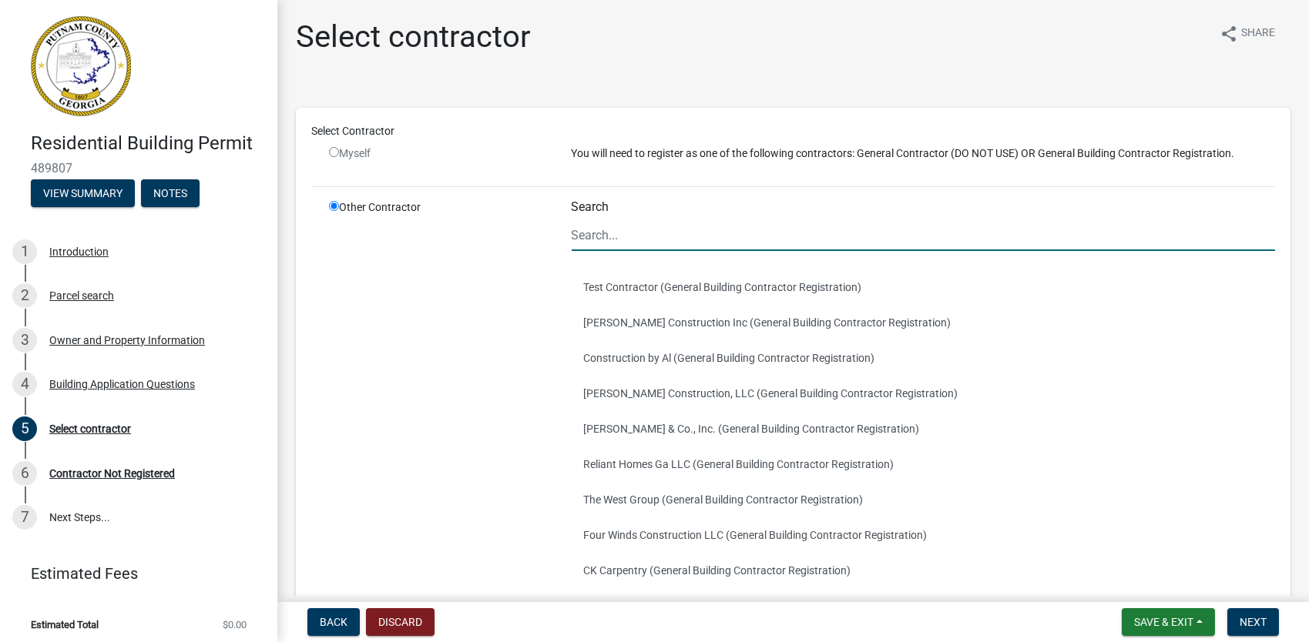
click at [646, 240] on input "Search" at bounding box center [923, 235] width 704 height 32
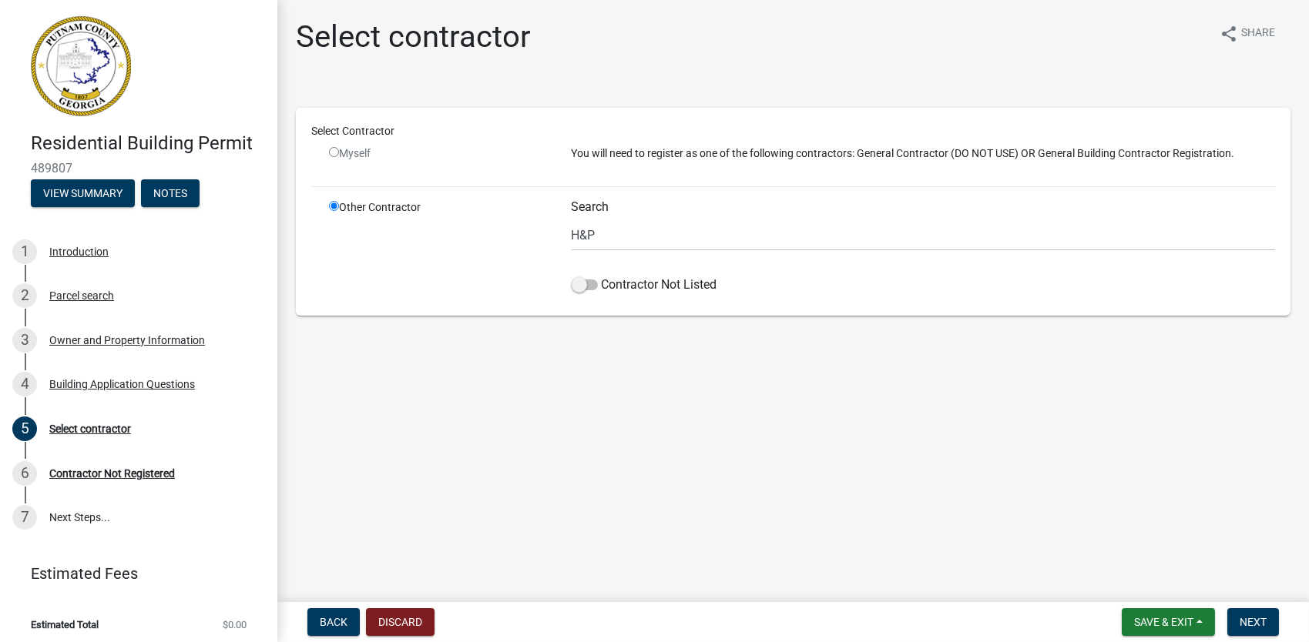
click at [424, 273] on div "Other Contractor" at bounding box center [438, 249] width 243 height 101
click at [606, 243] on input "H&P" at bounding box center [923, 235] width 704 height 32
type input "H"
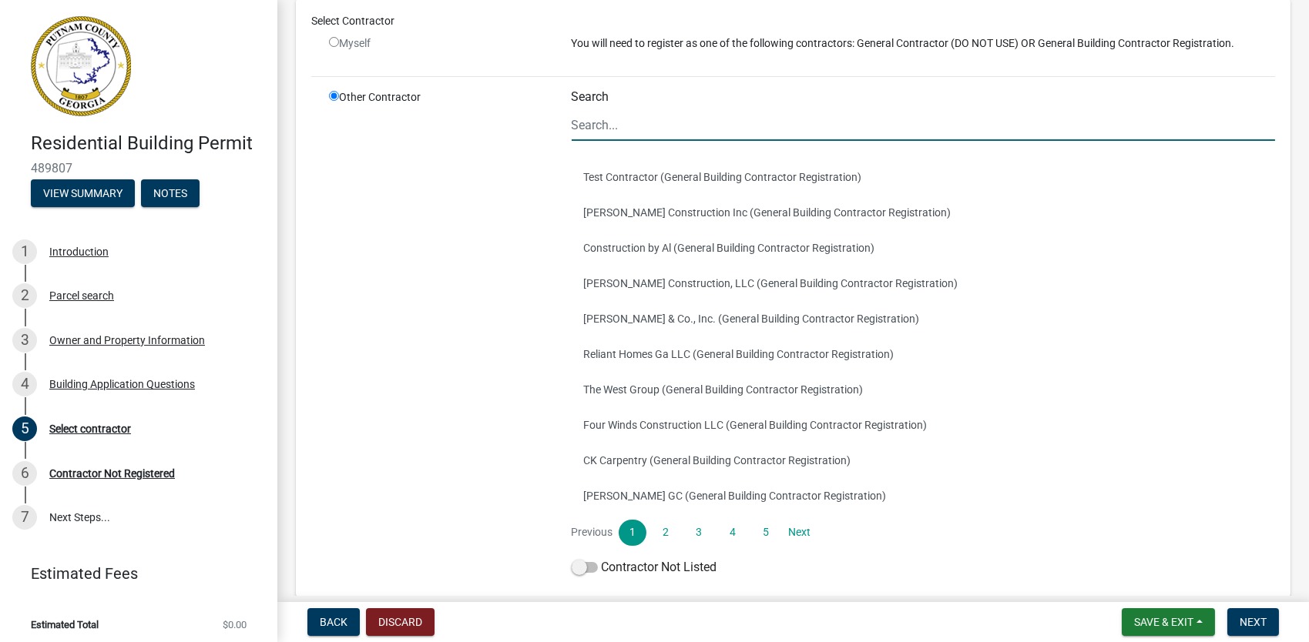
scroll to position [111, 0]
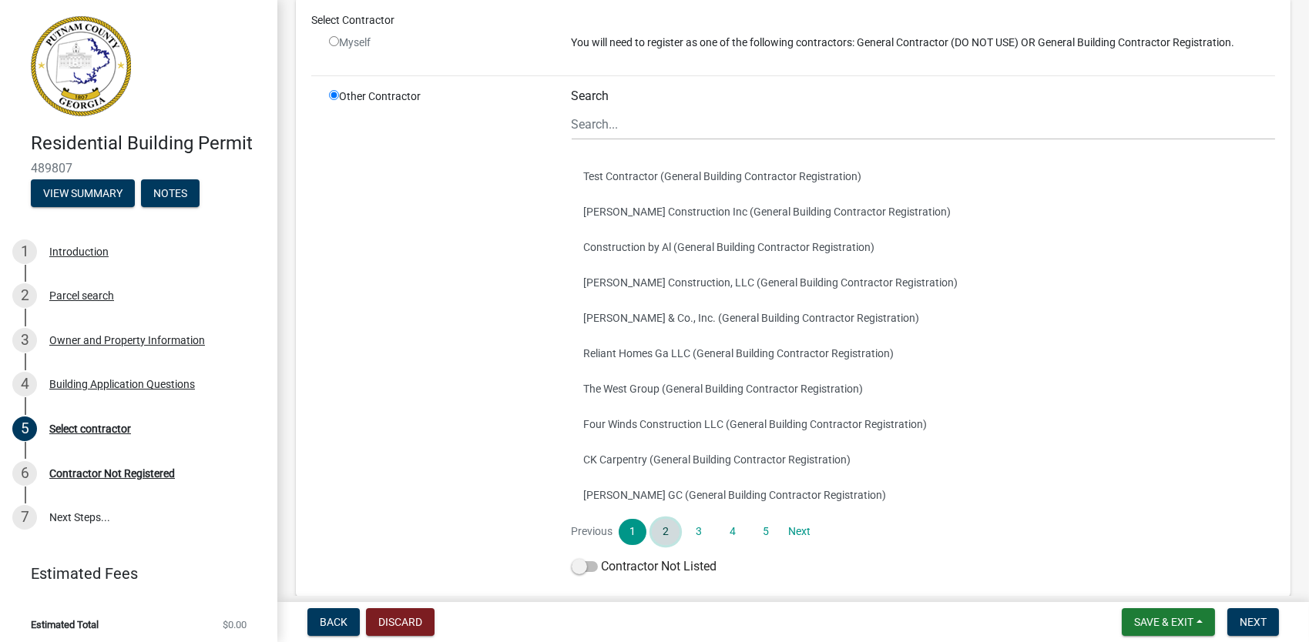
click at [651, 531] on link "2" at bounding box center [666, 532] width 28 height 26
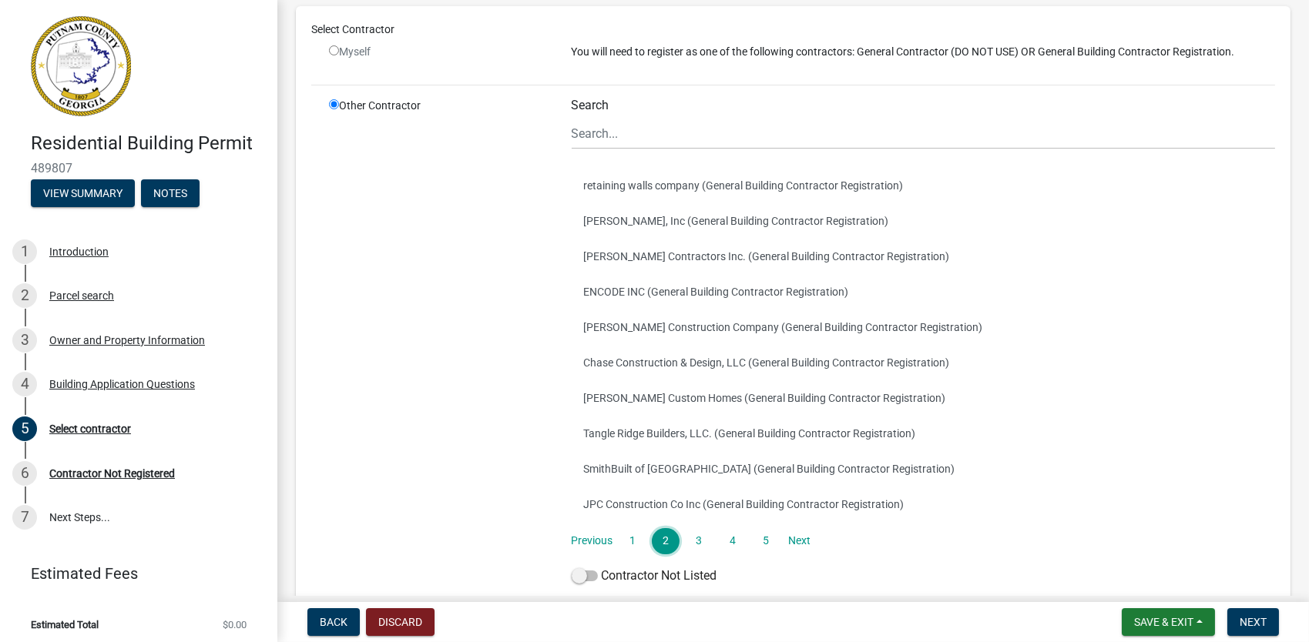
scroll to position [106, 0]
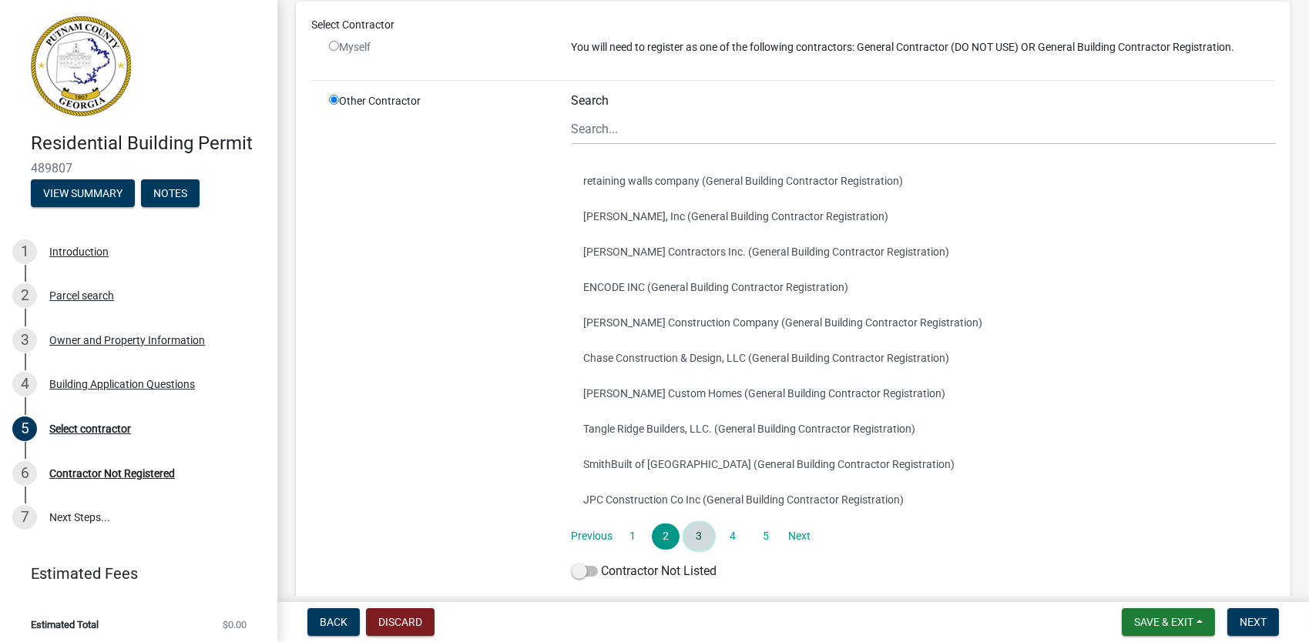
click at [651, 534] on link "3" at bounding box center [699, 537] width 28 height 26
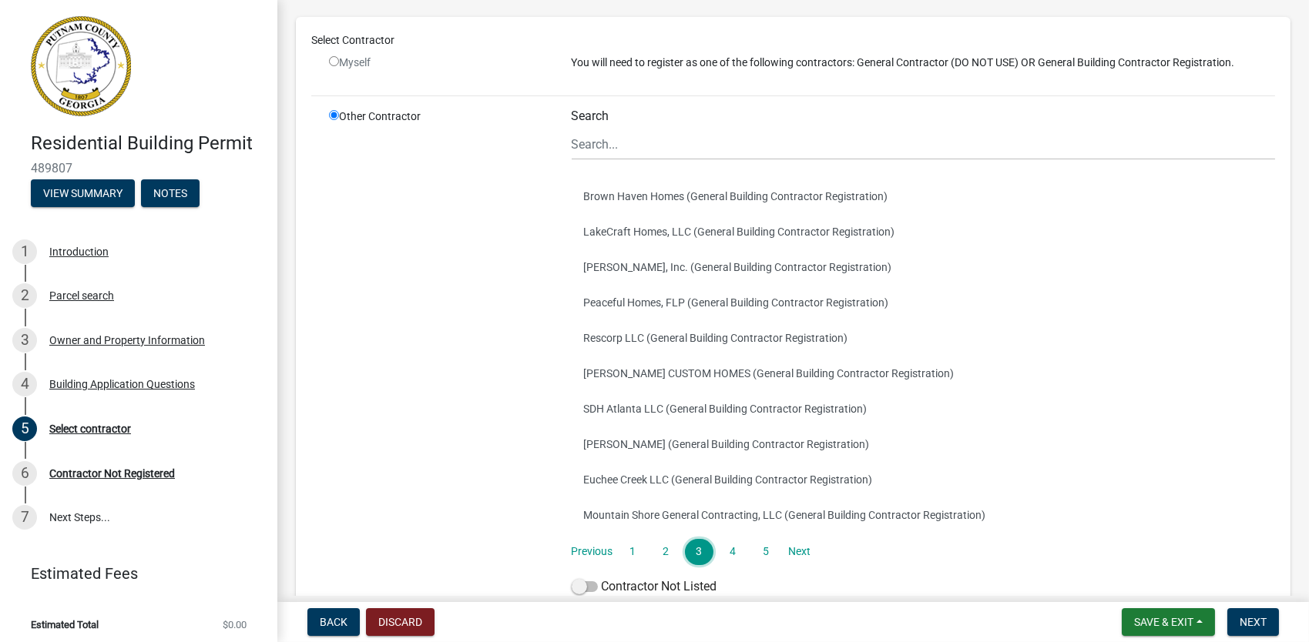
scroll to position [92, 0]
click at [651, 552] on link "4" at bounding box center [733, 551] width 28 height 26
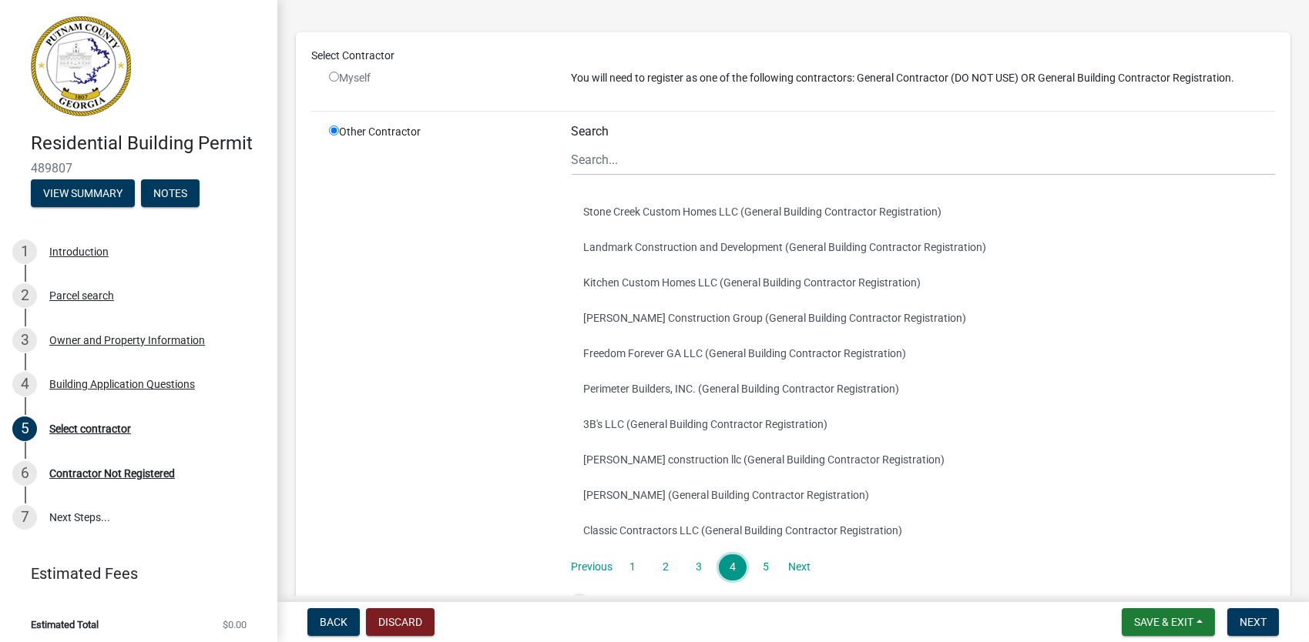
scroll to position [76, 0]
click at [651, 563] on link "5" at bounding box center [766, 567] width 28 height 26
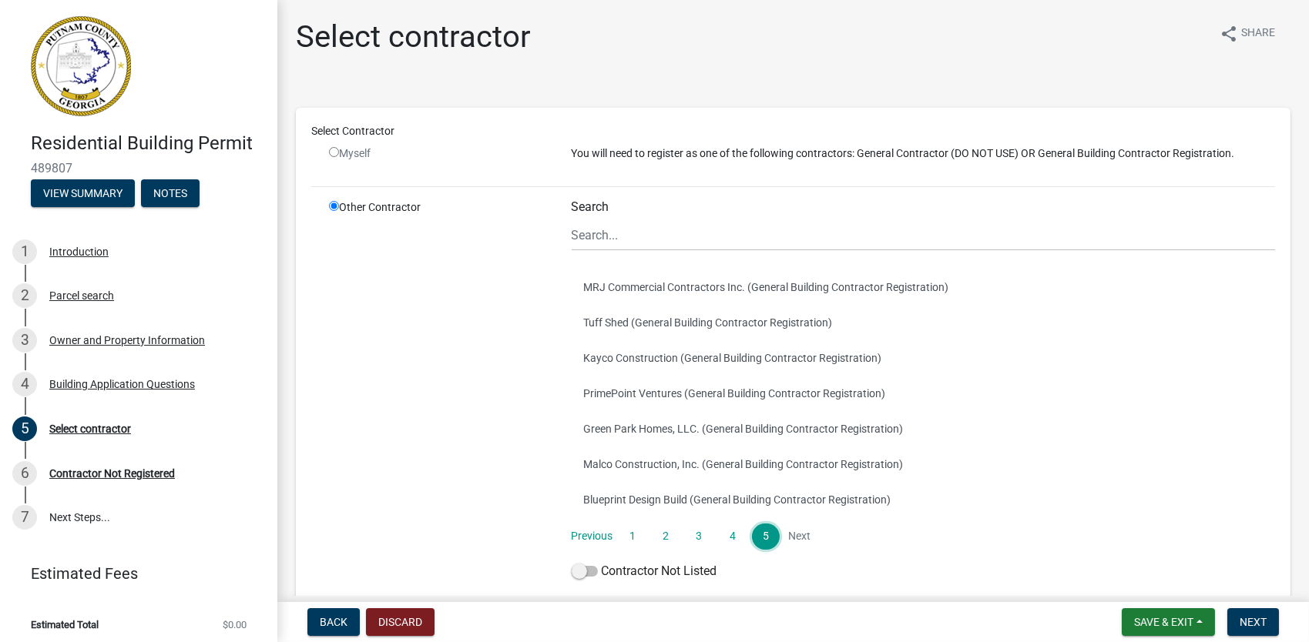
scroll to position [77, 0]
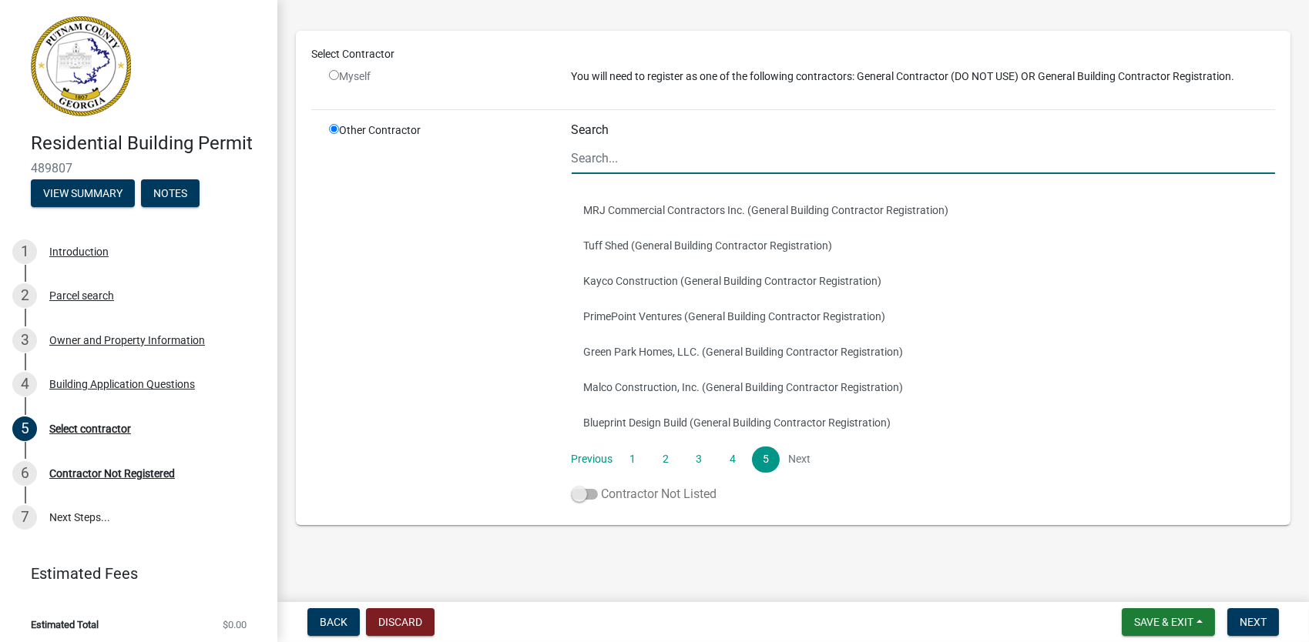
click at [582, 491] on span at bounding box center [584, 494] width 26 height 11
click at [601, 485] on input "Contractor Not Listed" at bounding box center [601, 485] width 0 height 0
click at [598, 159] on input "Search" at bounding box center [923, 158] width 704 height 32
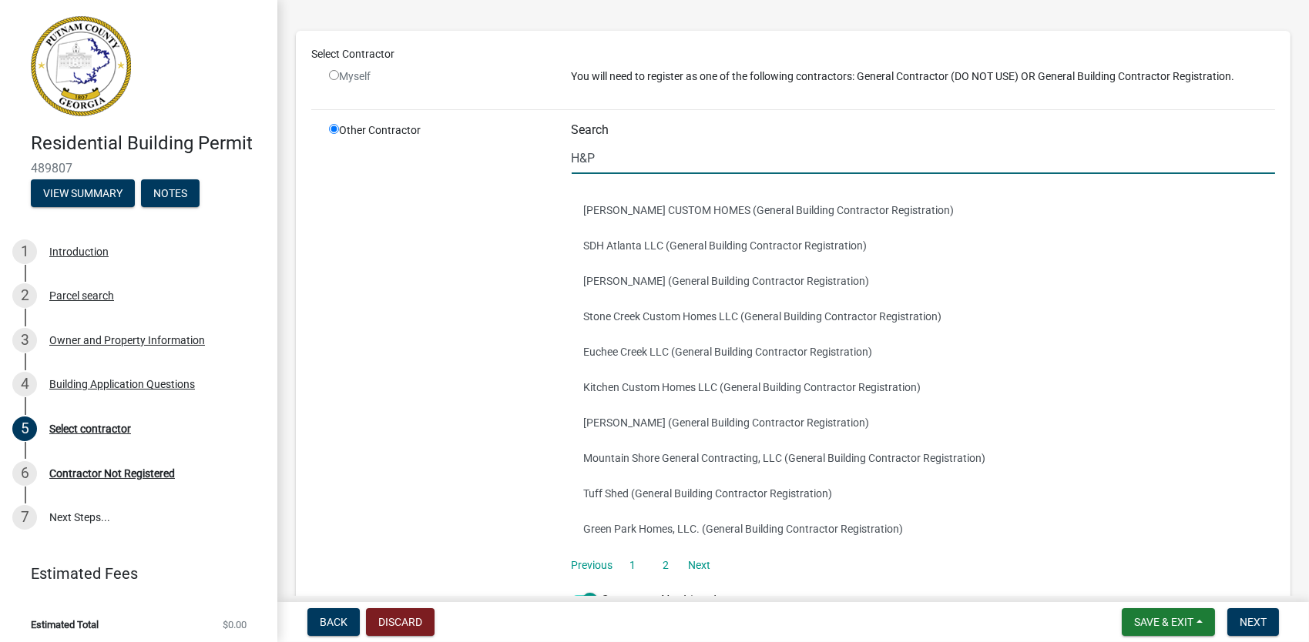
scroll to position [0, 0]
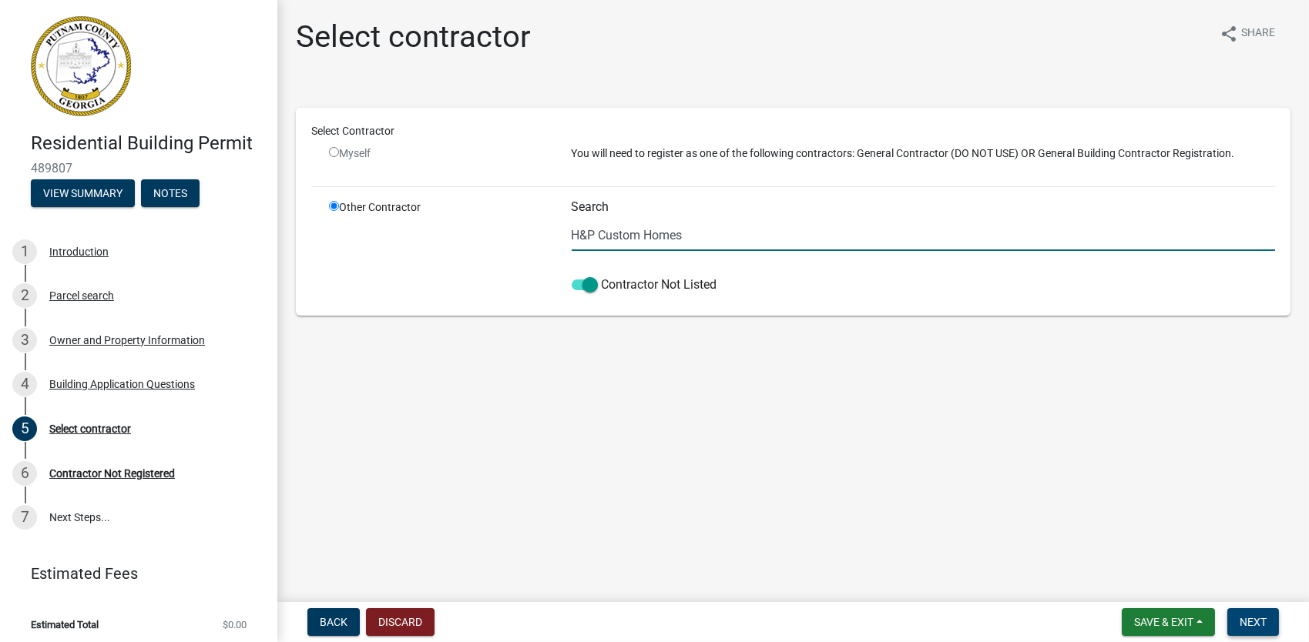
type input "H&P Custom Homes"
click at [651, 613] on span "Next" at bounding box center [1252, 622] width 27 height 12
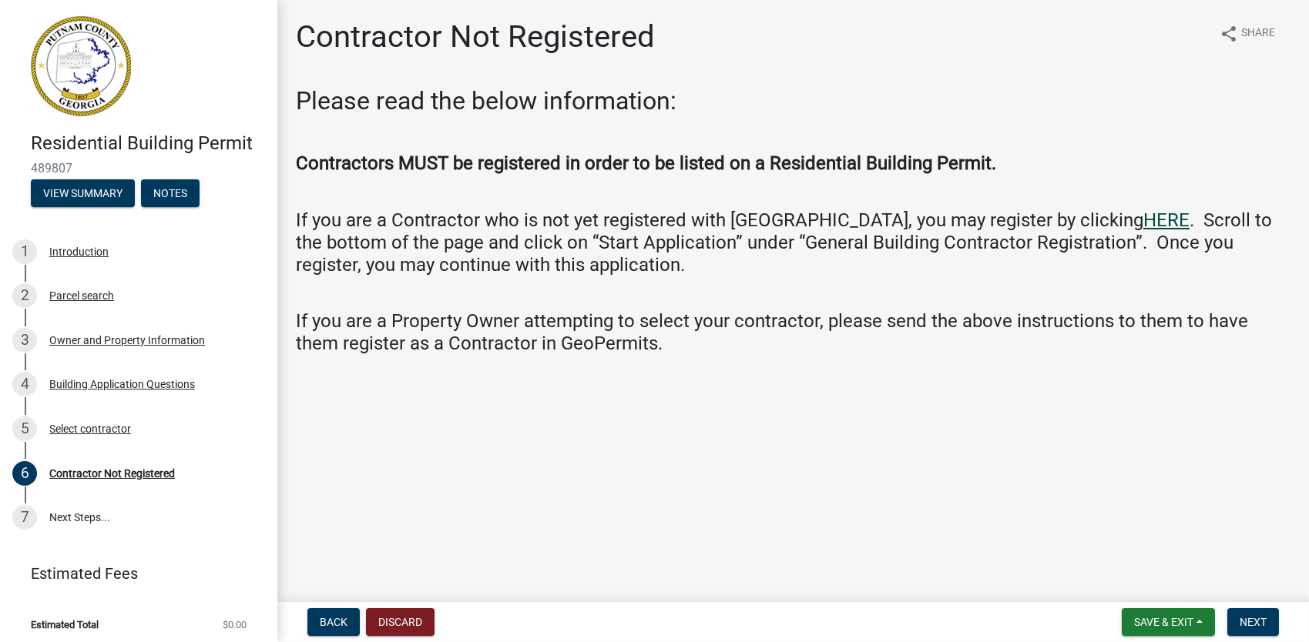
click at [651, 219] on link "HERE" at bounding box center [1166, 220] width 46 height 22
click at [651, 613] on button "Save & Exit" at bounding box center [1167, 622] width 93 height 28
click at [651, 575] on button "Save & Exit" at bounding box center [1152, 582] width 123 height 37
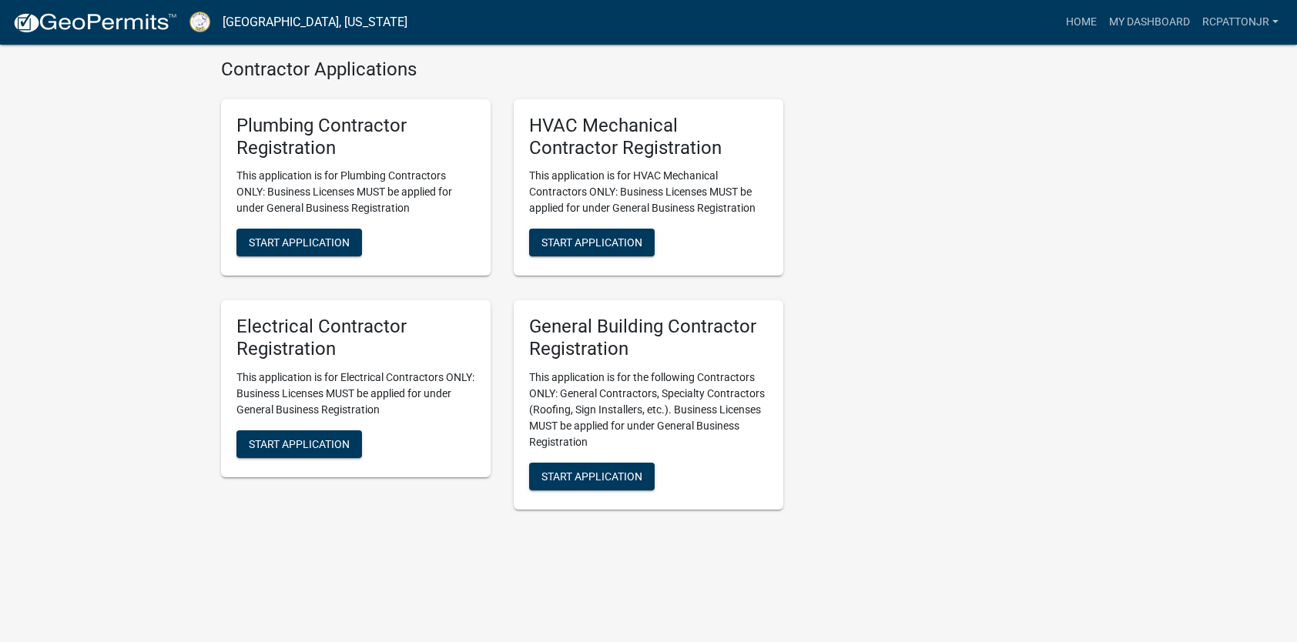
scroll to position [3261, 0]
click at [568, 476] on span "Start Application" at bounding box center [591, 477] width 101 height 12
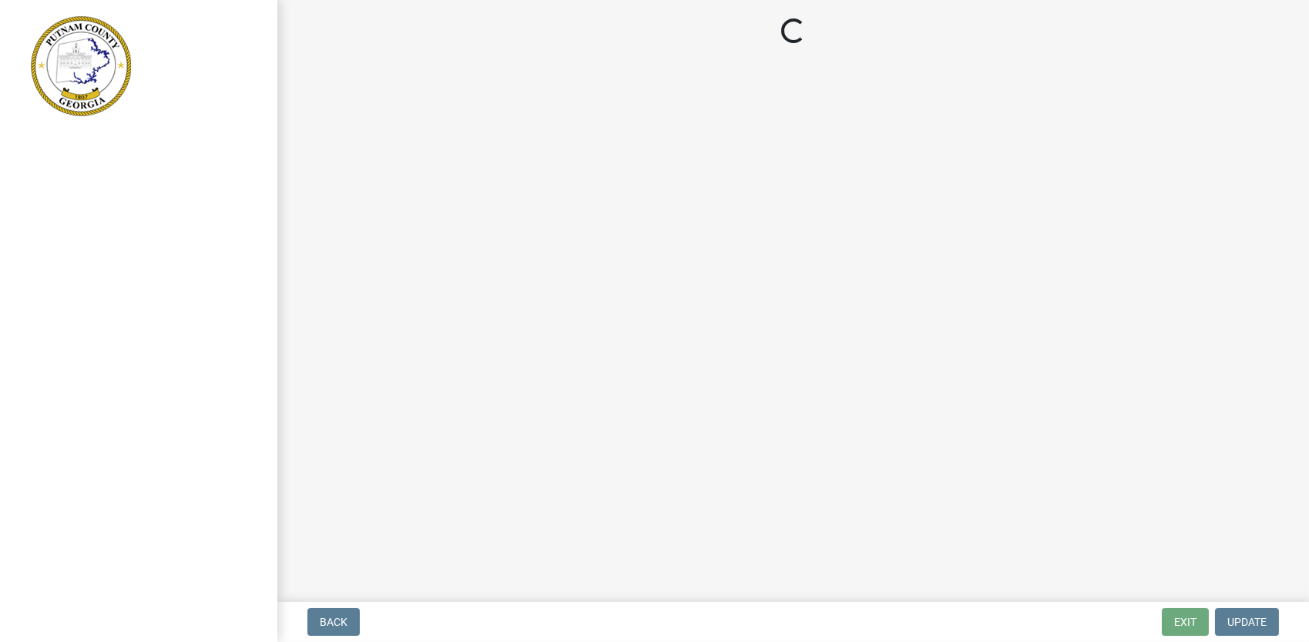
select select "GA"
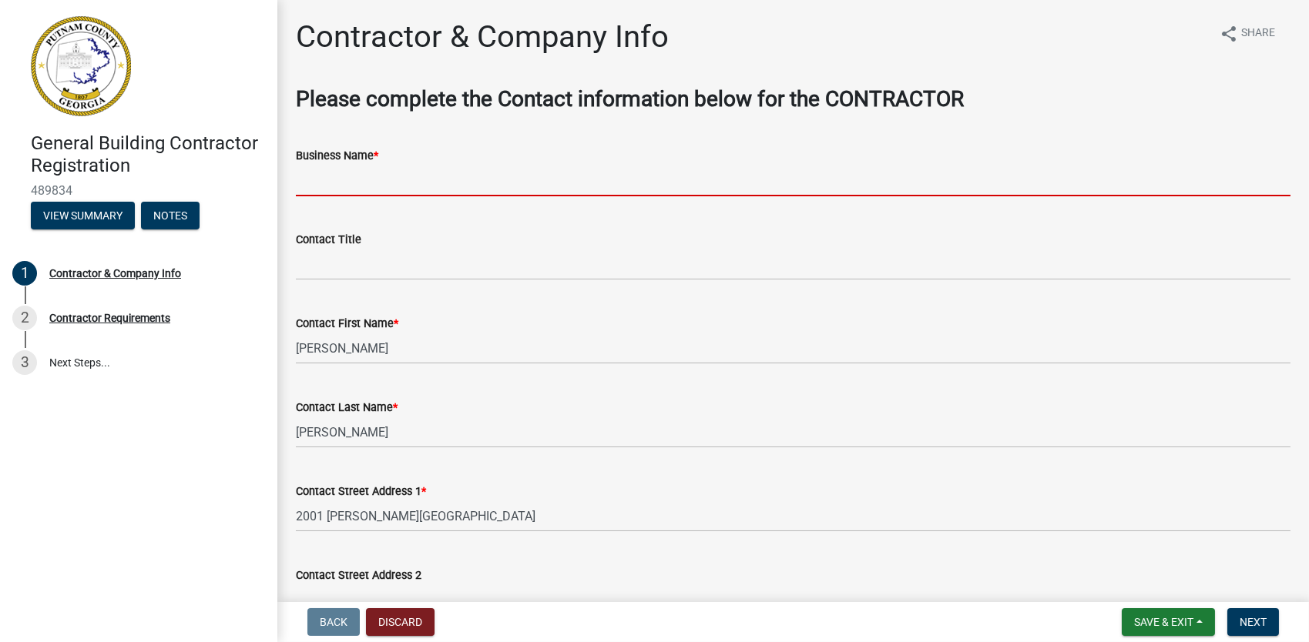
click at [368, 186] on input "Business Name *" at bounding box center [793, 181] width 994 height 32
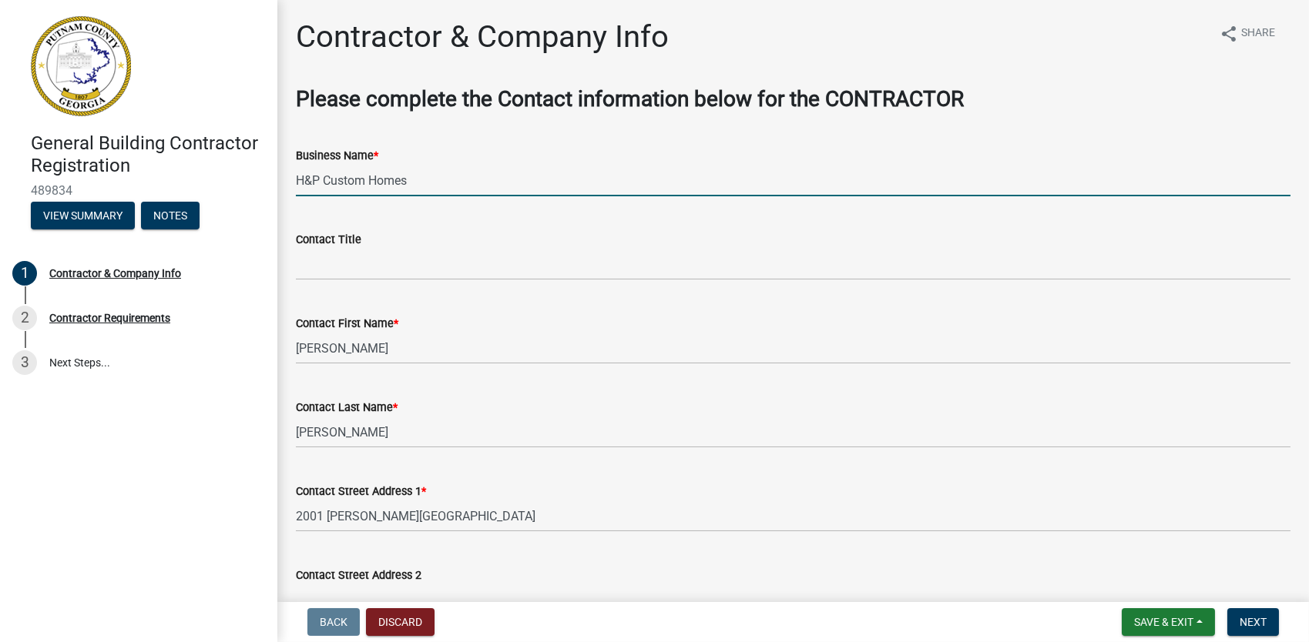
type input "H&P Custom Homes"
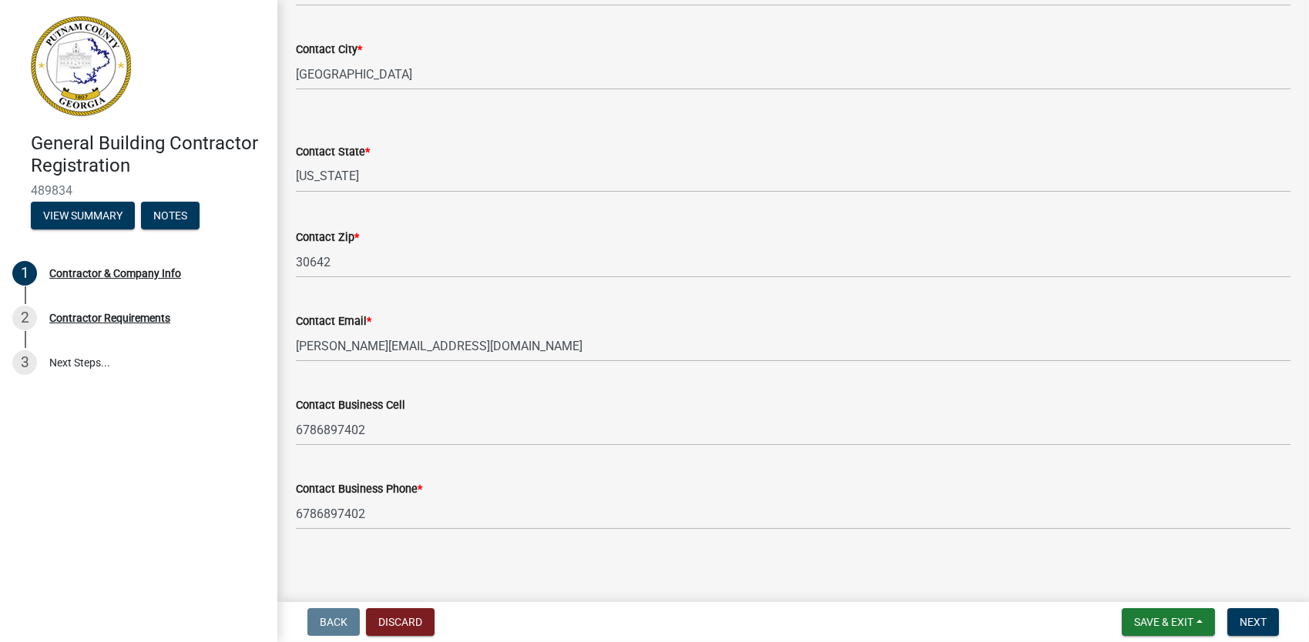
scroll to position [615, 0]
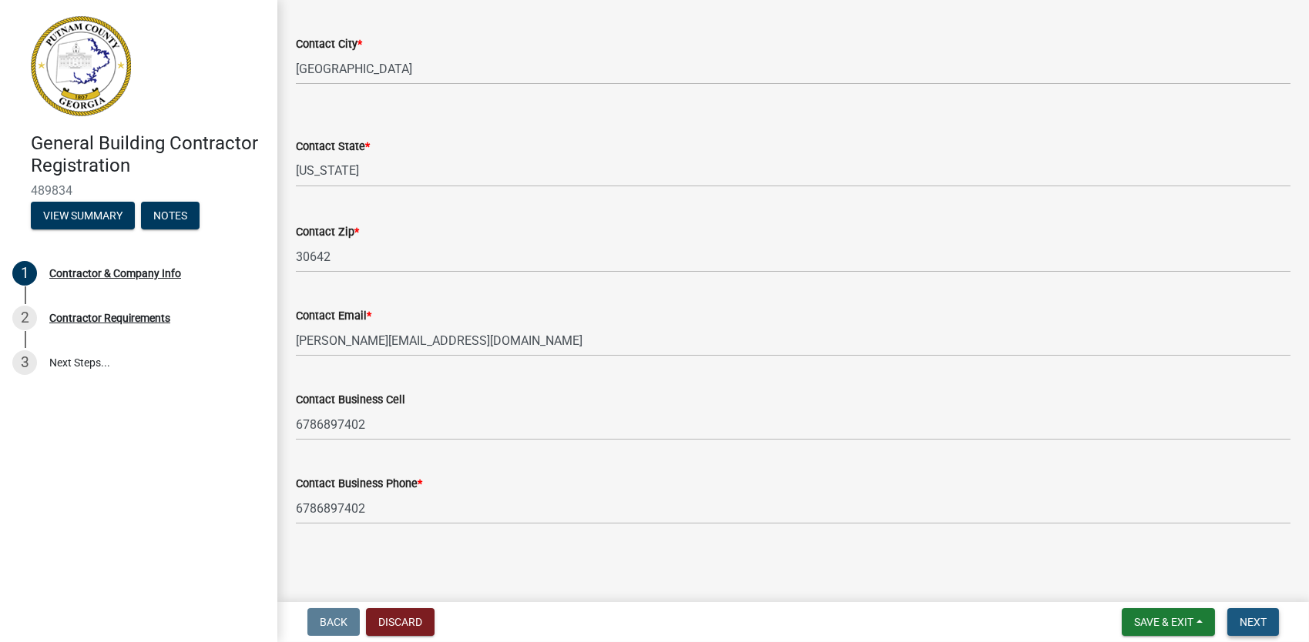
click at [1251, 618] on span "Next" at bounding box center [1252, 622] width 27 height 12
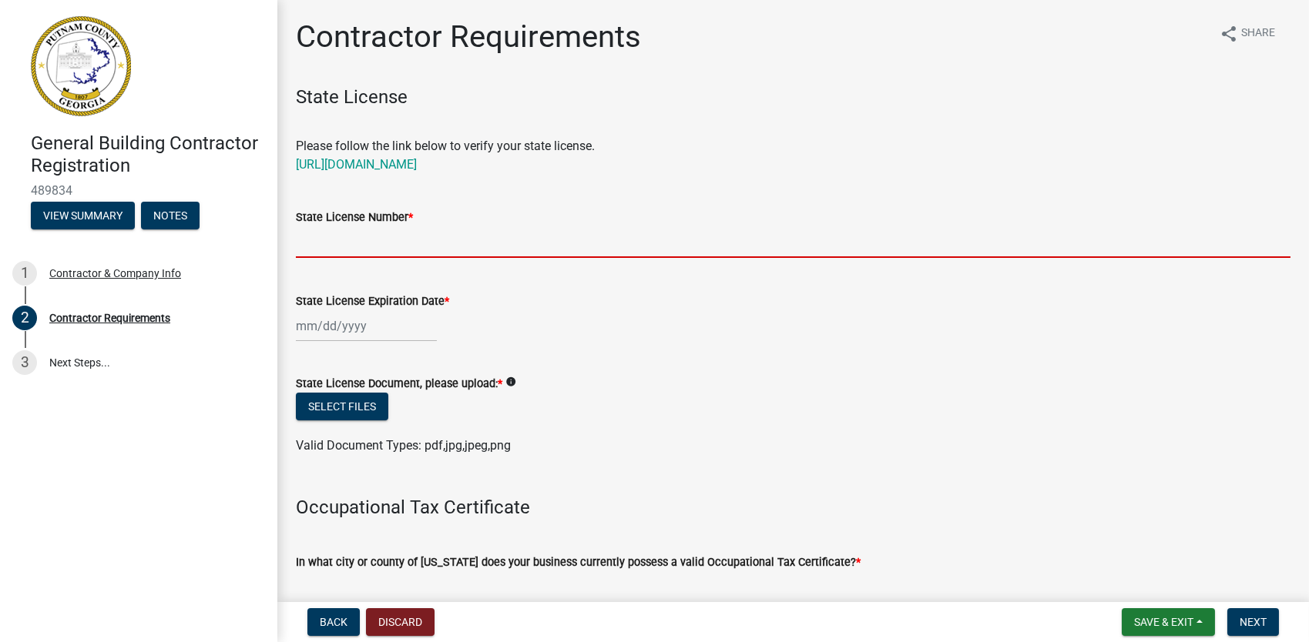
click at [339, 244] on input "State License Number *" at bounding box center [793, 242] width 994 height 32
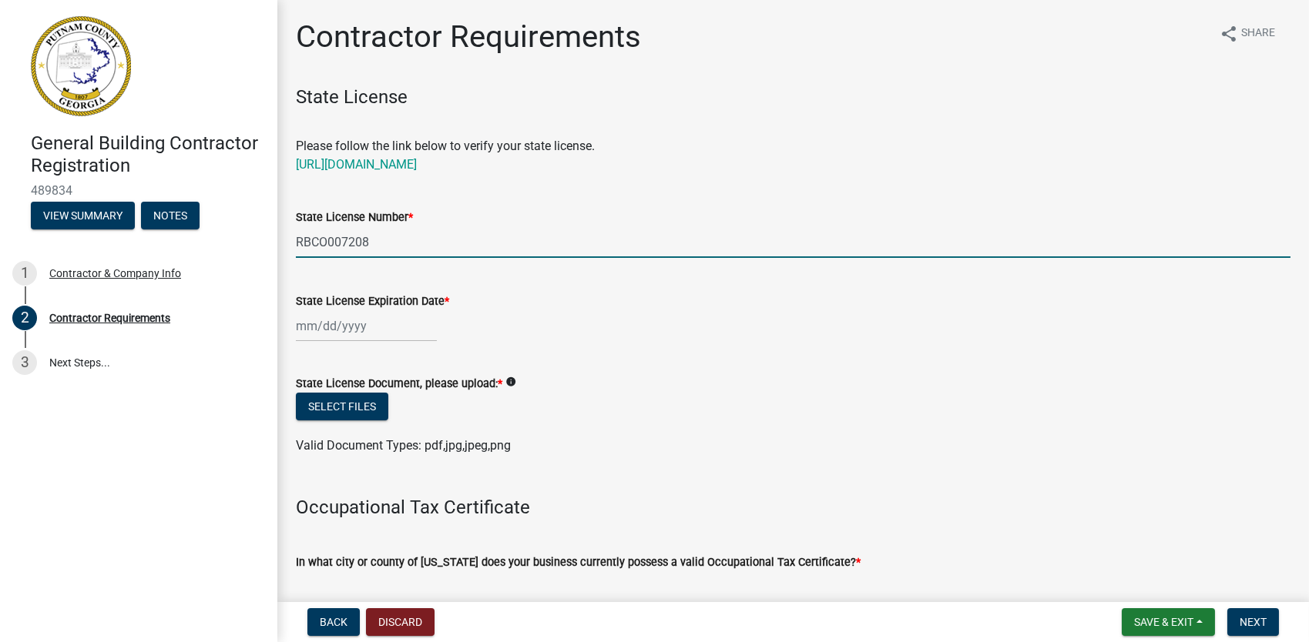
type input "RBCO007208"
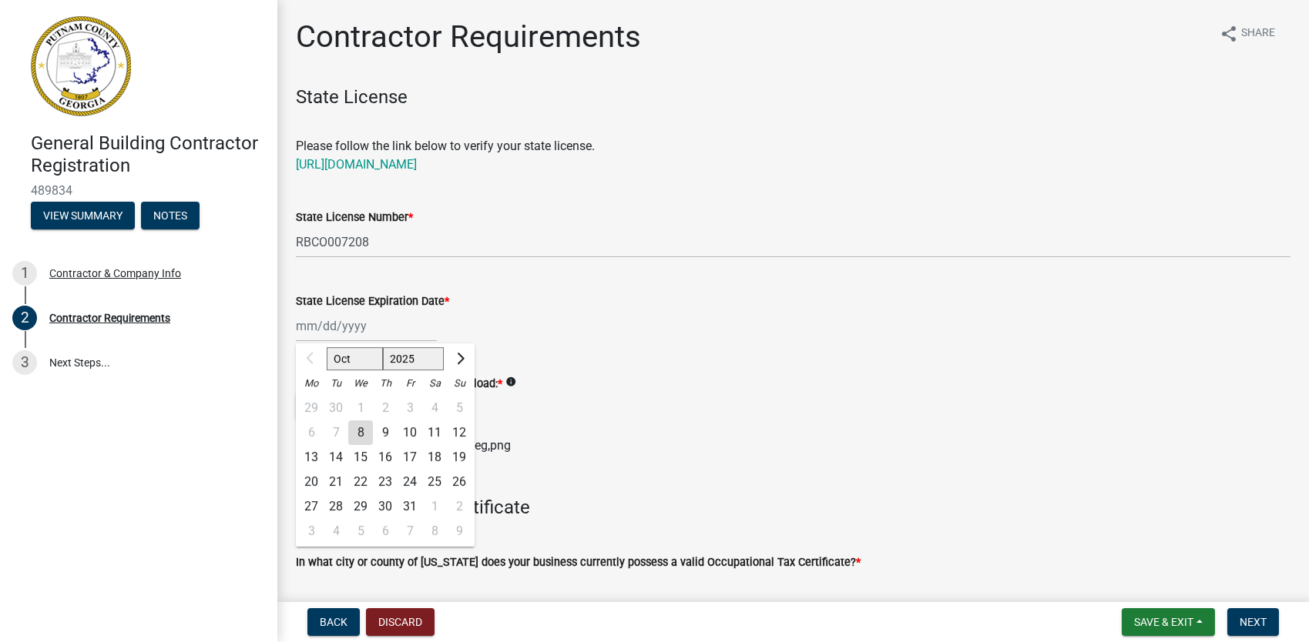
click at [330, 323] on div "Oct Nov Dec 2025 2026 2027 2028 2029 2030 2031 2032 2033 2034 2035 2036 2037 20…" at bounding box center [366, 326] width 141 height 32
click at [461, 357] on span "Next month" at bounding box center [459, 359] width 12 height 12
select select "1"
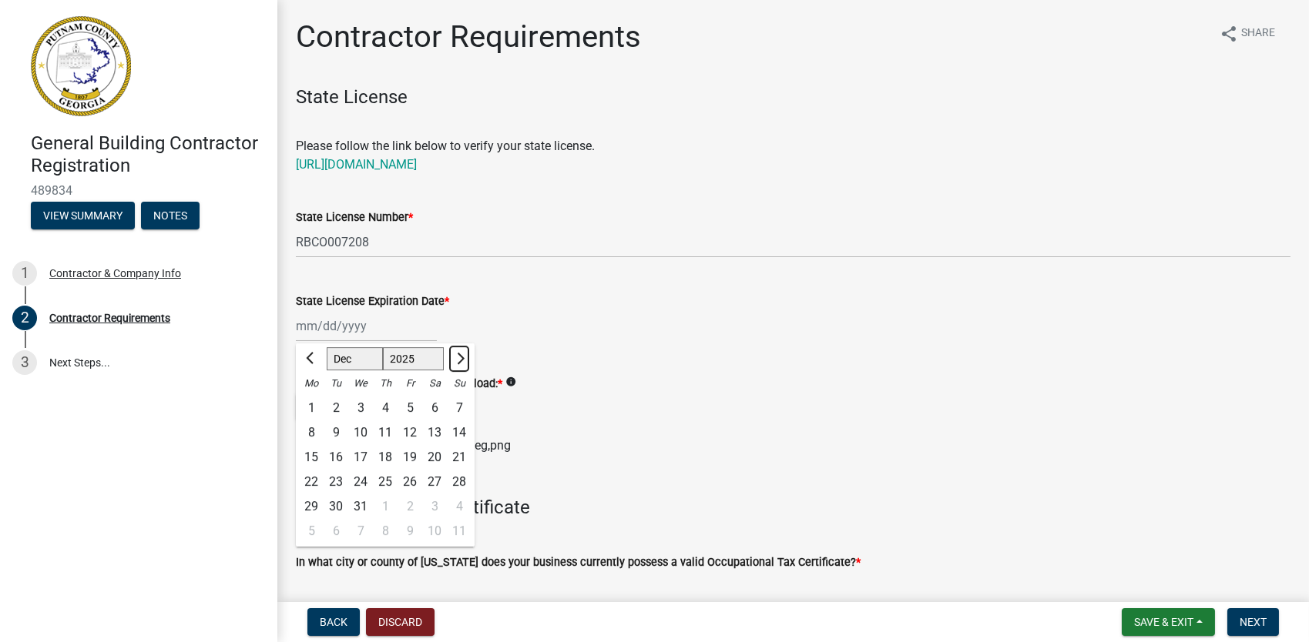
select select "2026"
click at [461, 357] on span "Next month" at bounding box center [459, 359] width 12 height 12
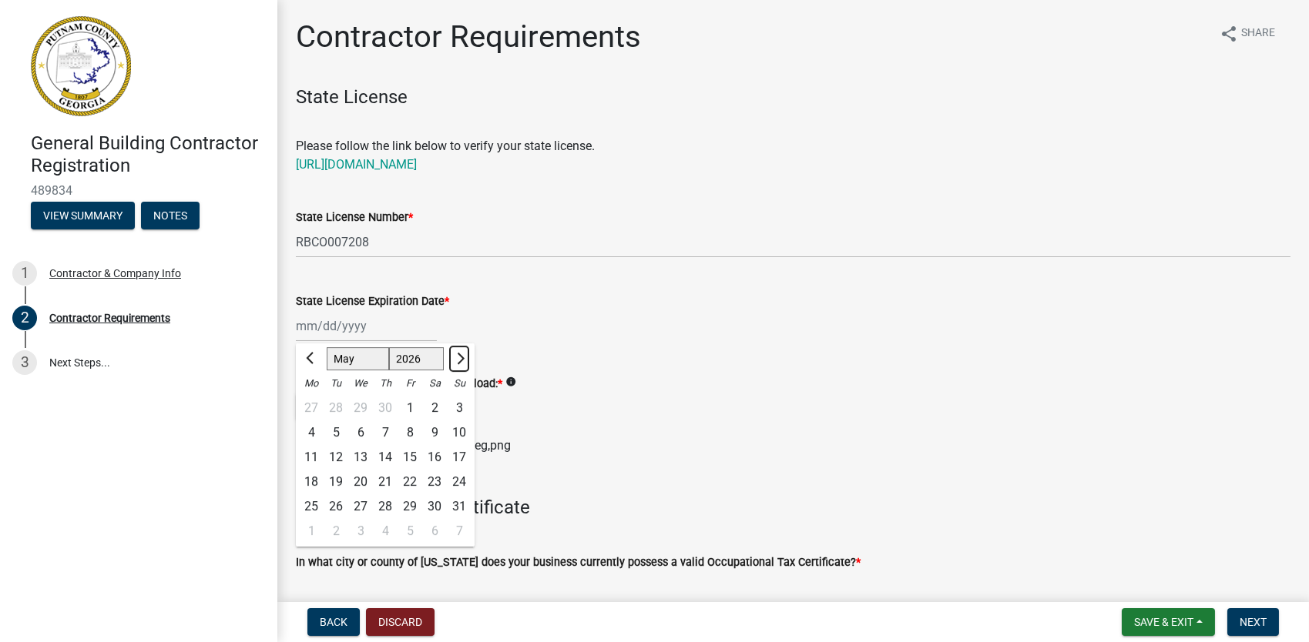
click at [461, 357] on span "Next month" at bounding box center [459, 359] width 12 height 12
select select "6"
click at [337, 504] on div "30" at bounding box center [335, 506] width 25 height 25
type input "[DATE]"
